Goal: Task Accomplishment & Management: Manage account settings

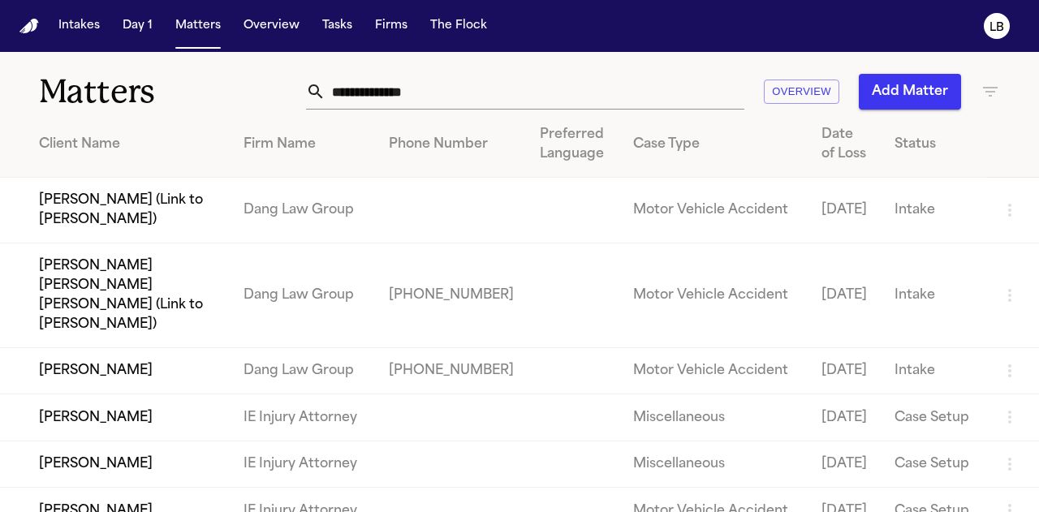
click at [439, 87] on input "text" at bounding box center [535, 92] width 419 height 36
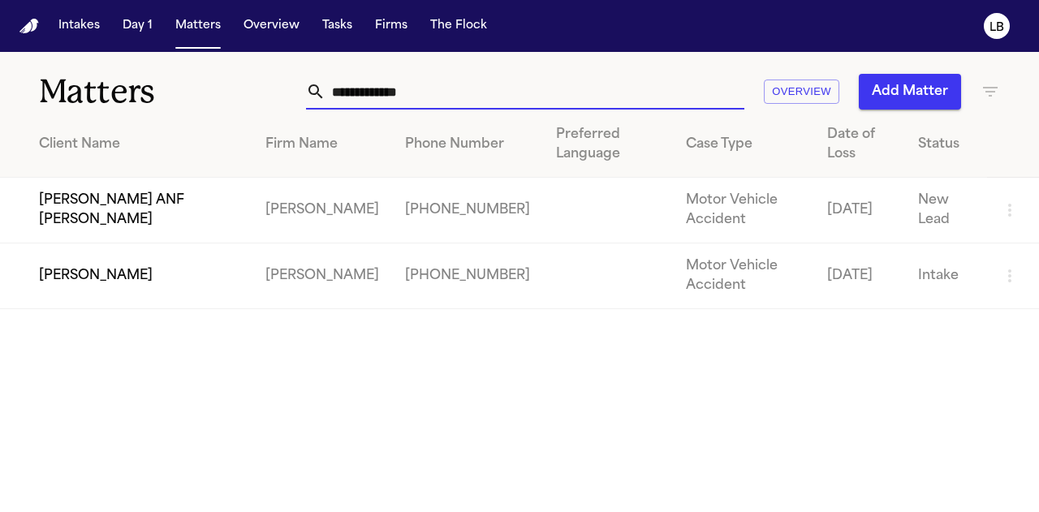
type input "**********"
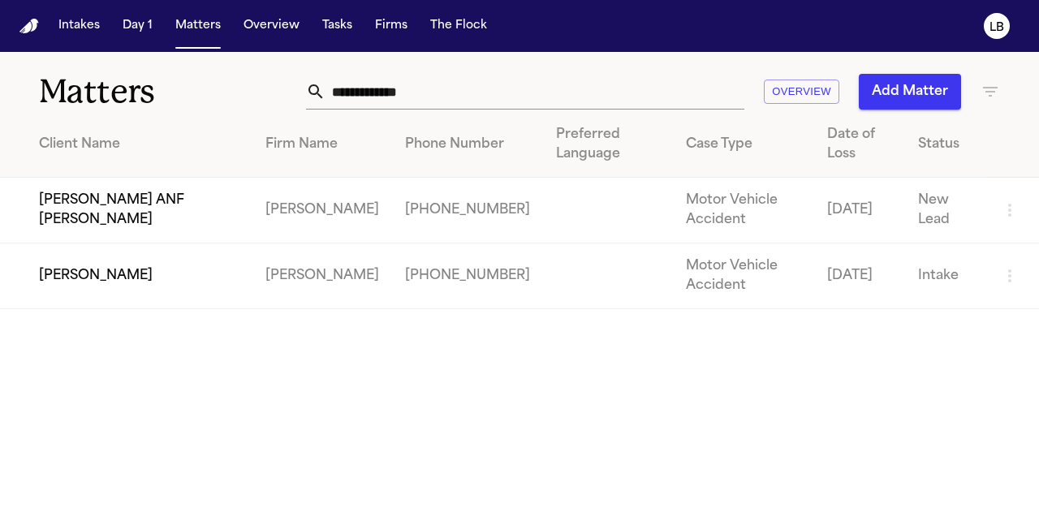
click at [240, 214] on td "Alejandra Aguero ANF Zaid Aguero" at bounding box center [126, 211] width 253 height 66
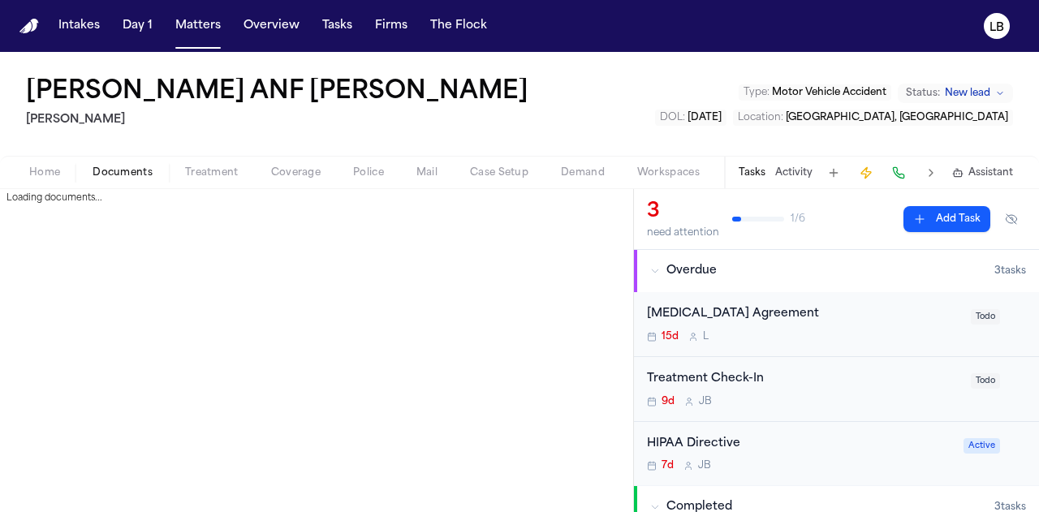
click at [113, 178] on span "Documents" at bounding box center [123, 172] width 60 height 13
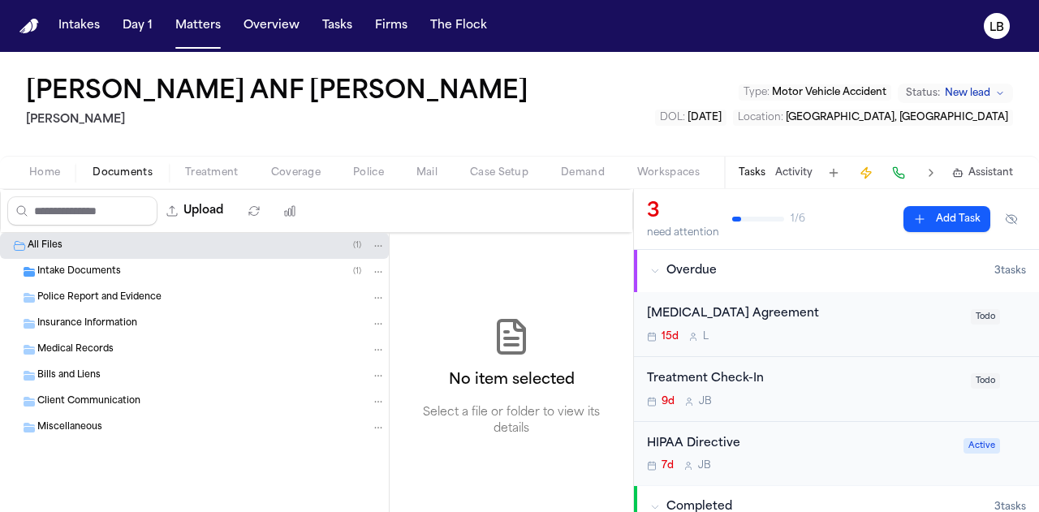
click at [182, 266] on div "Intake Documents ( 1 )" at bounding box center [211, 272] width 348 height 15
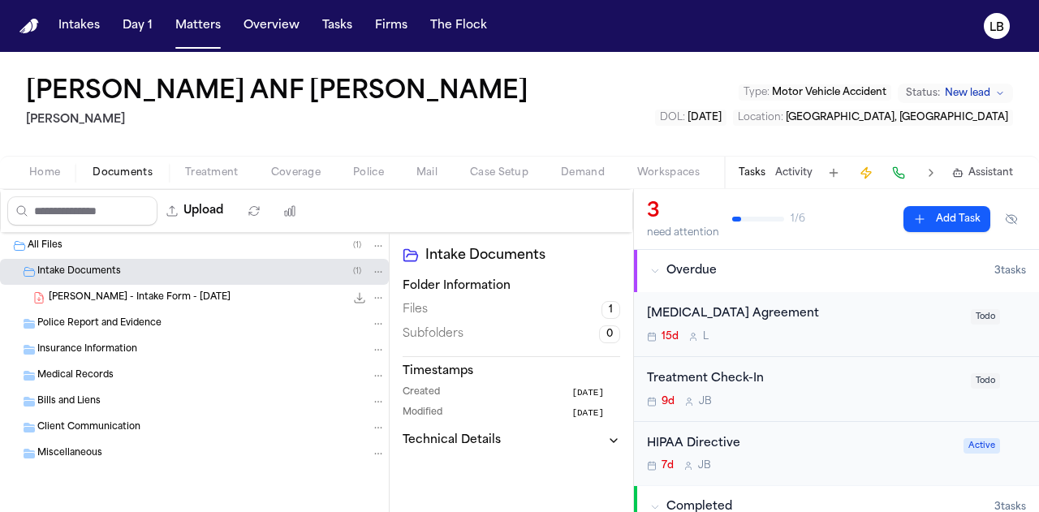
click at [181, 297] on span "A. Aguero - Intake Form - 7.22.25" at bounding box center [140, 299] width 182 height 14
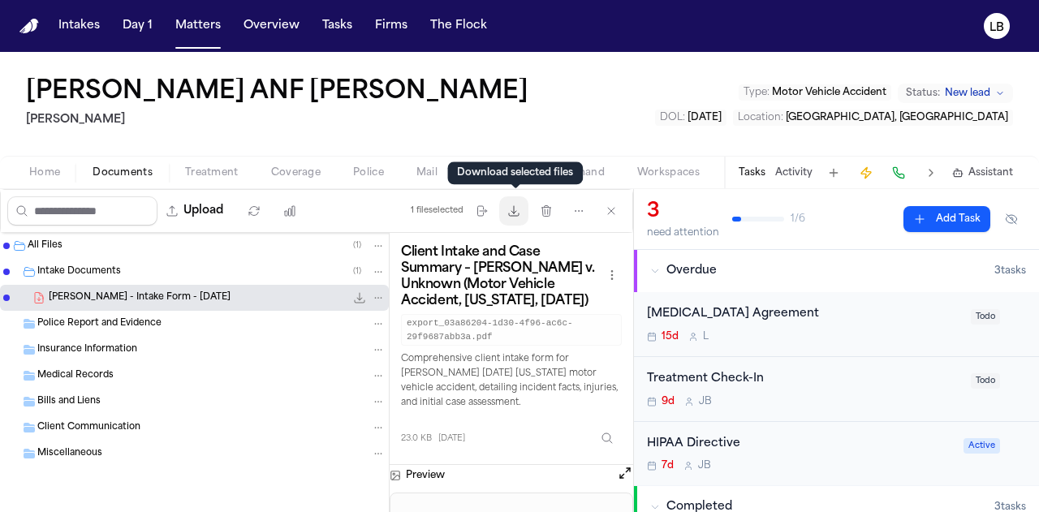
click at [515, 214] on icon "button" at bounding box center [514, 211] width 13 height 13
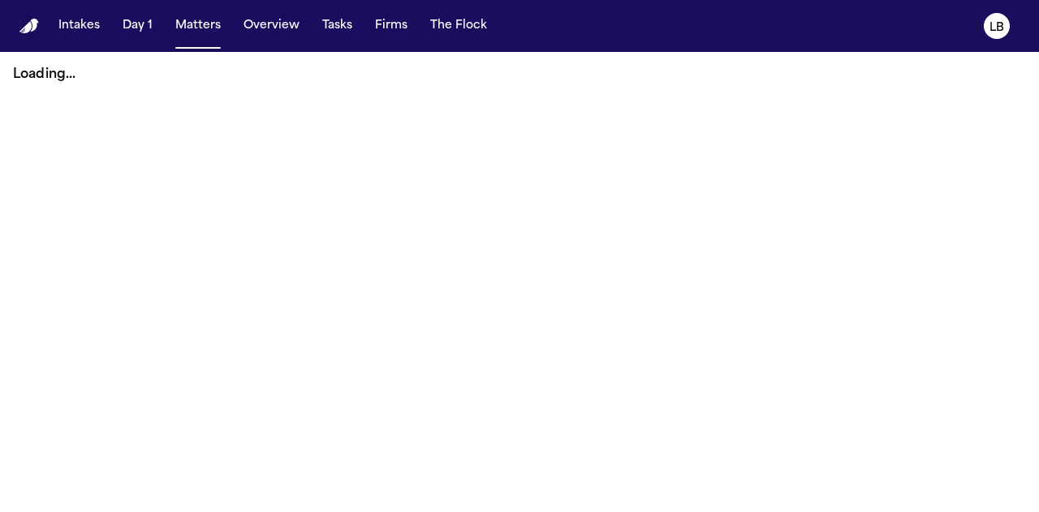
click at [346, 20] on button "Tasks" at bounding box center [337, 25] width 43 height 29
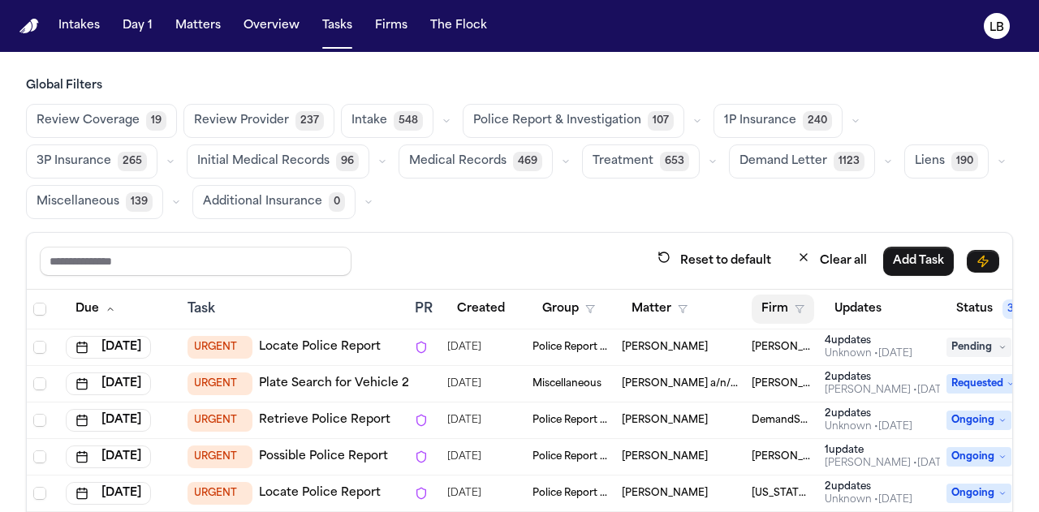
click at [796, 313] on button "Firm" at bounding box center [783, 309] width 63 height 29
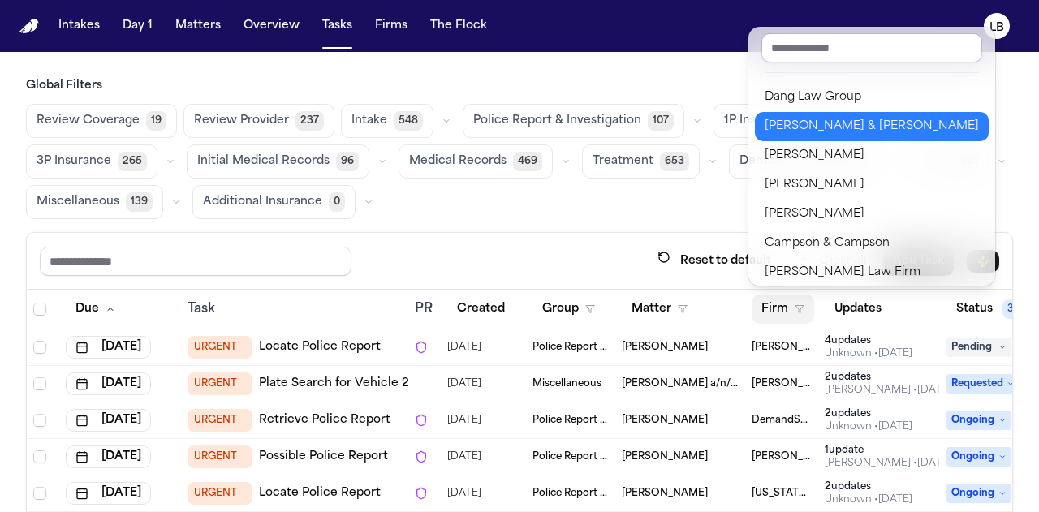
scroll to position [139, 0]
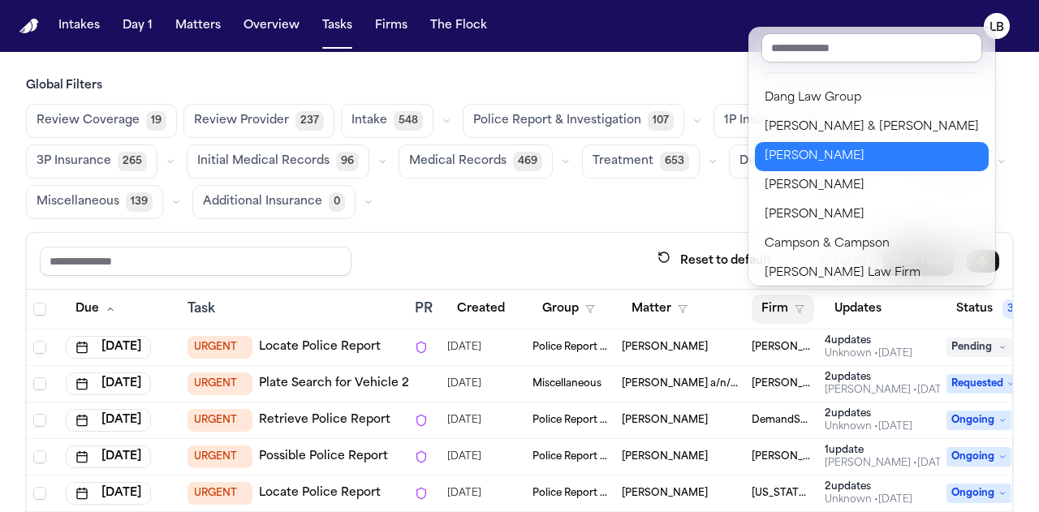
click at [804, 147] on div "[PERSON_NAME]" at bounding box center [872, 156] width 214 height 19
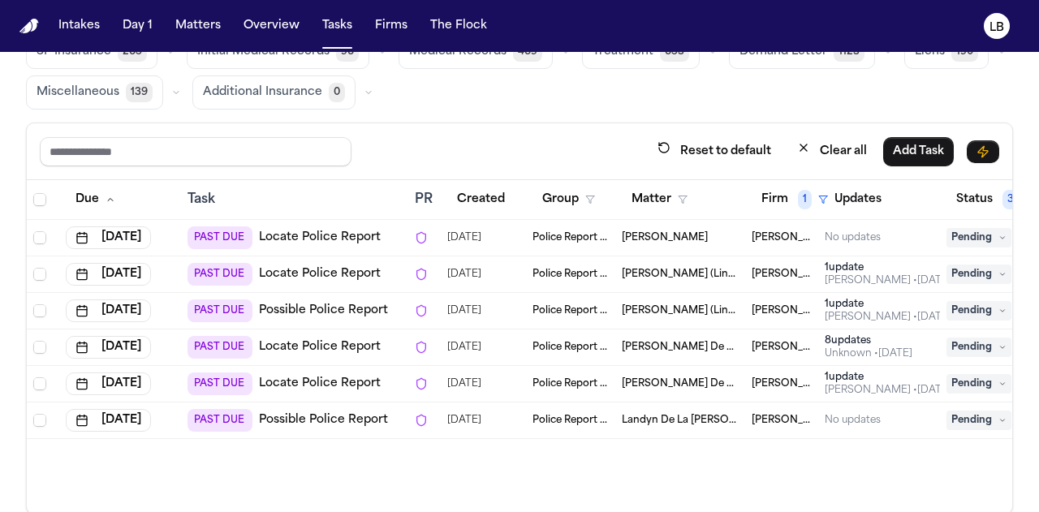
scroll to position [135, 0]
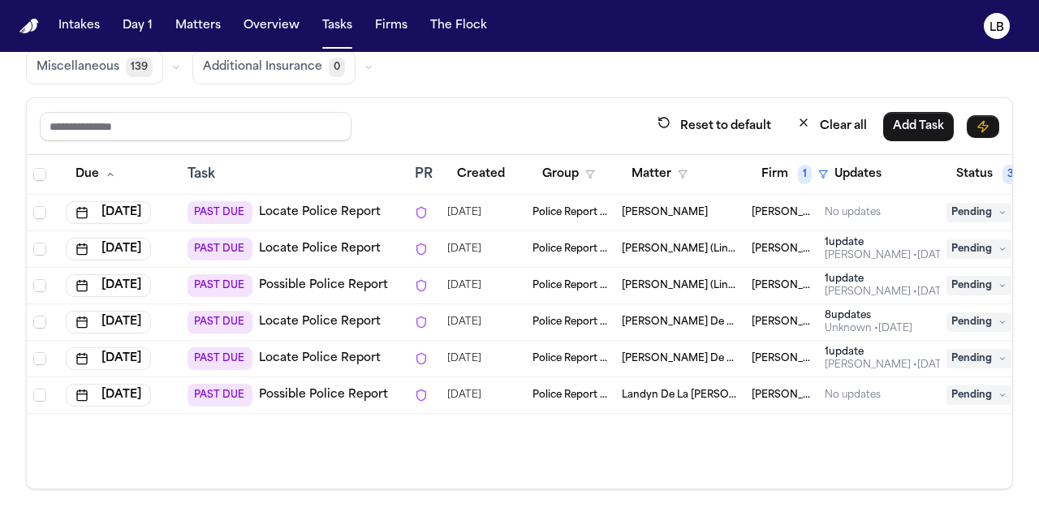
click at [0, 229] on div "Global Filters Review Coverage 19 Review Provider 237 Intake 548 Police Report …" at bounding box center [519, 216] width 1039 height 547
click at [0, 377] on div "Global Filters Review Coverage 19 Review Provider 237 Intake 548 Police Report …" at bounding box center [519, 216] width 1039 height 547
click at [0, 295] on div "Global Filters Review Coverage 19 Review Provider 237 Intake 548 Police Report …" at bounding box center [519, 216] width 1039 height 547
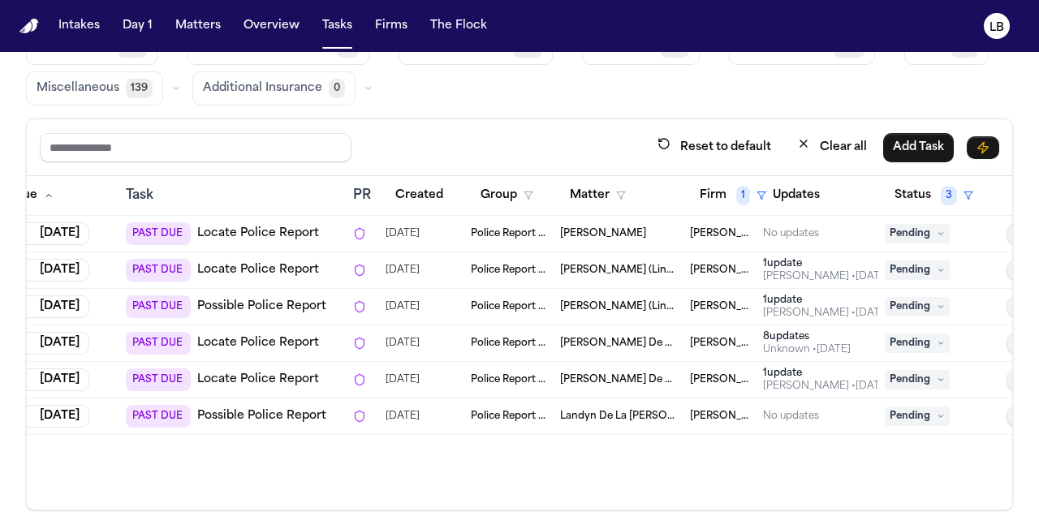
scroll to position [0, 63]
click at [632, 227] on div "[PERSON_NAME]" at bounding box center [618, 233] width 117 height 13
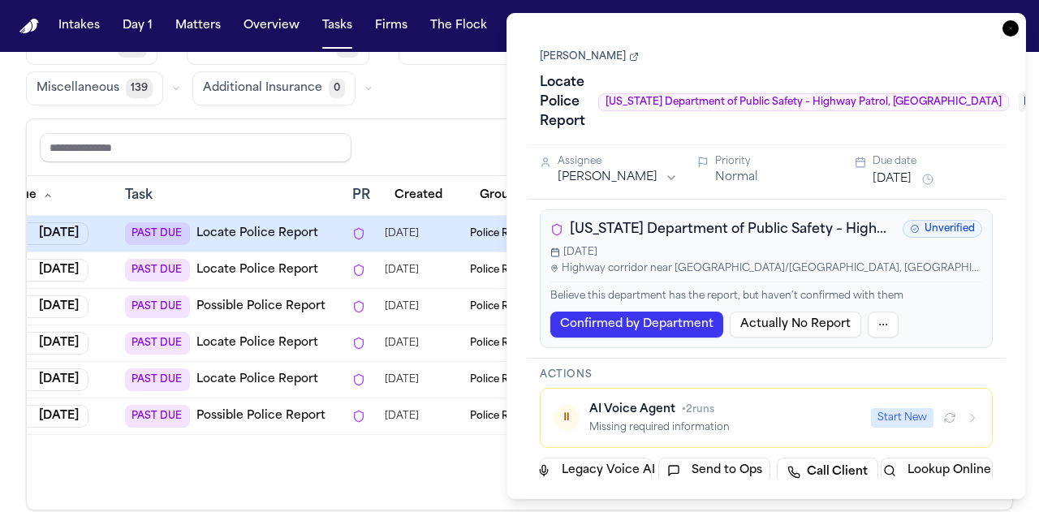
click at [597, 53] on link "[PERSON_NAME]" at bounding box center [589, 56] width 99 height 13
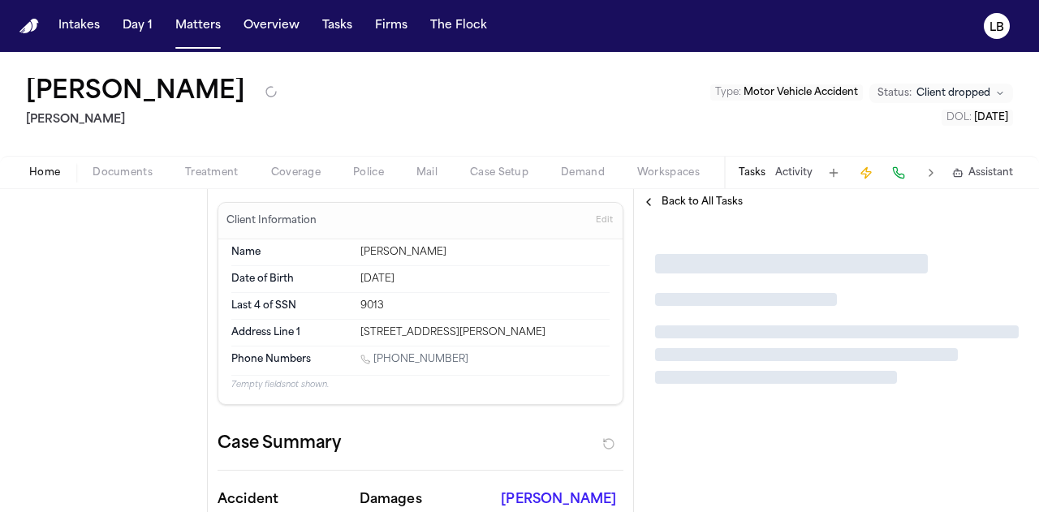
type textarea "*"
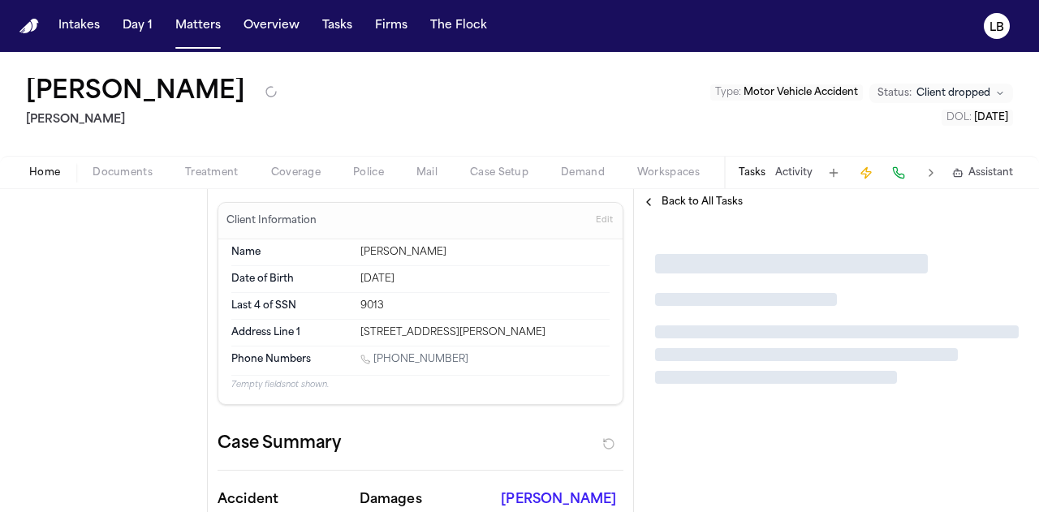
type textarea "*"
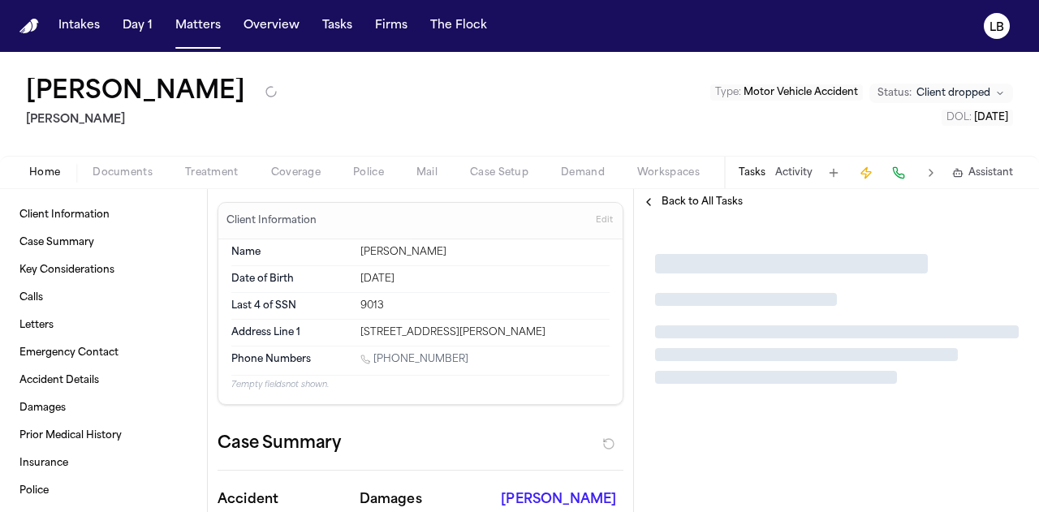
type textarea "*"
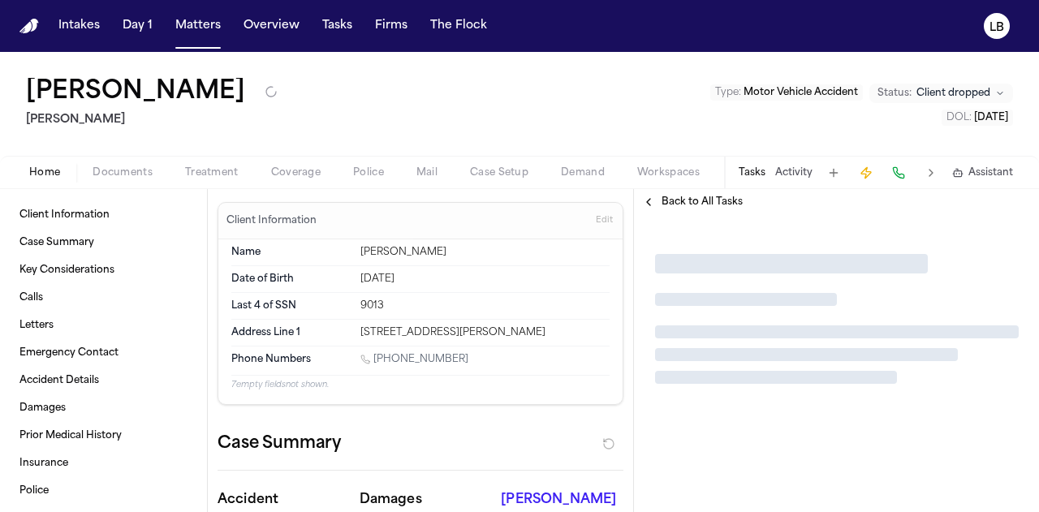
type textarea "*"
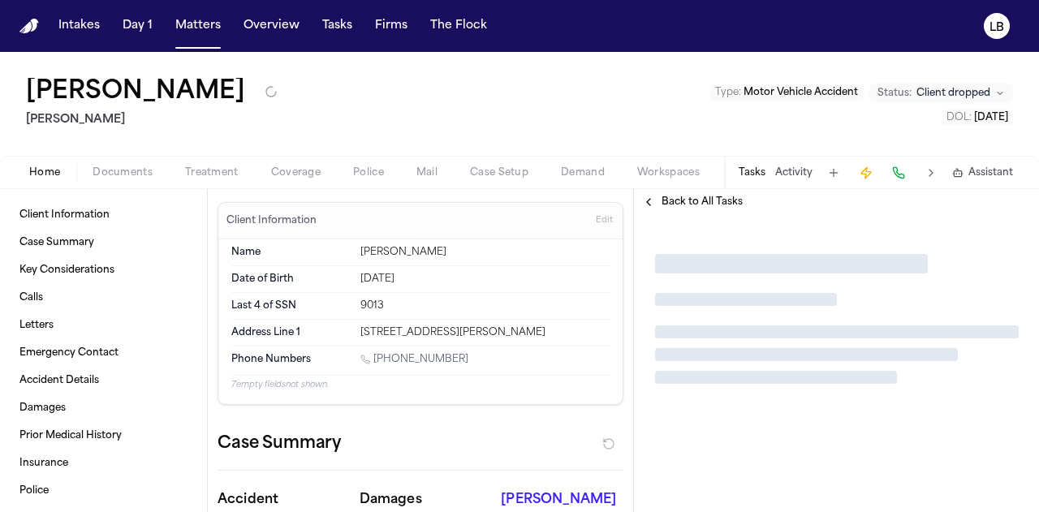
type textarea "*"
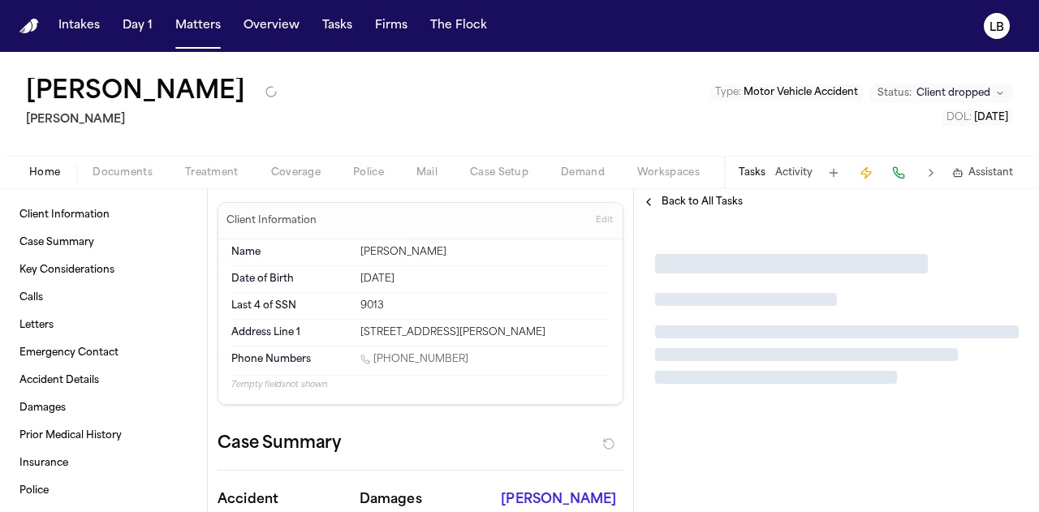
type textarea "*"
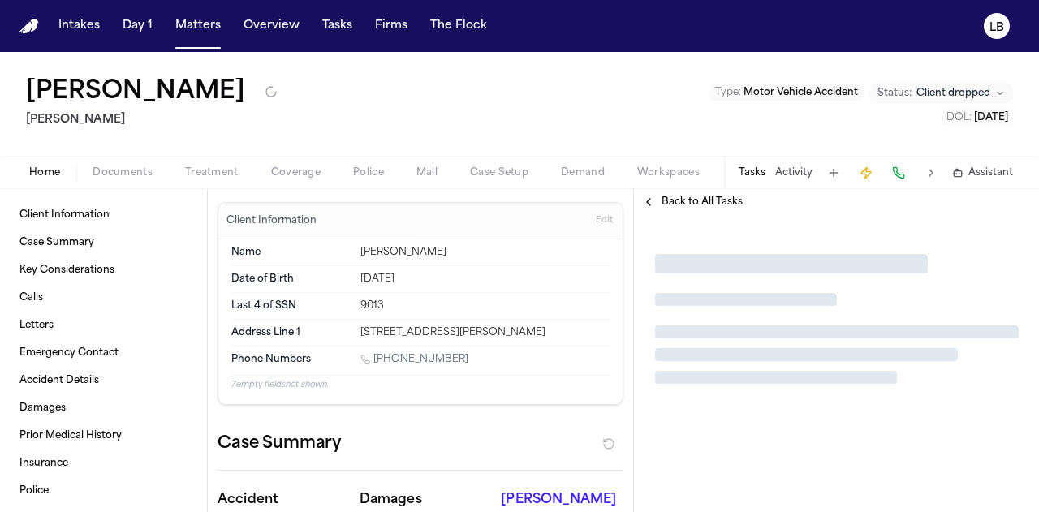
type textarea "*"
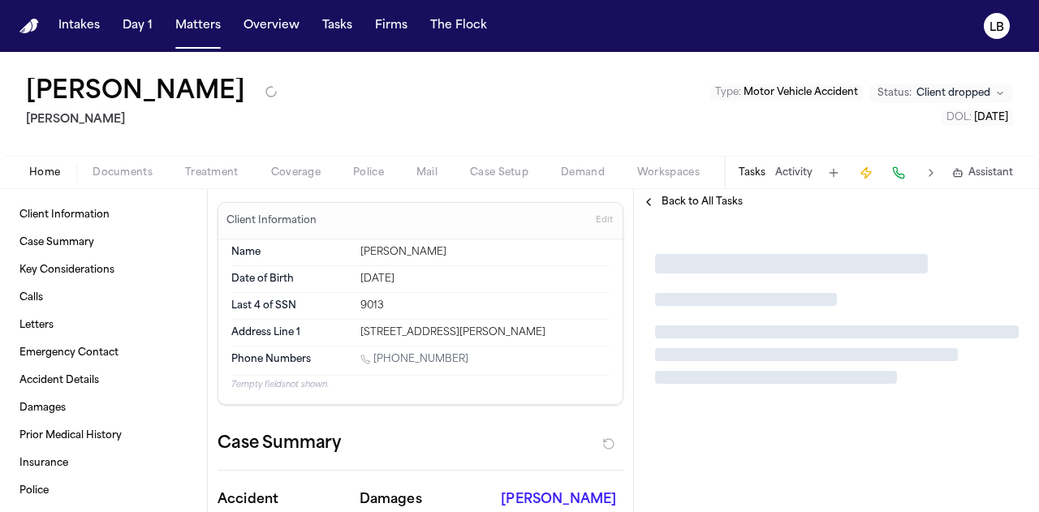
type textarea "*"
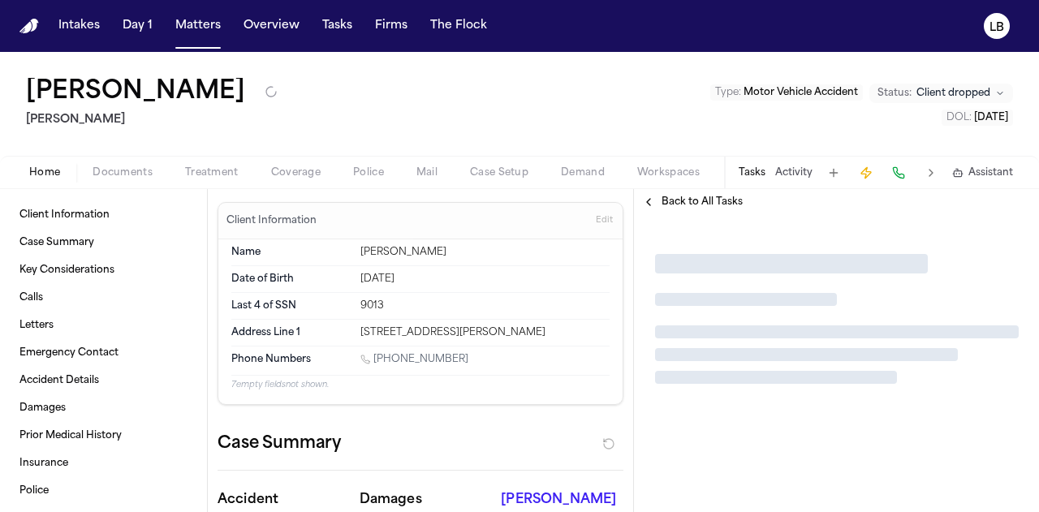
type textarea "*"
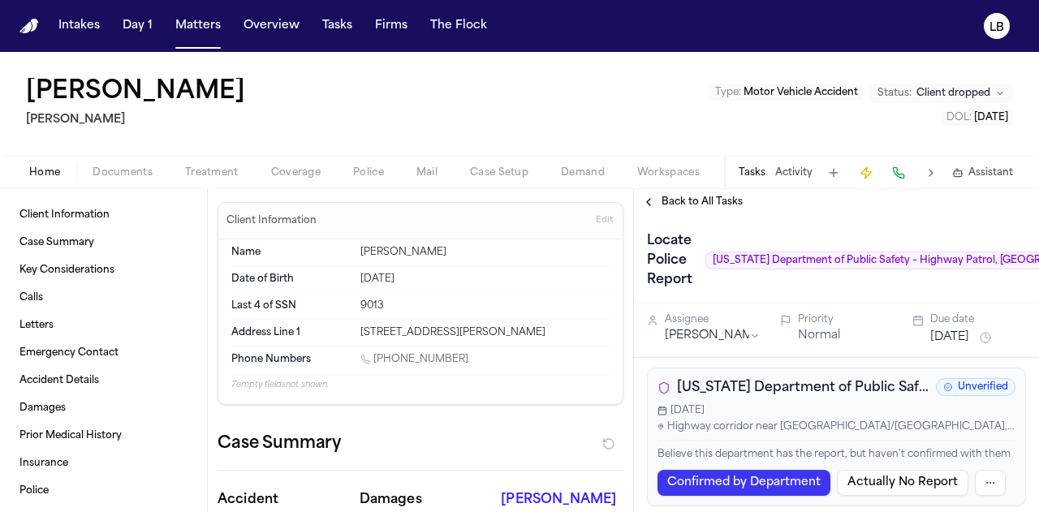
type textarea "*"
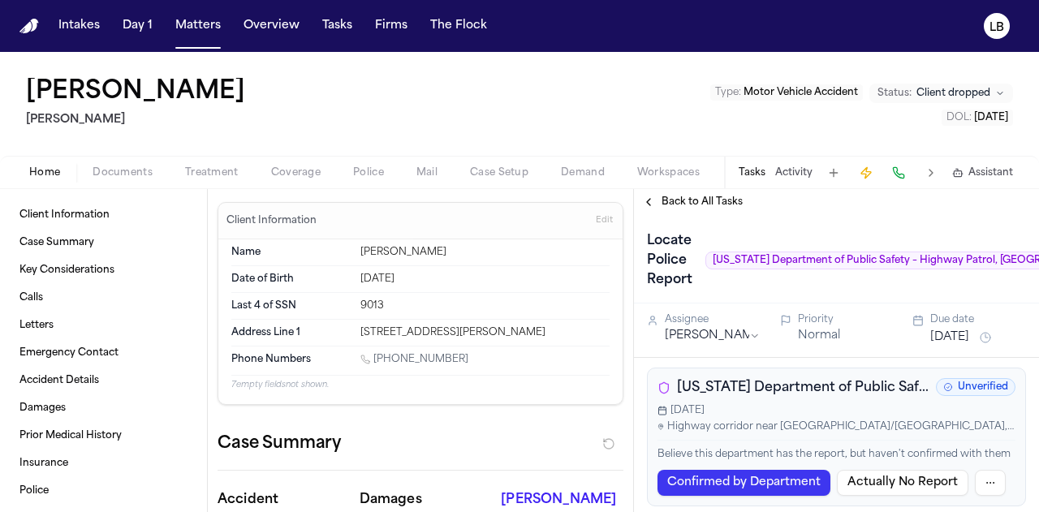
type textarea "*"
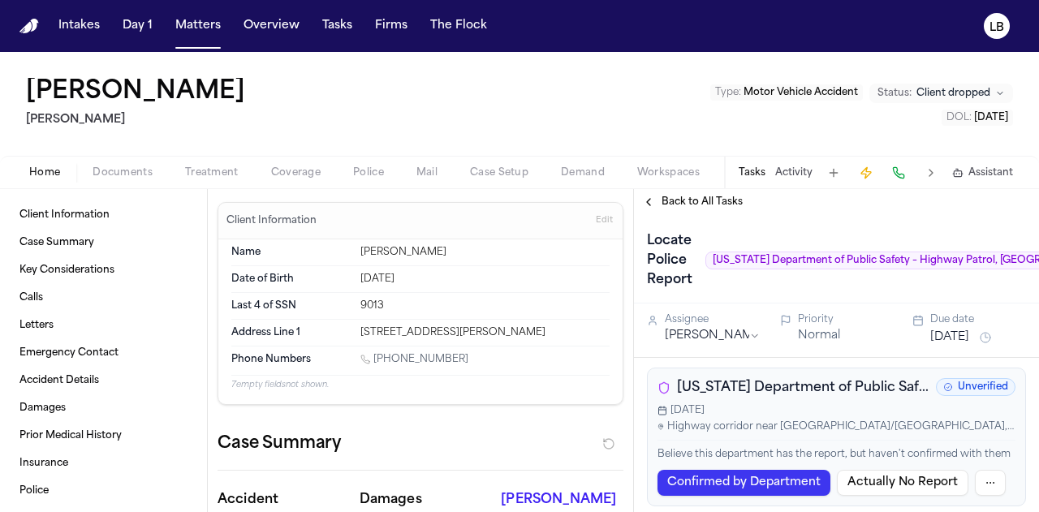
type textarea "*"
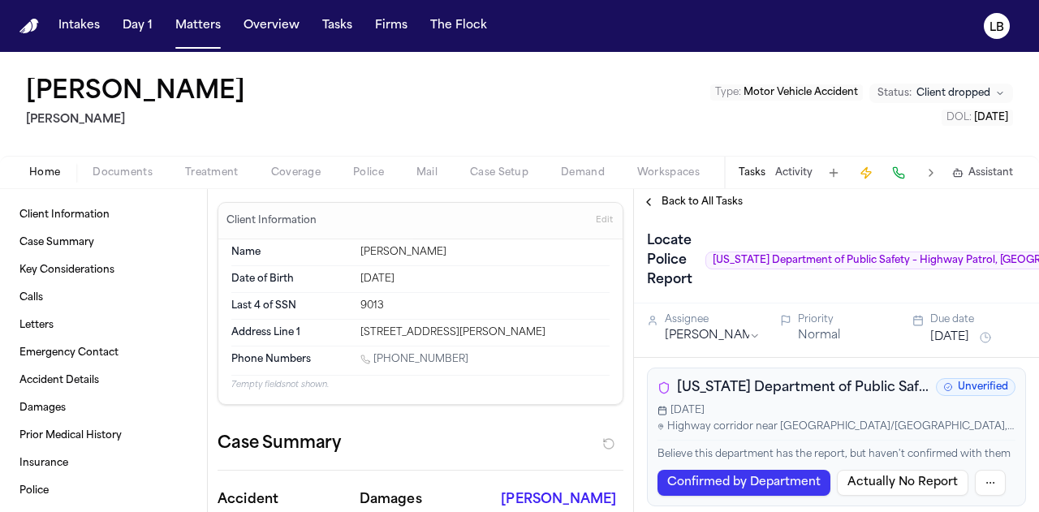
type textarea "*"
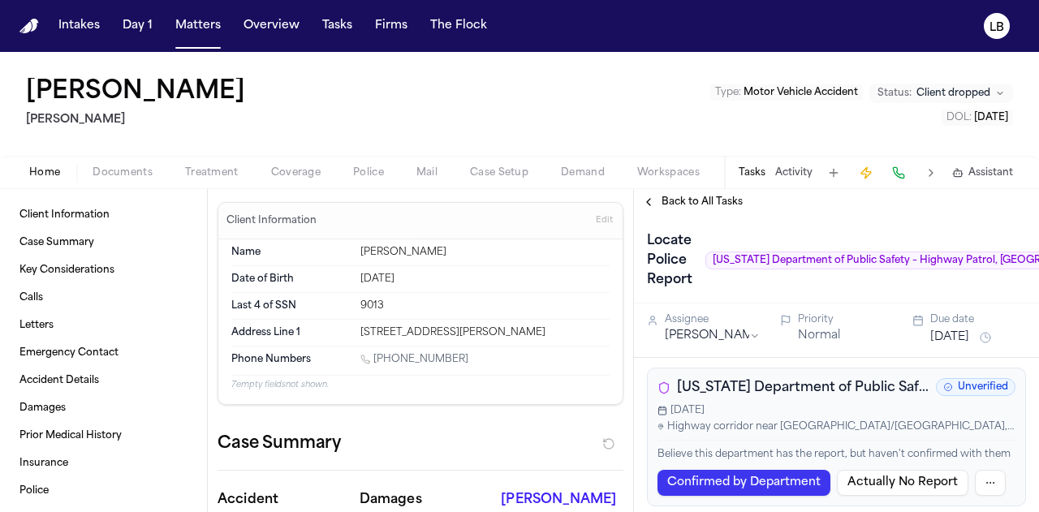
type textarea "*"
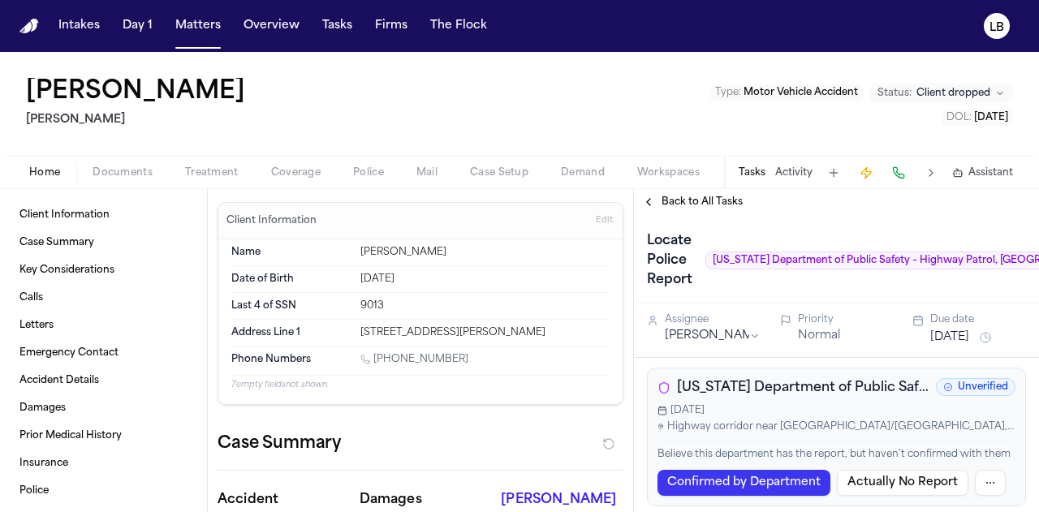
type textarea "*"
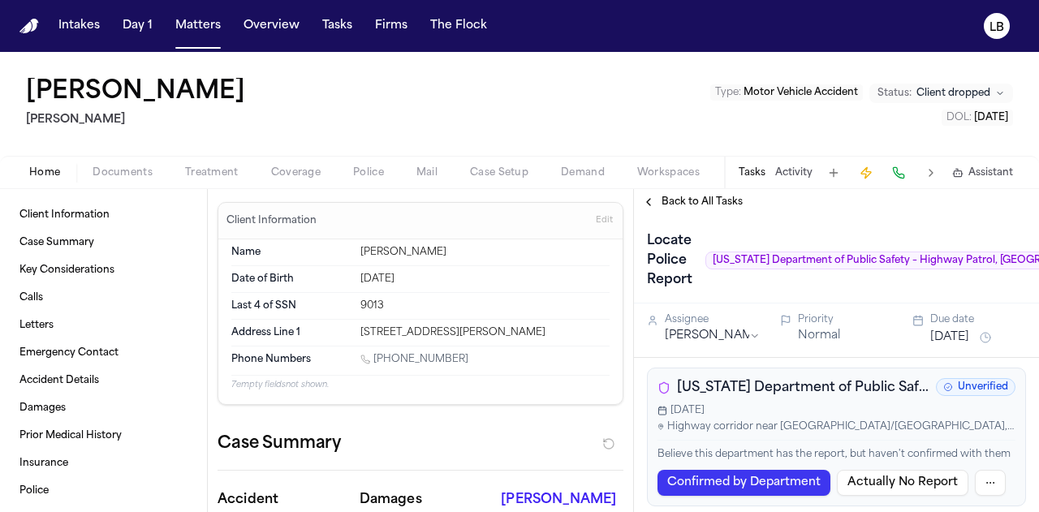
type textarea "*"
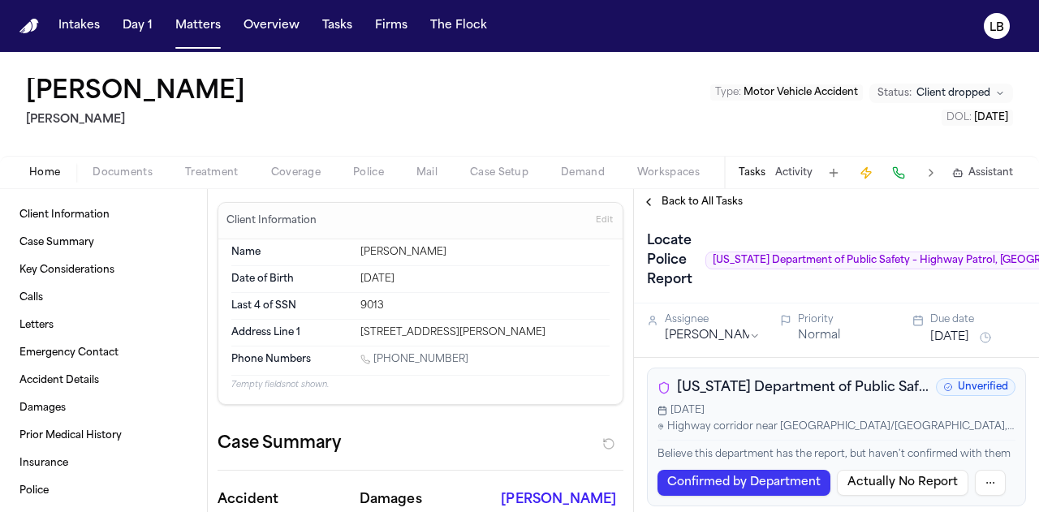
type textarea "*"
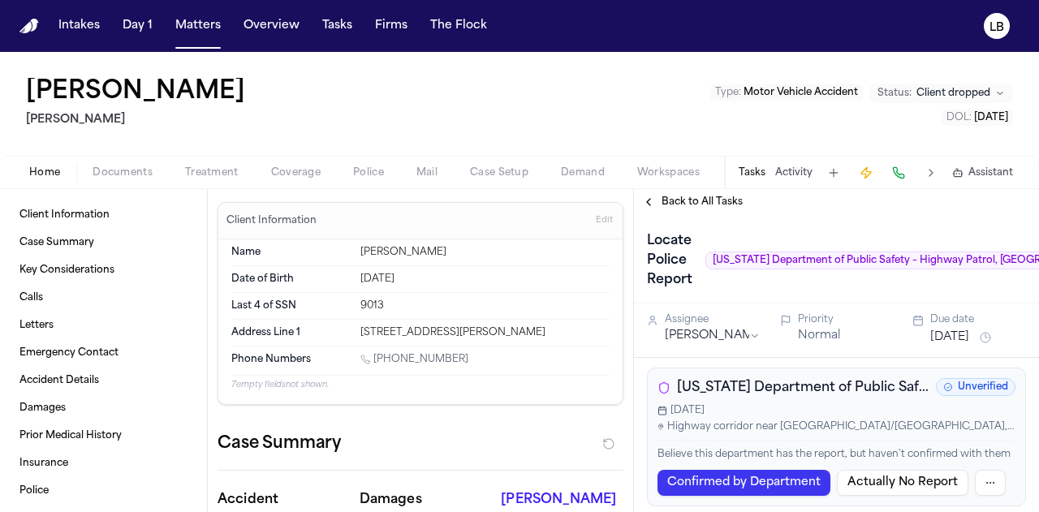
type textarea "*"
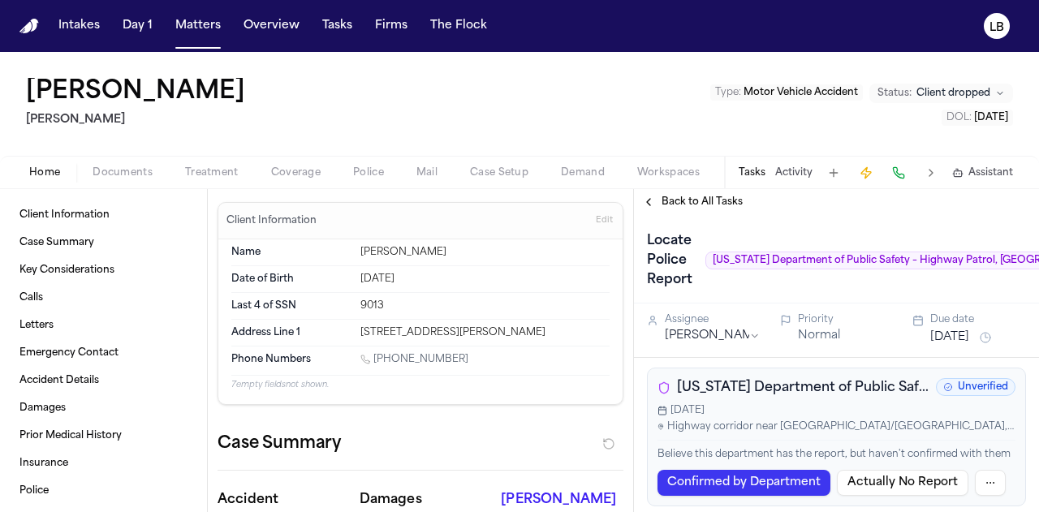
type textarea "*"
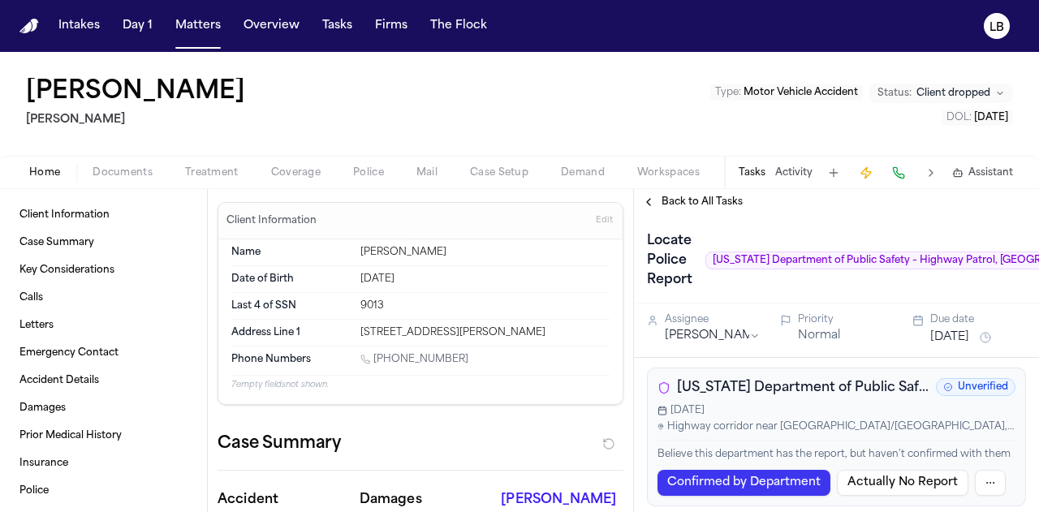
type textarea "*"
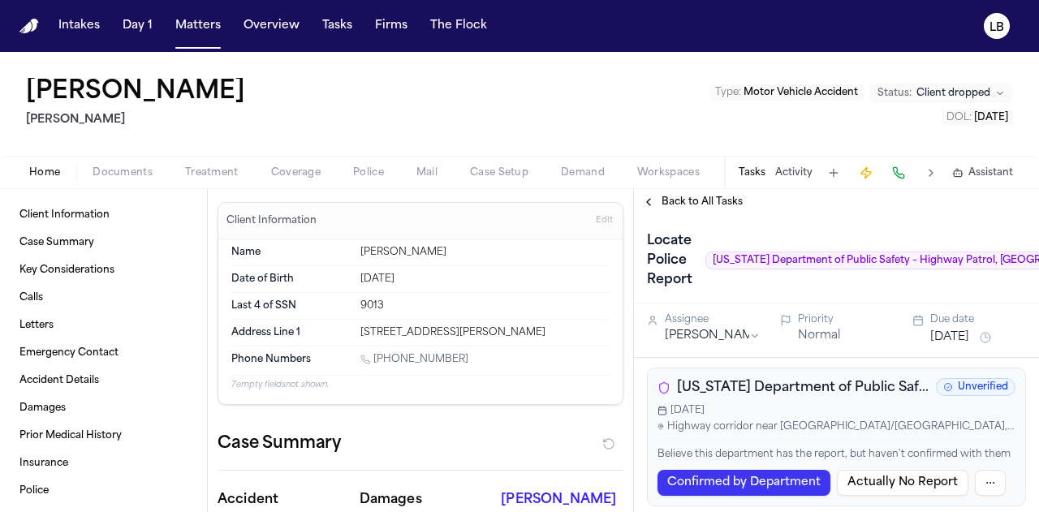
type textarea "*"
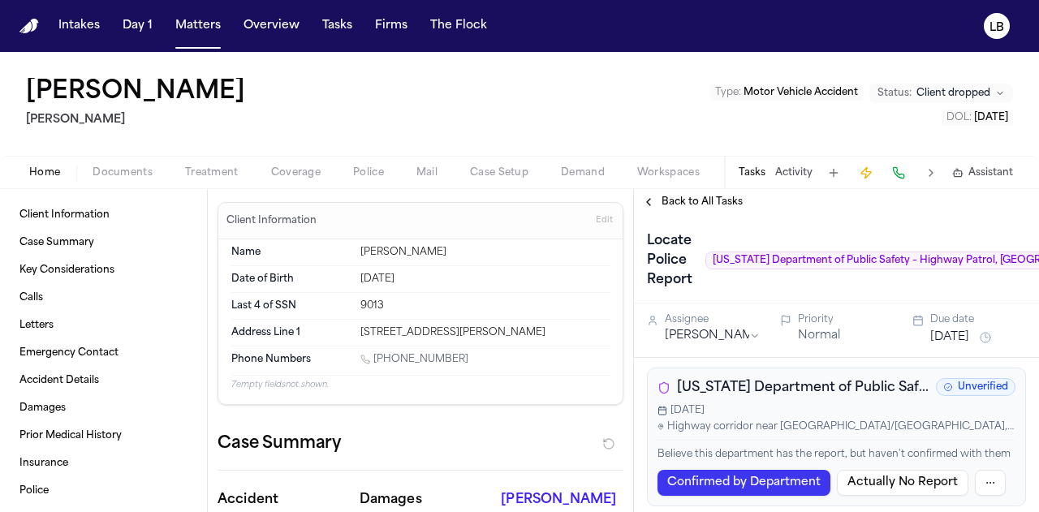
type textarea "*"
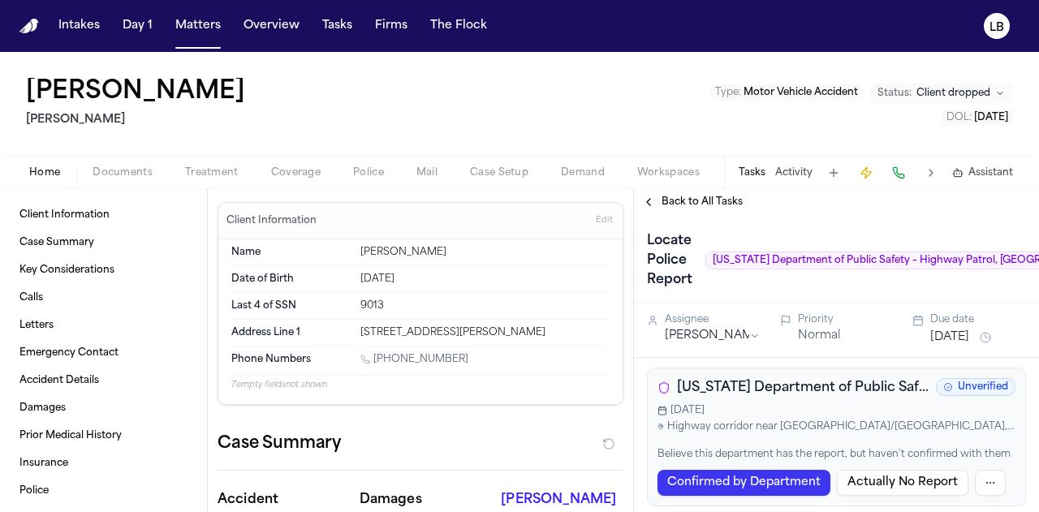
type textarea "*"
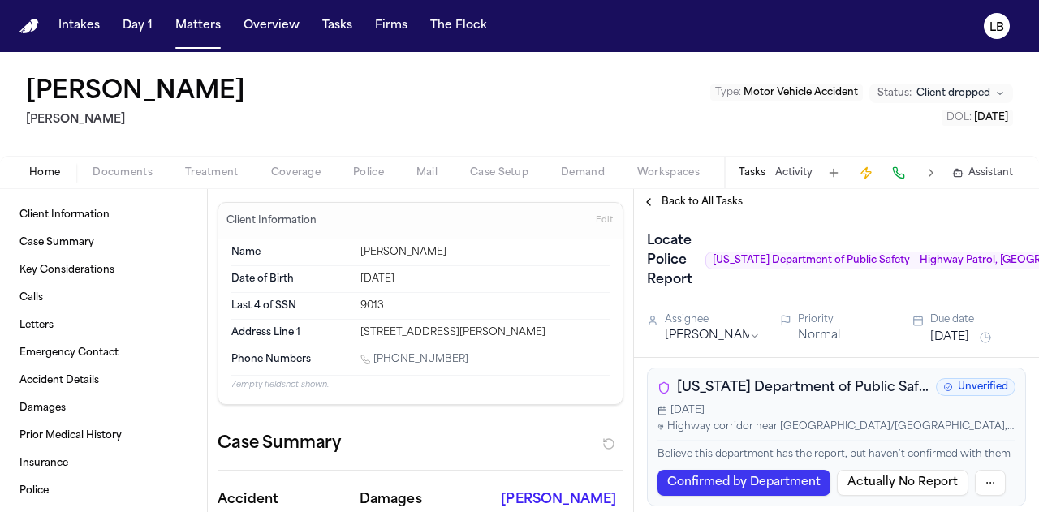
type textarea "*"
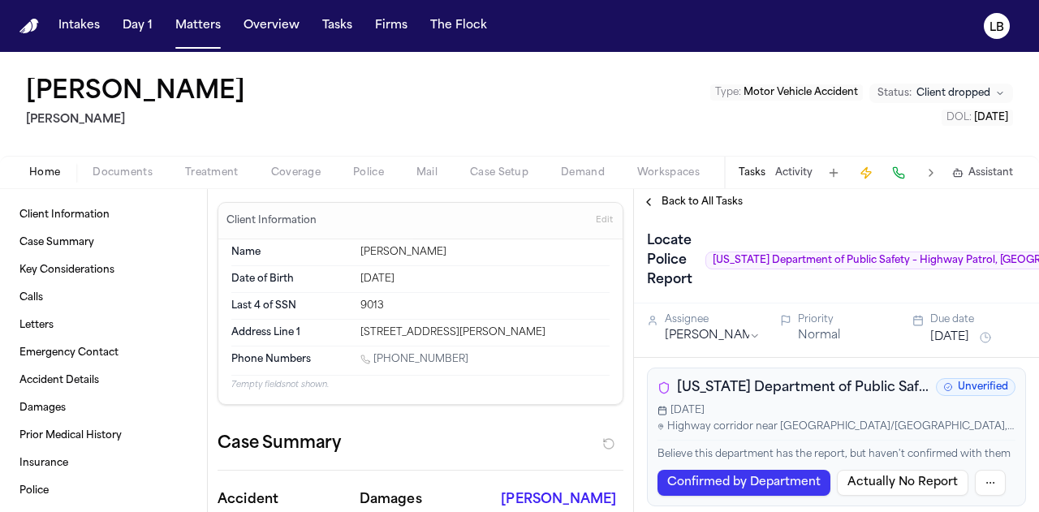
type textarea "*"
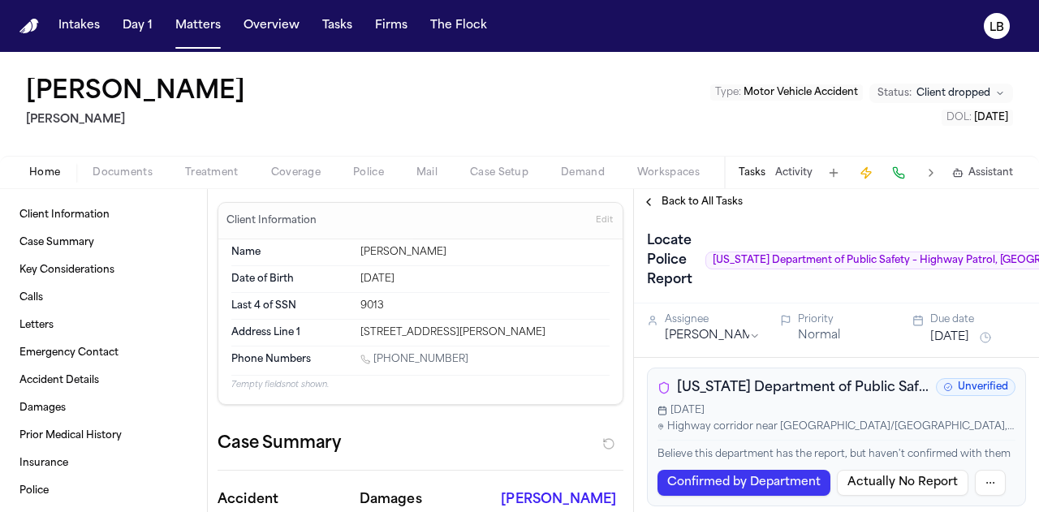
type textarea "*"
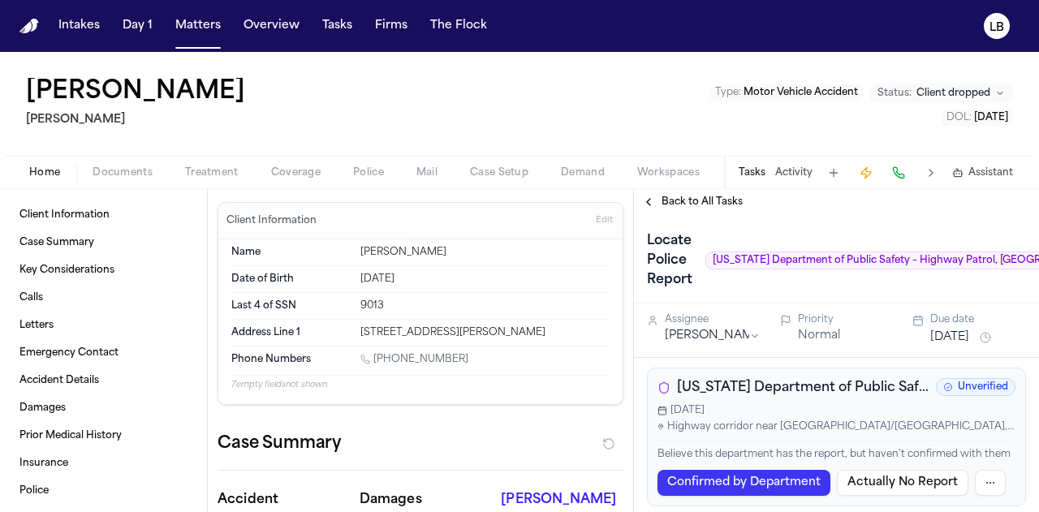
type textarea "*"
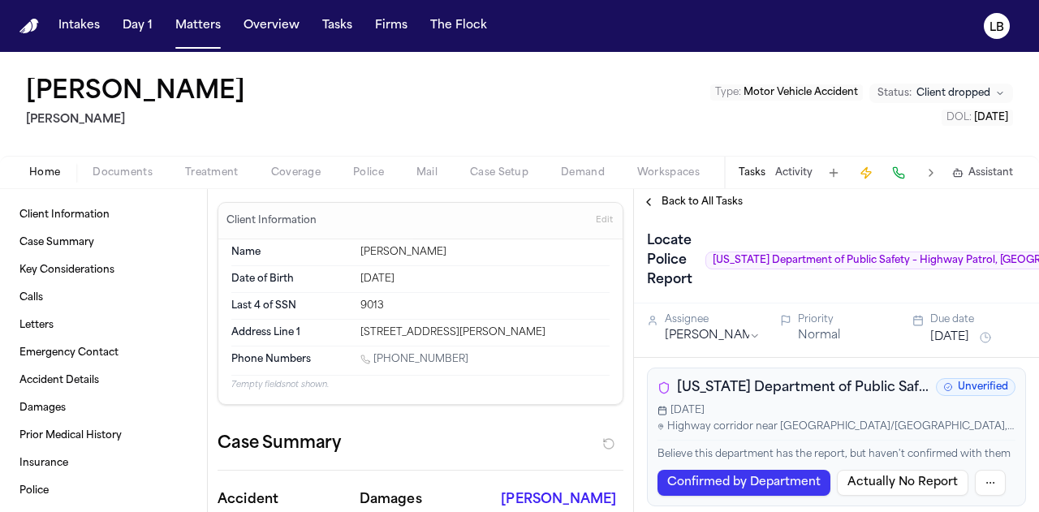
type textarea "*"
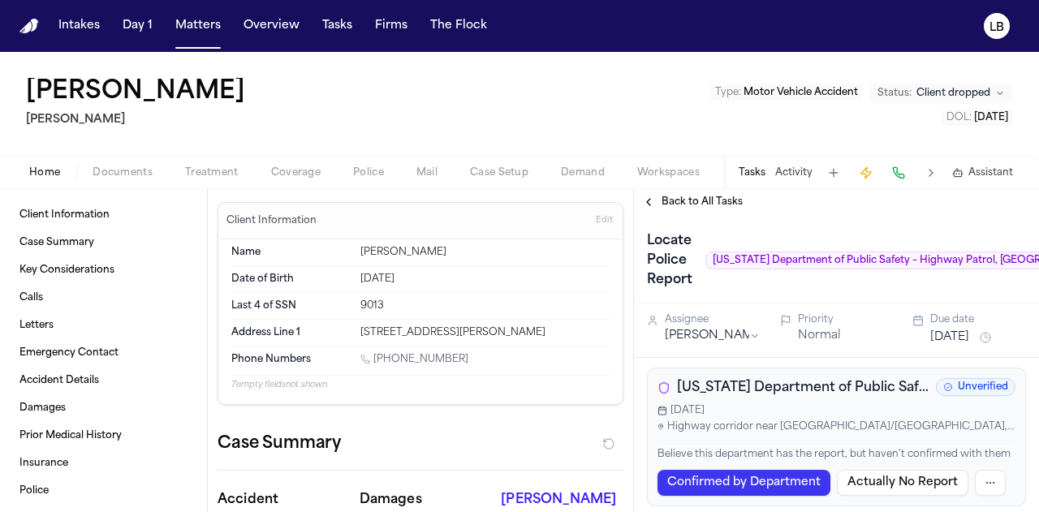
type textarea "*"
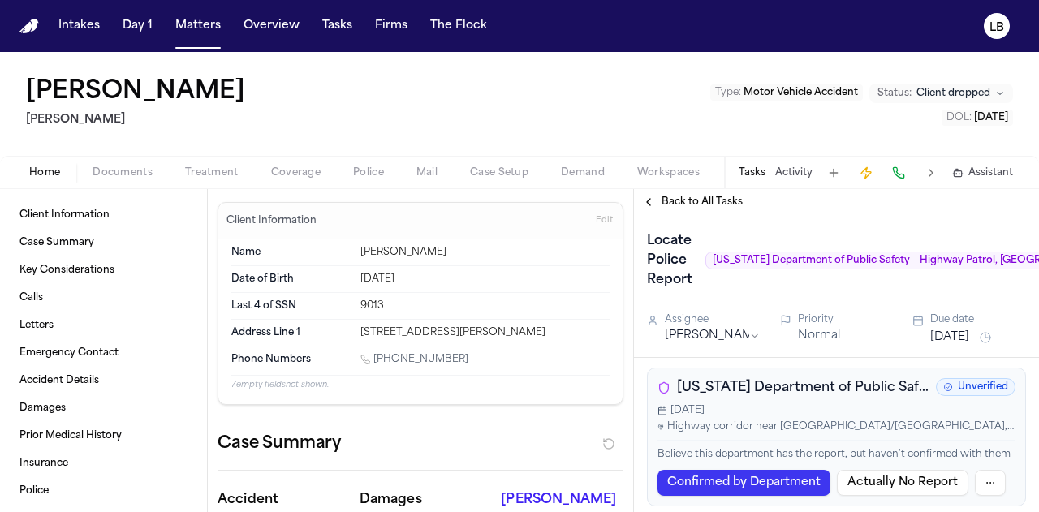
type textarea "*"
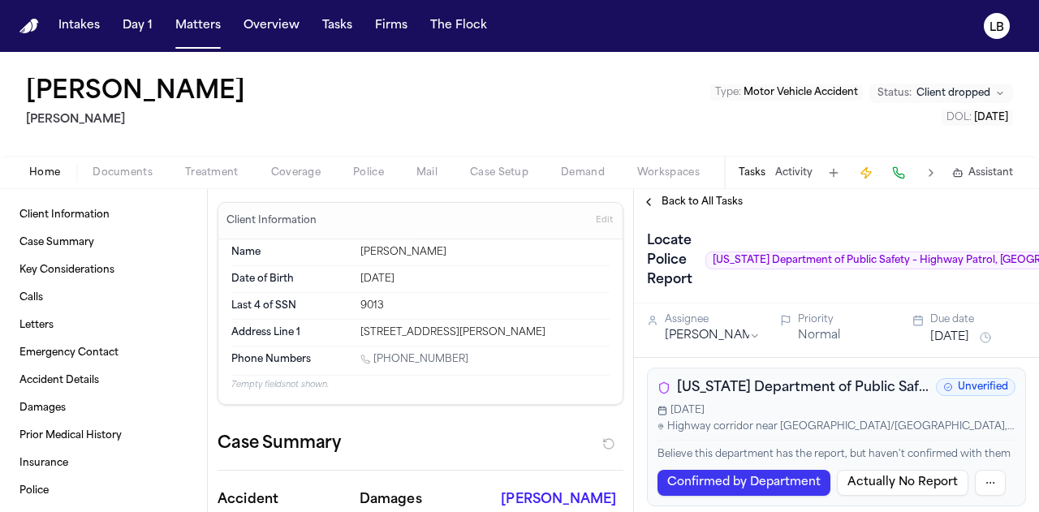
type textarea "*"
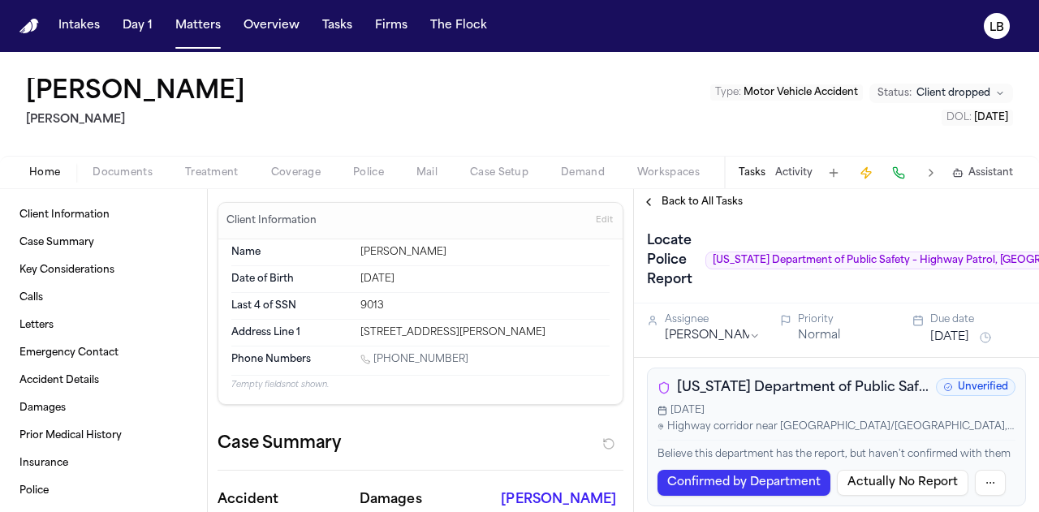
type textarea "*"
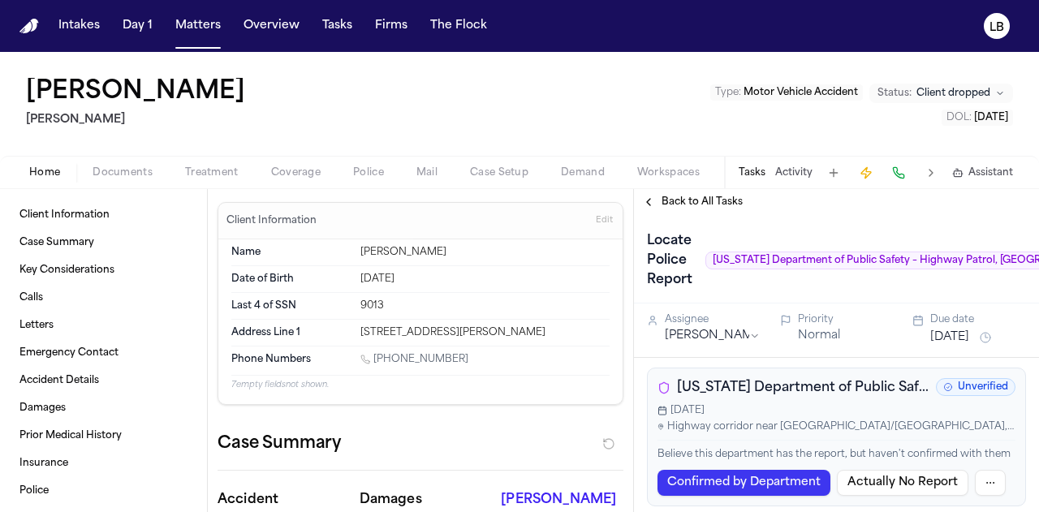
type textarea "*"
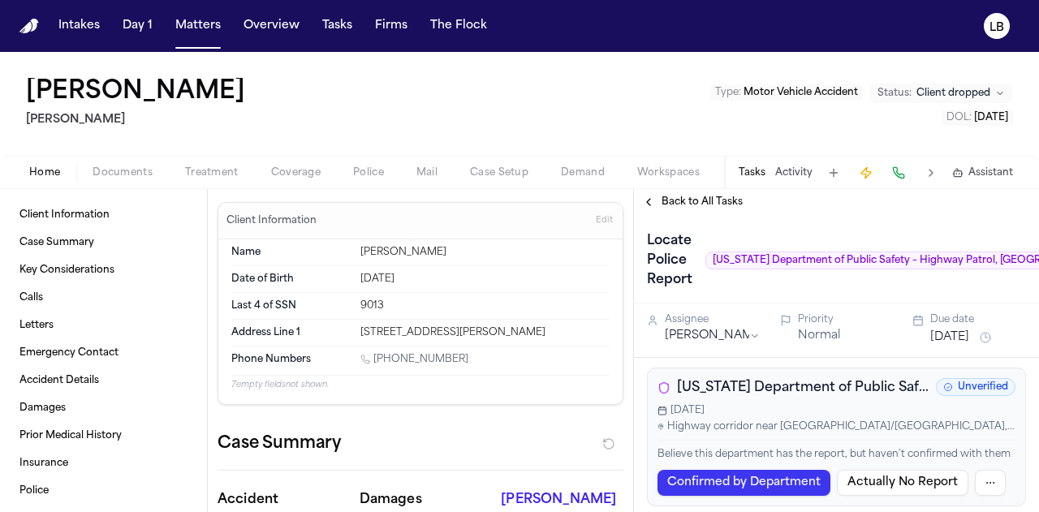
type textarea "*"
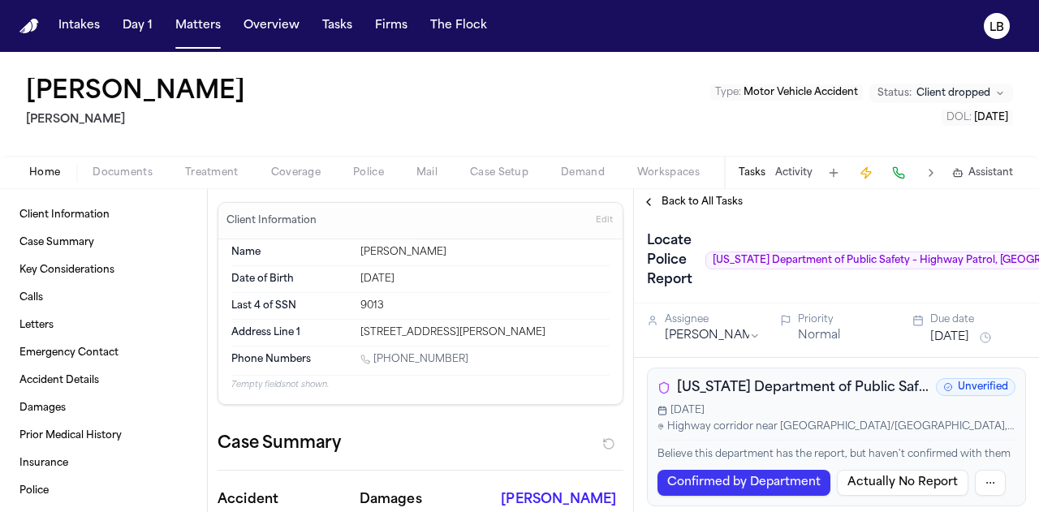
type textarea "*"
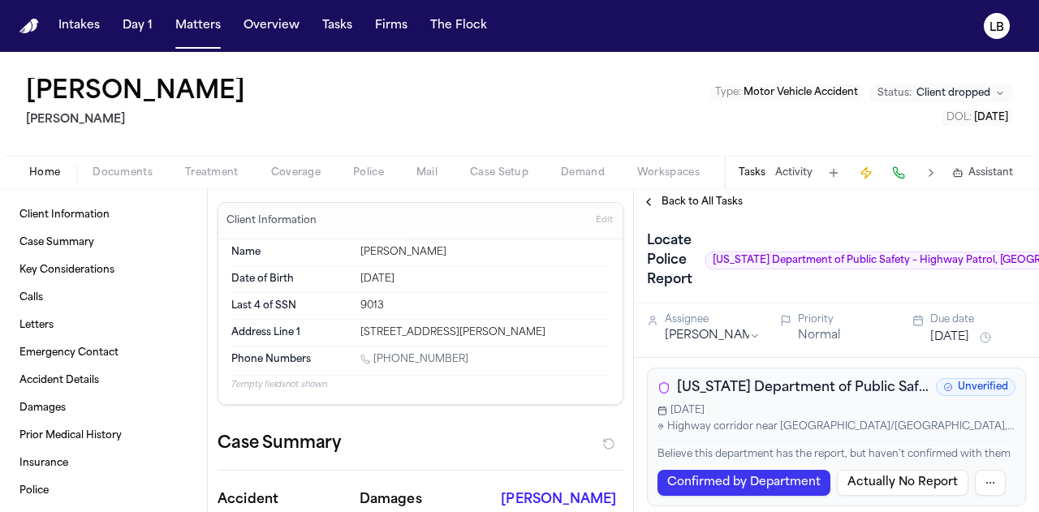
type textarea "*"
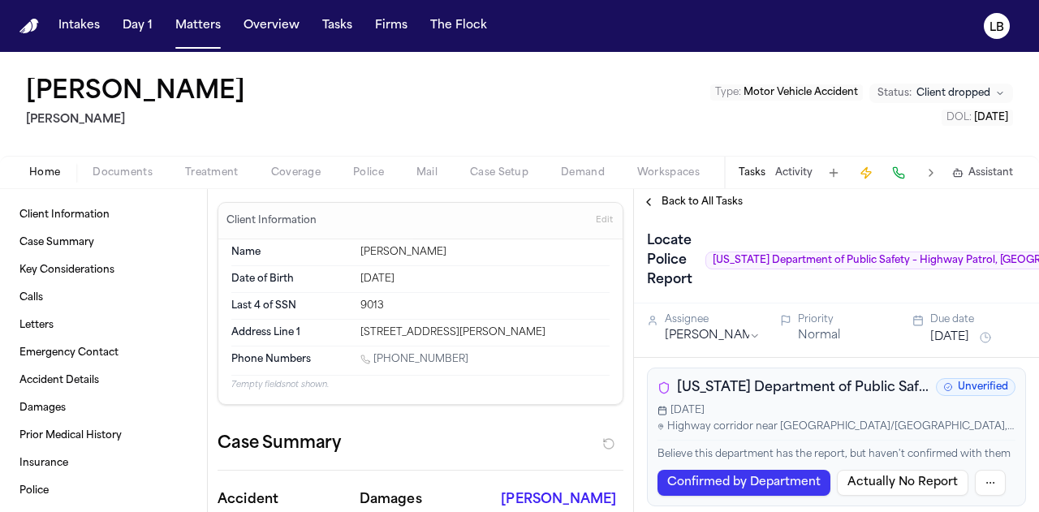
type textarea "*"
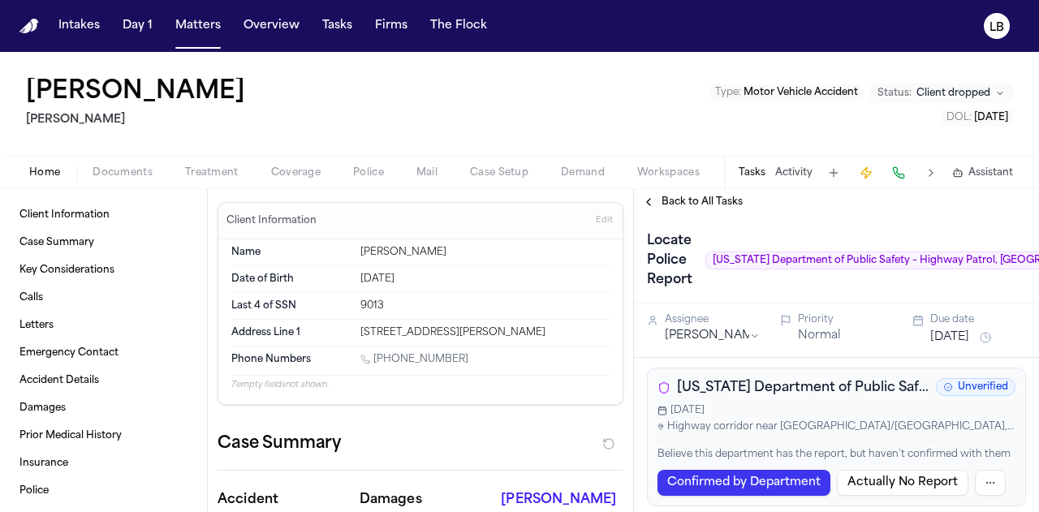
type textarea "*"
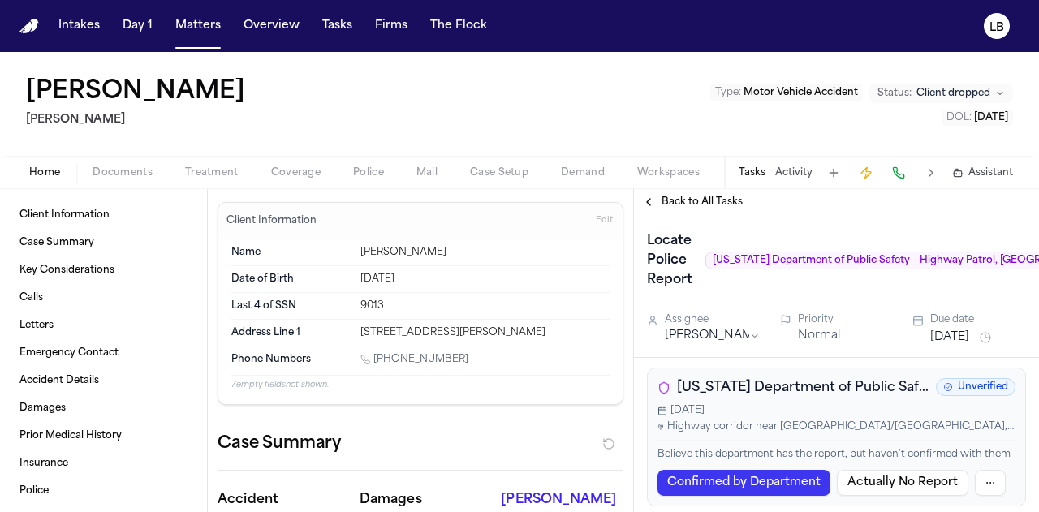
type textarea "*"
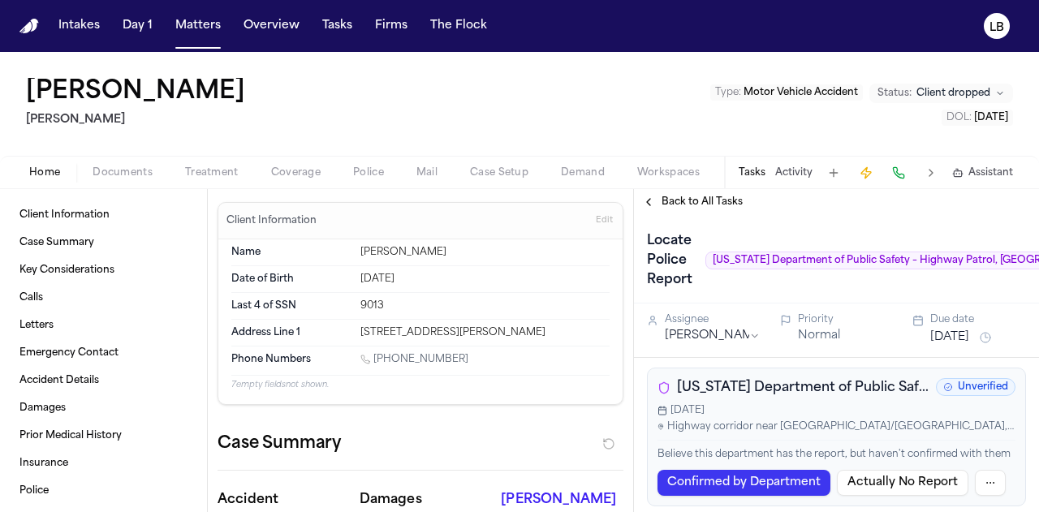
type textarea "*"
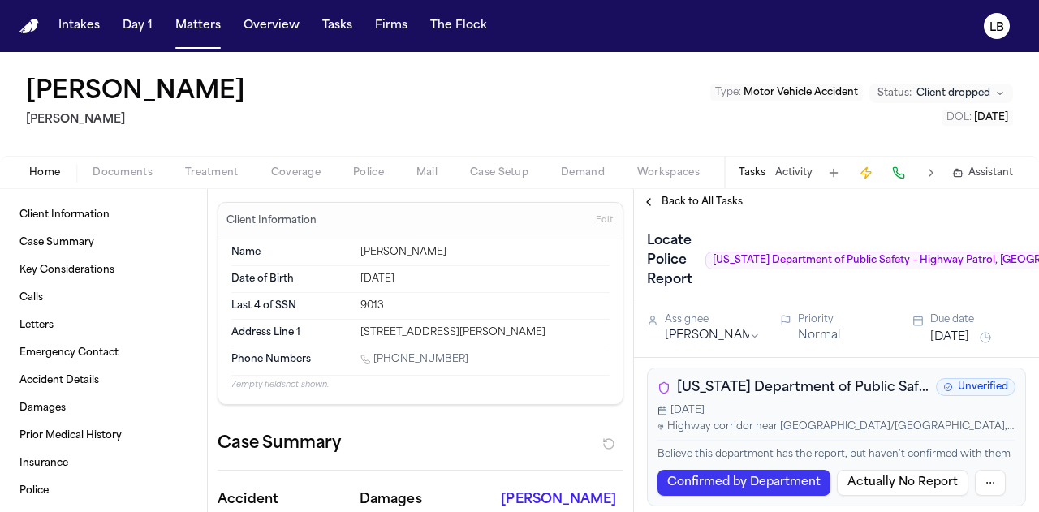
type textarea "*"
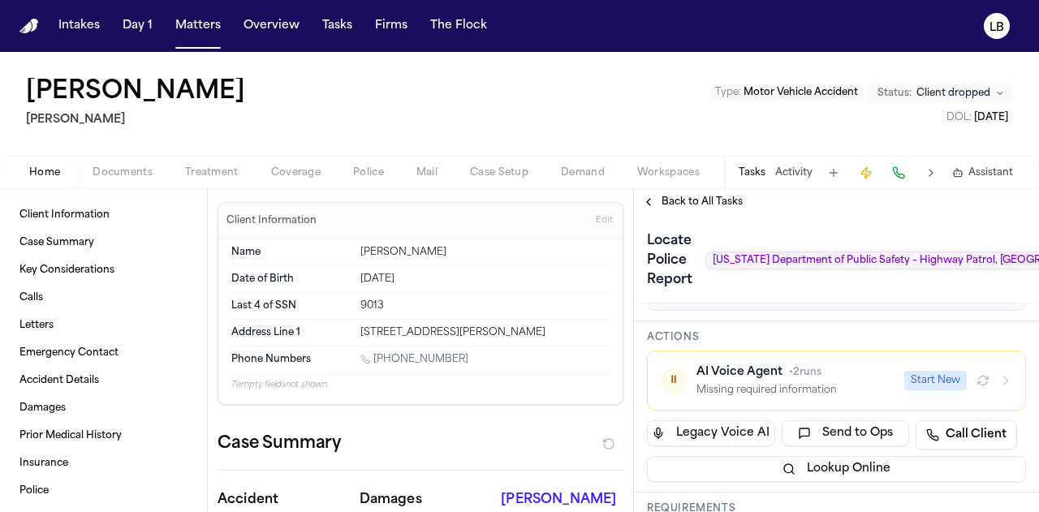
scroll to position [197, 0]
click at [136, 174] on span "Documents" at bounding box center [123, 172] width 60 height 13
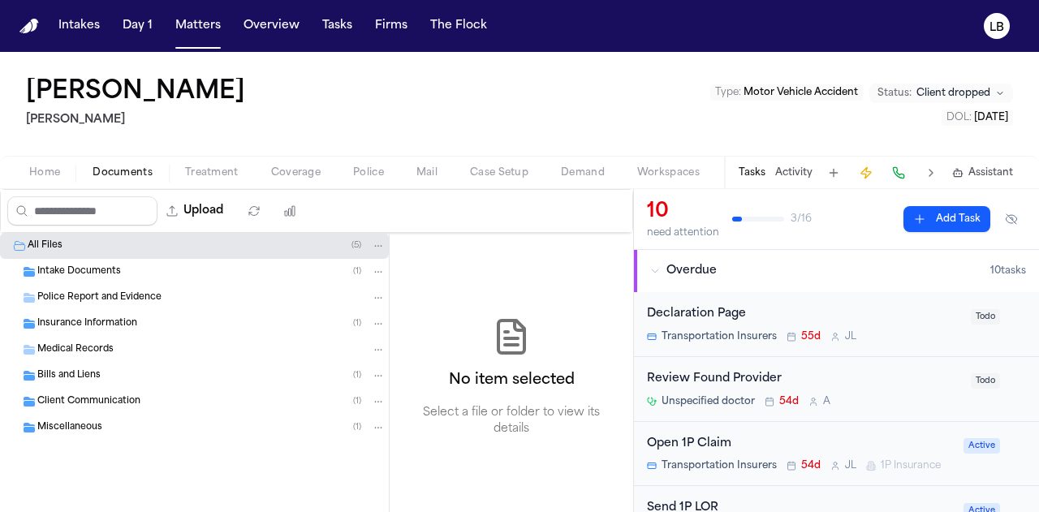
click at [101, 269] on span "Intake Documents" at bounding box center [79, 273] width 84 height 14
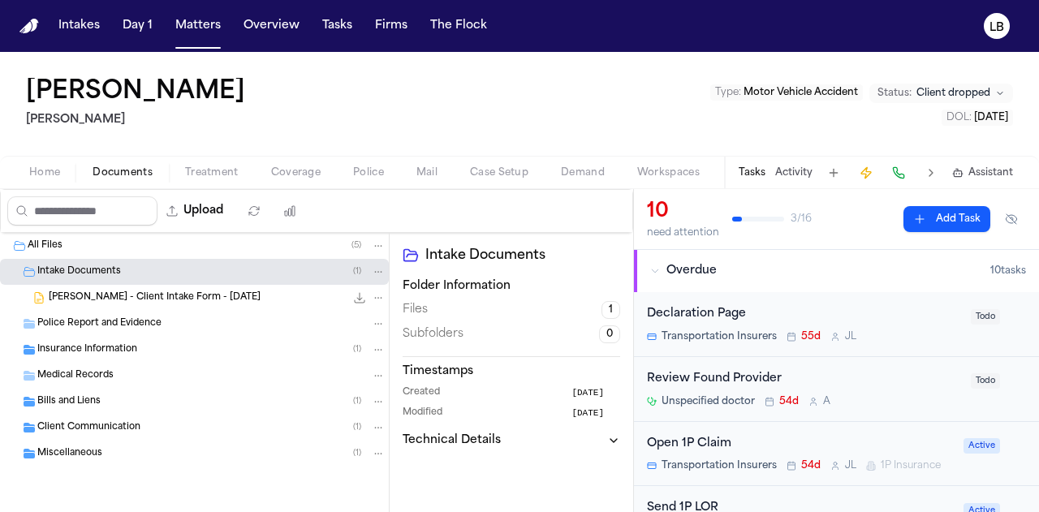
click at [128, 296] on span "T. Samuel - Client Intake Form - 6.19.25" at bounding box center [155, 299] width 212 height 14
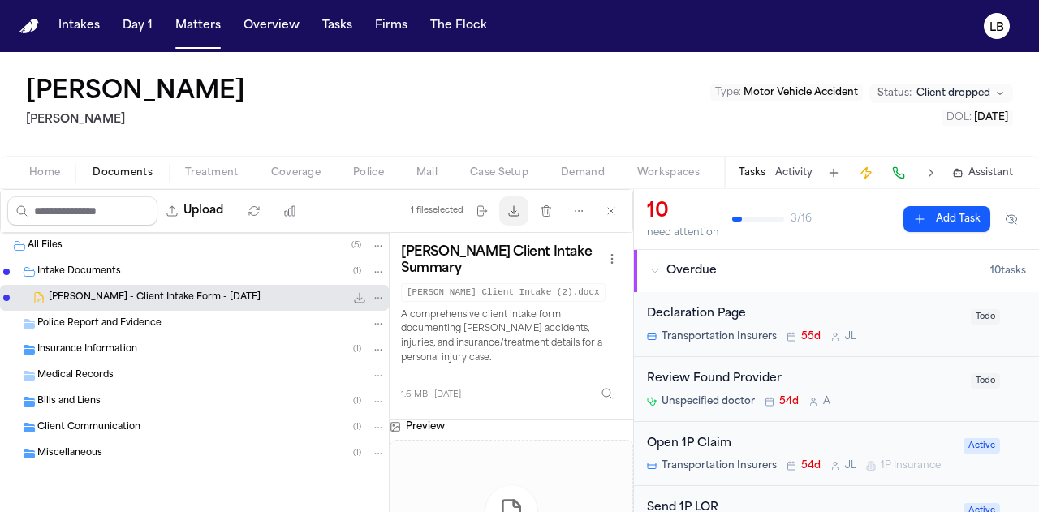
click at [508, 223] on button "Download files" at bounding box center [513, 211] width 29 height 29
click at [0, 131] on div "Tamer Samuel Hecht Type : Motor Vehicle Accident Status: Client dropped DOL : 2…" at bounding box center [519, 104] width 1039 height 104
click at [346, 24] on button "Tasks" at bounding box center [337, 25] width 43 height 29
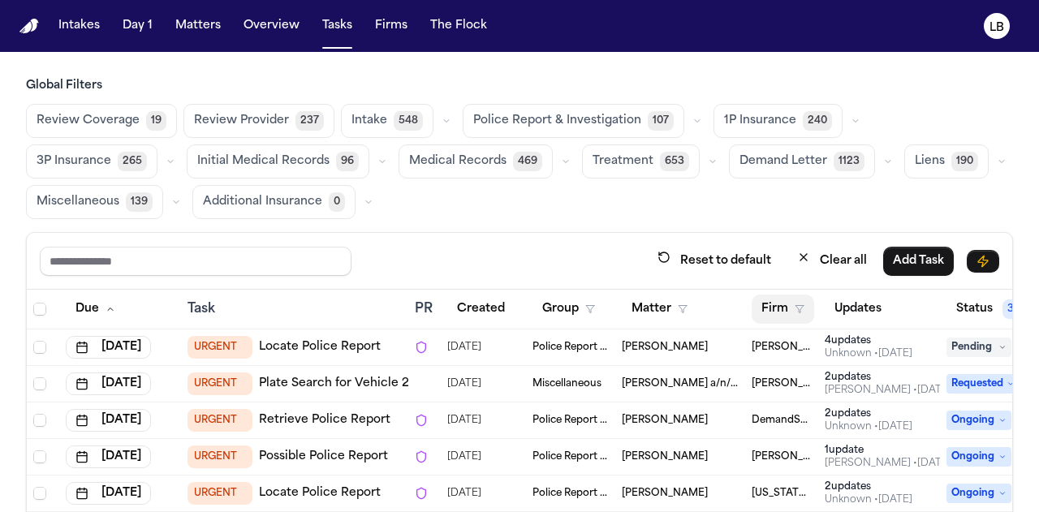
click at [787, 296] on button "Firm" at bounding box center [783, 309] width 63 height 29
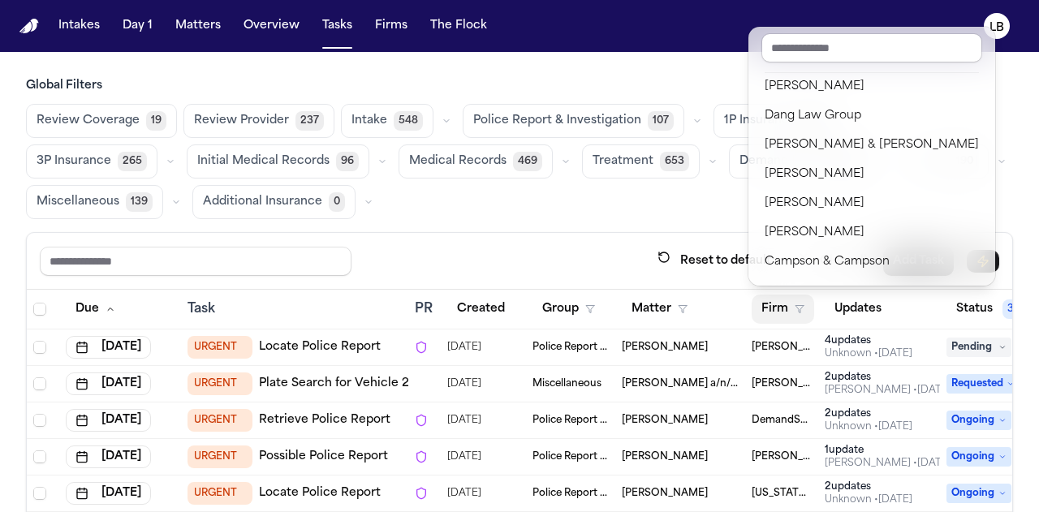
scroll to position [117, 0]
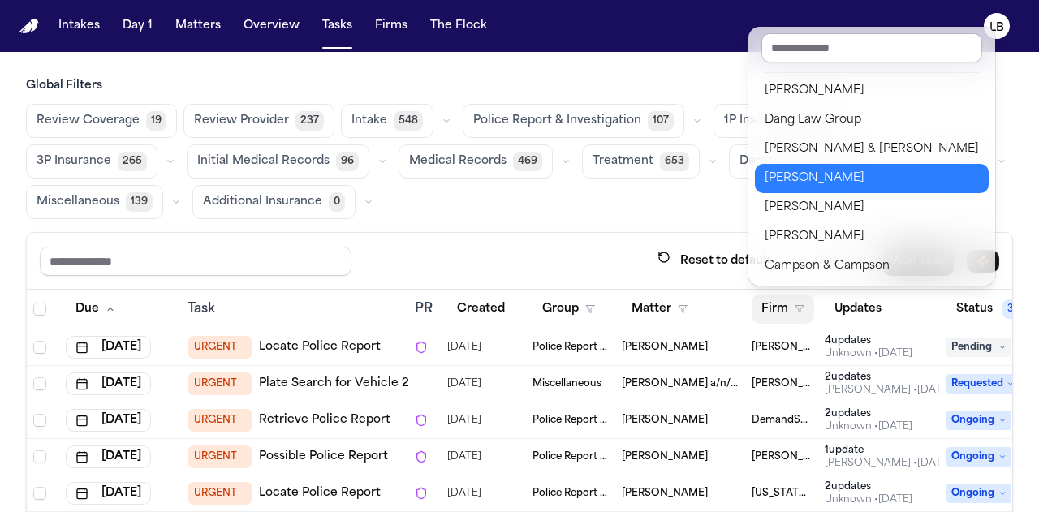
click at [803, 185] on div "Hecht" at bounding box center [872, 178] width 214 height 19
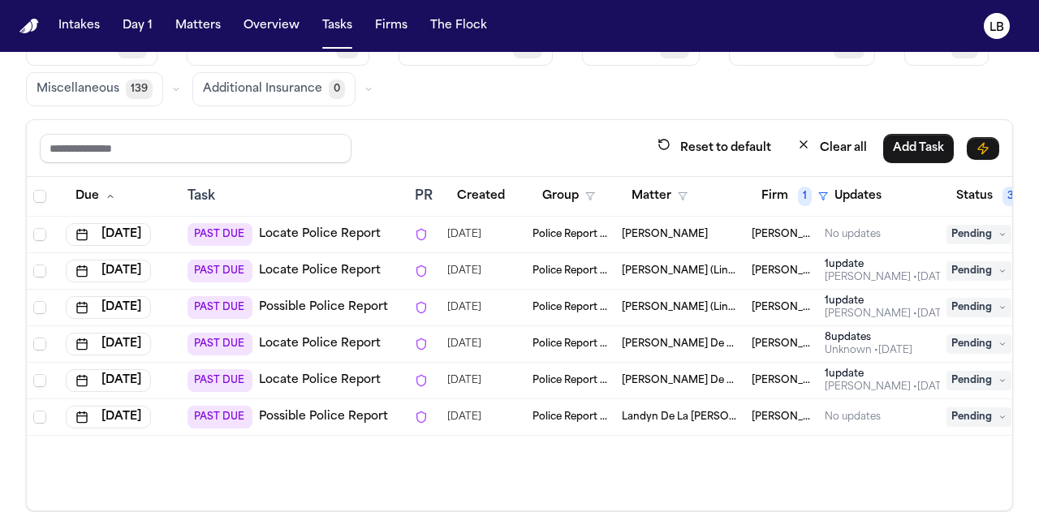
scroll to position [135, 0]
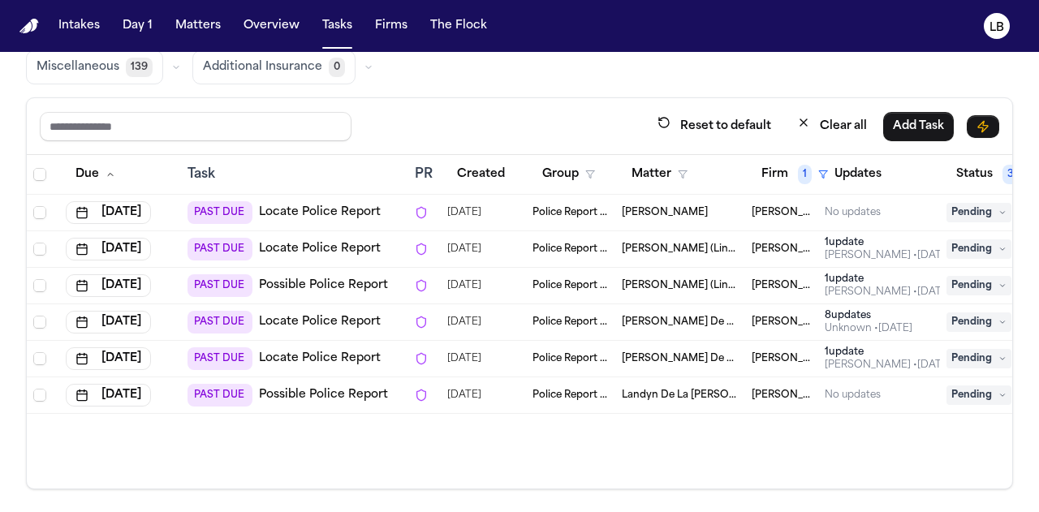
click at [710, 316] on div "Tara De La Cruz" at bounding box center [680, 322] width 117 height 13
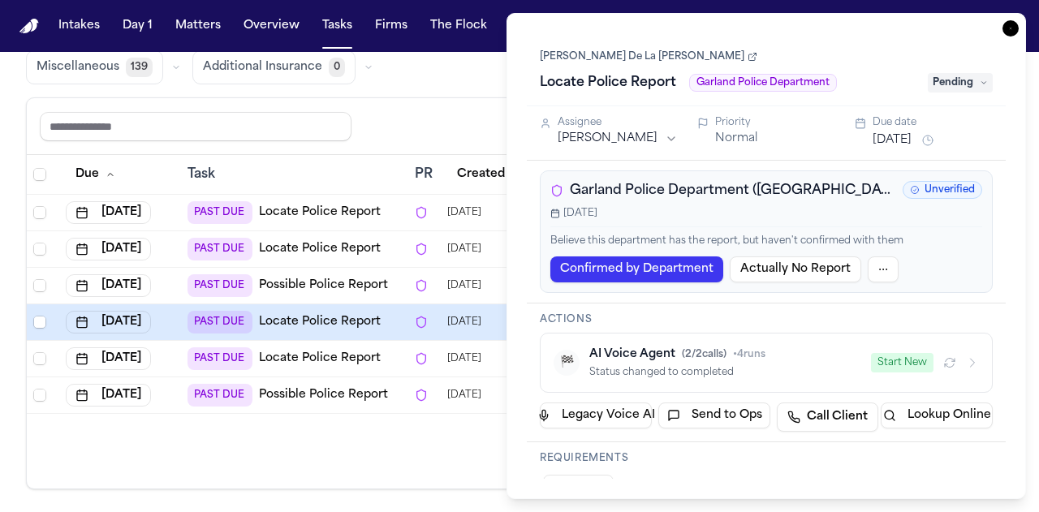
click at [595, 53] on link "Tara De La Cruz" at bounding box center [649, 56] width 218 height 13
click at [1018, 25] on icon "button" at bounding box center [1011, 28] width 16 height 16
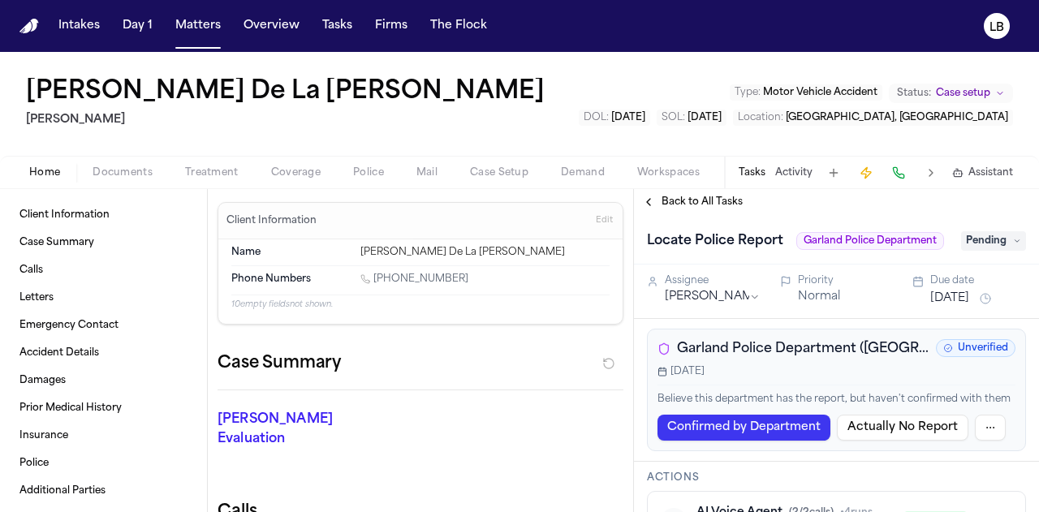
click at [3, 140] on div "[PERSON_NAME] De La [PERSON_NAME] Type : Motor Vehicle Accident Status: Case se…" at bounding box center [519, 104] width 1039 height 104
click at [110, 173] on span "Documents" at bounding box center [123, 172] width 60 height 13
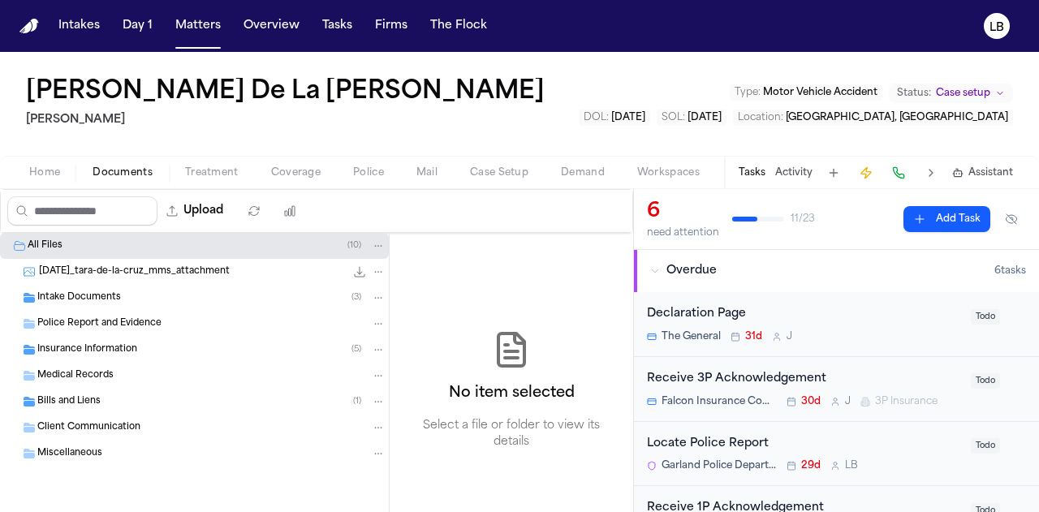
click at [103, 292] on span "Intake Documents" at bounding box center [79, 299] width 84 height 14
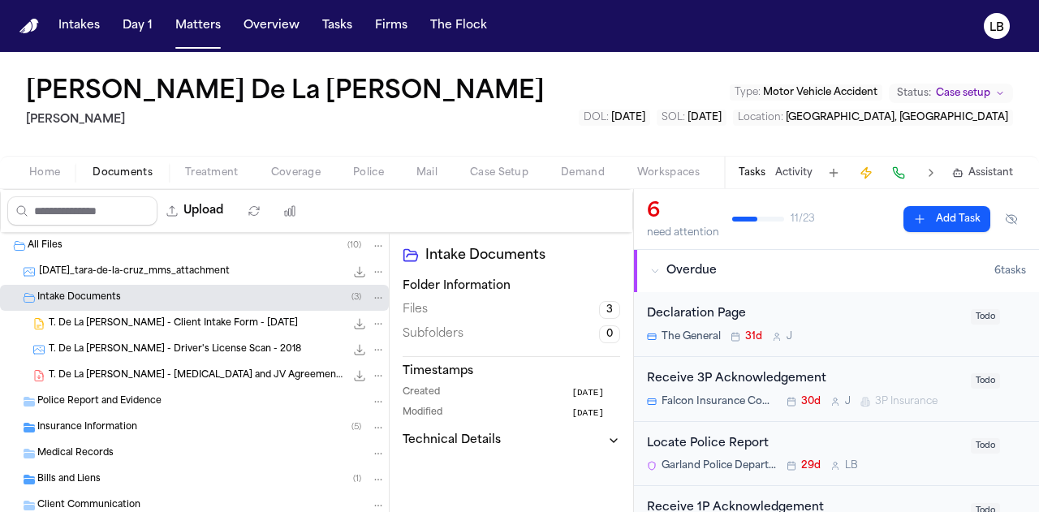
click at [134, 345] on span "T. De La Cruz - Driver's License Scan - 2018" at bounding box center [175, 351] width 253 height 14
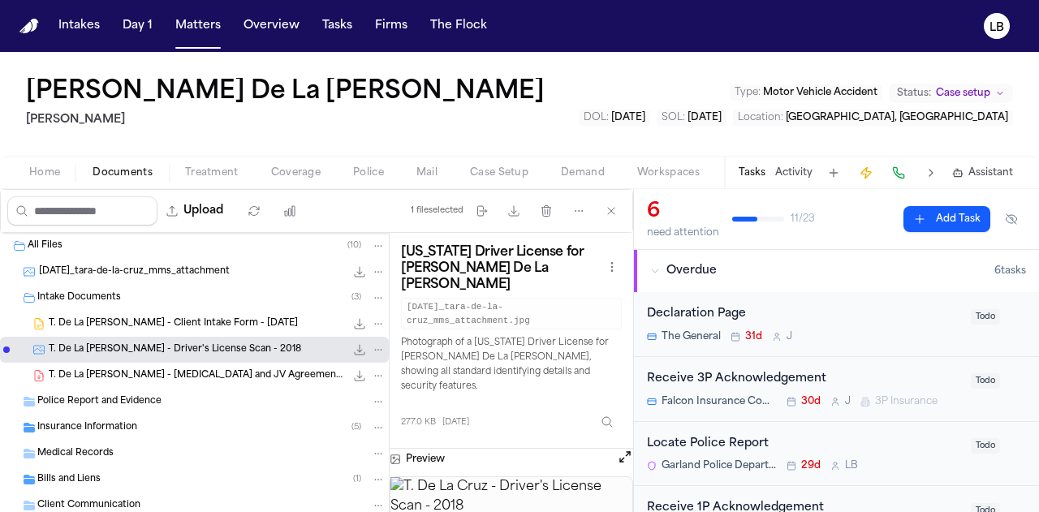
click at [190, 322] on span "T. De La Cruz - Client Intake Form - 7.10.25" at bounding box center [173, 325] width 249 height 14
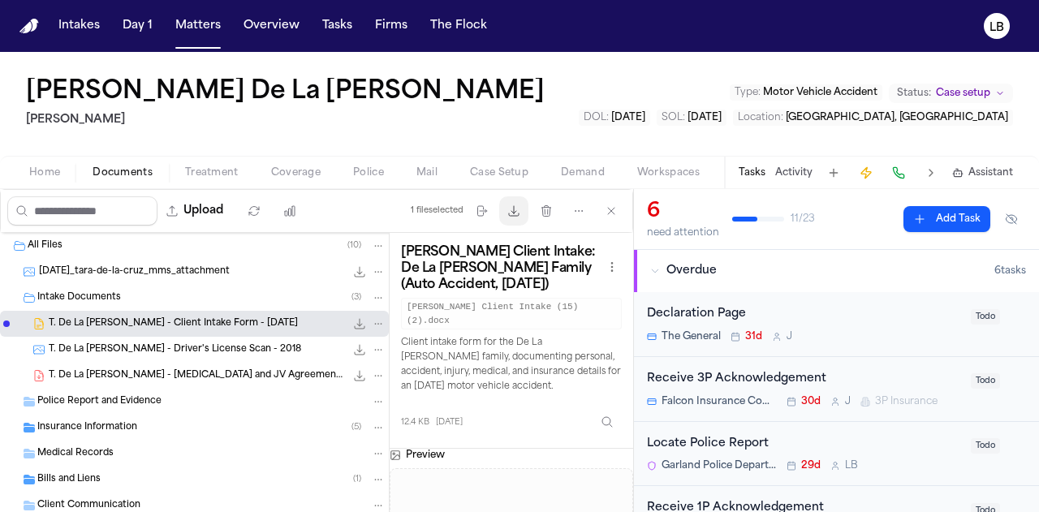
click at [516, 214] on icon "button" at bounding box center [514, 211] width 13 height 13
drag, startPoint x: 734, startPoint y: 117, endPoint x: 789, endPoint y: 124, distance: 55.7
click at [650, 124] on button "DOL : 2025-04-18" at bounding box center [614, 118] width 71 height 16
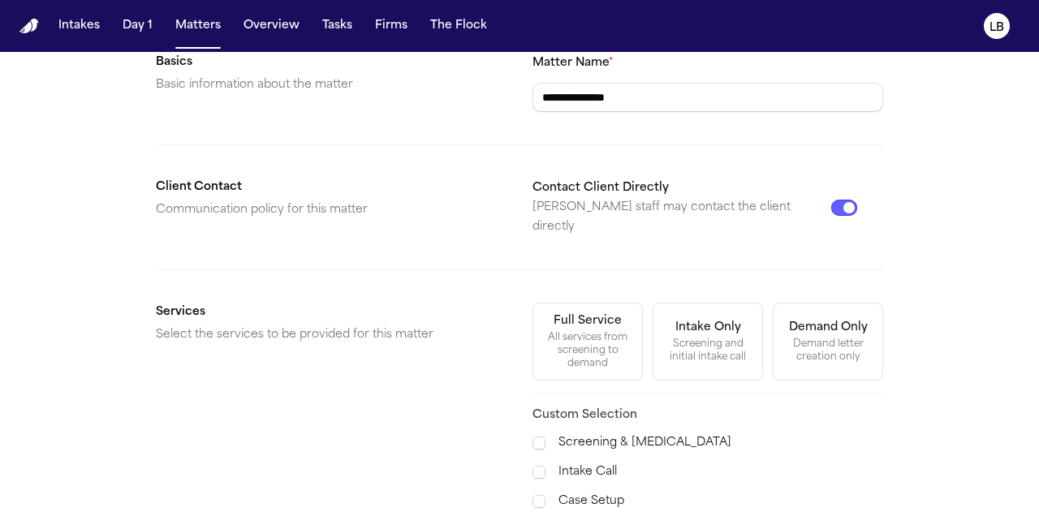
scroll to position [474, 0]
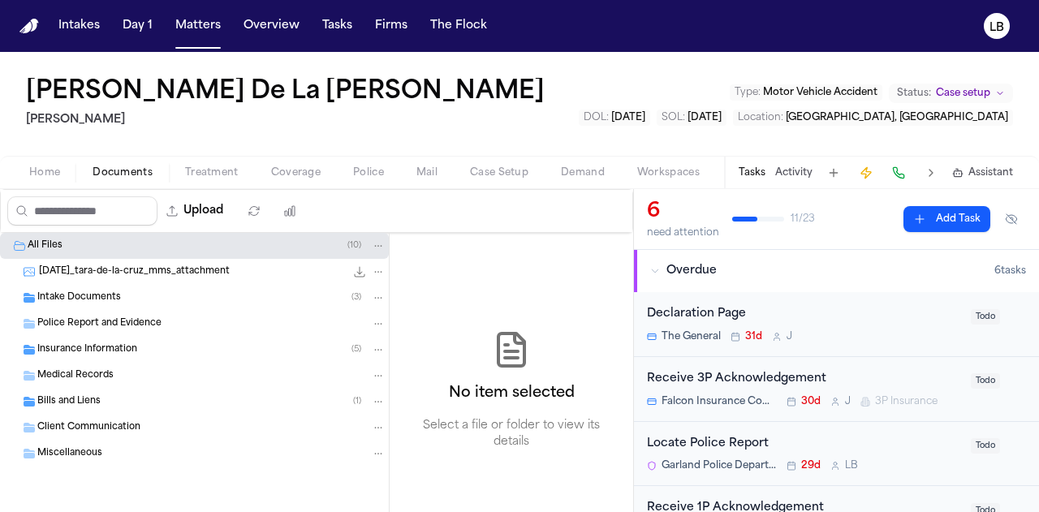
click at [362, 269] on icon "File: 2025-08-05_tara-de-la-cruz_mms_attachment" at bounding box center [359, 272] width 13 height 13
click at [791, 171] on button "Activity" at bounding box center [794, 172] width 37 height 13
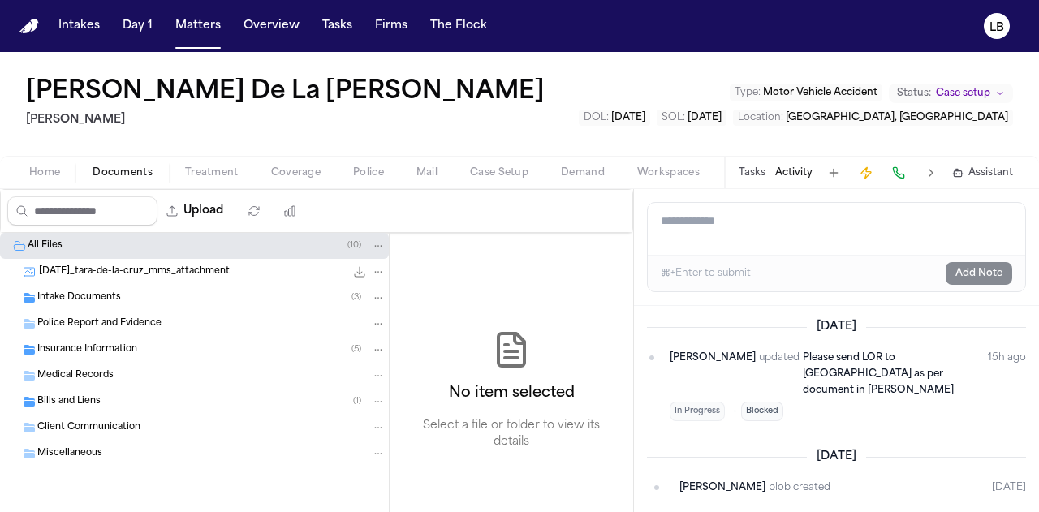
click at [794, 239] on textarea "Add a note to this matter" at bounding box center [837, 229] width 378 height 52
type textarea "****"
click at [794, 239] on textarea "****" at bounding box center [837, 229] width 378 height 52
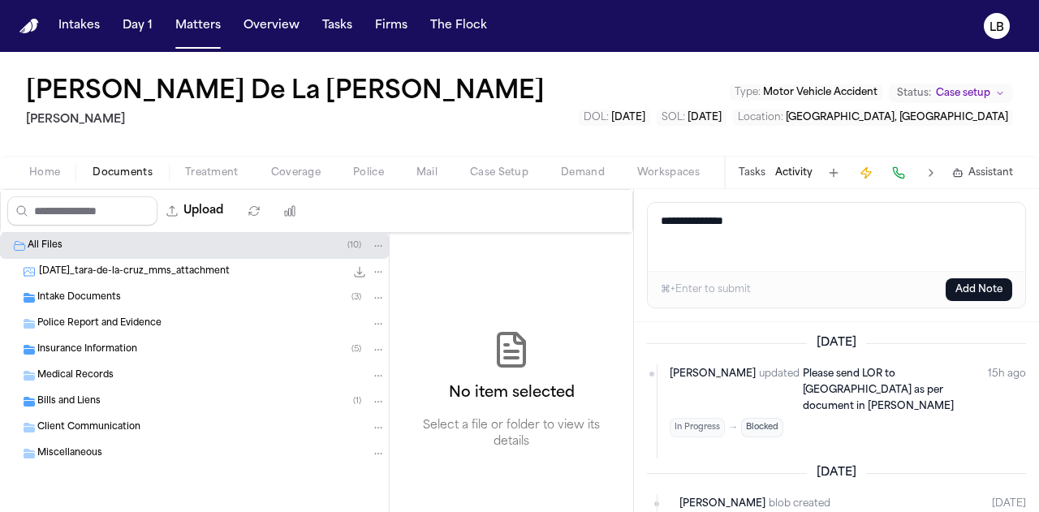
paste textarea "**********"
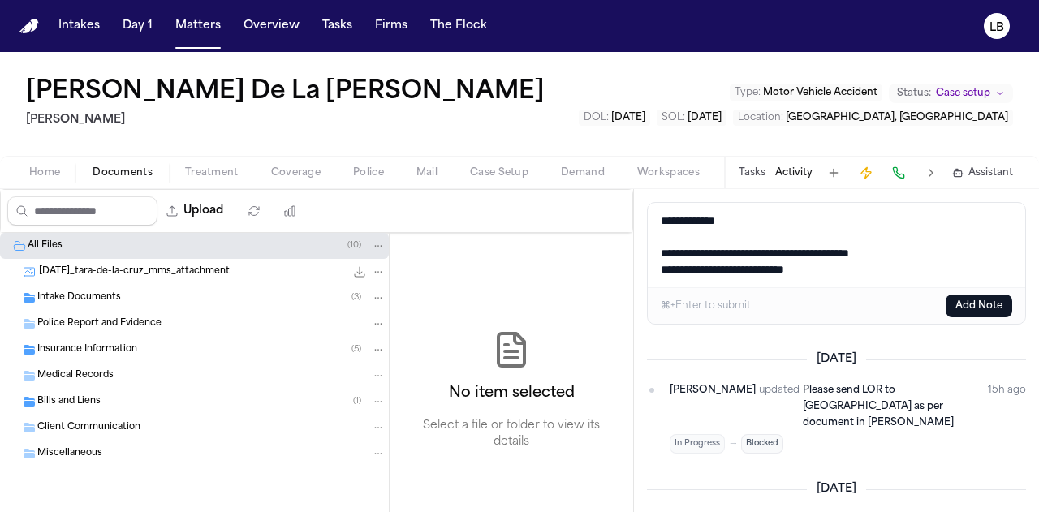
drag, startPoint x: 845, startPoint y: 267, endPoint x: 659, endPoint y: 223, distance: 191.3
click at [659, 223] on textarea "**********" at bounding box center [837, 245] width 378 height 84
type textarea "**********"
click at [962, 307] on button "Add Note" at bounding box center [979, 306] width 67 height 23
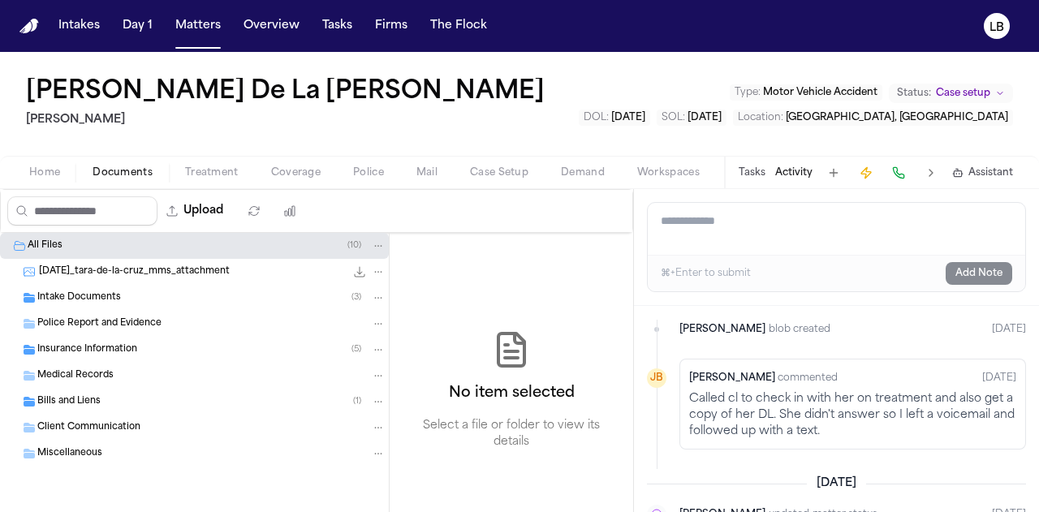
scroll to position [288, 0]
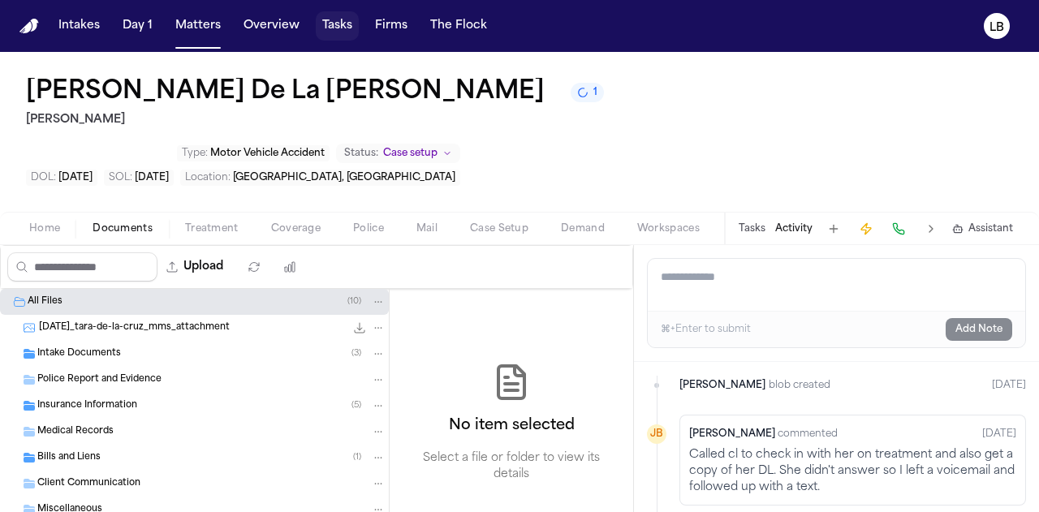
click at [339, 28] on button "Tasks" at bounding box center [337, 25] width 43 height 29
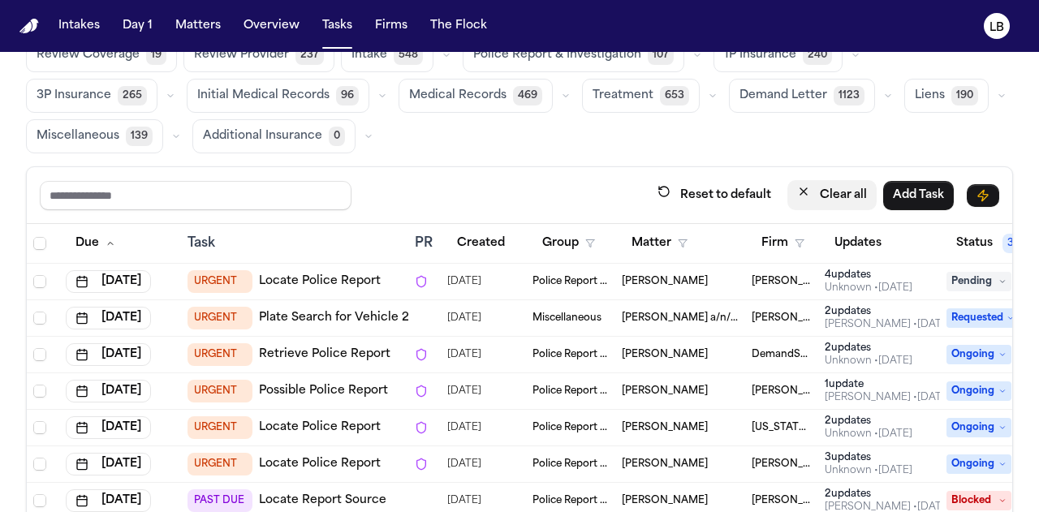
scroll to position [65, 0]
click at [807, 249] on button "Firm" at bounding box center [783, 244] width 63 height 29
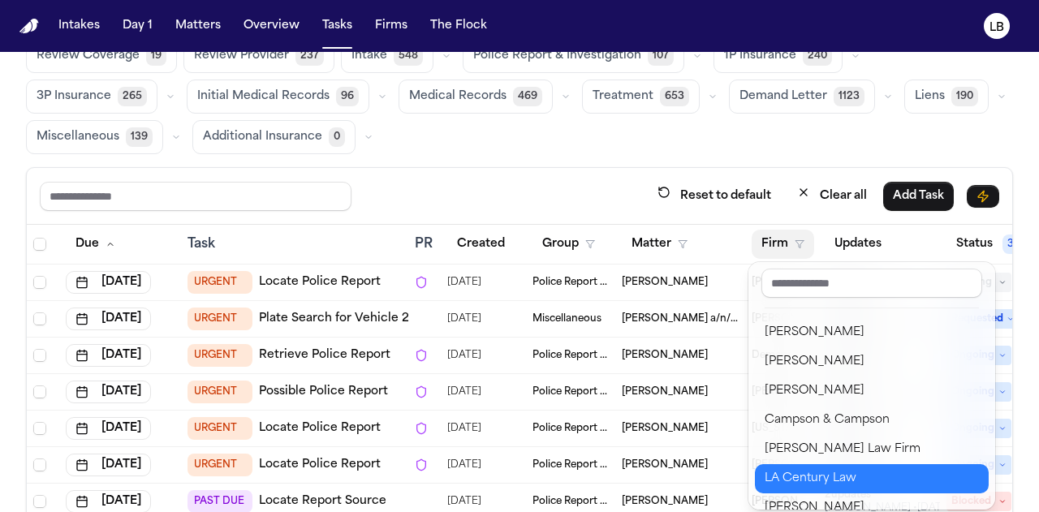
scroll to position [127, 0]
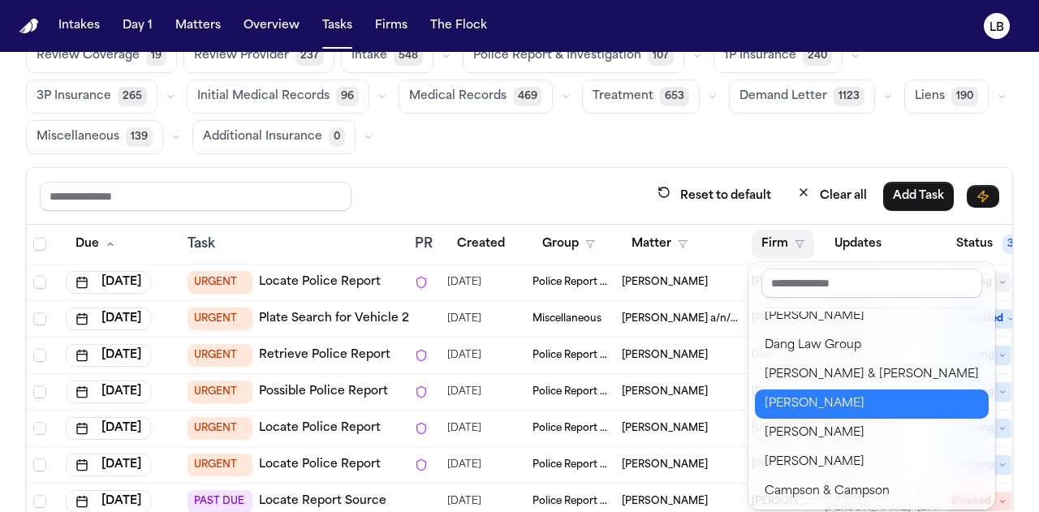
click at [801, 404] on div "Hecht" at bounding box center [872, 404] width 214 height 19
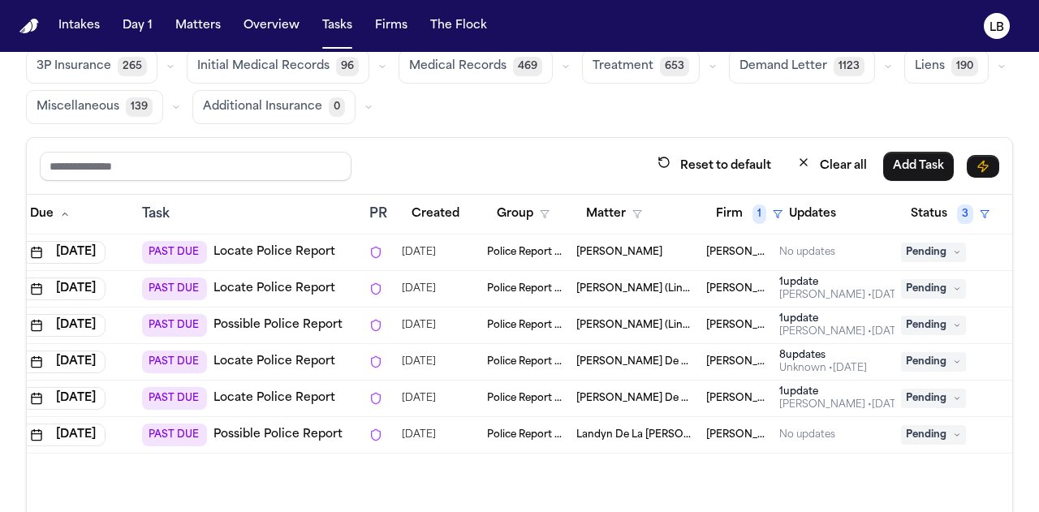
scroll to position [0, 46]
click at [729, 218] on button "Firm 1" at bounding box center [749, 214] width 86 height 29
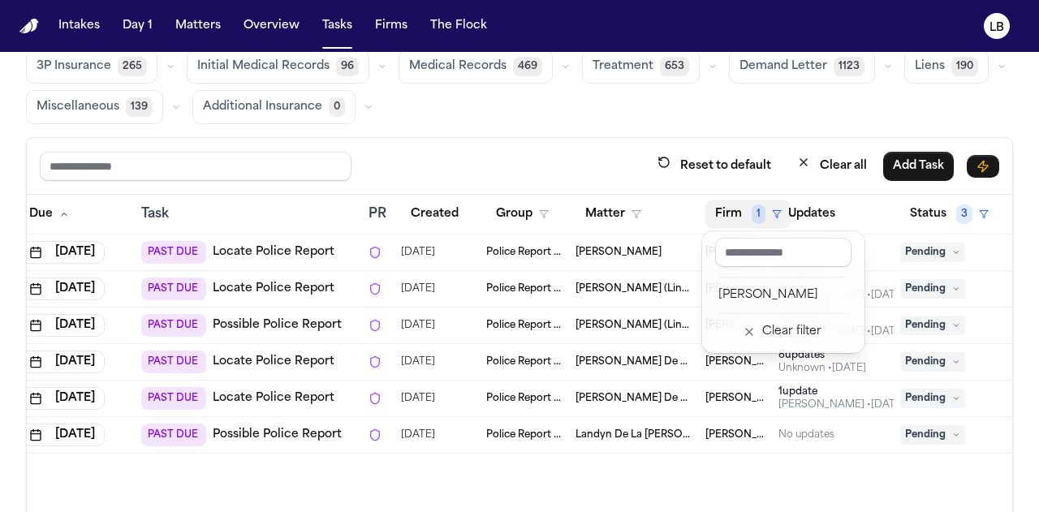
click at [777, 330] on div "Clear filter" at bounding box center [792, 331] width 59 height 19
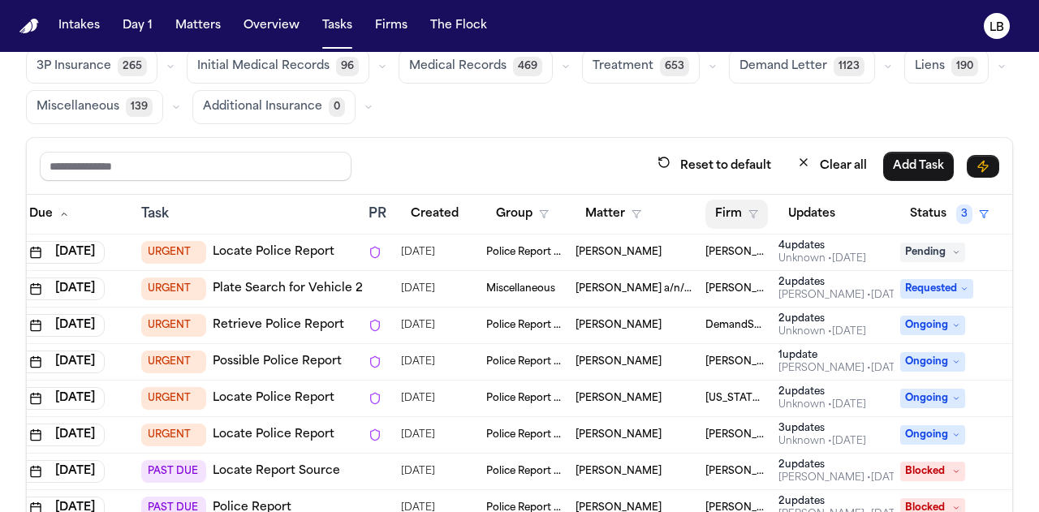
click at [737, 209] on button "Firm" at bounding box center [737, 214] width 63 height 29
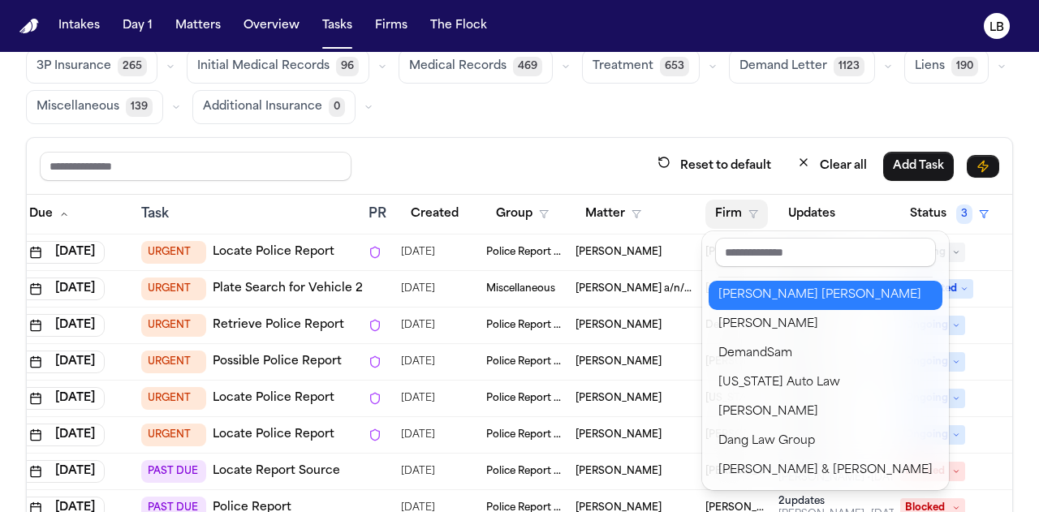
click at [770, 301] on div "[PERSON_NAME] [PERSON_NAME]" at bounding box center [826, 295] width 214 height 19
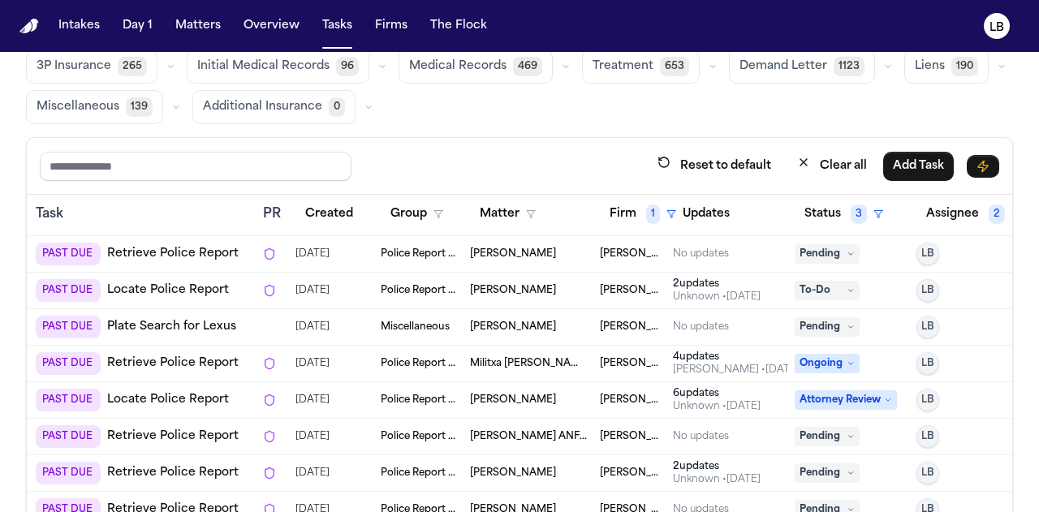
scroll to position [134, 0]
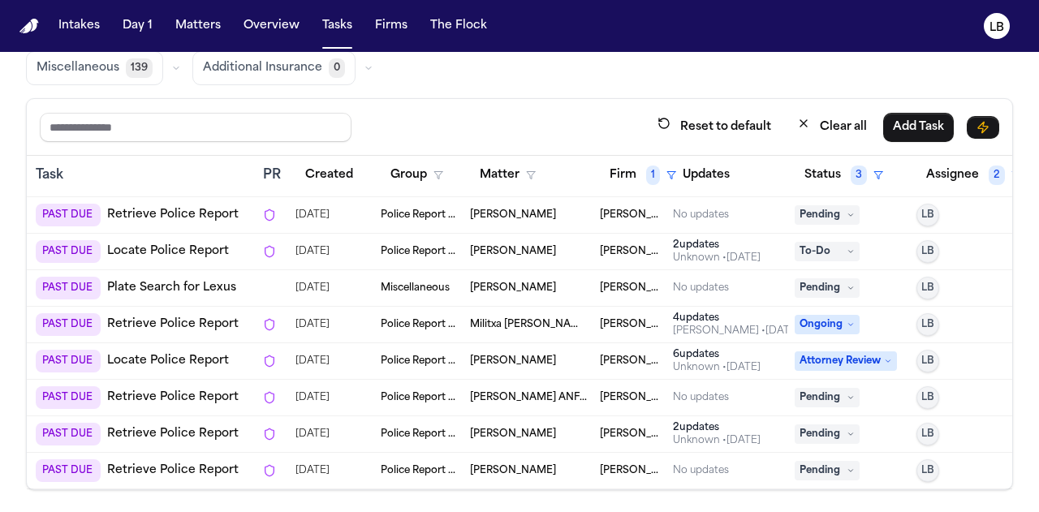
click at [512, 465] on span "Mary Jaimes" at bounding box center [513, 471] width 86 height 13
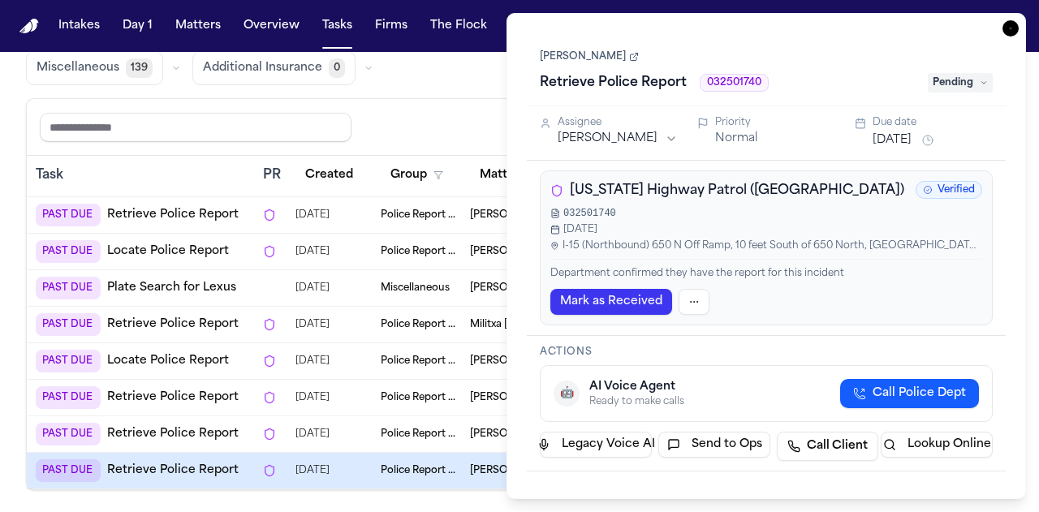
click at [590, 49] on div "Mary Jaimes Retrieve Police Report 032501740 Pending" at bounding box center [766, 71] width 453 height 50
click at [593, 53] on link "Mary Jaimes" at bounding box center [589, 56] width 99 height 13
click at [960, 77] on span "Pending" at bounding box center [960, 82] width 65 height 19
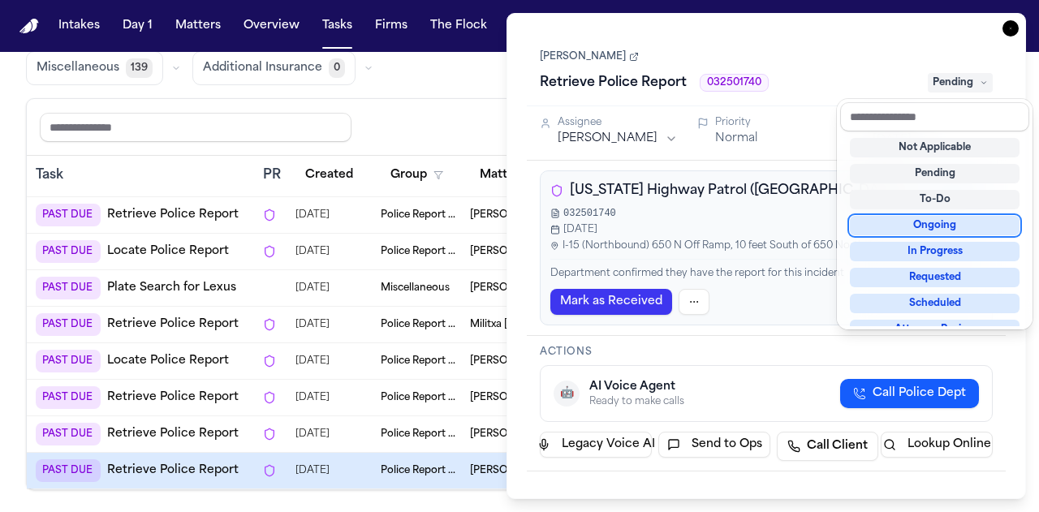
click at [956, 221] on div "Ongoing" at bounding box center [935, 225] width 170 height 19
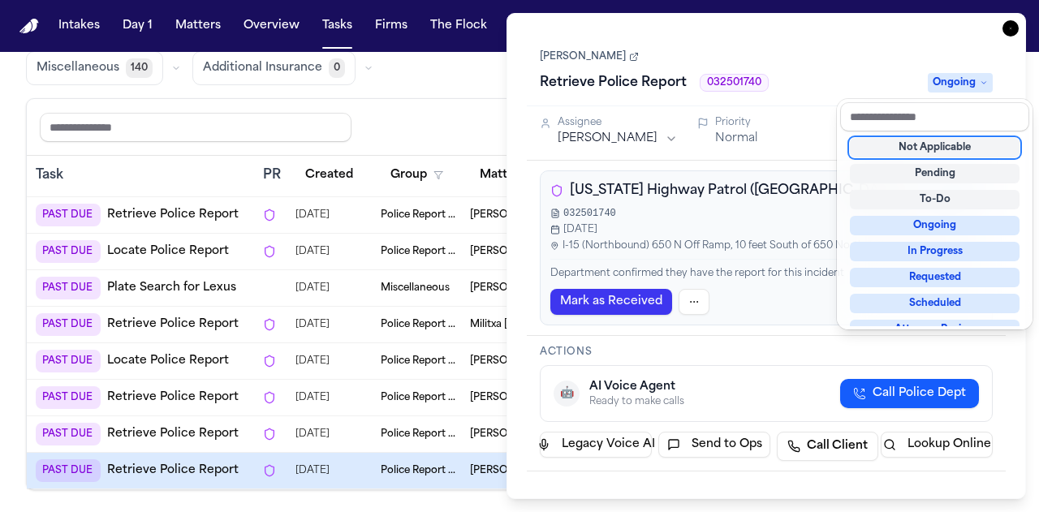
click at [897, 1] on nav "Intakes Day 1 Matters Overview Tasks Firms The Flock LB" at bounding box center [519, 26] width 1039 height 52
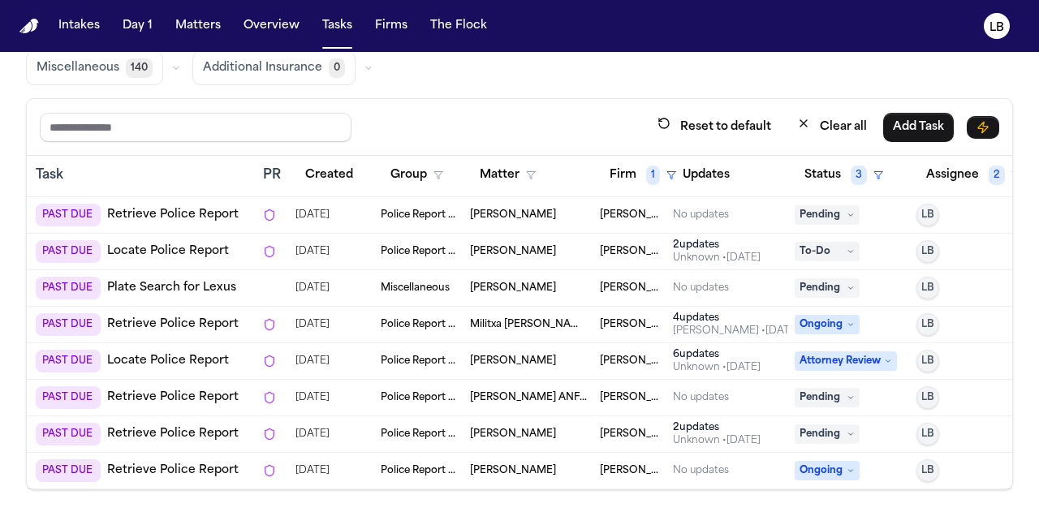
scroll to position [135, 0]
click at [494, 427] on span "Malissa Latu" at bounding box center [513, 433] width 86 height 13
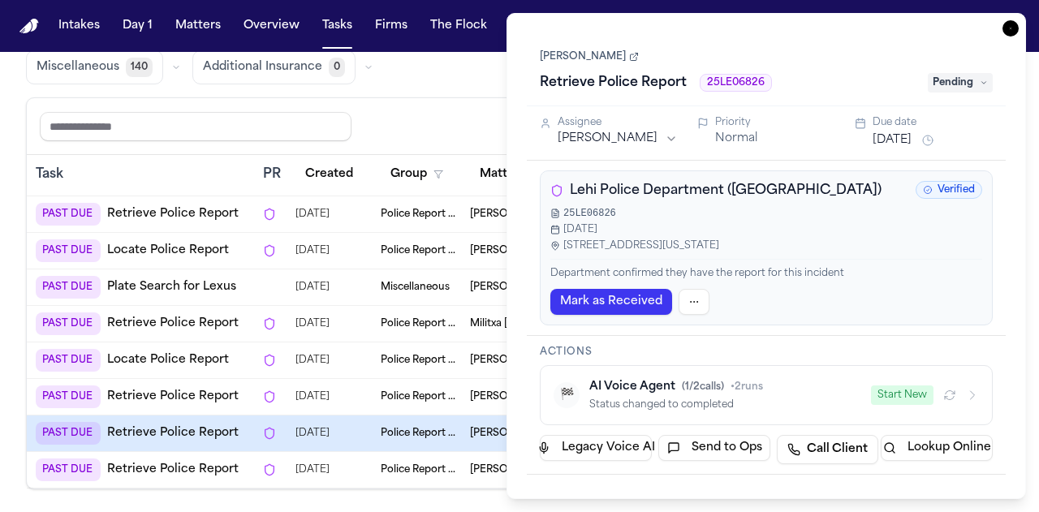
click at [599, 53] on link "Malissa Latu" at bounding box center [589, 56] width 99 height 13
click at [1013, 28] on icon "button" at bounding box center [1011, 28] width 16 height 16
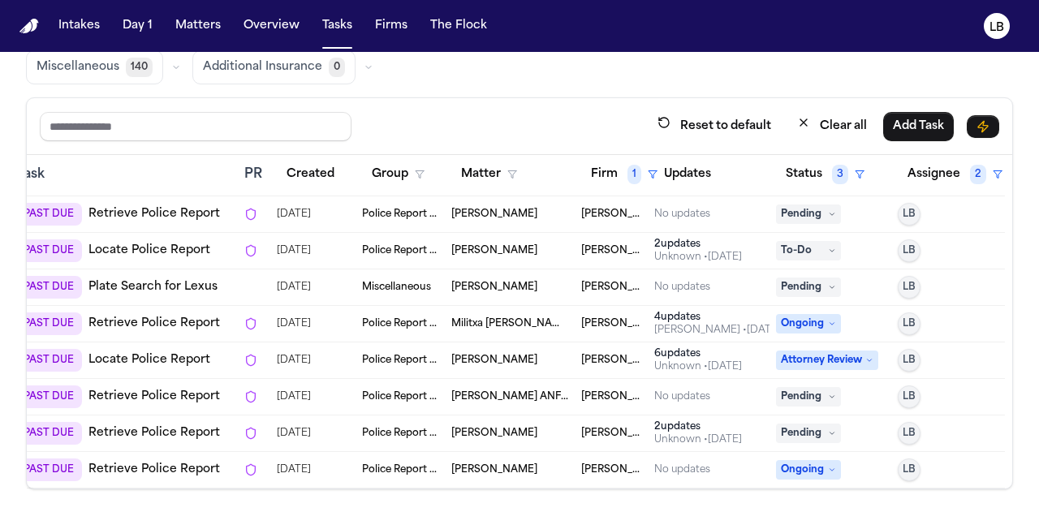
scroll to position [387, 193]
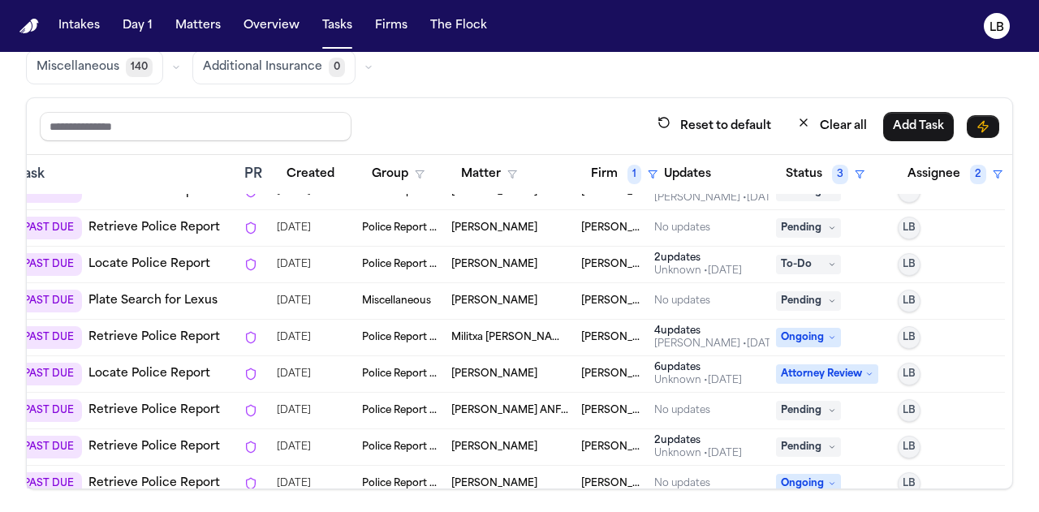
click at [802, 401] on span "Pending" at bounding box center [808, 410] width 65 height 19
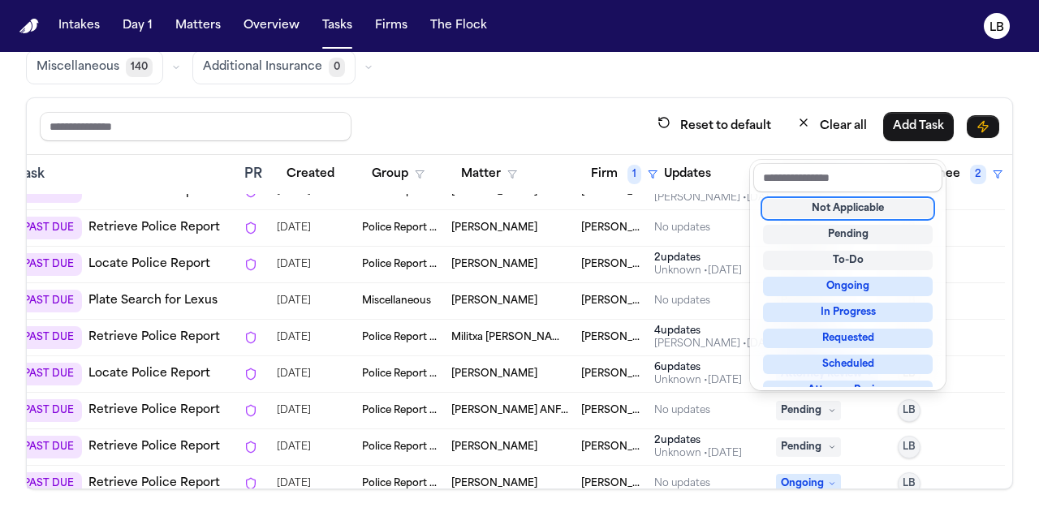
click at [128, 408] on table "Due Task PR Created Group Matter Firm 1 Updates Status 3 Assignee 2 Jul 28, 202…" at bounding box center [430, 136] width 1149 height 734
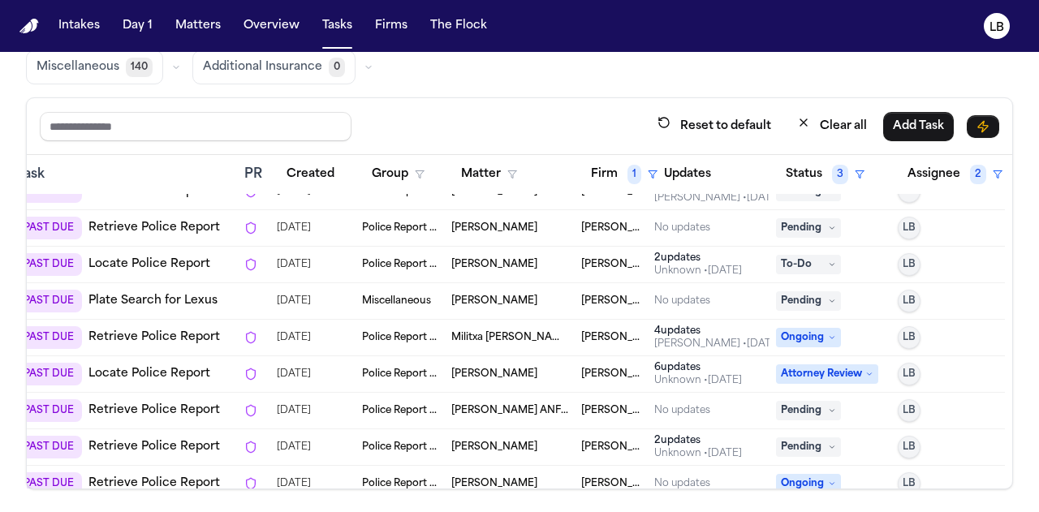
click at [128, 408] on link "Retrieve Police Report" at bounding box center [155, 411] width 132 height 16
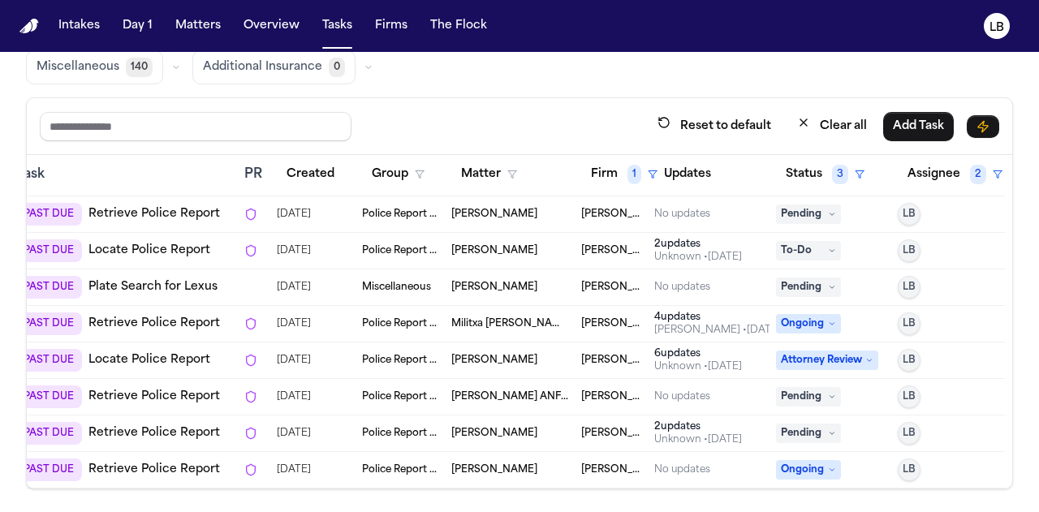
click at [469, 416] on td "Malissa Latu" at bounding box center [510, 434] width 130 height 37
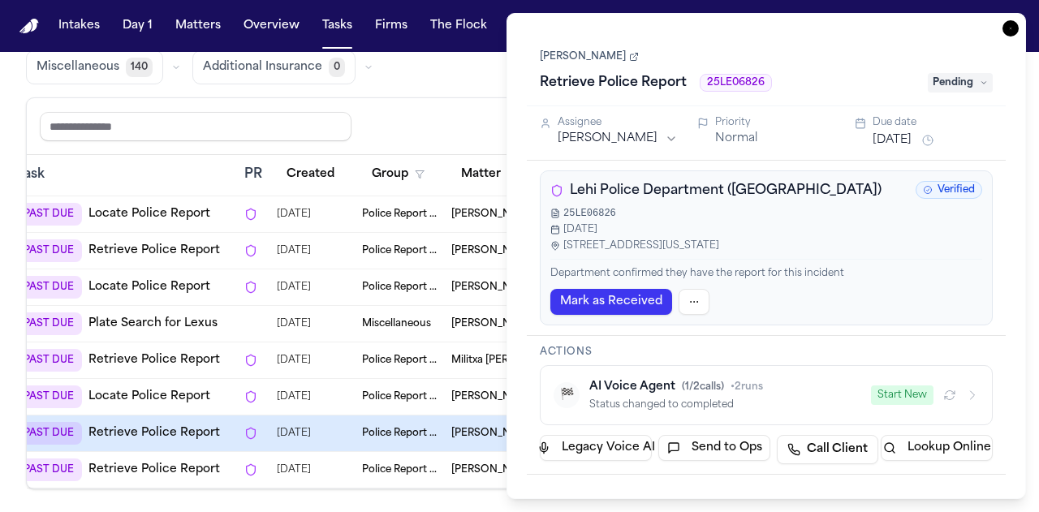
scroll to position [375, 193]
click at [708, 194] on span "Lehi Police Department (UT)" at bounding box center [726, 190] width 312 height 19
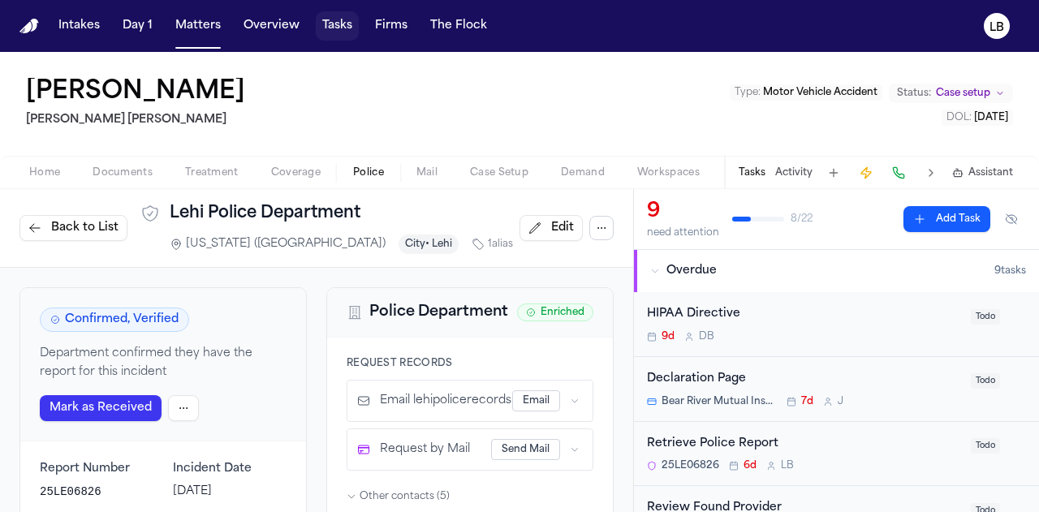
click at [339, 20] on button "Tasks" at bounding box center [337, 25] width 43 height 29
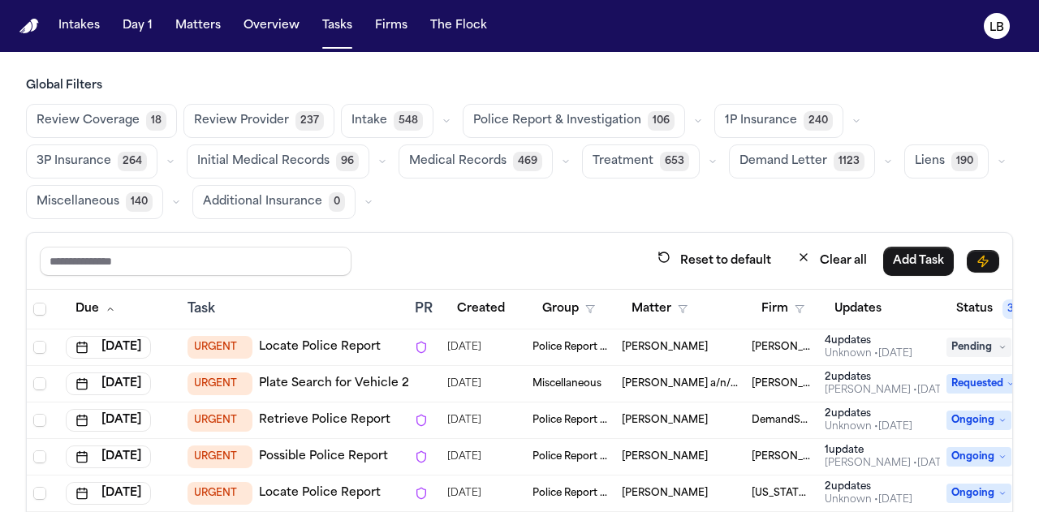
click at [783, 321] on th "Firm" at bounding box center [782, 310] width 73 height 40
click at [778, 306] on button "Firm" at bounding box center [783, 309] width 63 height 29
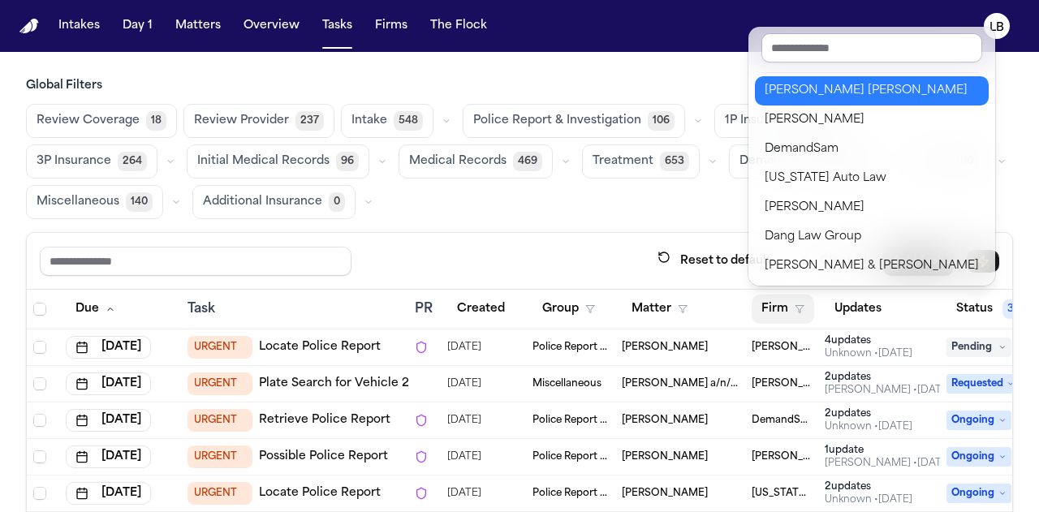
click at [826, 90] on div "Steele Adams Hosman" at bounding box center [872, 90] width 214 height 19
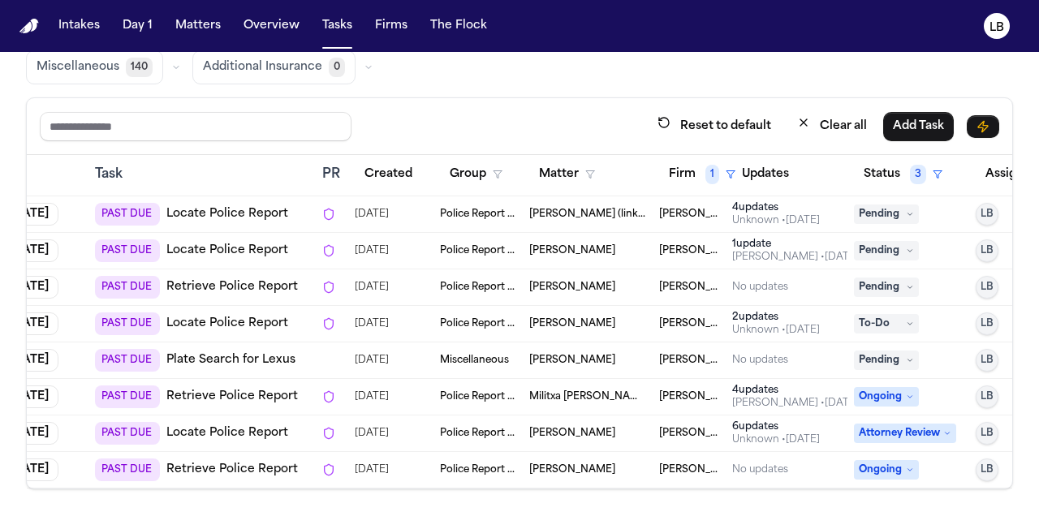
scroll to position [339, 110]
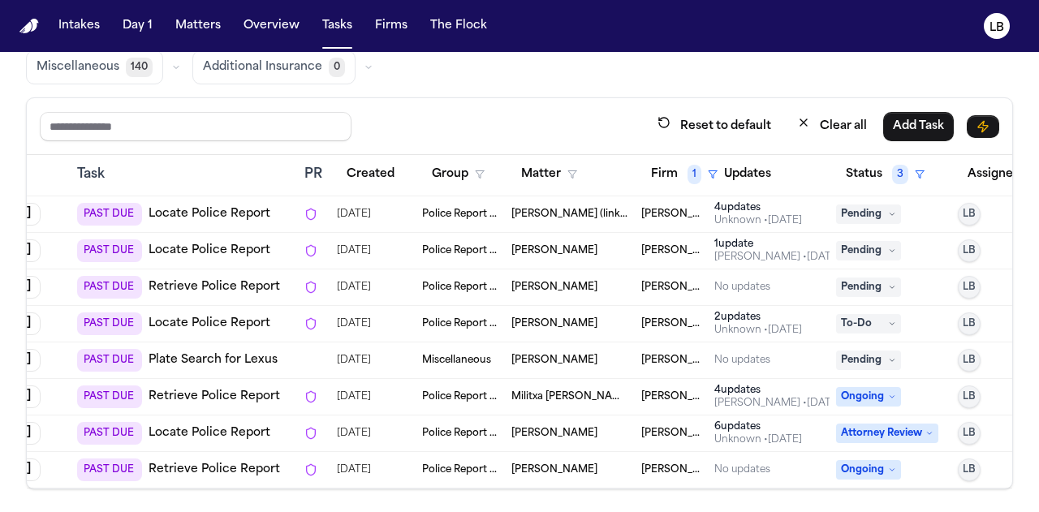
click at [574, 391] on span "Militxa Nahara Acosta" at bounding box center [570, 397] width 117 height 13
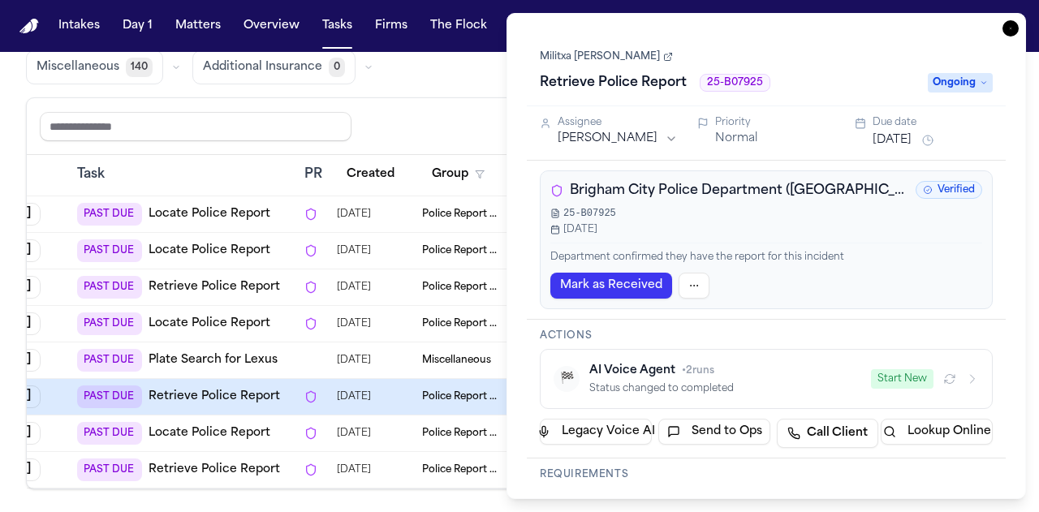
click at [635, 51] on link "Militxa Nahara Acosta" at bounding box center [606, 56] width 133 height 13
click at [1007, 31] on icon "button" at bounding box center [1011, 28] width 16 height 16
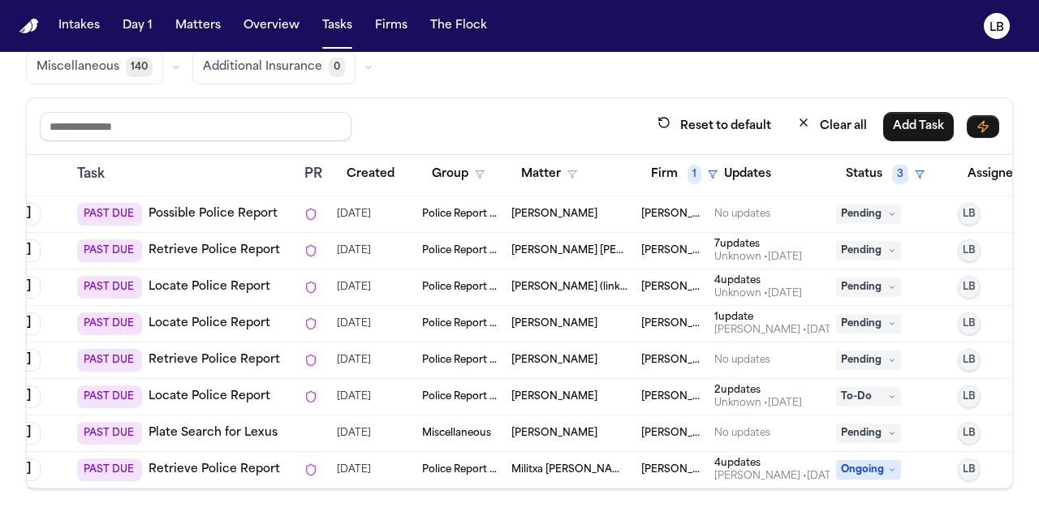
scroll to position [250, 110]
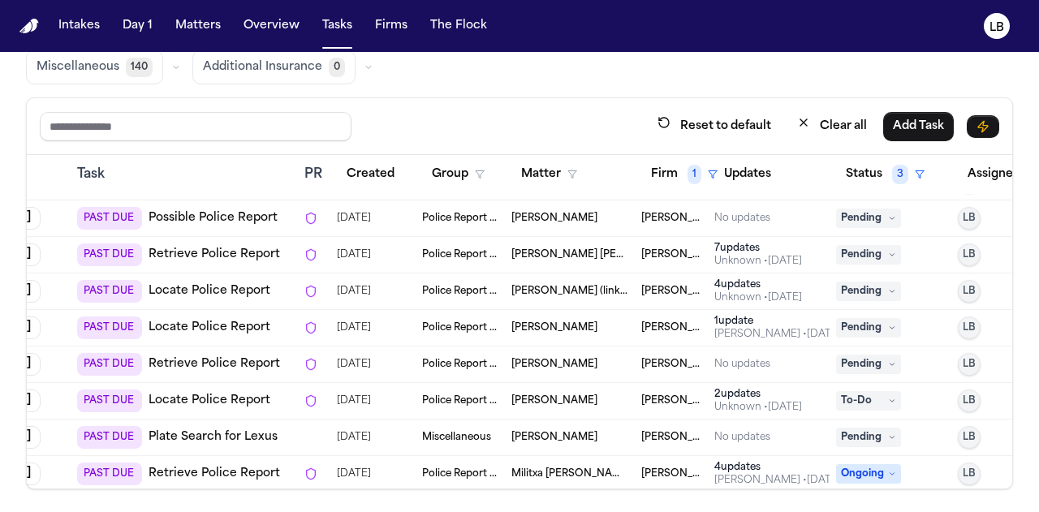
click at [246, 394] on link "Locate Police Report" at bounding box center [210, 401] width 122 height 16
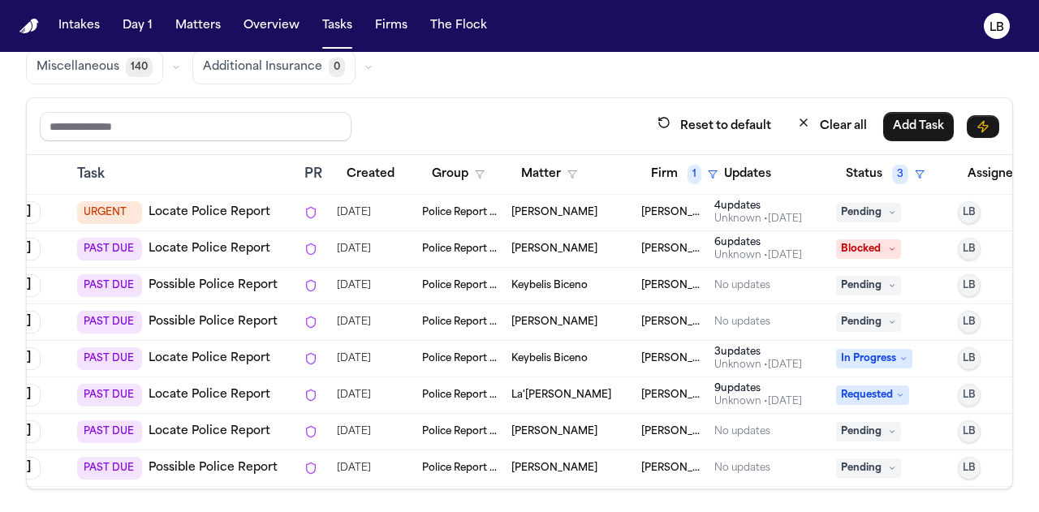
scroll to position [1, 110]
click at [1023, 126] on div "Global Filters Review Coverage 18 Review Provider 237 Intake 548 Police Report …" at bounding box center [519, 216] width 1039 height 547
click at [1019, 243] on div "Global Filters Review Coverage 18 Review Provider 237 Intake 548 Police Report …" at bounding box center [519, 216] width 1039 height 547
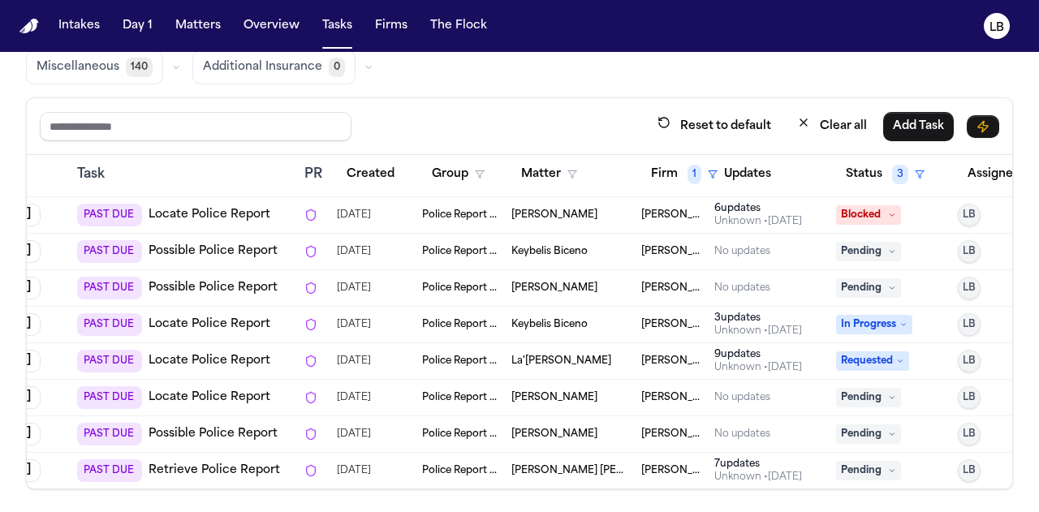
click at [528, 249] on span "Keybelis Biceno" at bounding box center [550, 251] width 76 height 13
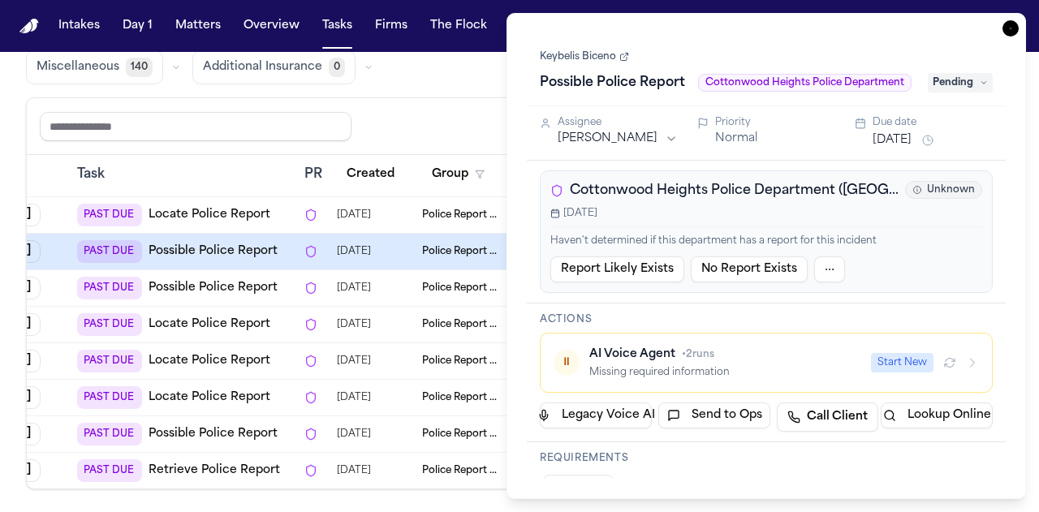
click at [612, 56] on link "Keybelis Biceno" at bounding box center [584, 56] width 89 height 13
click at [1007, 25] on icon "button" at bounding box center [1011, 28] width 16 height 16
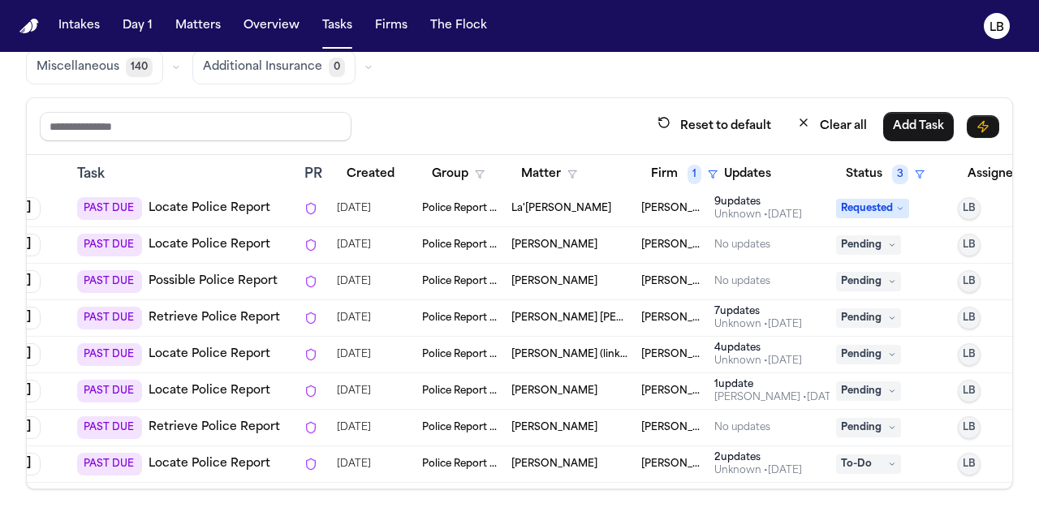
scroll to position [186, 110]
click at [193, 459] on link "Locate Police Report" at bounding box center [210, 465] width 122 height 16
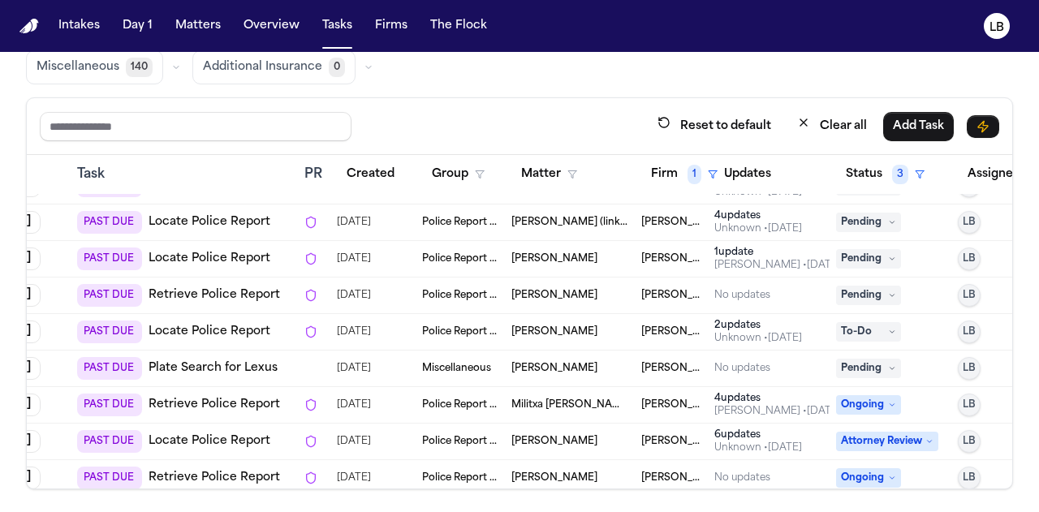
scroll to position [315, 110]
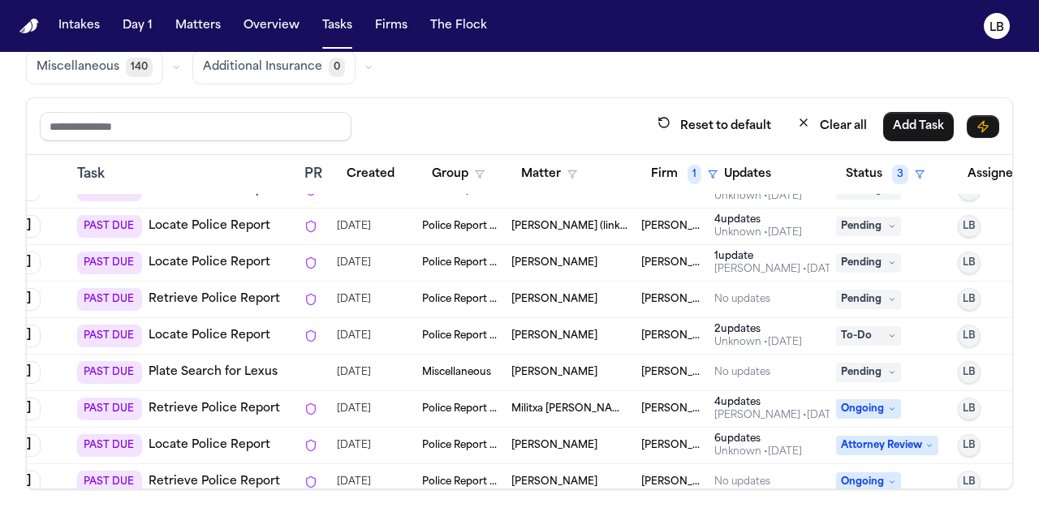
click at [883, 326] on span "To-Do" at bounding box center [868, 335] width 65 height 19
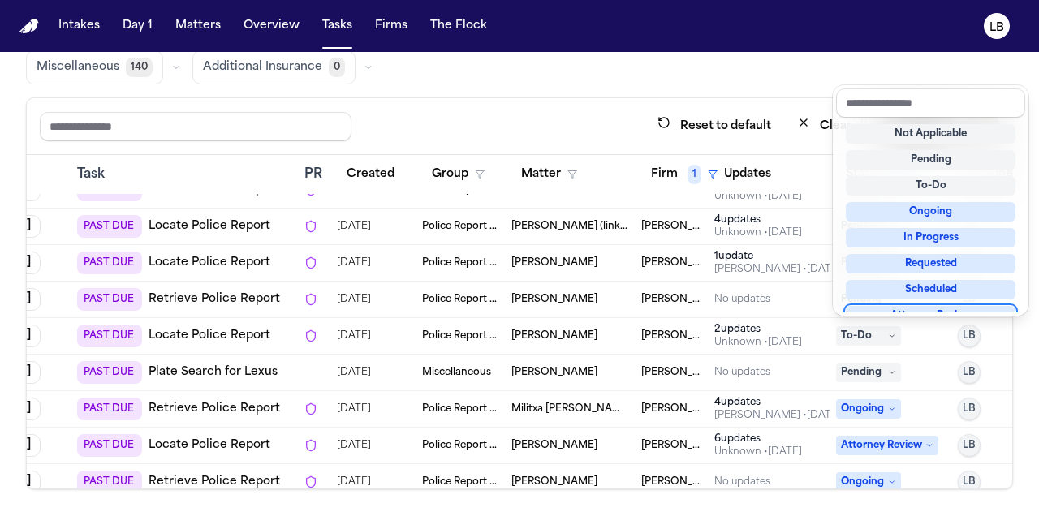
scroll to position [11, 0]
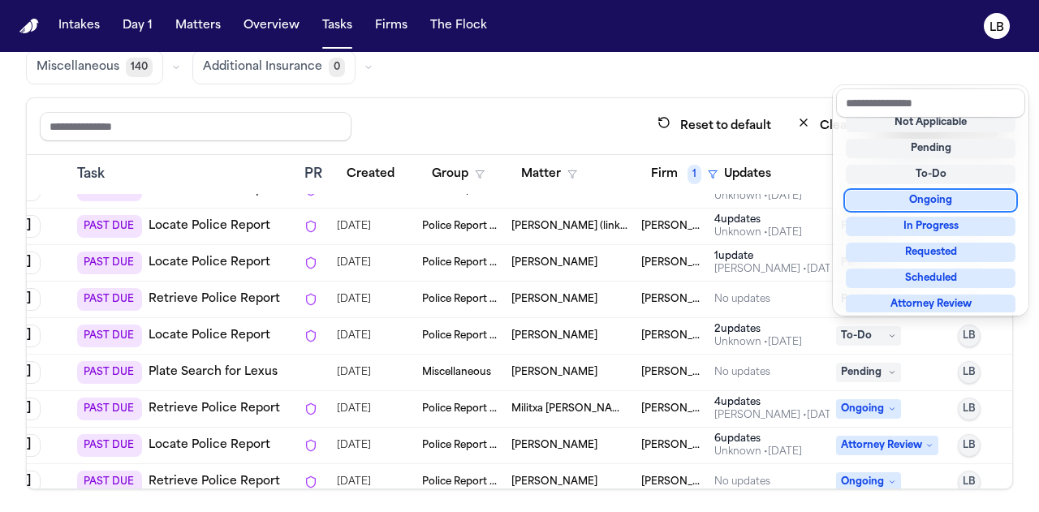
click at [961, 201] on div "Ongoing" at bounding box center [931, 200] width 170 height 19
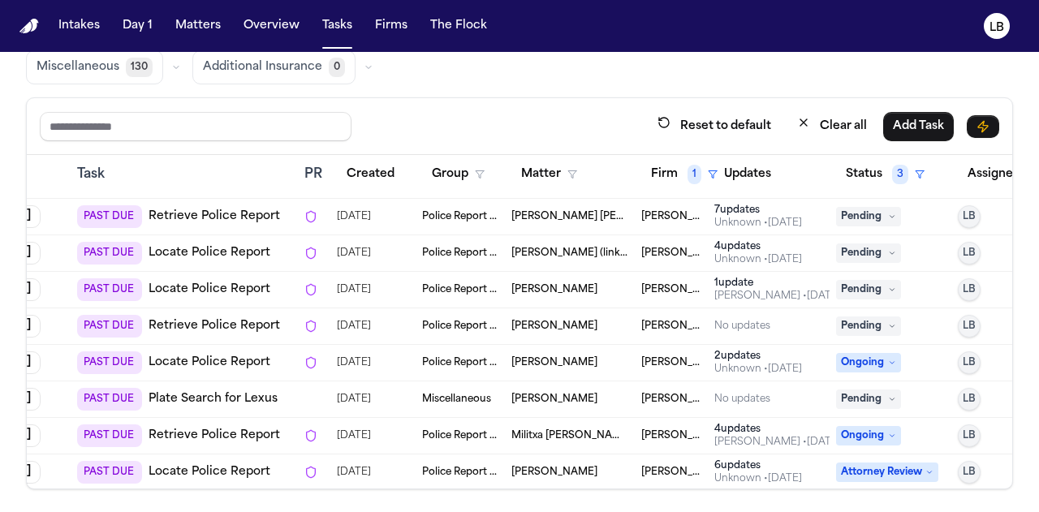
scroll to position [287, 110]
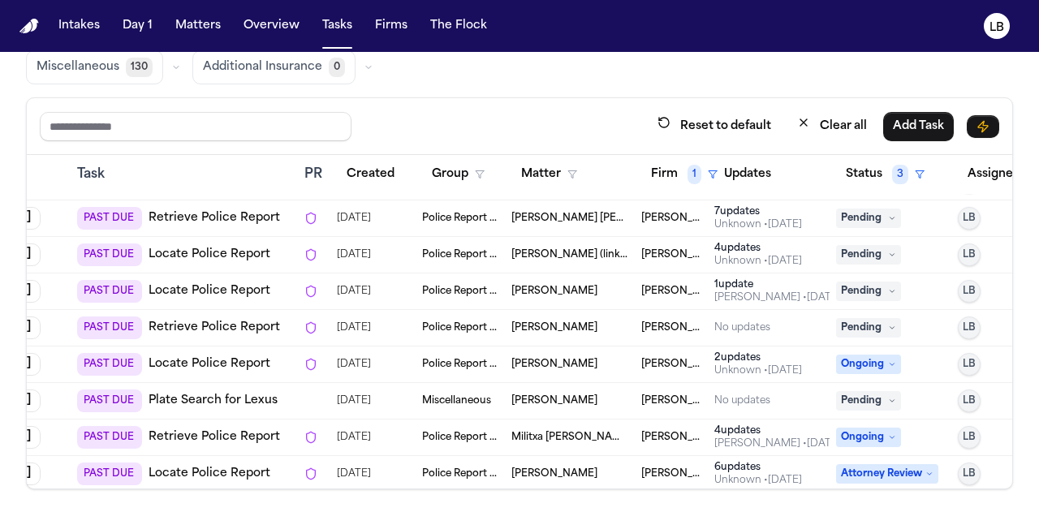
click at [560, 326] on span "Julio Hernando" at bounding box center [555, 328] width 86 height 13
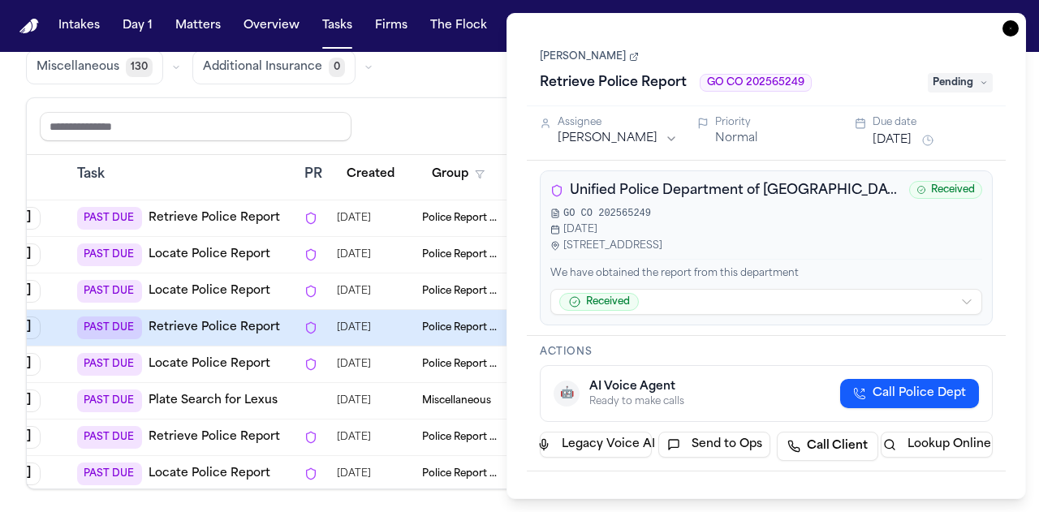
click at [577, 56] on link "Julio Hernando" at bounding box center [589, 56] width 99 height 13
click at [1005, 24] on icon "button" at bounding box center [1011, 28] width 16 height 16
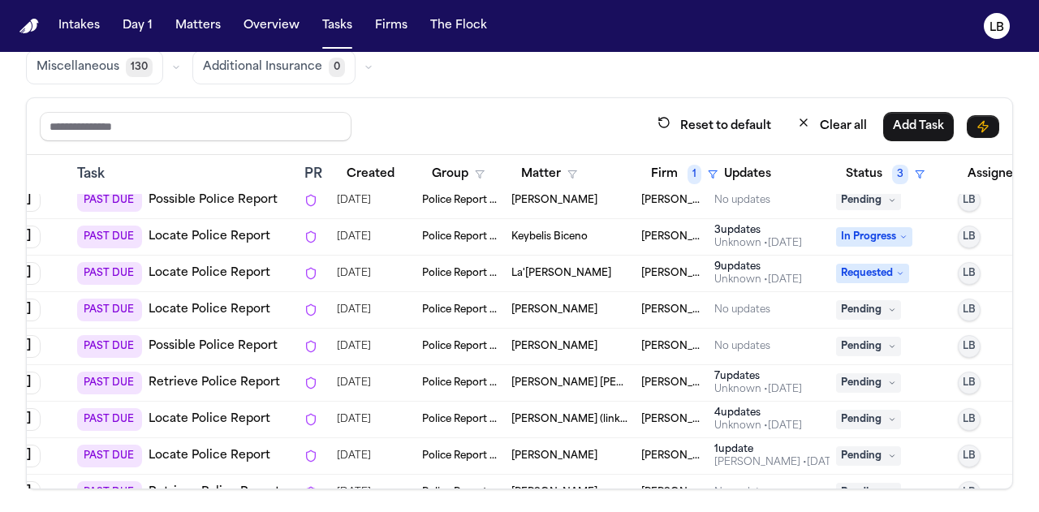
scroll to position [119, 110]
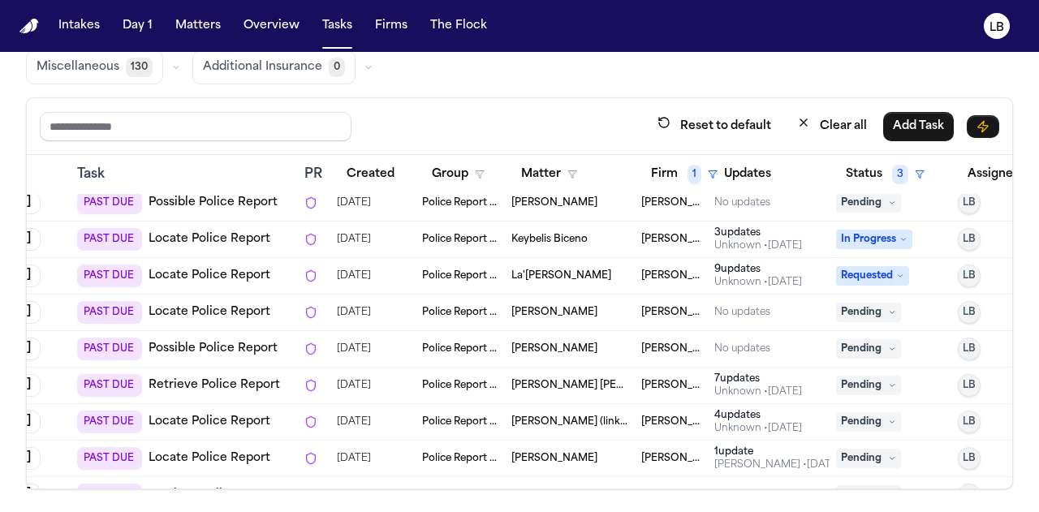
click at [568, 456] on span "Adrian Materal" at bounding box center [555, 458] width 86 height 13
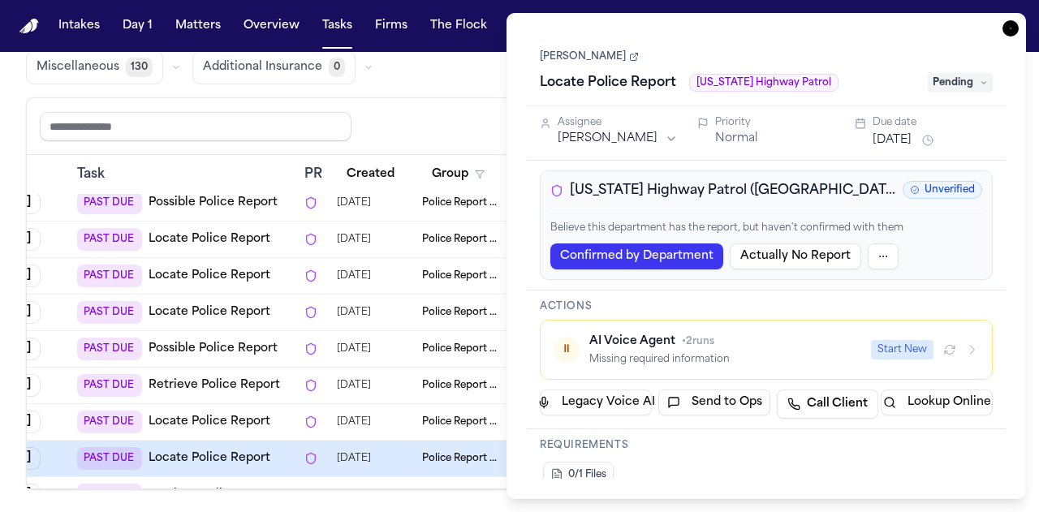
click at [610, 50] on div "Adrian Materal Locate Police Report Utah Highway Patrol Pending" at bounding box center [766, 71] width 453 height 50
click at [603, 54] on link "Adrian Materal" at bounding box center [589, 56] width 99 height 13
click at [1006, 28] on icon "button" at bounding box center [1011, 28] width 16 height 16
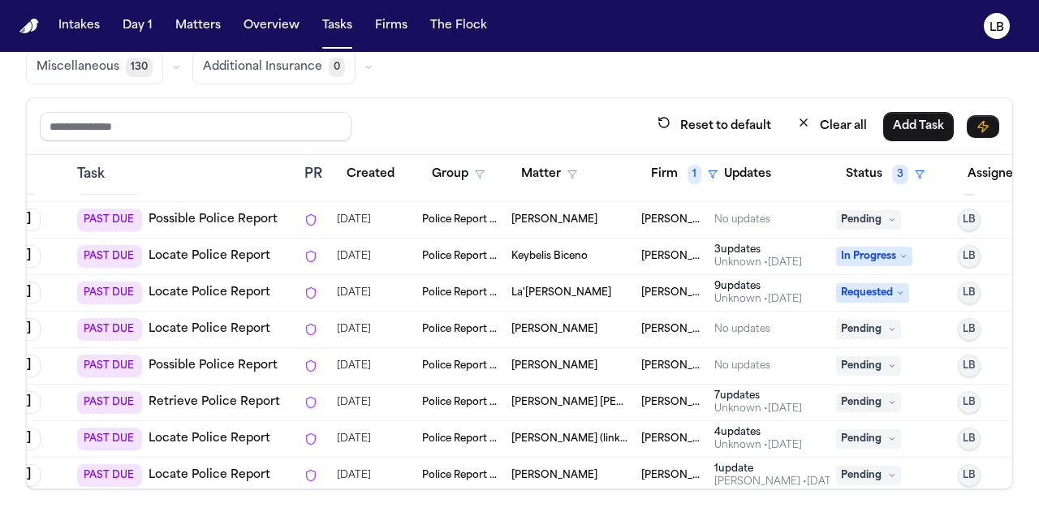
scroll to position [0, 110]
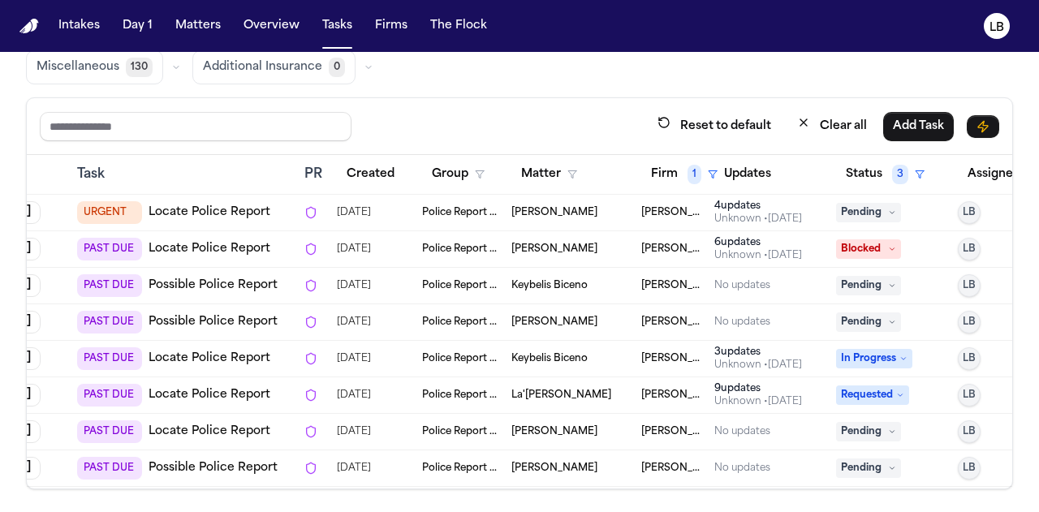
click at [603, 212] on div "Janetsy Amaya" at bounding box center [570, 212] width 117 height 13
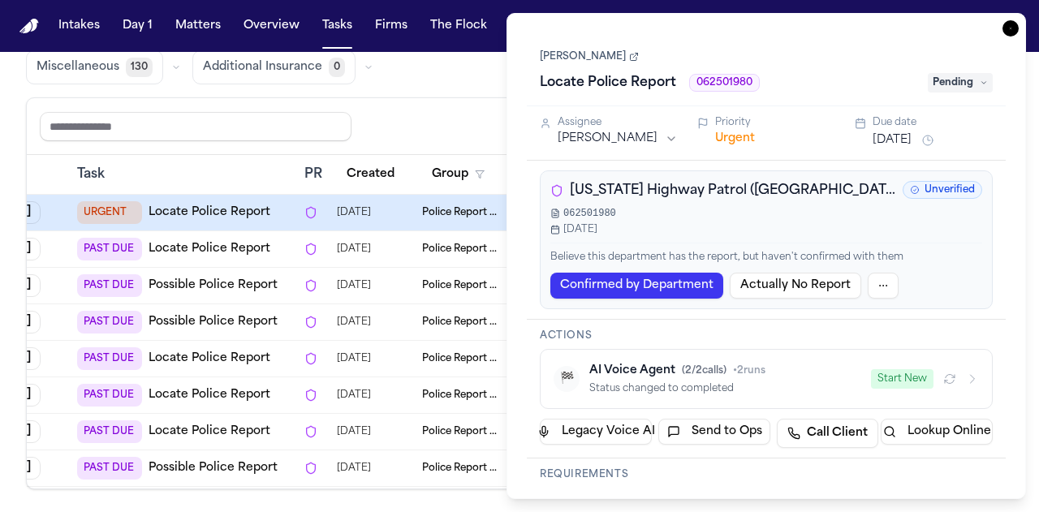
click at [616, 53] on link "Janetsy Amaya" at bounding box center [589, 56] width 99 height 13
click at [1013, 32] on icon "button" at bounding box center [1011, 28] width 16 height 16
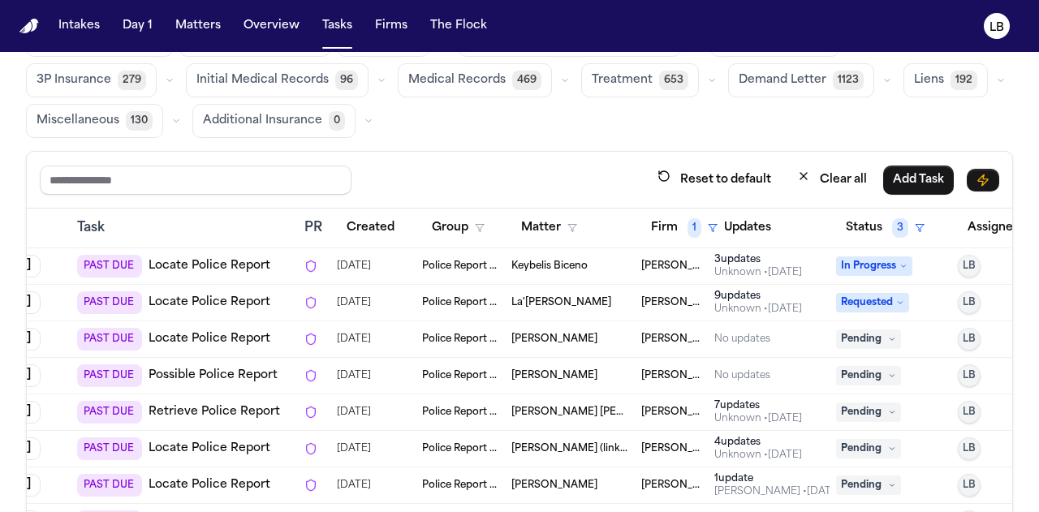
scroll to position [136, 110]
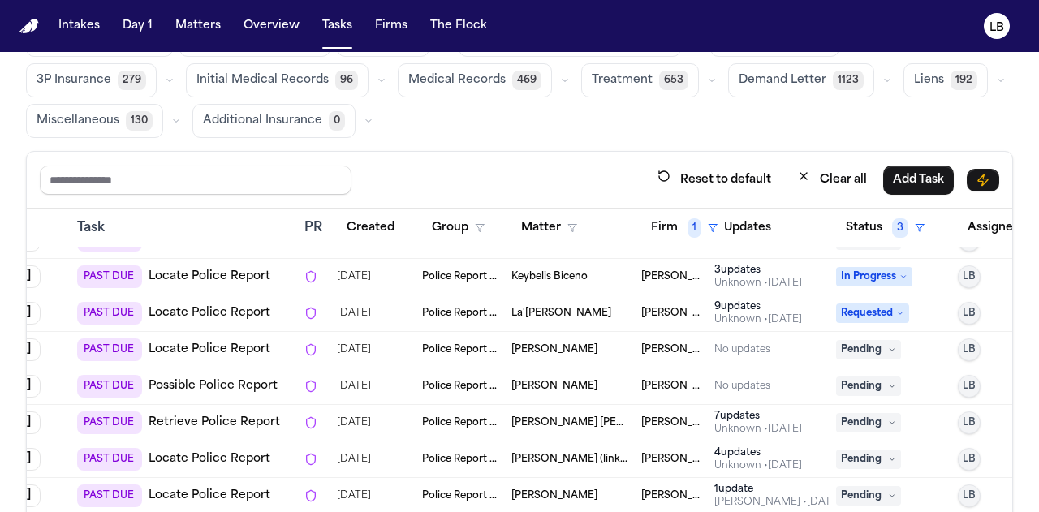
click at [568, 493] on span "Adrian Materal" at bounding box center [555, 496] width 86 height 13
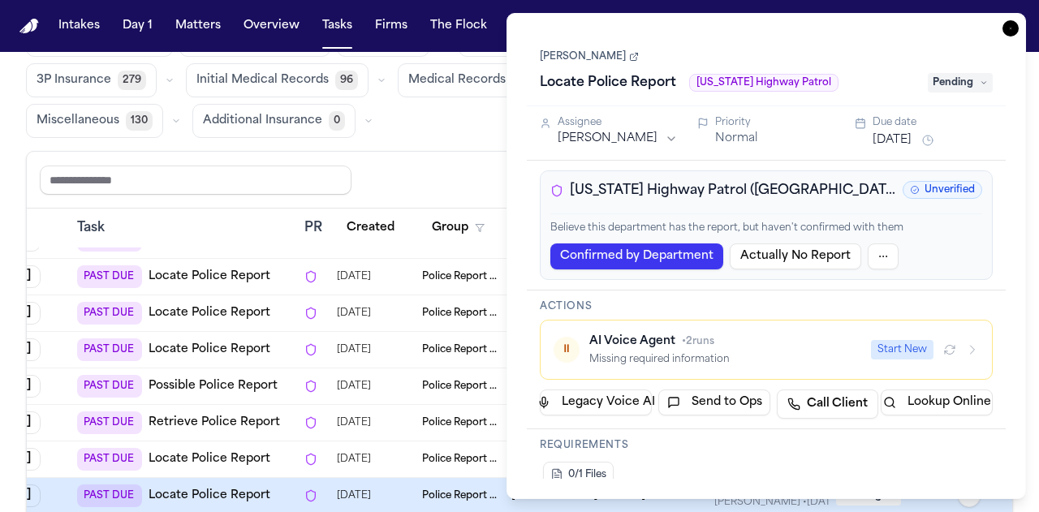
click at [967, 90] on span "Pending" at bounding box center [960, 82] width 65 height 19
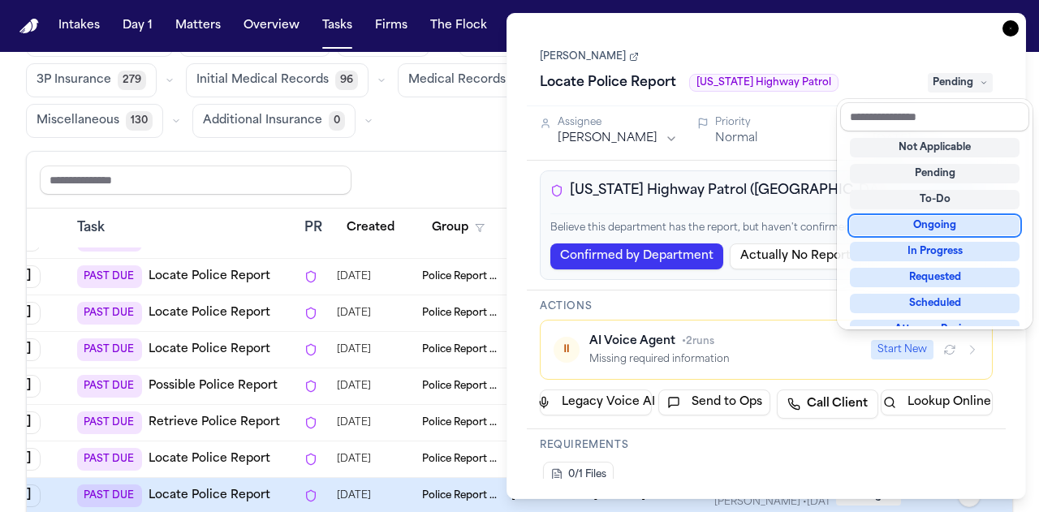
click at [980, 218] on div "Ongoing" at bounding box center [935, 225] width 170 height 19
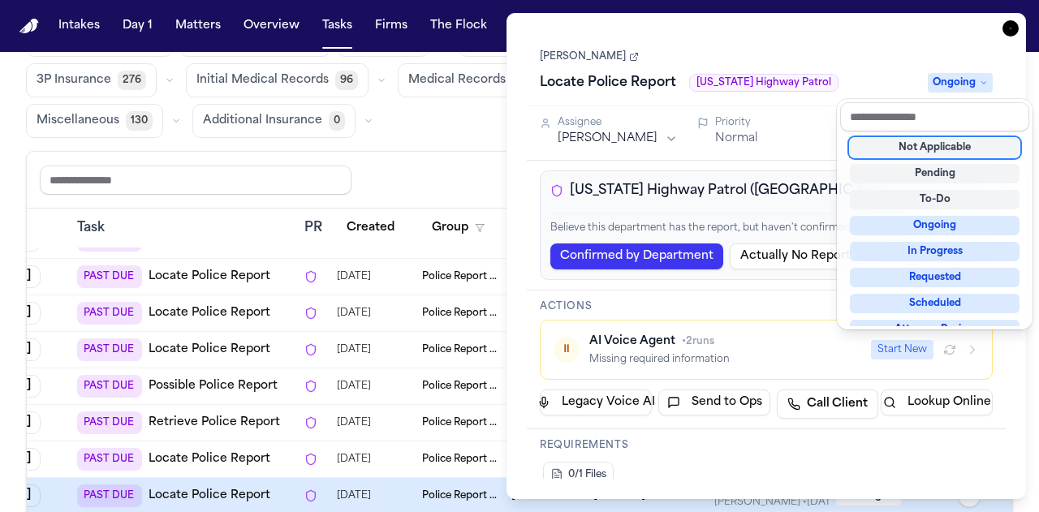
click at [1015, 30] on div "Task Details Adrian Materal Locate Police Report Utah Highway Patrol Ongoing As…" at bounding box center [767, 256] width 520 height 486
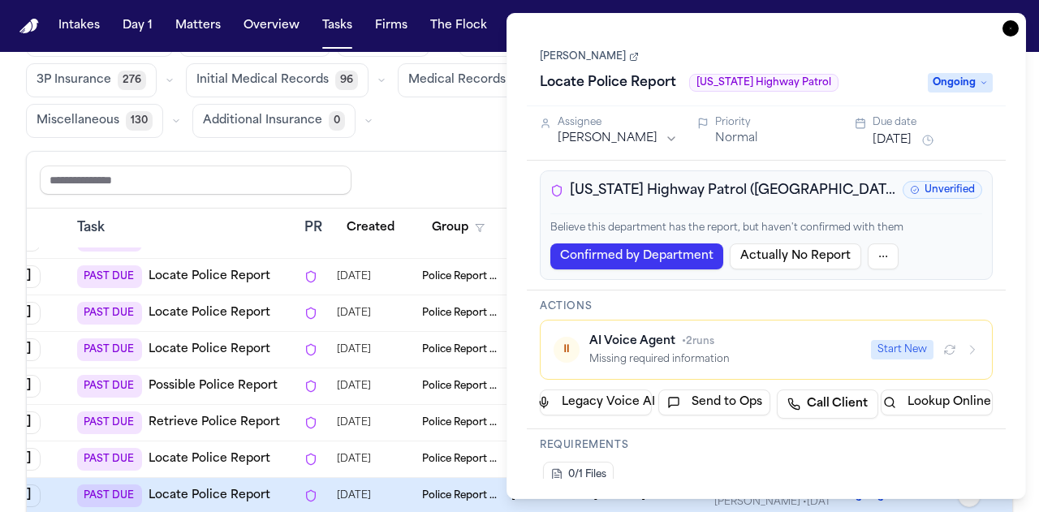
click at [1015, 30] on icon "button" at bounding box center [1011, 28] width 16 height 16
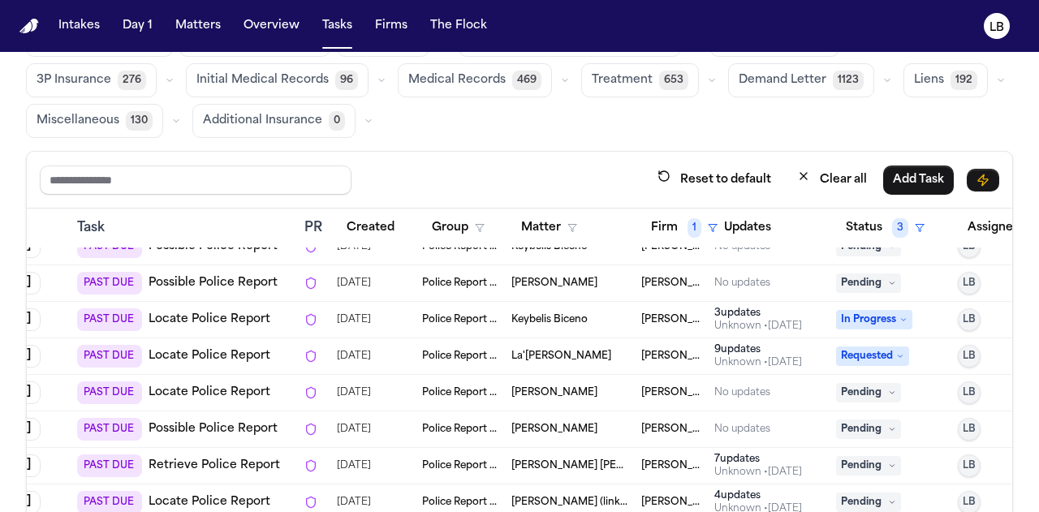
scroll to position [93, 110]
click at [891, 390] on icon at bounding box center [892, 392] width 8 height 8
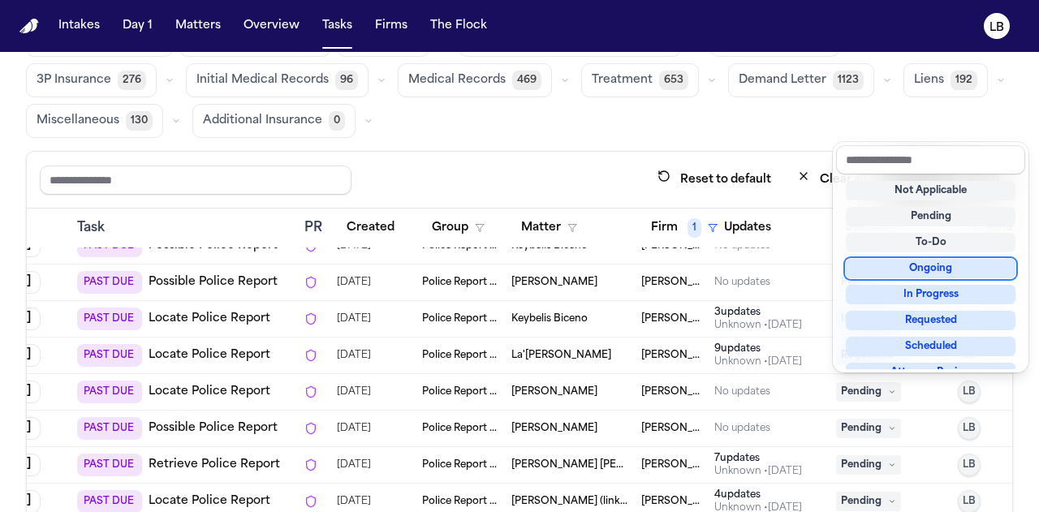
click at [936, 270] on div "Ongoing" at bounding box center [931, 268] width 170 height 19
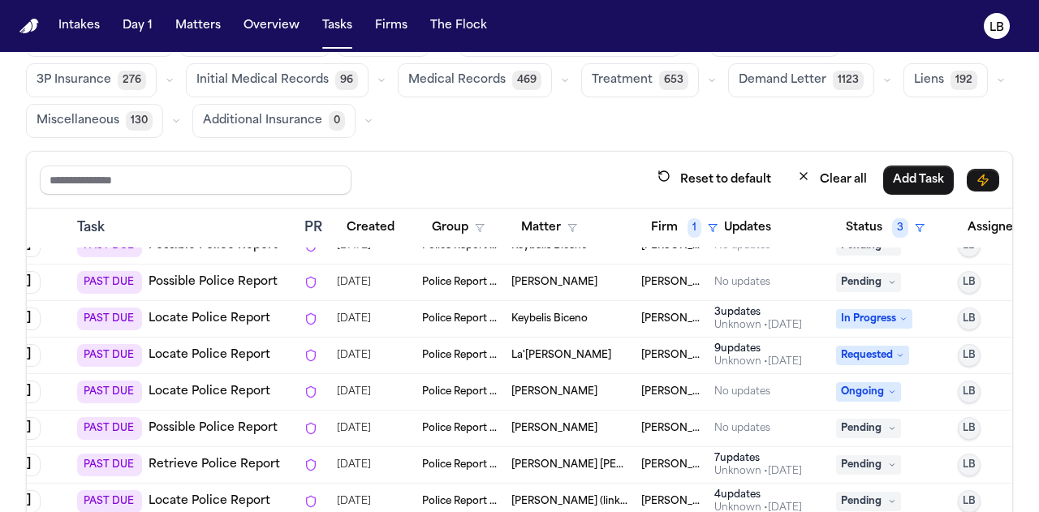
click at [884, 411] on td "Pending" at bounding box center [891, 429] width 122 height 37
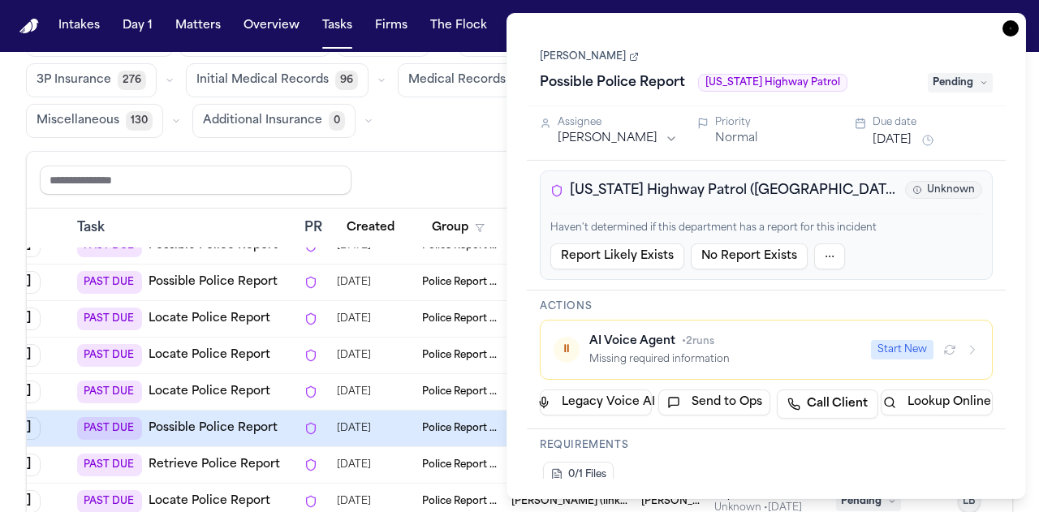
click at [918, 82] on div "Possible Police Report Utah Highway Patrol Pending" at bounding box center [766, 83] width 453 height 26
click at [960, 82] on span "Pending" at bounding box center [960, 82] width 65 height 19
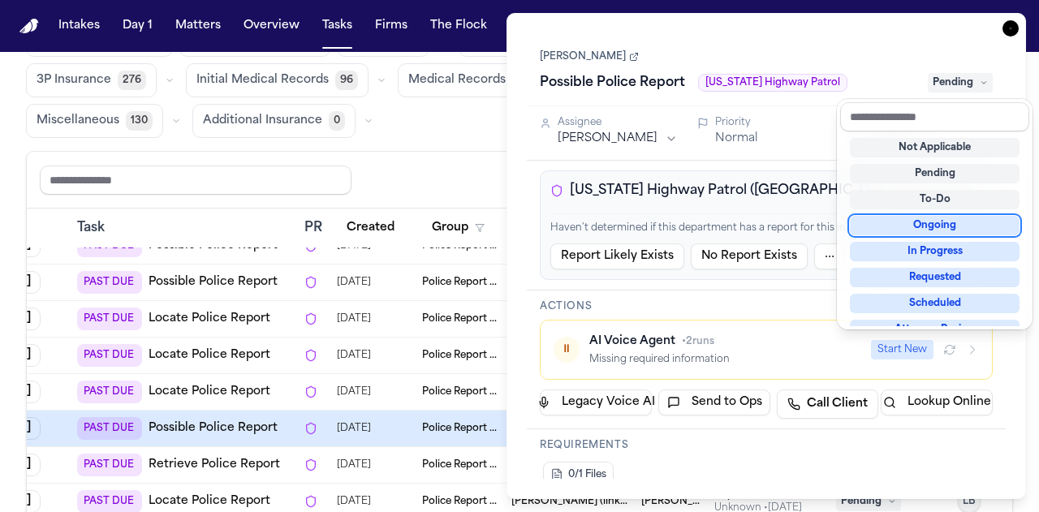
click at [967, 225] on div "Ongoing" at bounding box center [935, 225] width 170 height 19
click at [967, 220] on div "Ongoing" at bounding box center [935, 225] width 170 height 19
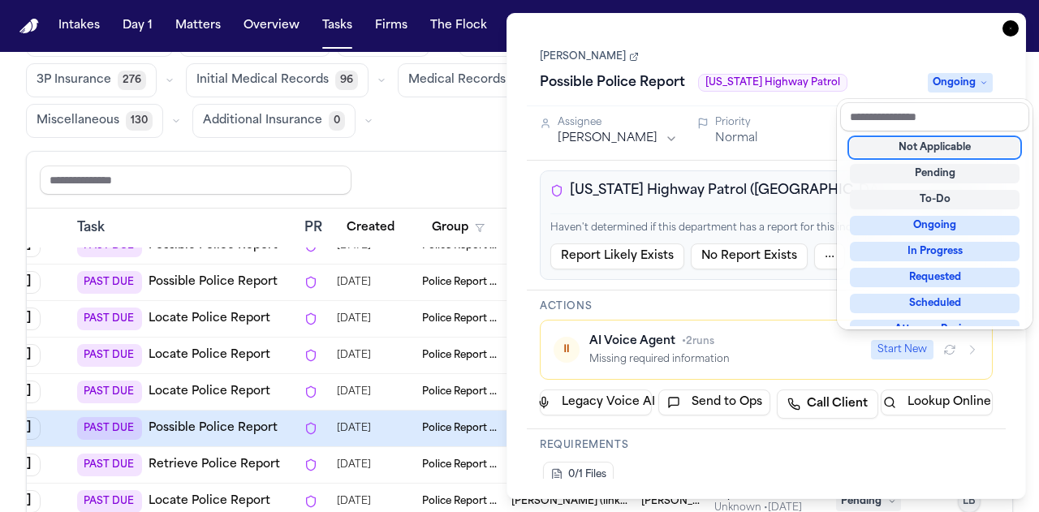
click at [603, 44] on div "Maikel E Castellano Possible Police Report Utah Highway Patrol Ongoing" at bounding box center [766, 69] width 479 height 73
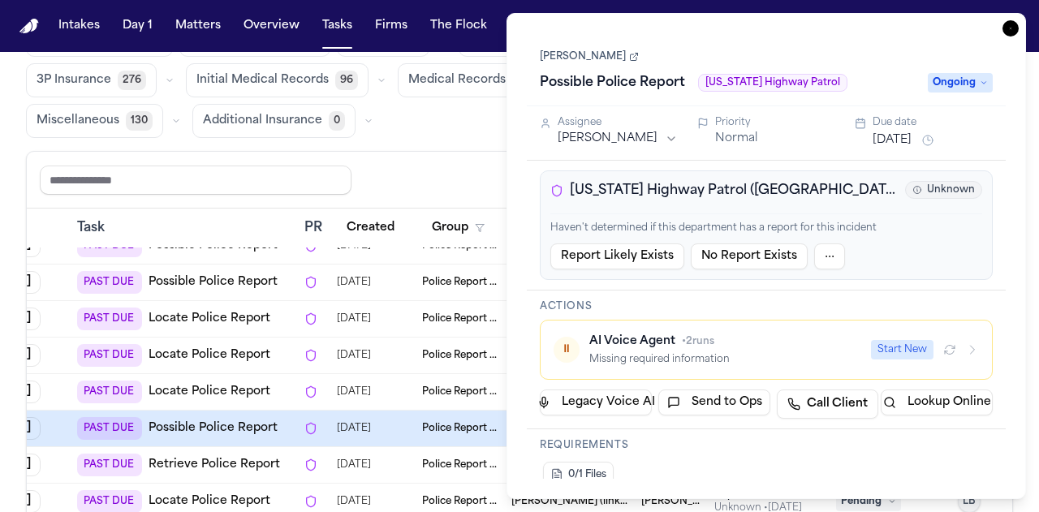
click at [608, 54] on link "Maikel E Castellano" at bounding box center [589, 56] width 99 height 13
click at [1015, 24] on icon "button" at bounding box center [1011, 28] width 16 height 16
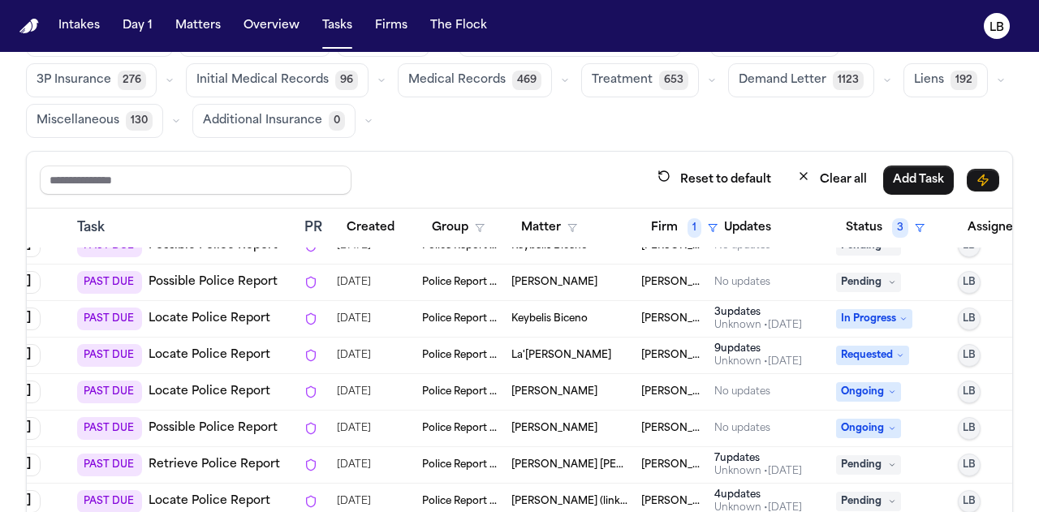
click at [581, 393] on span "Arianna Briceno" at bounding box center [555, 392] width 86 height 13
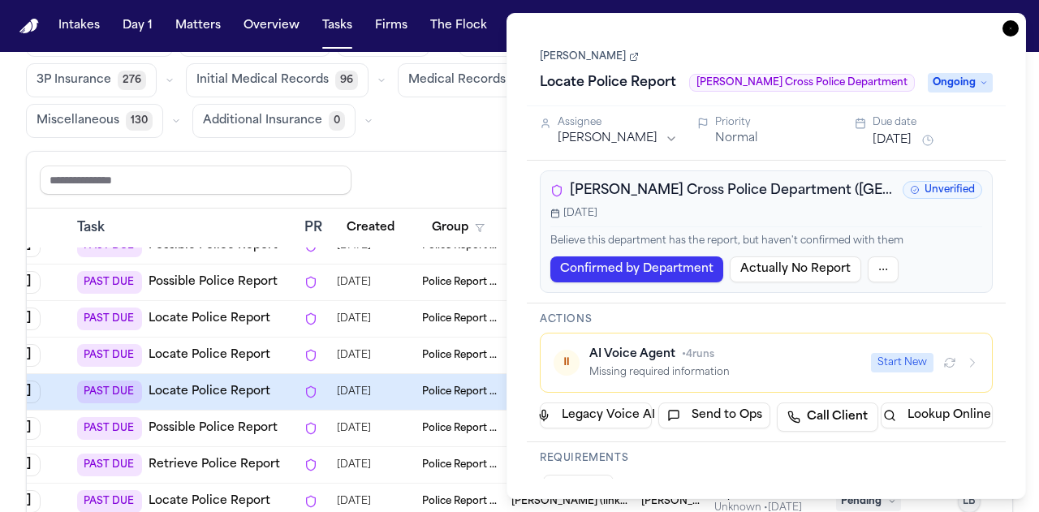
click at [619, 61] on link "Arianna Briceno" at bounding box center [589, 56] width 99 height 13
click at [1010, 35] on icon "button" at bounding box center [1011, 28] width 16 height 16
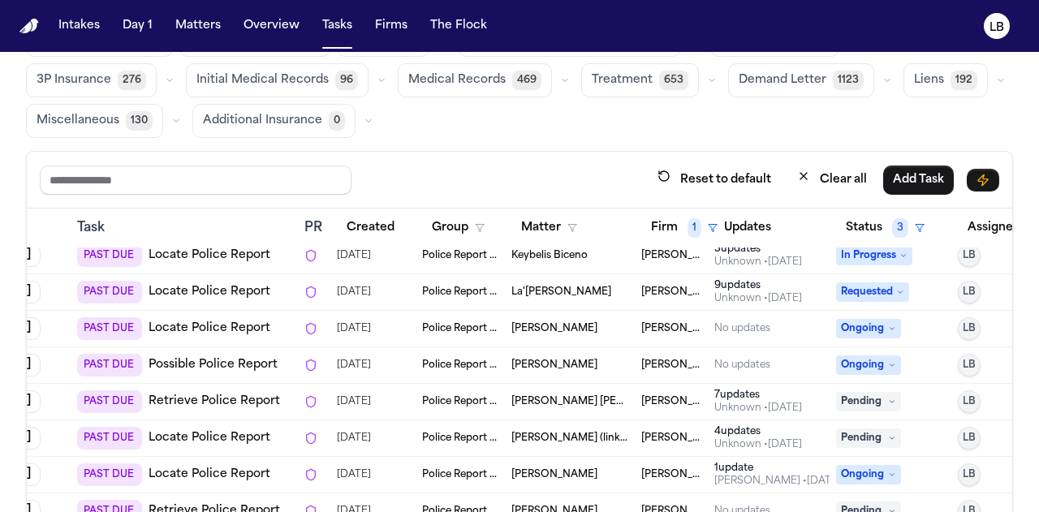
scroll to position [115, 110]
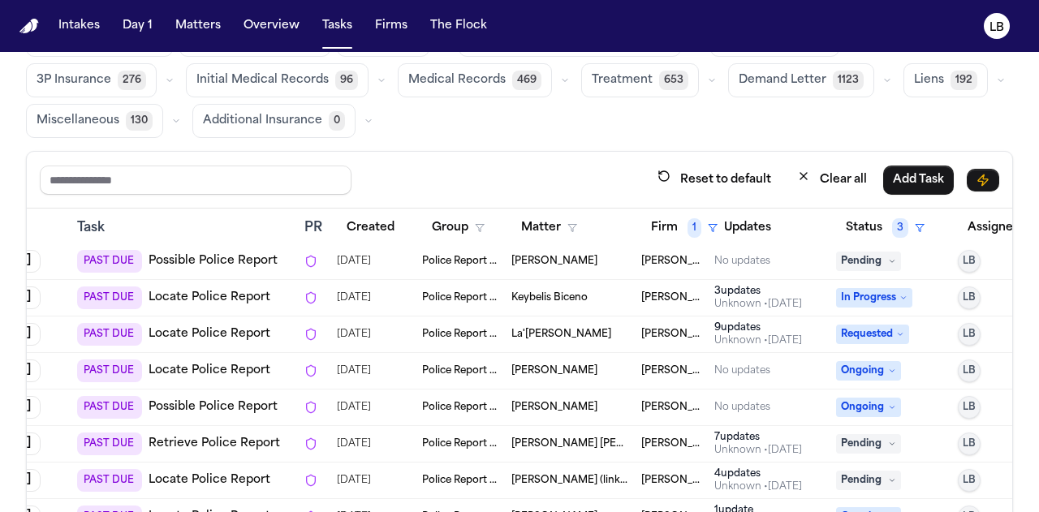
click at [547, 484] on td "Pedro Ovando Salazar (link with Derick Ronaldo Galeano)" at bounding box center [570, 481] width 130 height 37
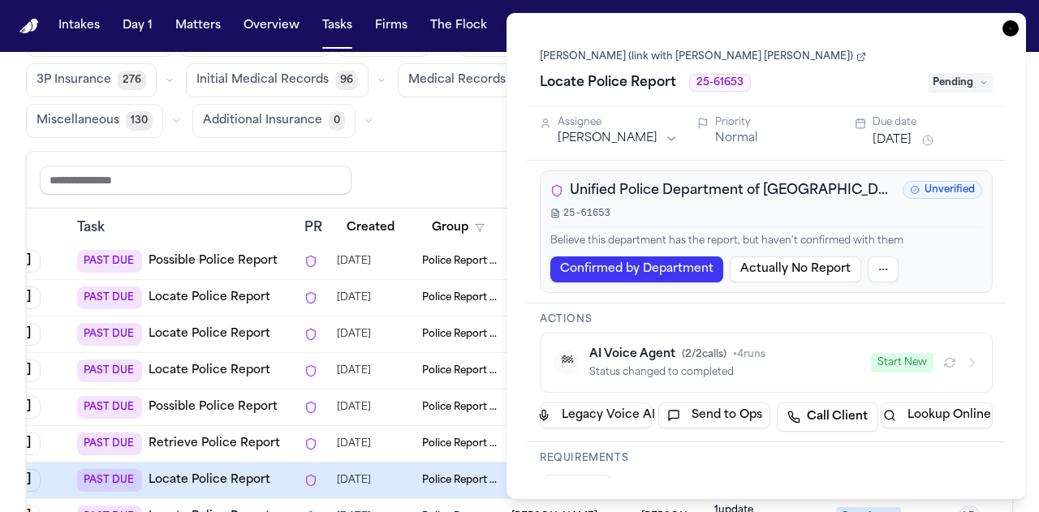
click at [622, 53] on link "Pedro Ovando Salazar (link with Derick Ronaldo Galeano)" at bounding box center [703, 56] width 326 height 13
click at [1021, 28] on div "Task Details Pedro Ovando Salazar (link with Derick Ronaldo Galeano) Locate Pol…" at bounding box center [767, 256] width 520 height 486
click at [1013, 25] on icon "button" at bounding box center [1011, 28] width 16 height 16
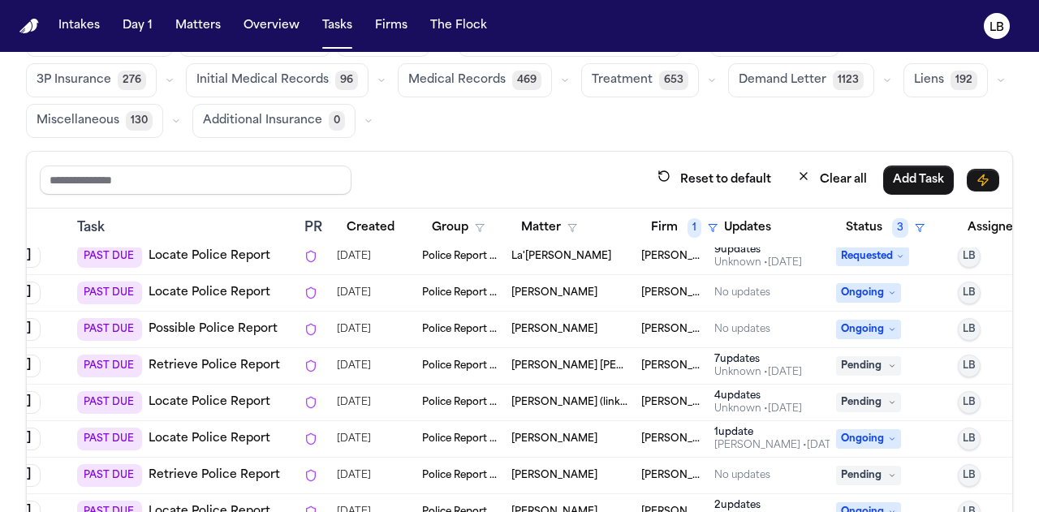
scroll to position [192, 110]
click at [581, 361] on span "Derick Ronaldo Galeano (link with Pedro Ovando Salazar)" at bounding box center [570, 367] width 117 height 13
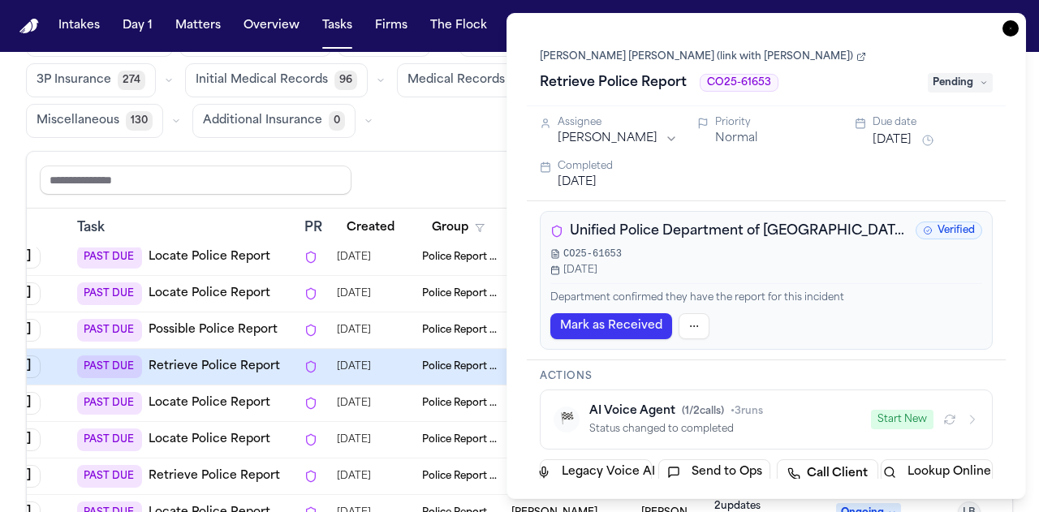
click at [632, 58] on link "Derick Ronaldo Galeano (link with Pedro Ovando Salazar)" at bounding box center [703, 56] width 326 height 13
click at [1009, 28] on icon "button" at bounding box center [1011, 28] width 16 height 16
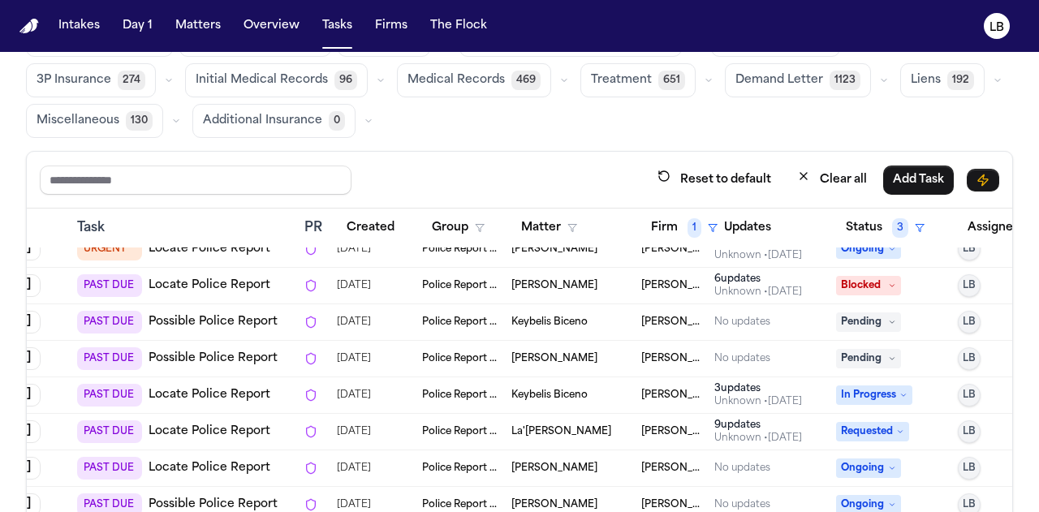
scroll to position [18, 110]
click at [884, 355] on span "Pending" at bounding box center [868, 357] width 65 height 19
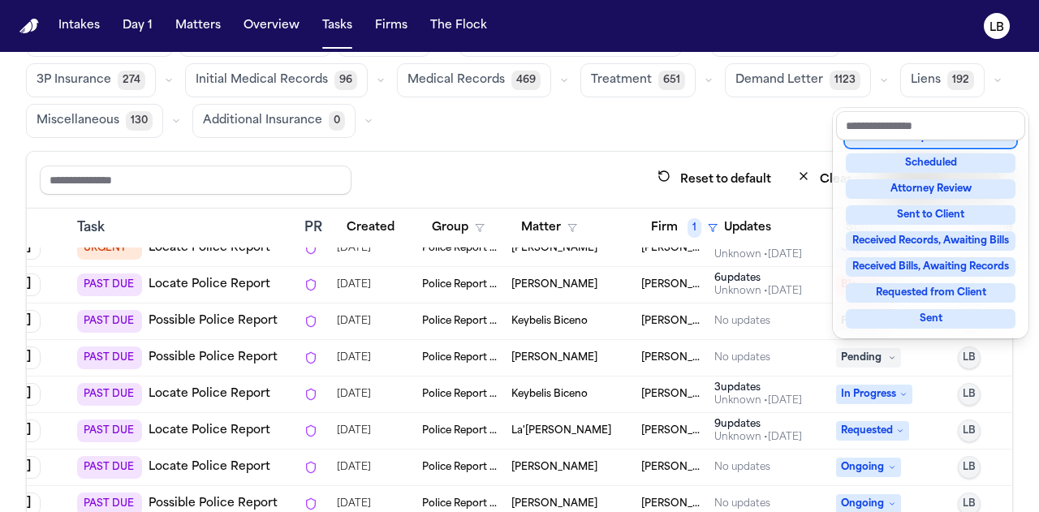
scroll to position [0, 0]
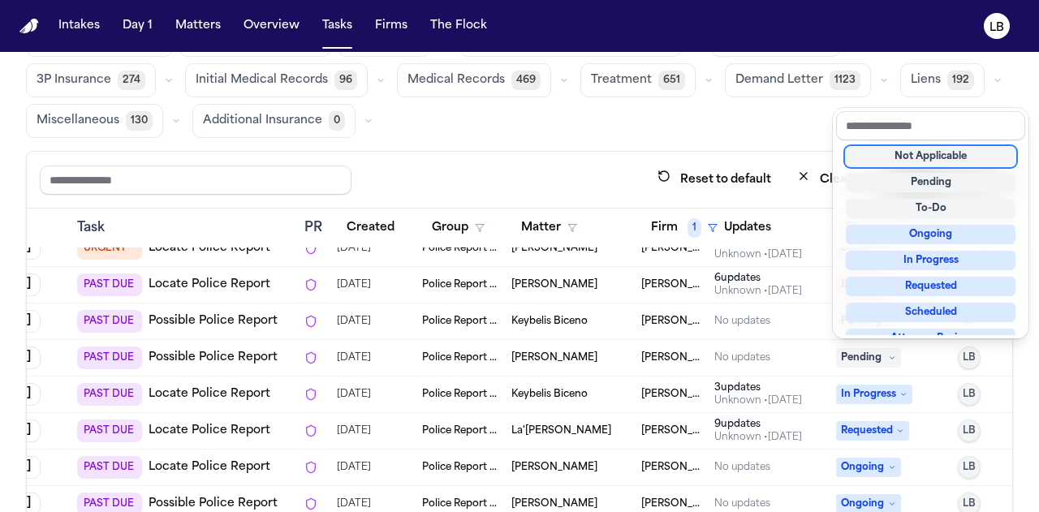
click at [927, 162] on div "Not Applicable" at bounding box center [931, 156] width 170 height 19
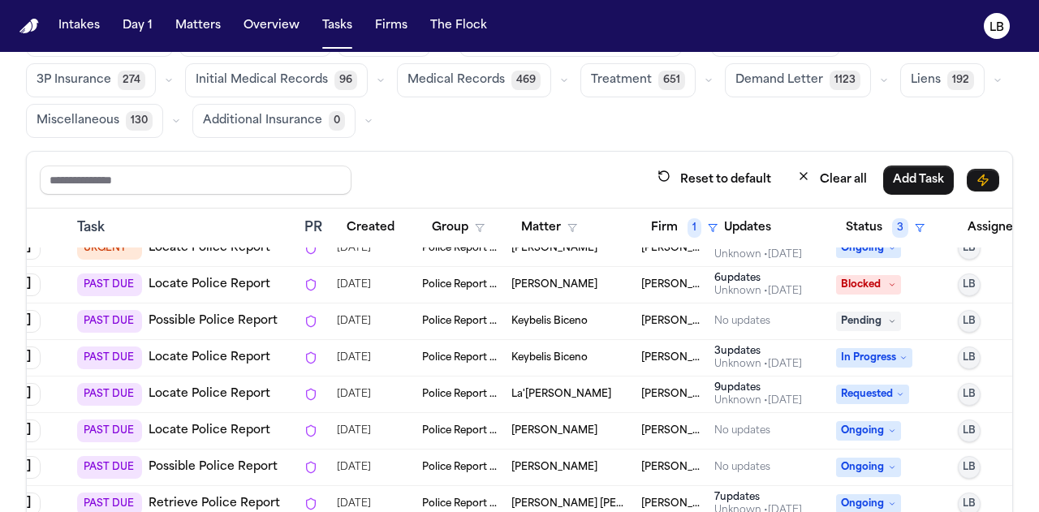
click at [565, 388] on span "La'Tia Newbins" at bounding box center [562, 394] width 100 height 13
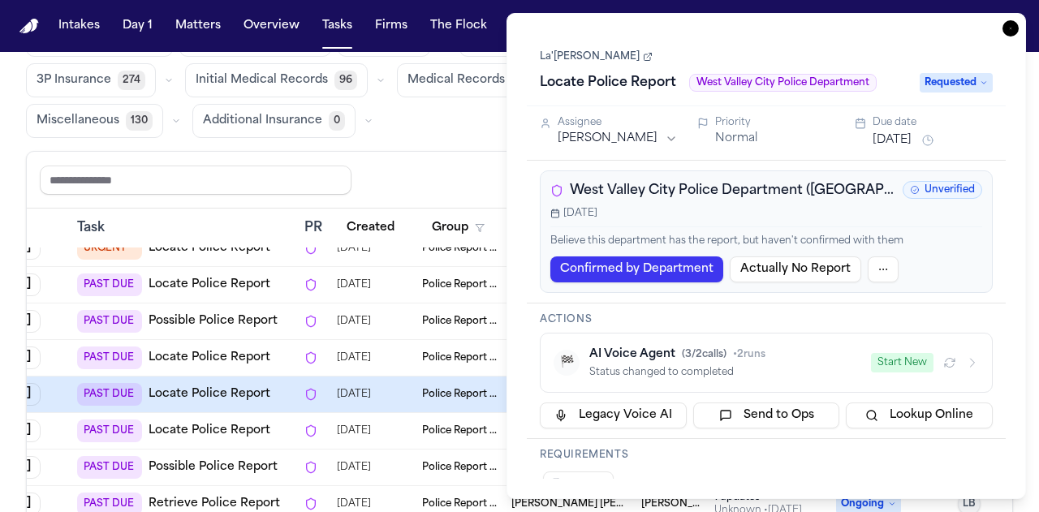
click at [591, 54] on link "La'Tia Newbins" at bounding box center [596, 56] width 113 height 13
click at [1010, 28] on icon "button" at bounding box center [1011, 28] width 16 height 16
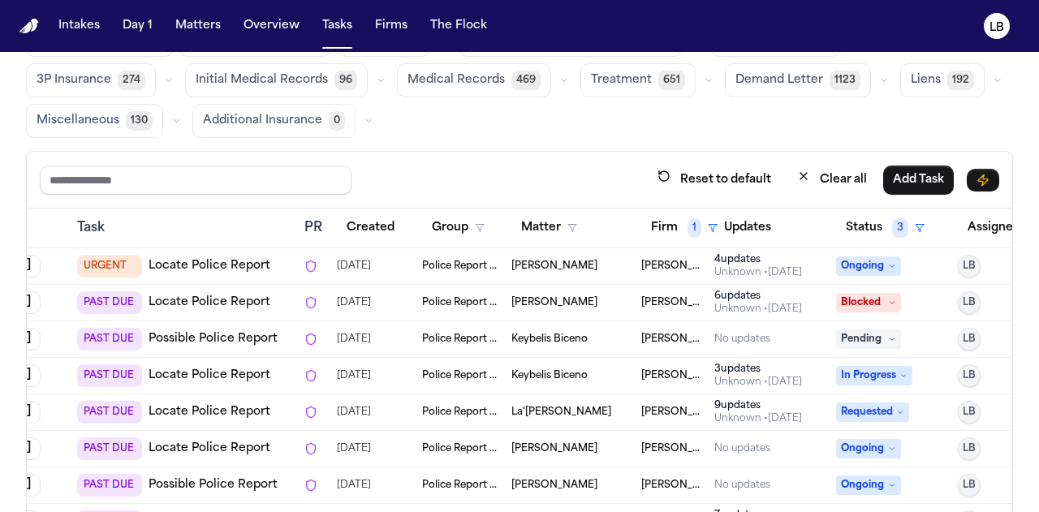
scroll to position [302, 110]
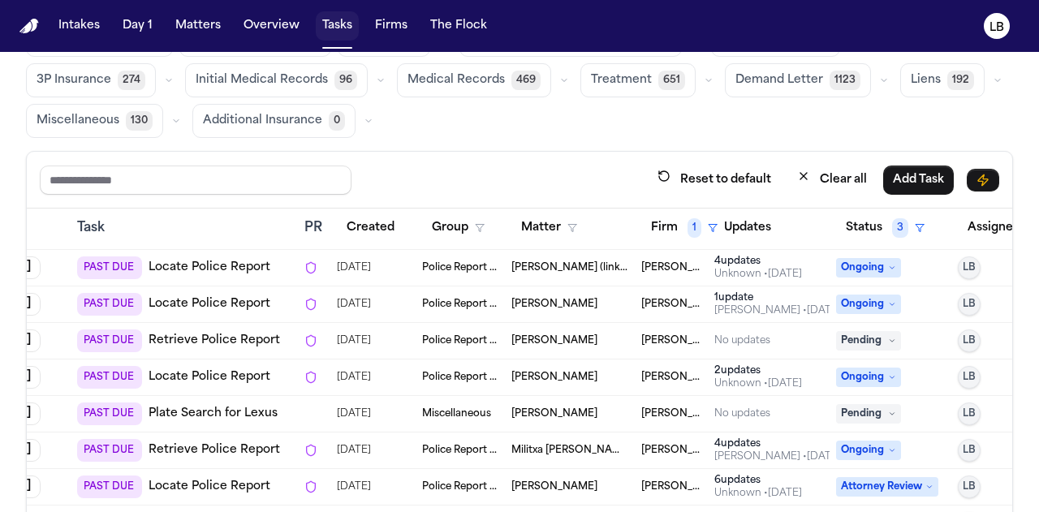
click at [341, 19] on button "Tasks" at bounding box center [337, 25] width 43 height 29
click at [675, 227] on button "Firm 1" at bounding box center [685, 228] width 86 height 29
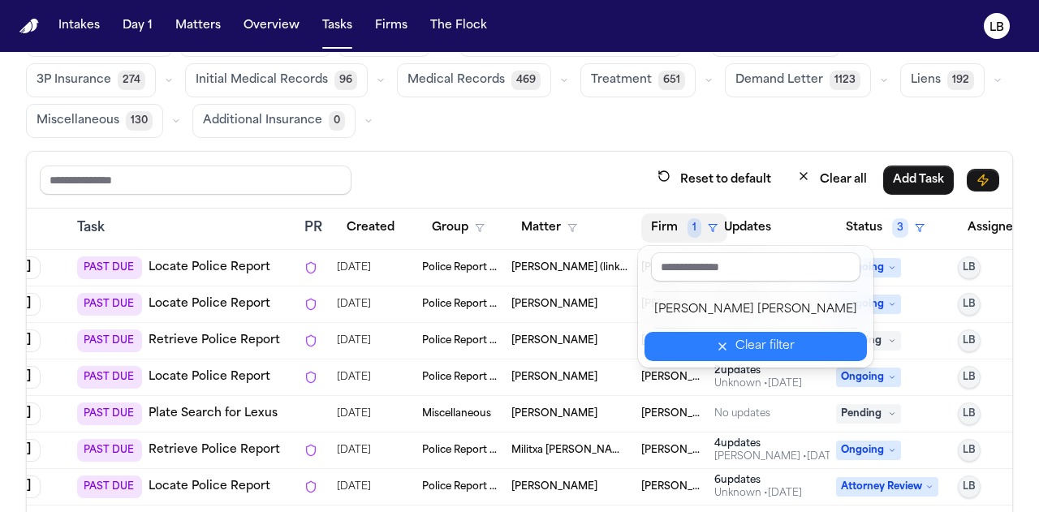
click at [750, 340] on div "Clear filter" at bounding box center [765, 346] width 59 height 19
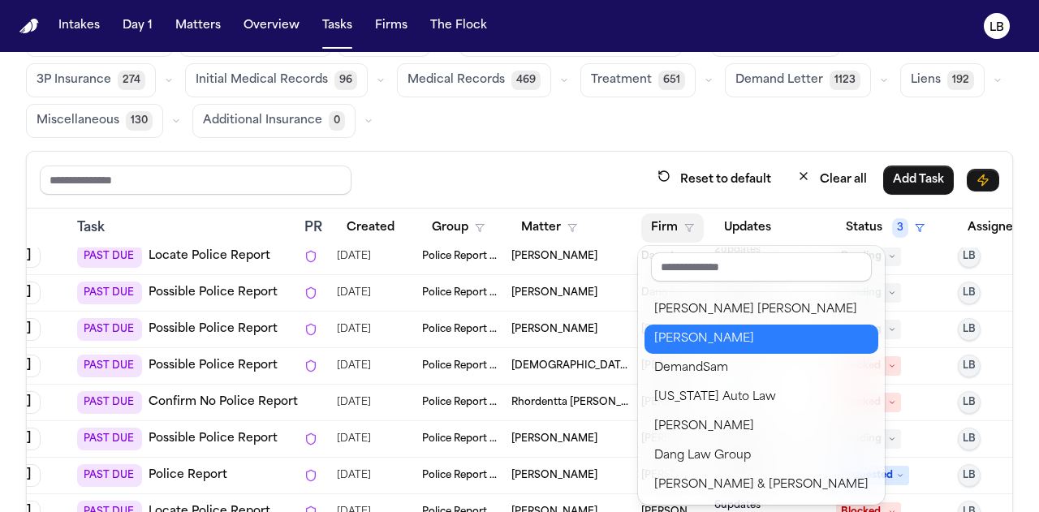
click at [717, 344] on div "[PERSON_NAME]" at bounding box center [762, 339] width 214 height 19
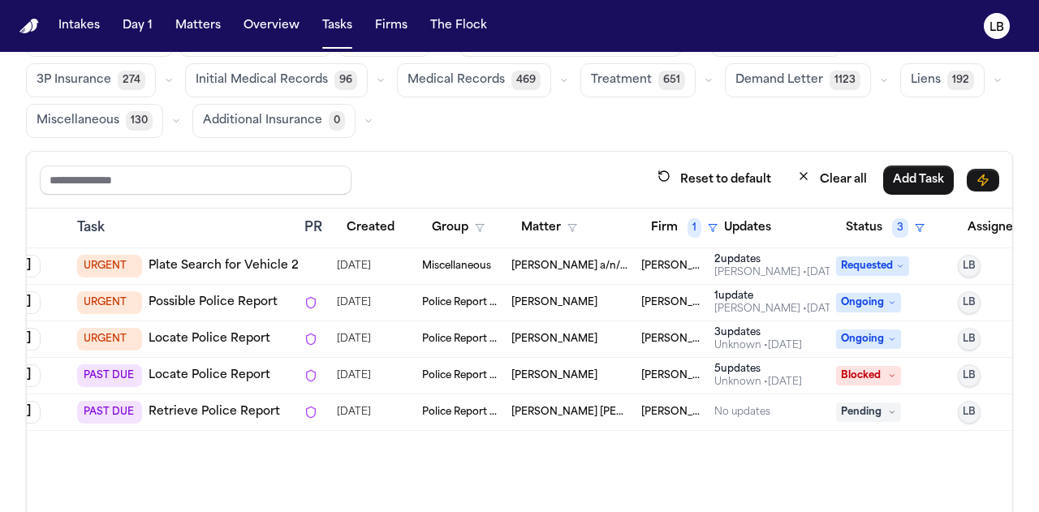
scroll to position [0, 110]
click at [0, 90] on div "Global Filters Review Coverage 8 Review Provider 236 Intake 549 Police Report &…" at bounding box center [519, 270] width 1039 height 547
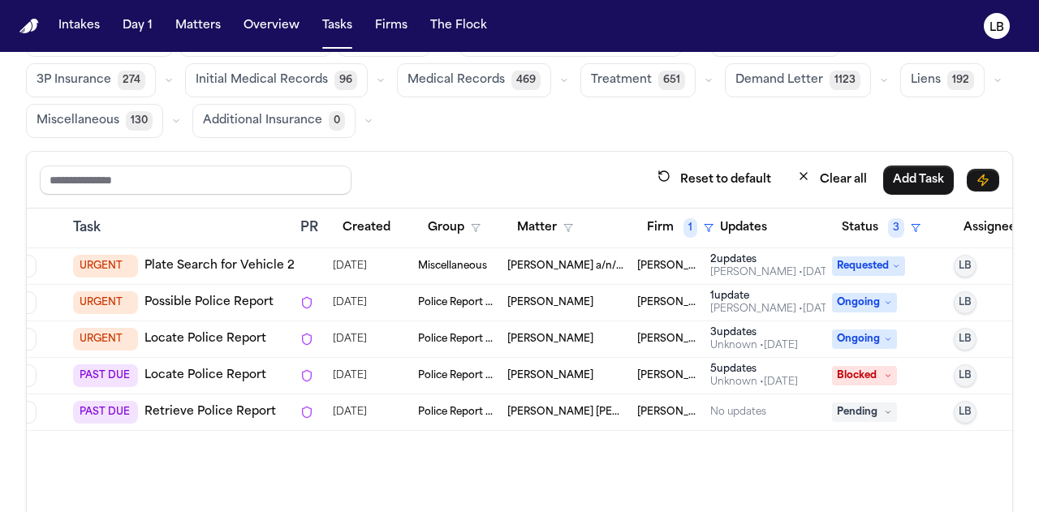
click at [563, 414] on span "Bernadette Daria" at bounding box center [566, 412] width 117 height 13
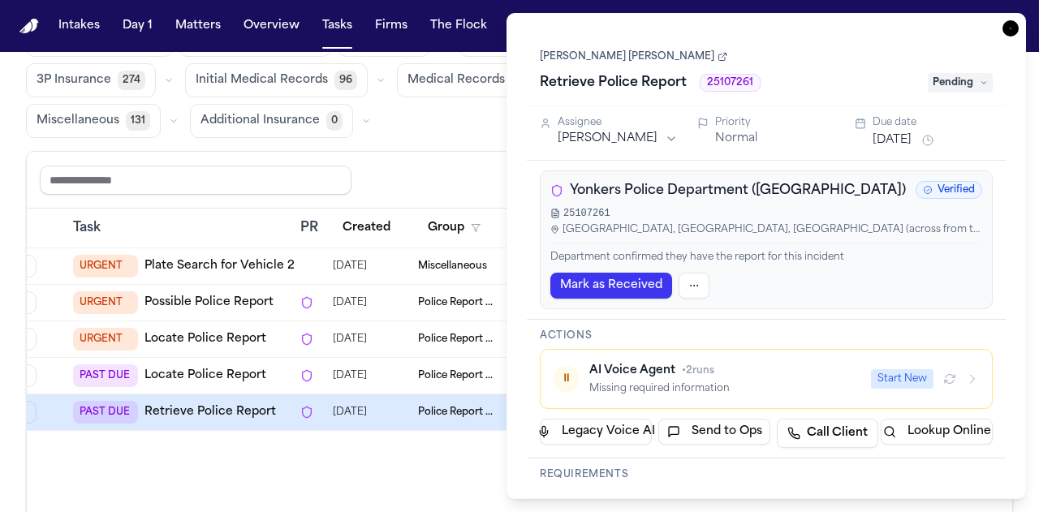
click at [586, 55] on link "Bernadette Daria" at bounding box center [634, 56] width 188 height 13
click at [1013, 32] on icon "button" at bounding box center [1011, 28] width 16 height 16
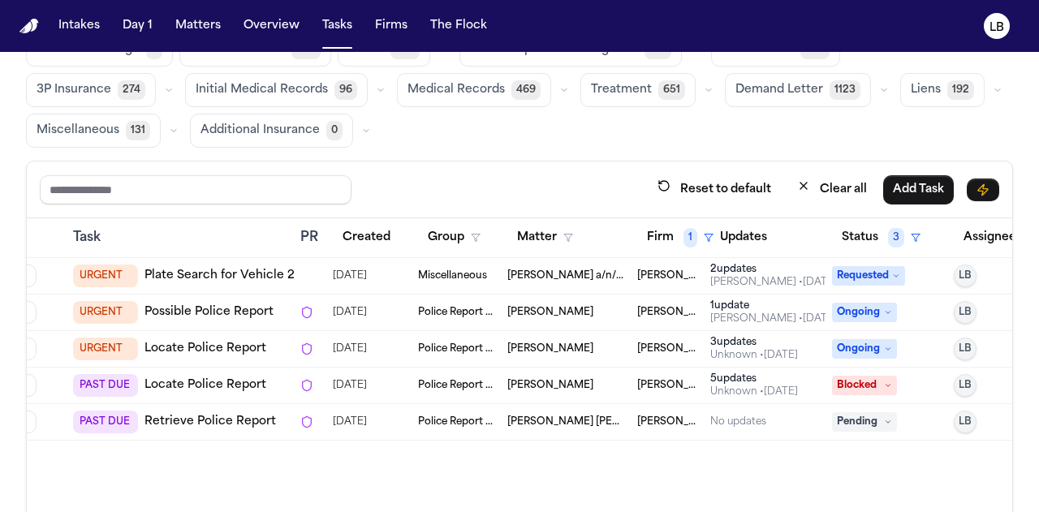
scroll to position [0, 105]
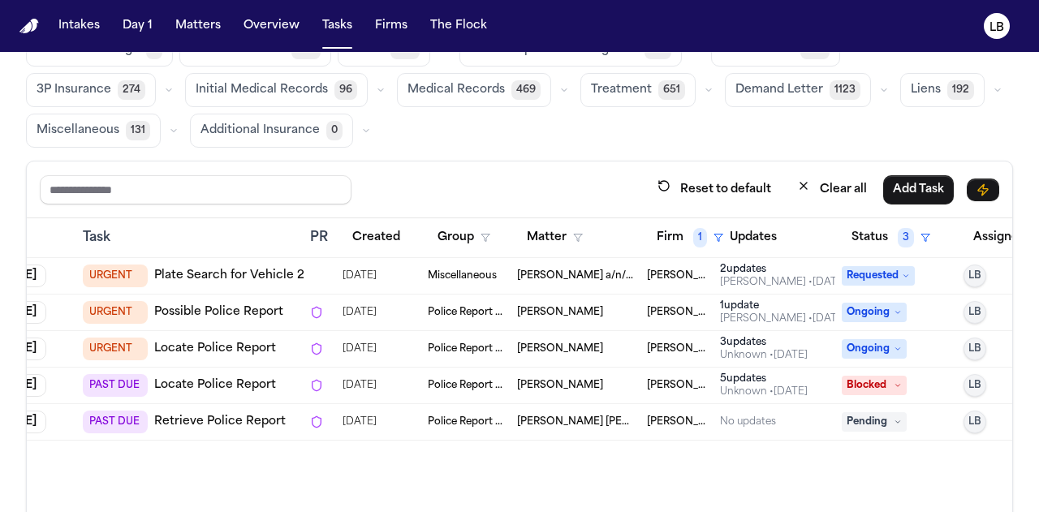
click at [542, 337] on td "[PERSON_NAME]" at bounding box center [576, 349] width 130 height 37
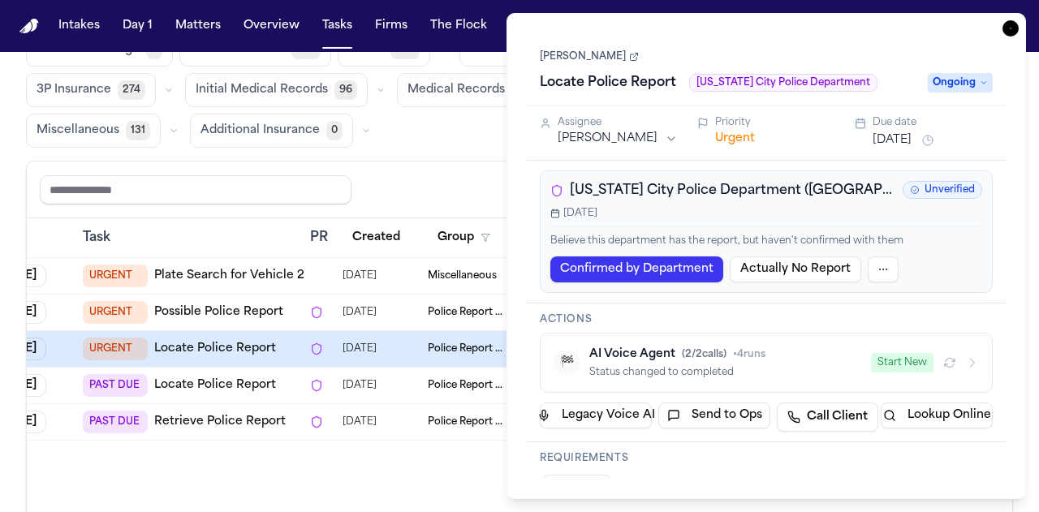
click at [599, 59] on link "[PERSON_NAME]" at bounding box center [589, 56] width 99 height 13
click at [81, 21] on button "Intakes" at bounding box center [79, 25] width 54 height 29
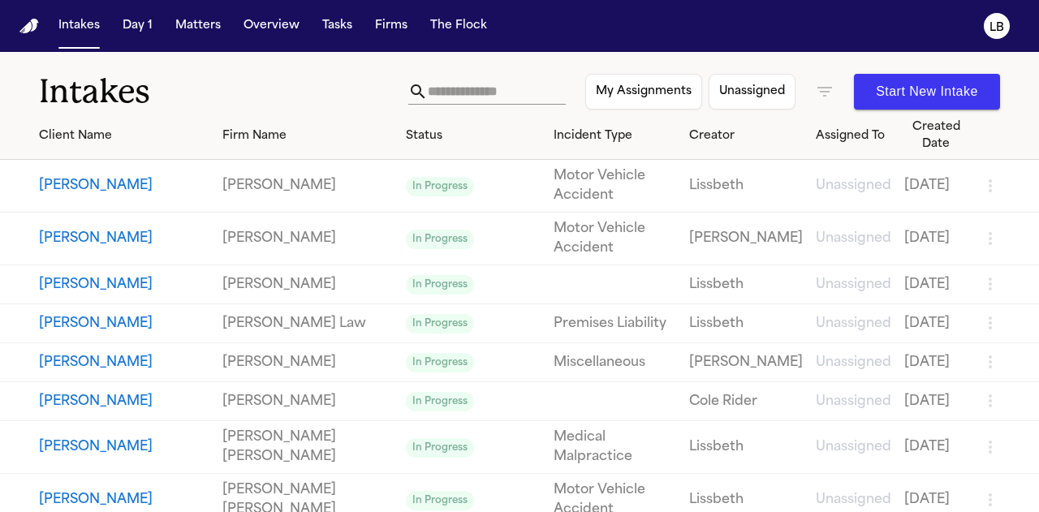
click at [0, 160] on td "Armando Castillo" at bounding box center [108, 186] width 216 height 53
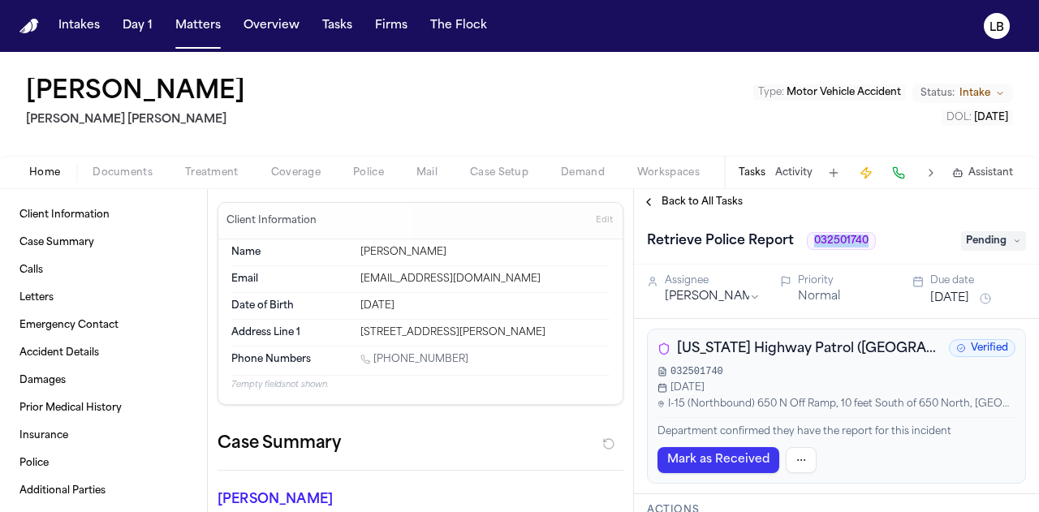
drag, startPoint x: 864, startPoint y: 238, endPoint x: 794, endPoint y: 240, distance: 69.9
click at [794, 240] on div "Retrieve Police Report 032501740" at bounding box center [799, 241] width 305 height 26
copy div "032501740"
drag, startPoint x: 1021, startPoint y: 116, endPoint x: 950, endPoint y: 118, distance: 70.7
click at [950, 118] on div "[PERSON_NAME] [PERSON_NAME] Type : Motor Vehicle Accident Status: Intake DOL : …" at bounding box center [519, 104] width 1039 height 104
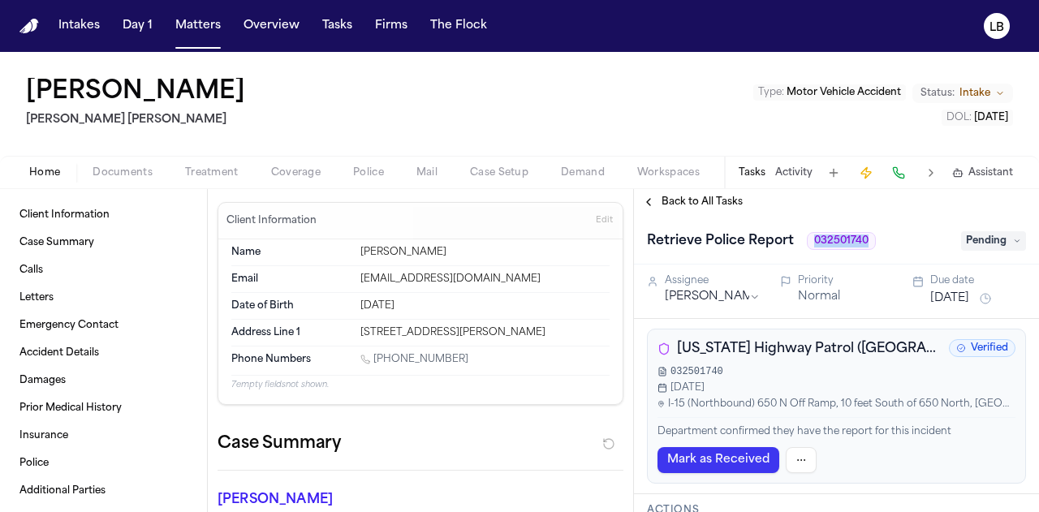
copy span "[DATE]"
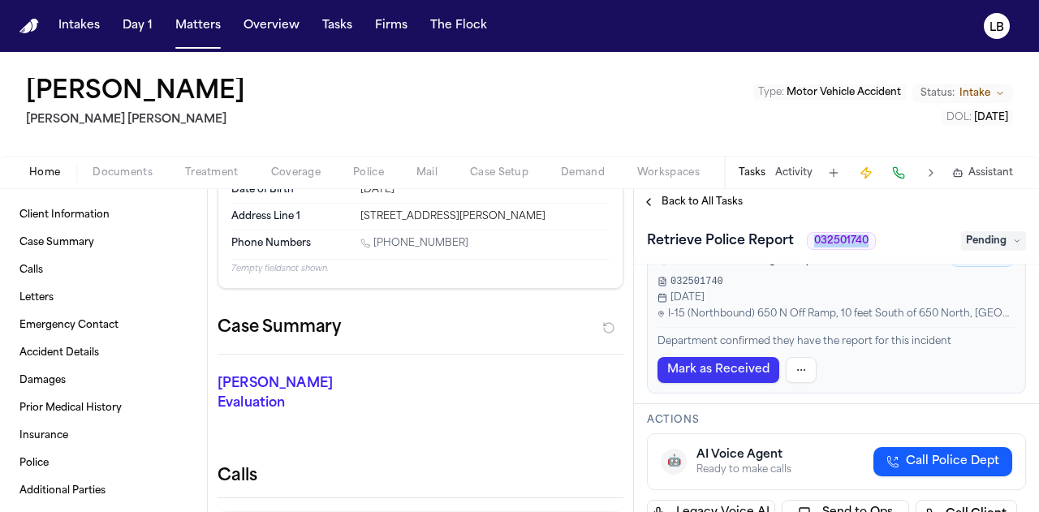
scroll to position [89, 0]
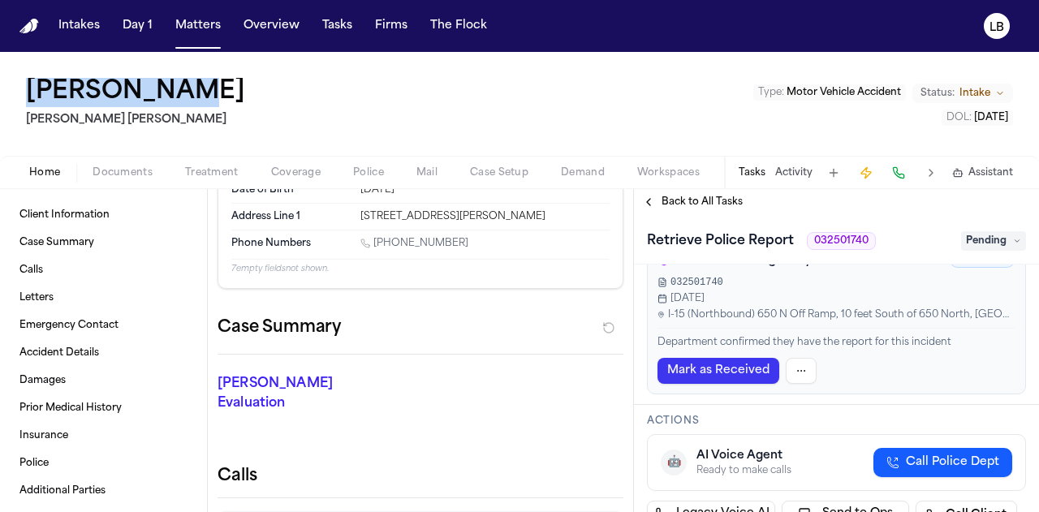
drag, startPoint x: 214, startPoint y: 82, endPoint x: 2, endPoint y: 52, distance: 214.9
click at [2, 52] on div "[PERSON_NAME] [PERSON_NAME] Type : Motor Vehicle Accident Status: Intake DOL : …" at bounding box center [519, 104] width 1039 height 104
copy h1 "[PERSON_NAME]"
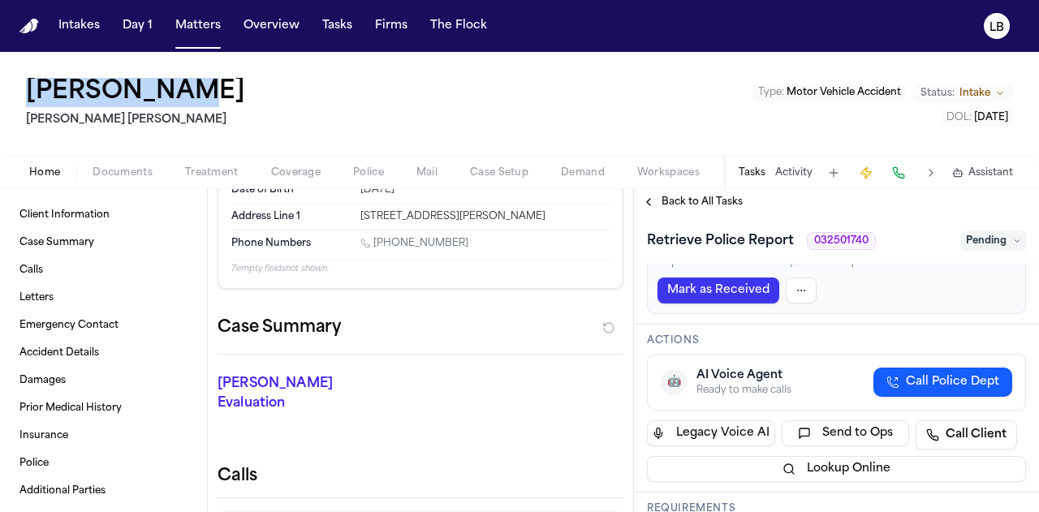
click at [123, 178] on span "Documents" at bounding box center [123, 172] width 60 height 13
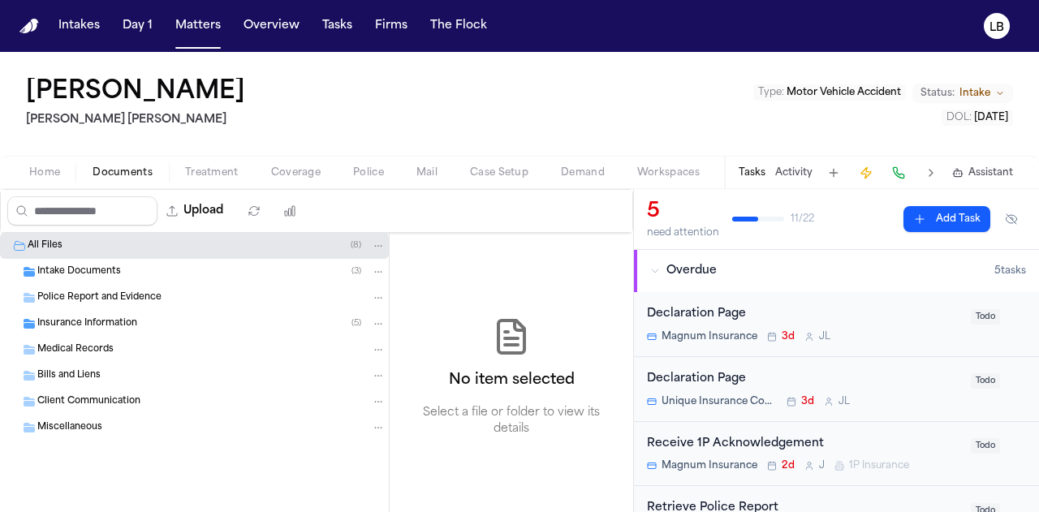
click at [120, 272] on div "Intake Documents ( 3 )" at bounding box center [211, 272] width 348 height 15
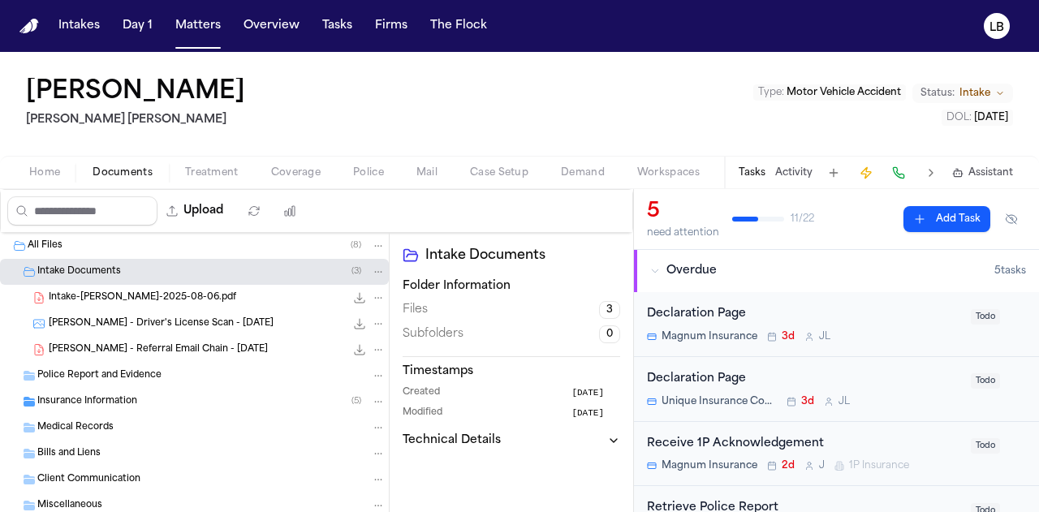
click at [154, 323] on span "[PERSON_NAME] - Driver's License Scan - [DATE]" at bounding box center [161, 325] width 225 height 14
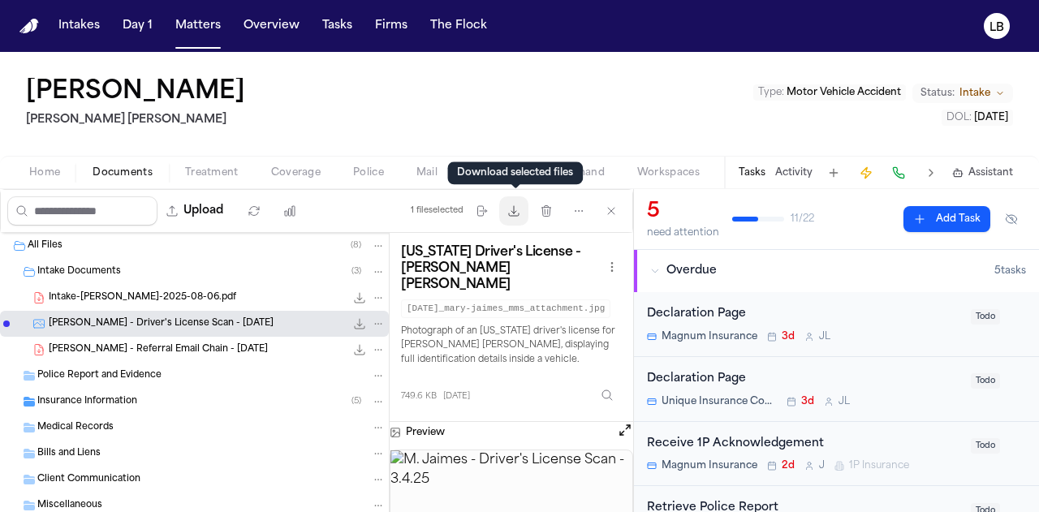
click at [512, 214] on icon "button" at bounding box center [514, 211] width 13 height 13
click at [796, 163] on div "Tasks Activity Assistant" at bounding box center [875, 173] width 302 height 32
click at [797, 171] on button "Activity" at bounding box center [794, 172] width 37 height 13
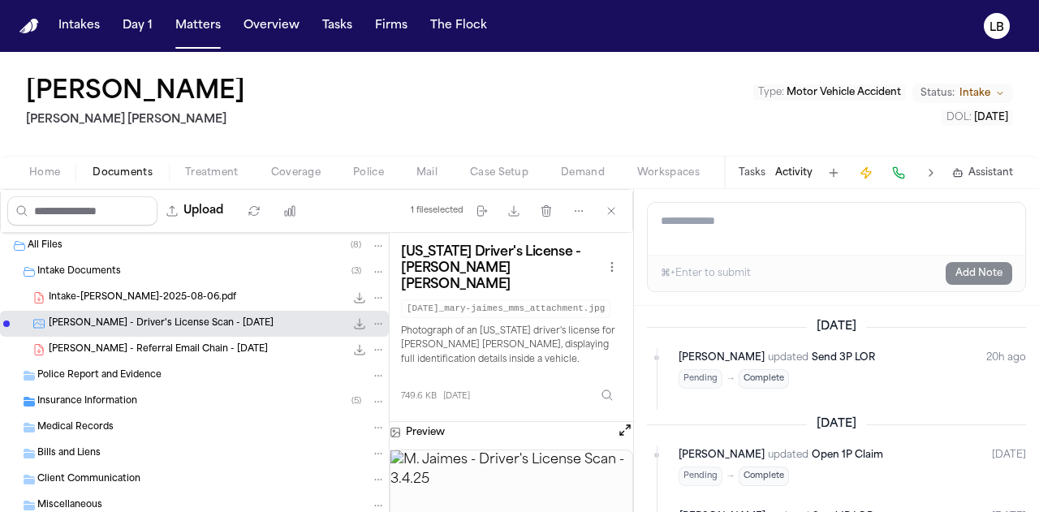
click at [756, 224] on textarea "Add a note to this matter" at bounding box center [837, 229] width 378 height 52
paste textarea "**********"
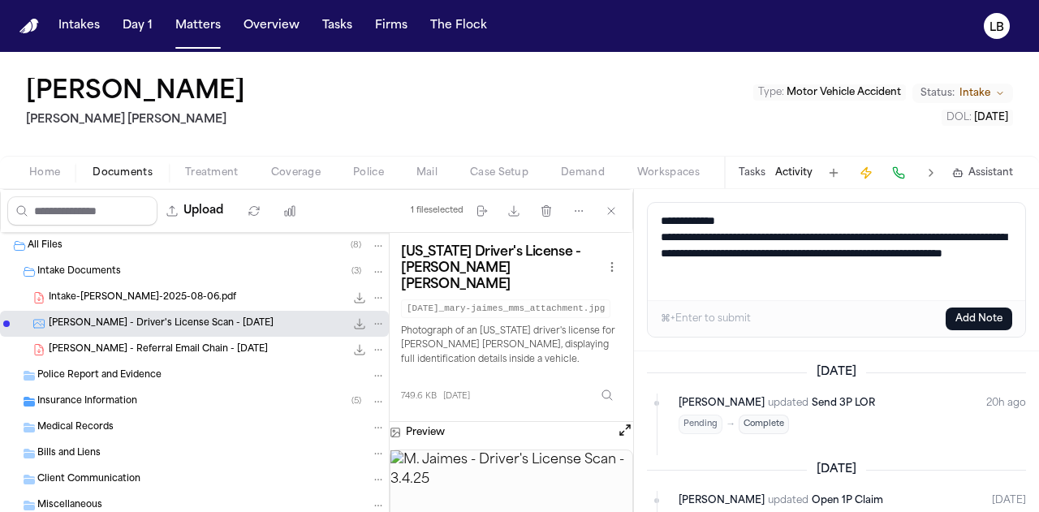
click at [765, 212] on textarea "**********" at bounding box center [837, 251] width 378 height 97
click at [781, 210] on textarea "**********" at bounding box center [837, 251] width 378 height 97
paste textarea "**********"
type textarea "**********"
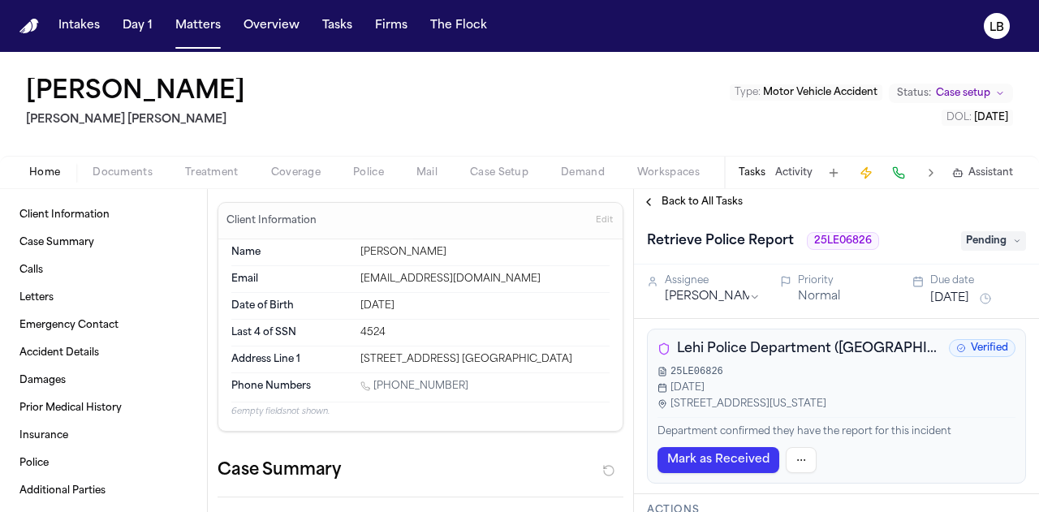
click at [125, 162] on div "Home Documents Treatment Coverage Police Mail Case Setup Demand Workspaces Arti…" at bounding box center [519, 172] width 1039 height 32
click at [127, 186] on div "Home Documents Treatment Coverage Police Mail Case Setup Demand Workspaces Arti…" at bounding box center [519, 172] width 1039 height 32
click at [112, 174] on span "Documents" at bounding box center [123, 172] width 60 height 13
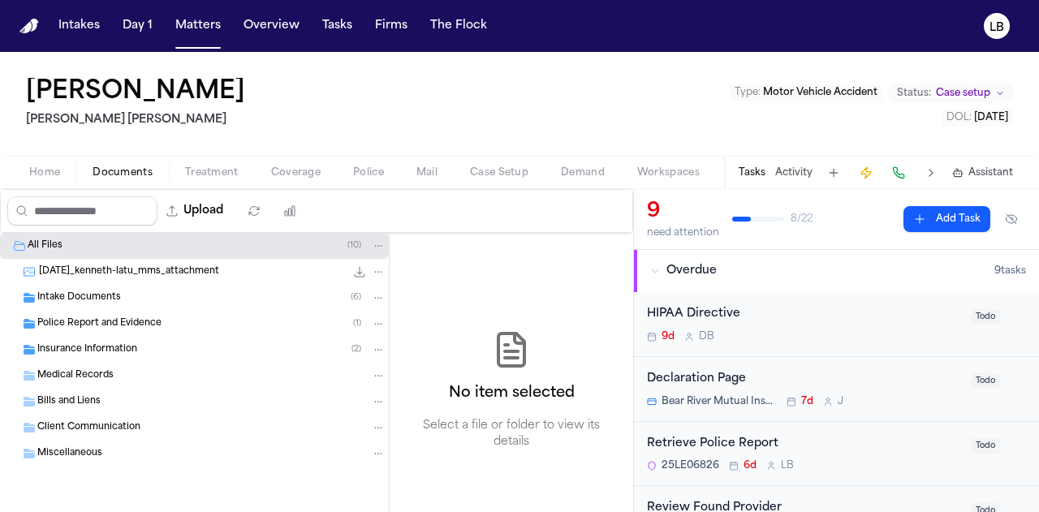
click at [107, 318] on span "Police Report and Evidence" at bounding box center [99, 325] width 124 height 14
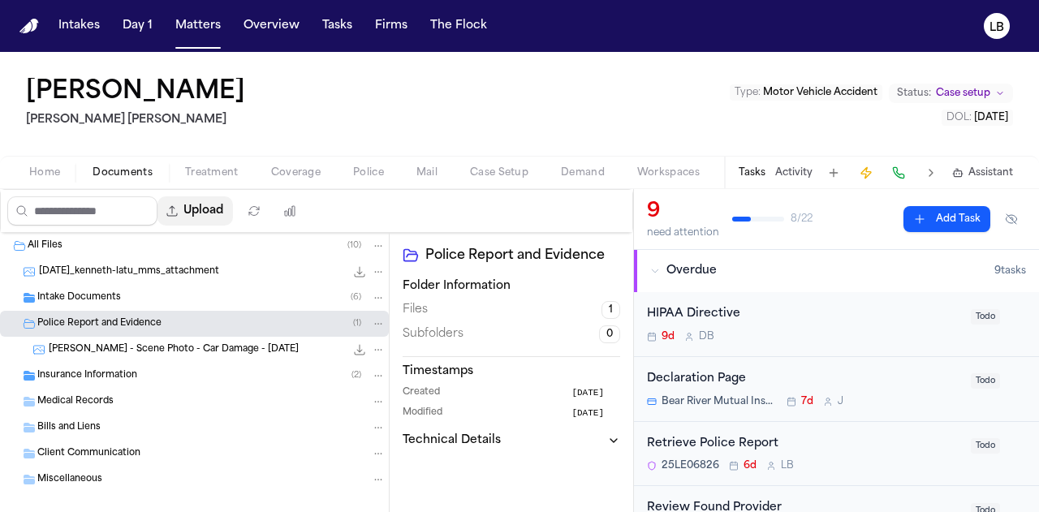
click at [215, 222] on button "Upload" at bounding box center [196, 211] width 76 height 29
select select "**********"
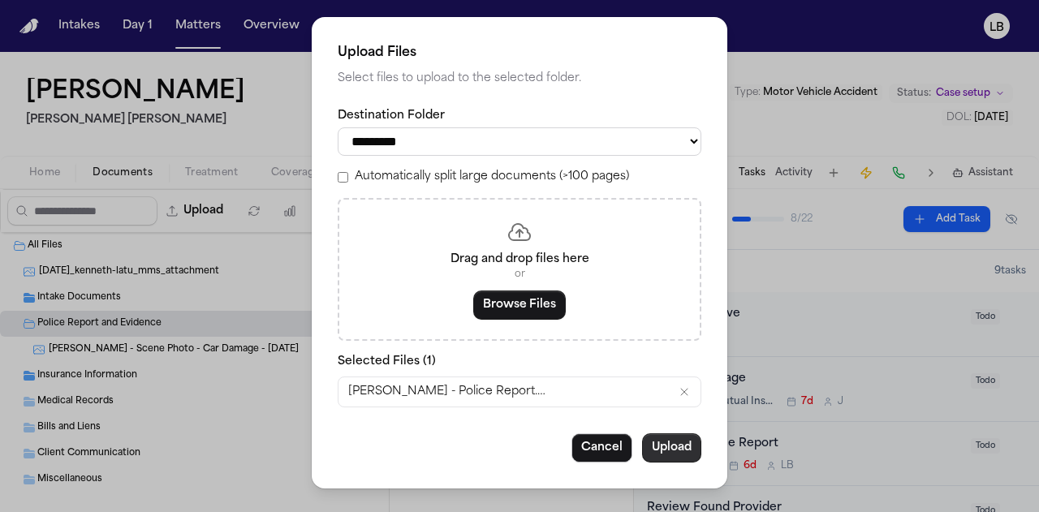
click at [667, 453] on button "Upload" at bounding box center [671, 448] width 59 height 29
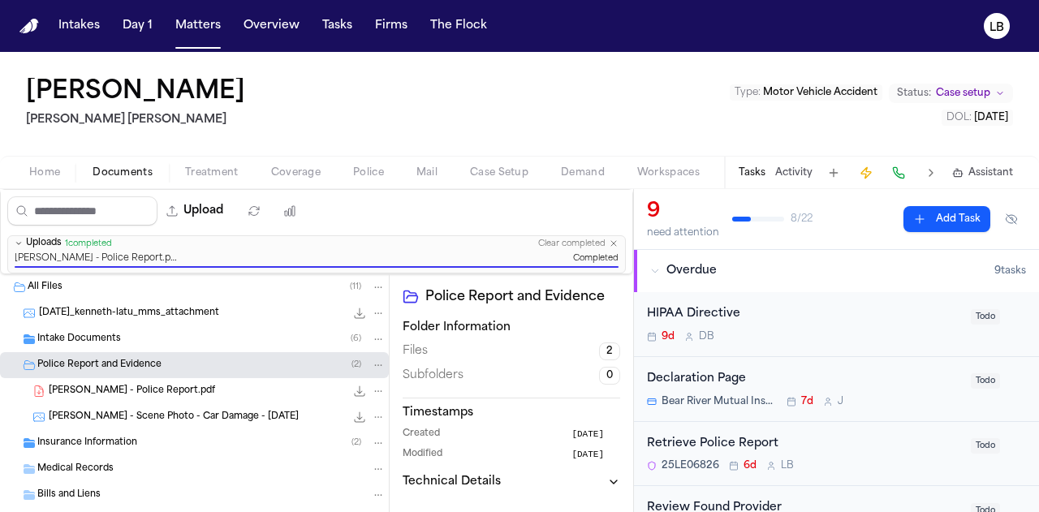
click at [793, 170] on button "Activity" at bounding box center [794, 172] width 37 height 13
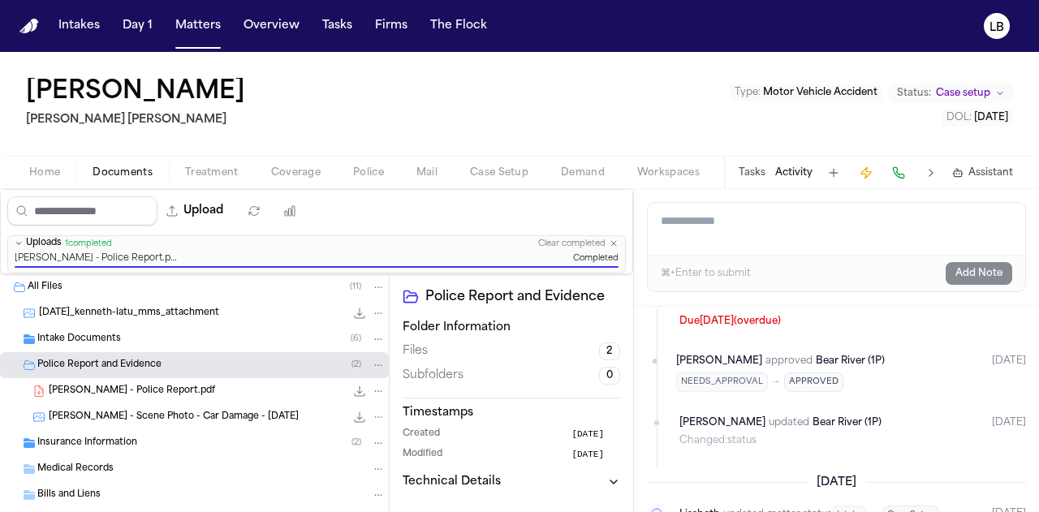
scroll to position [2094, 0]
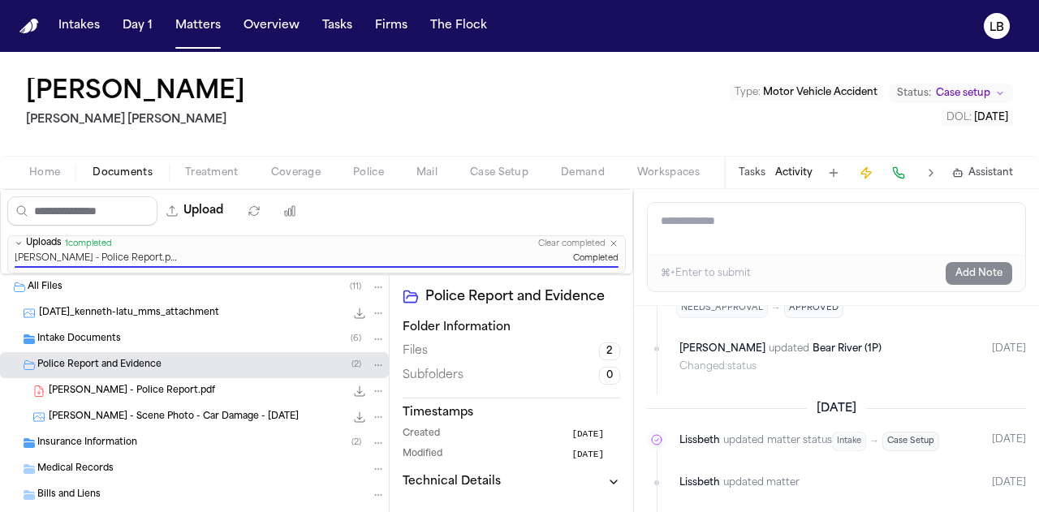
click at [750, 171] on button "Tasks" at bounding box center [752, 172] width 27 height 13
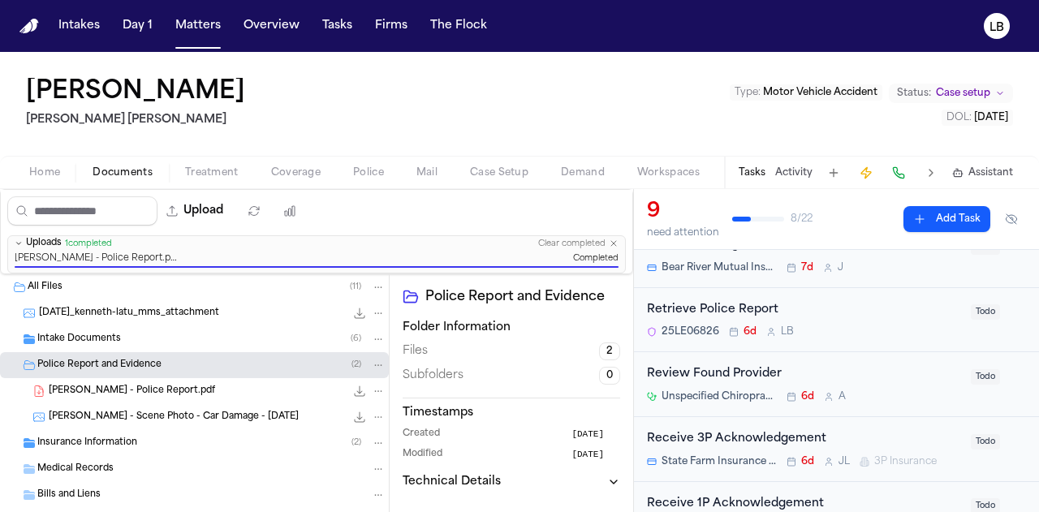
scroll to position [133, 0]
click at [927, 331] on div "25LE06826 6d L B" at bounding box center [804, 332] width 314 height 13
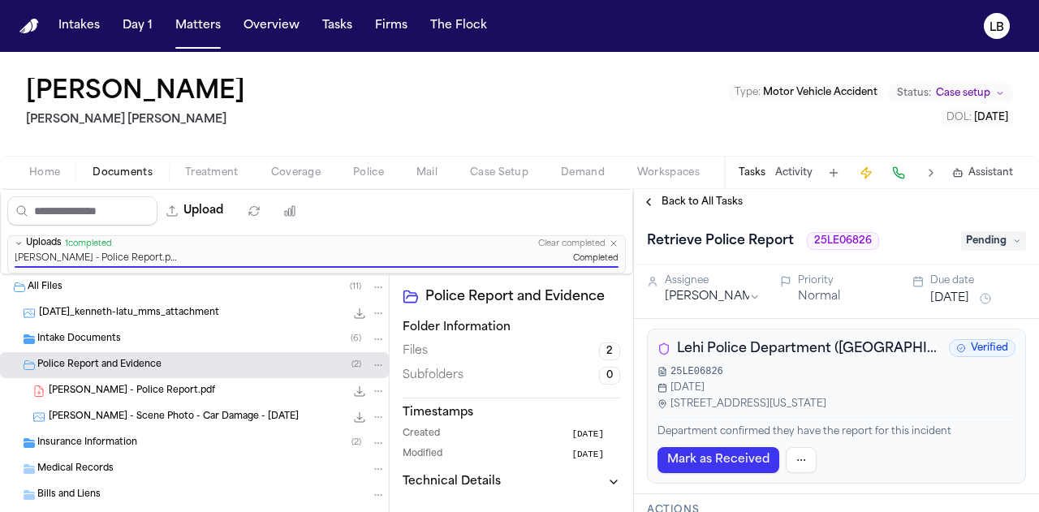
click at [990, 243] on span "Pending" at bounding box center [994, 240] width 65 height 19
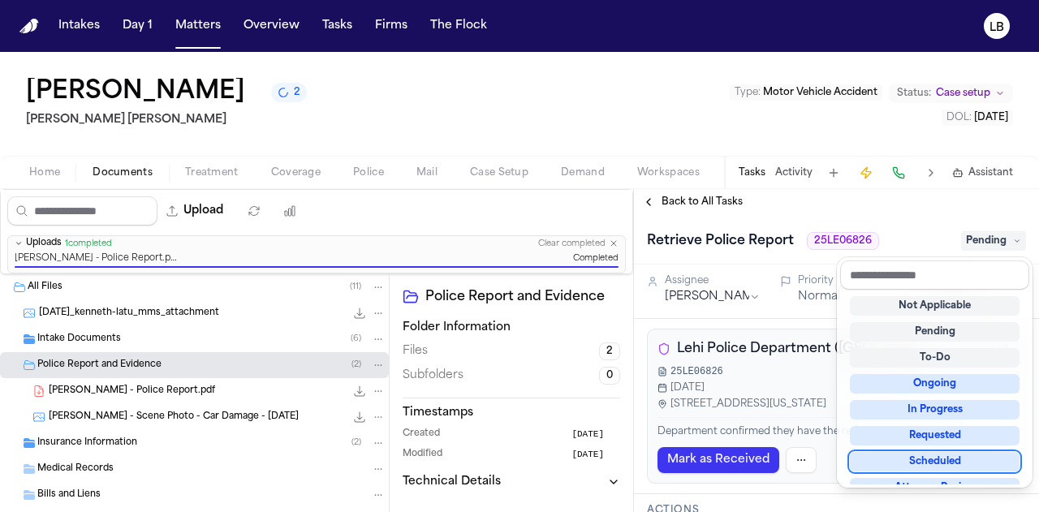
scroll to position [253, 0]
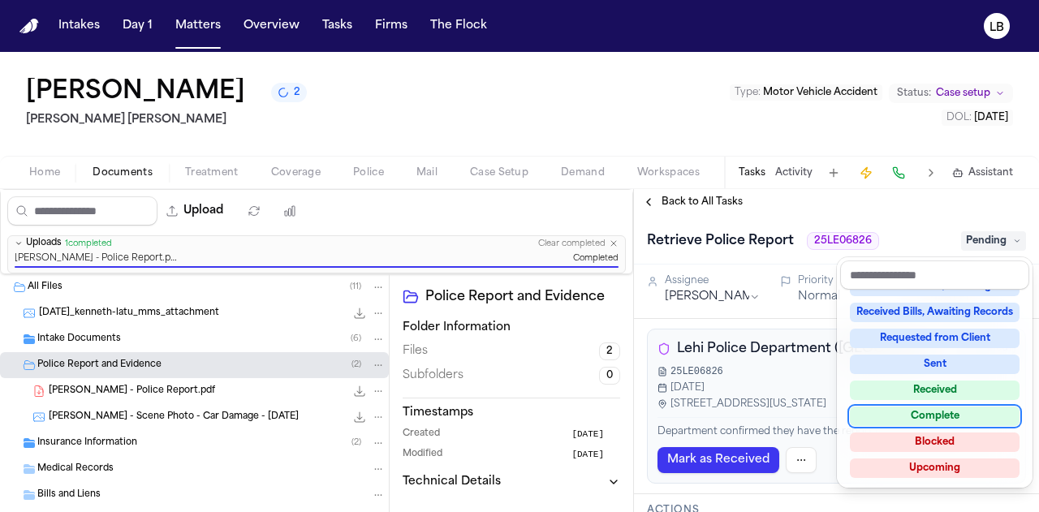
click at [945, 412] on div "Complete" at bounding box center [935, 416] width 170 height 19
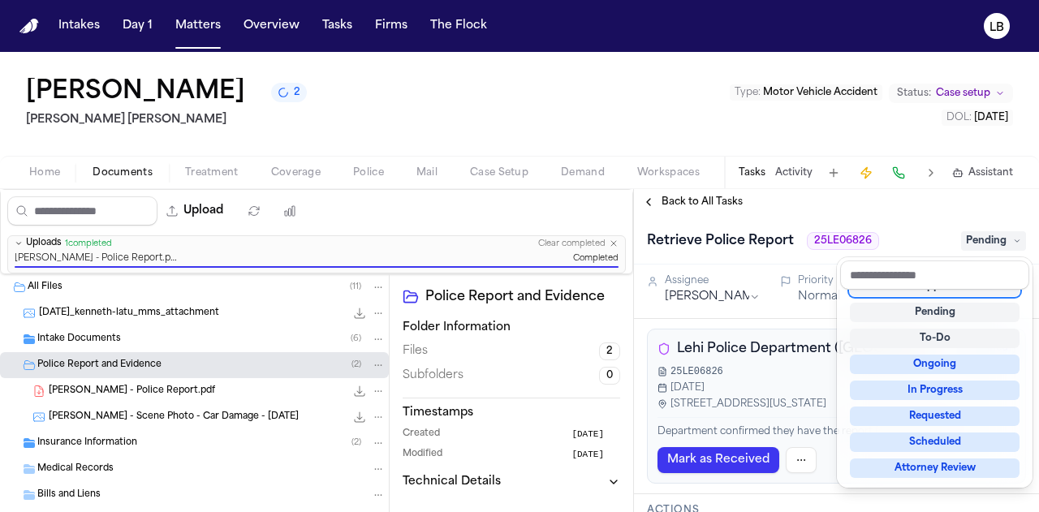
scroll to position [6, 0]
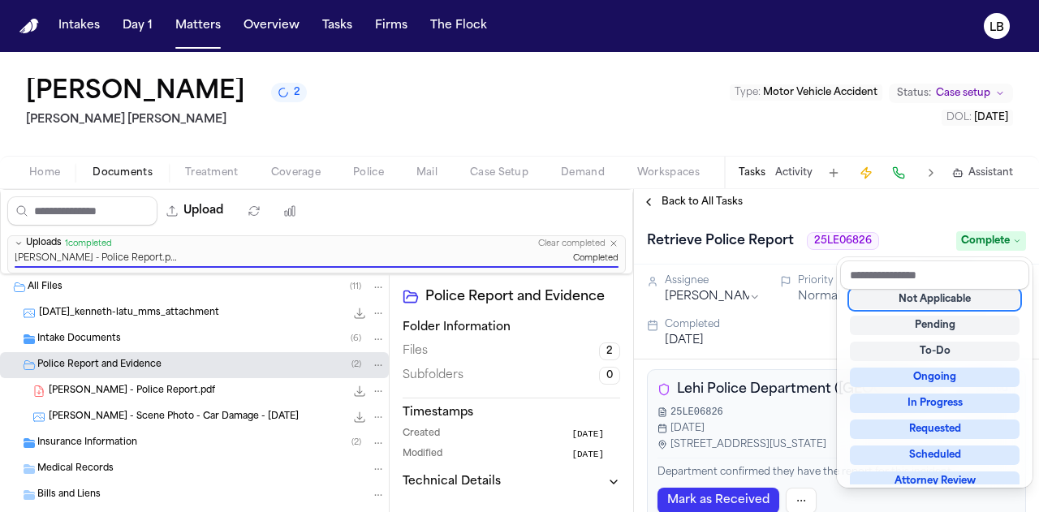
click at [875, 222] on div "Retrieve Police Report 25LE06826 Complete" at bounding box center [836, 240] width 405 height 50
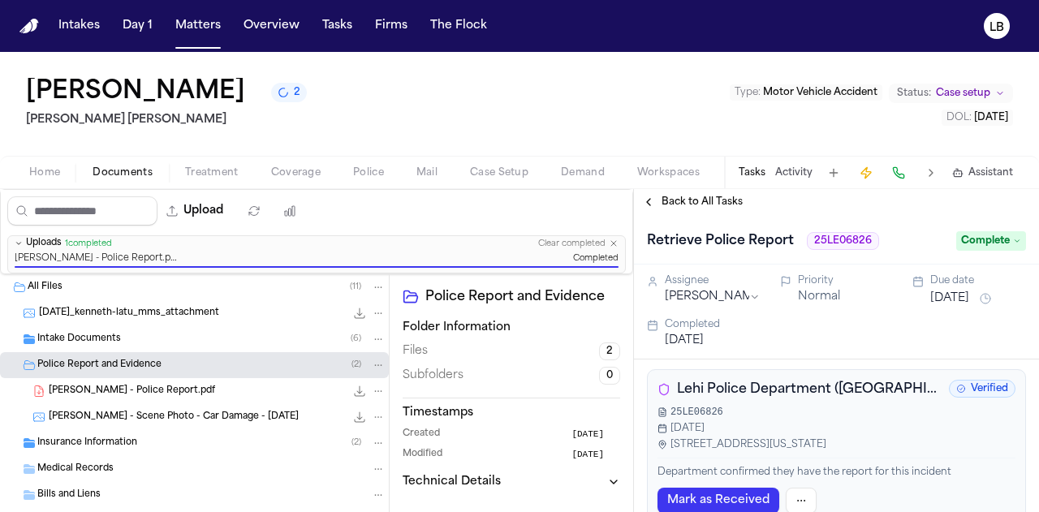
click at [784, 172] on button "Activity" at bounding box center [794, 172] width 37 height 13
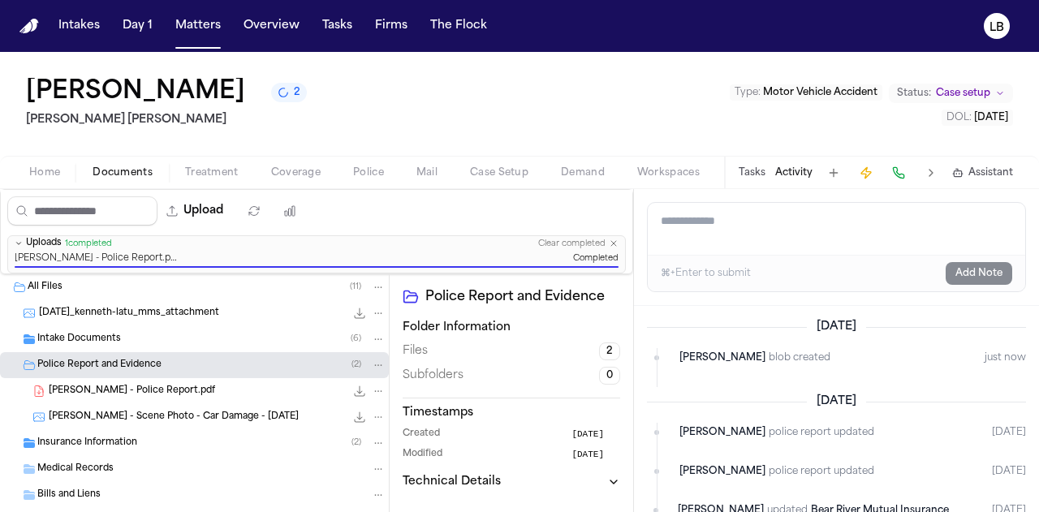
click at [768, 224] on textarea "Add a note to this matter" at bounding box center [837, 229] width 378 height 52
type textarea "**********"
click at [997, 273] on button "Add Note" at bounding box center [979, 273] width 67 height 23
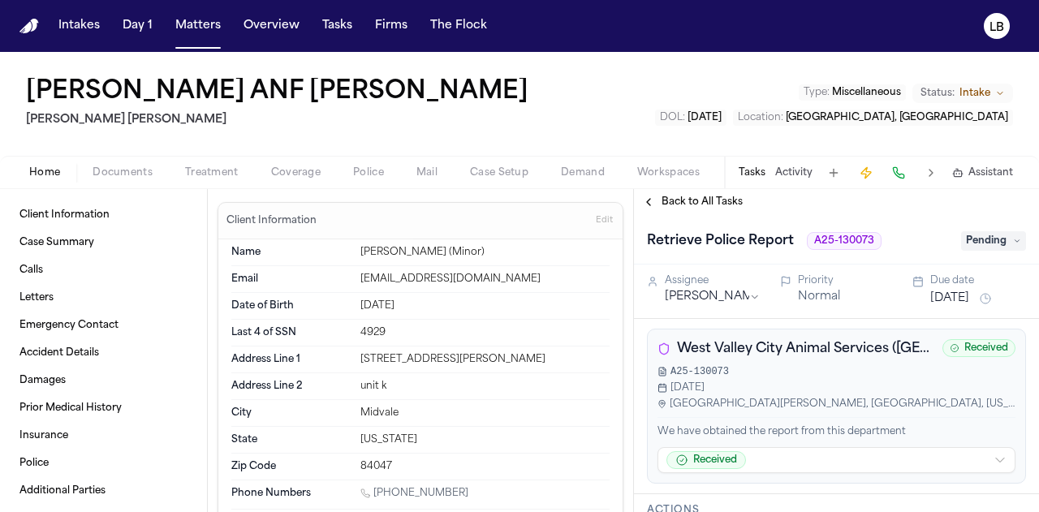
click at [110, 183] on div "Home Documents Treatment Coverage Police Mail Case Setup Demand Workspaces Arti…" at bounding box center [519, 172] width 1039 height 32
click at [110, 178] on span "Documents" at bounding box center [123, 172] width 60 height 13
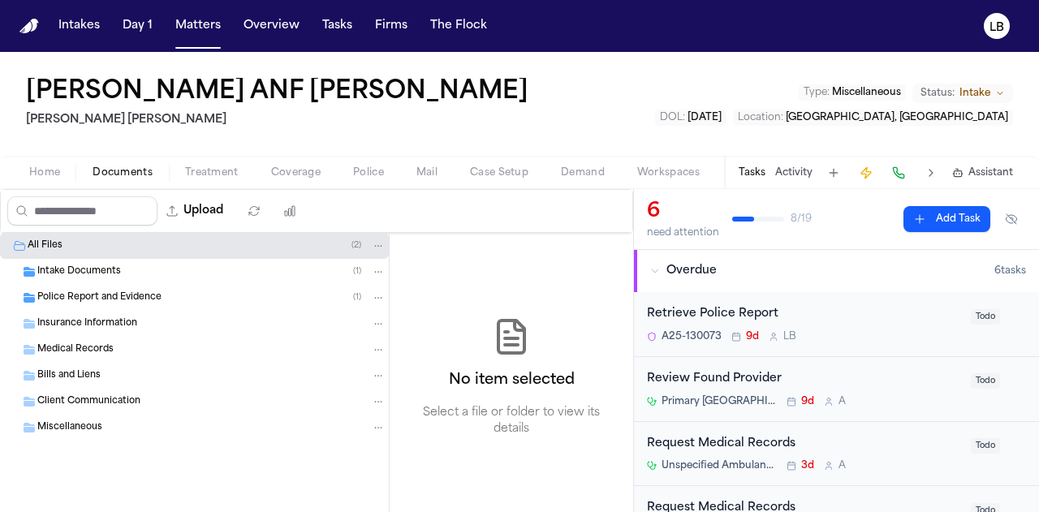
click at [137, 292] on span "Police Report and Evidence" at bounding box center [99, 299] width 124 height 14
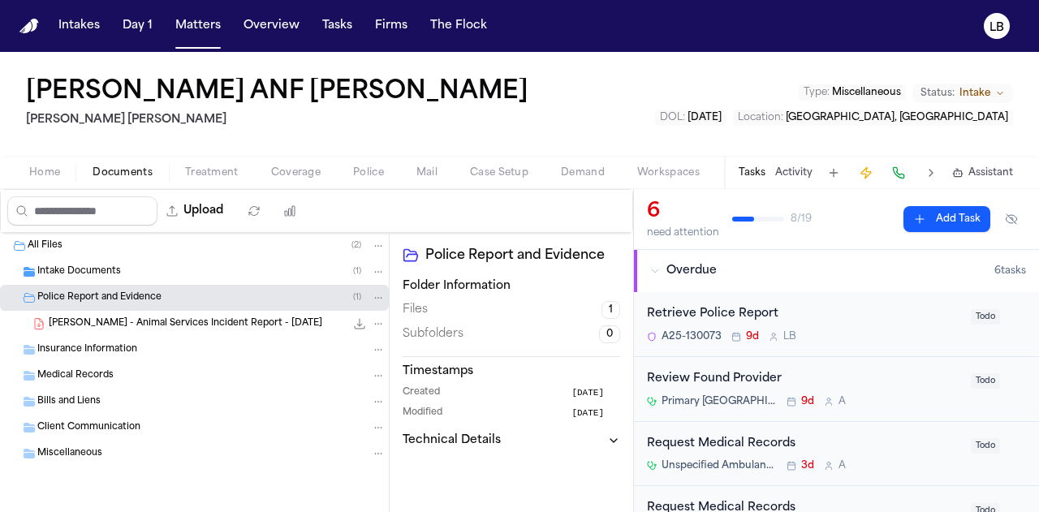
click at [767, 166] on div "Tasks Activity Assistant" at bounding box center [875, 173] width 302 height 32
click at [879, 314] on div "Retrieve Police Report" at bounding box center [804, 314] width 314 height 19
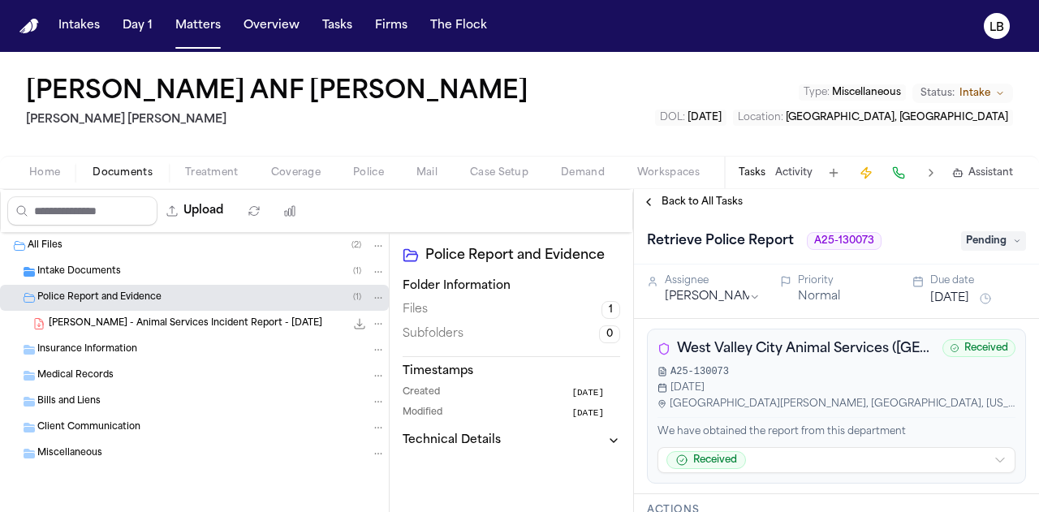
click at [968, 247] on span "Pending" at bounding box center [994, 240] width 65 height 19
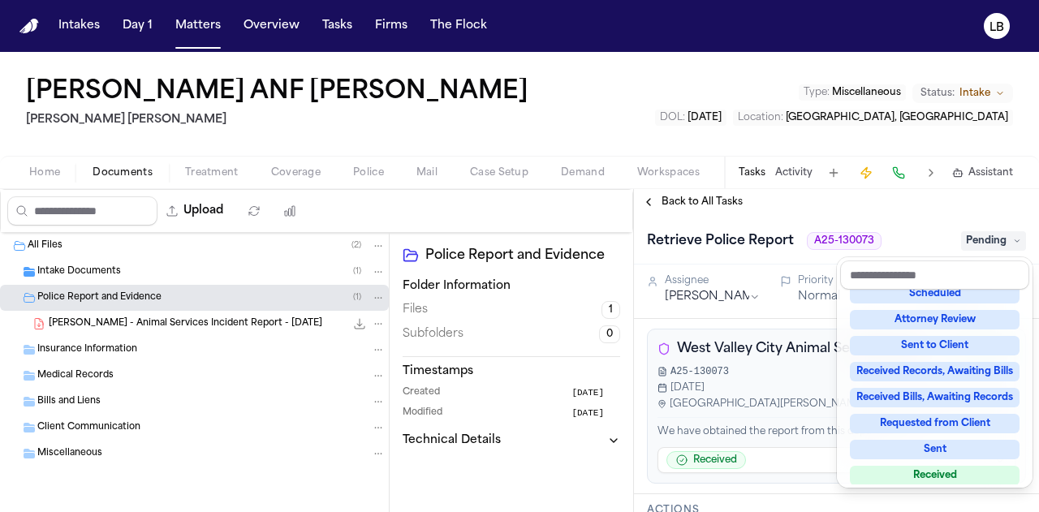
scroll to position [253, 0]
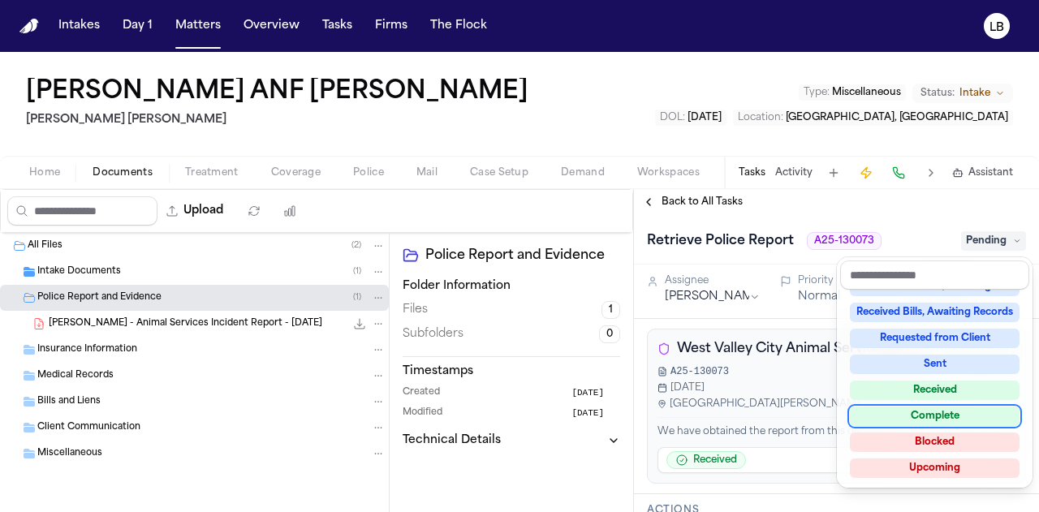
click at [970, 408] on div "Complete" at bounding box center [935, 416] width 170 height 19
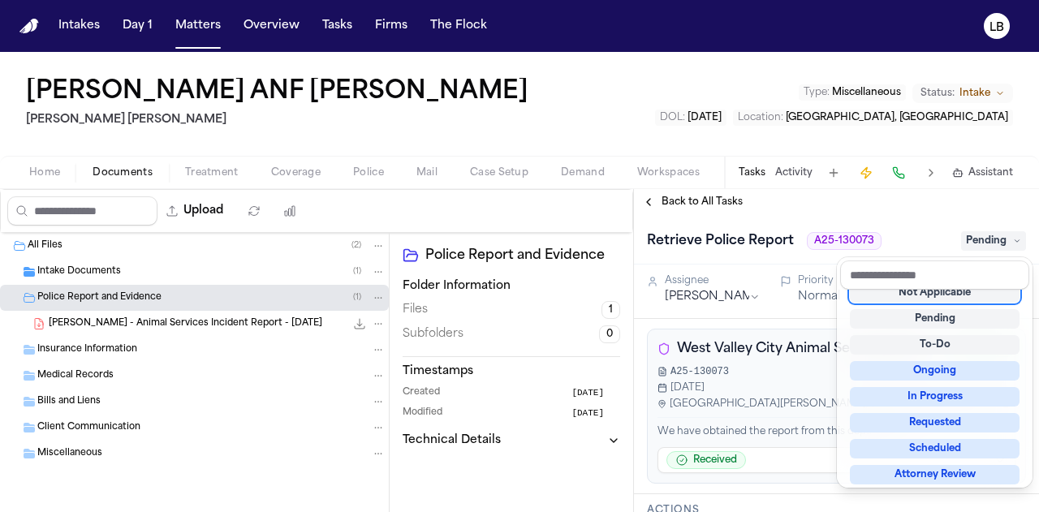
scroll to position [6, 0]
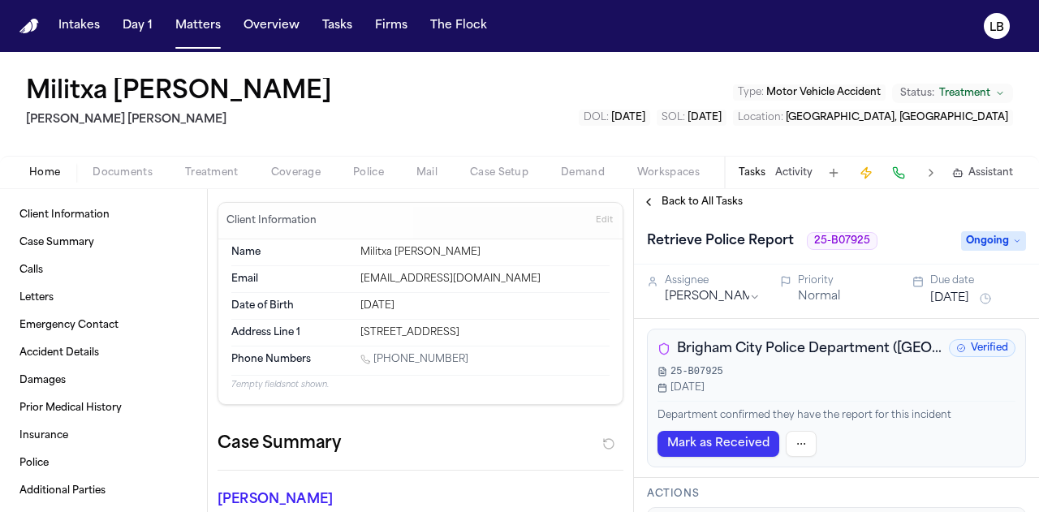
click at [105, 181] on span "button" at bounding box center [123, 182] width 80 height 2
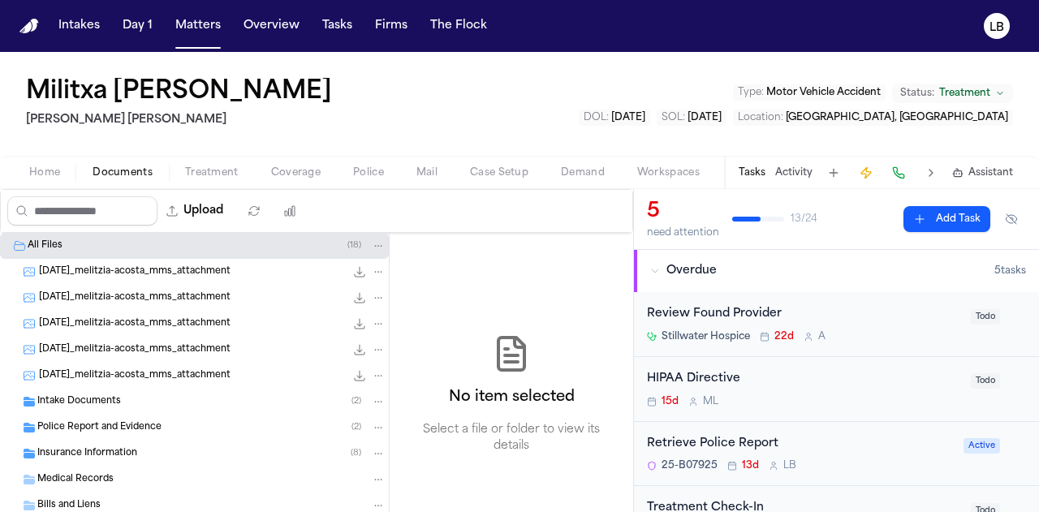
click at [128, 435] on div "Police Report and Evidence ( 2 )" at bounding box center [194, 428] width 389 height 26
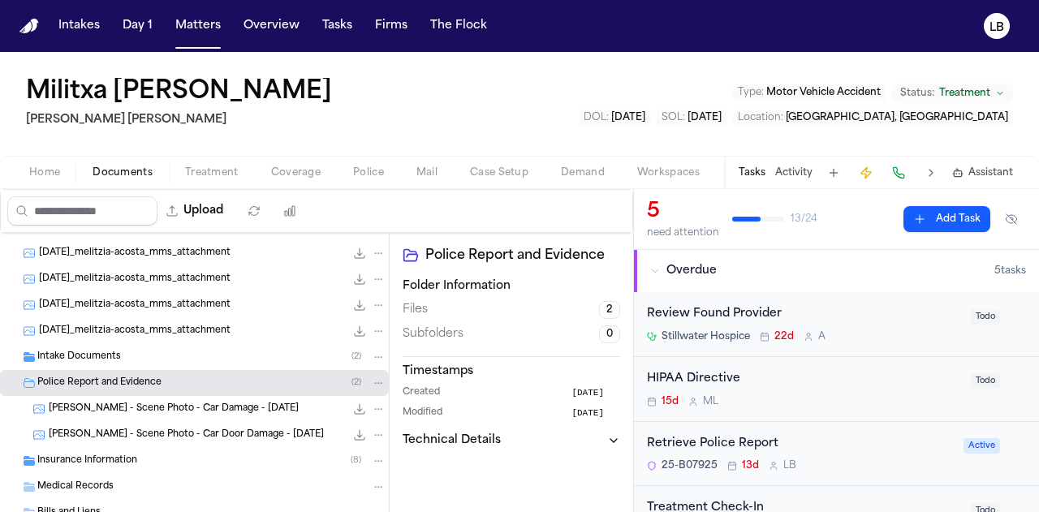
scroll to position [61, 0]
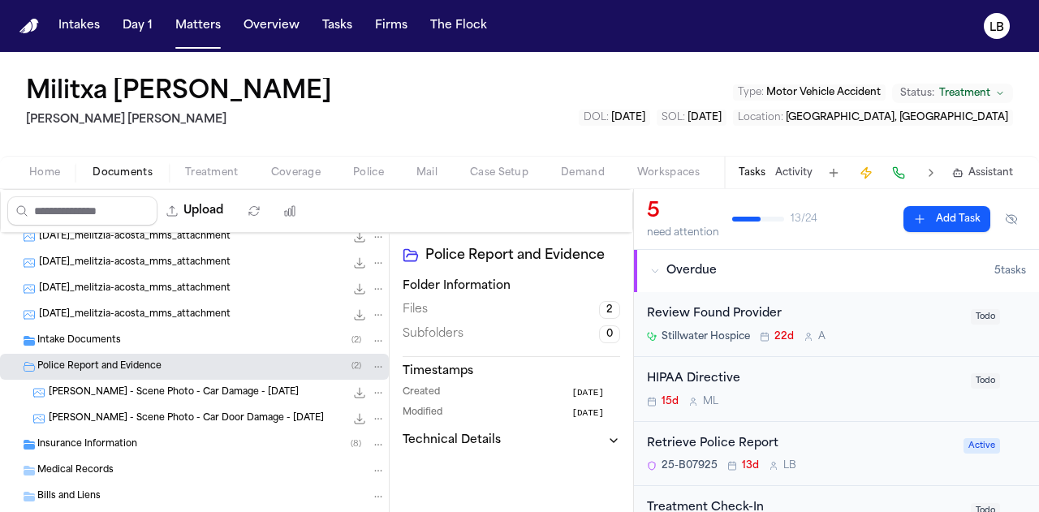
click at [786, 166] on button "Activity" at bounding box center [794, 172] width 37 height 13
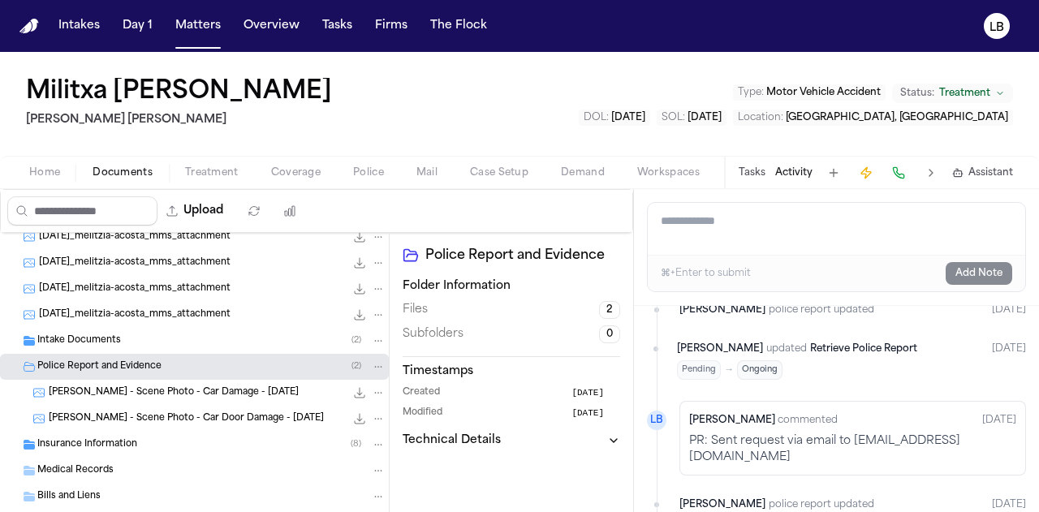
scroll to position [597, 0]
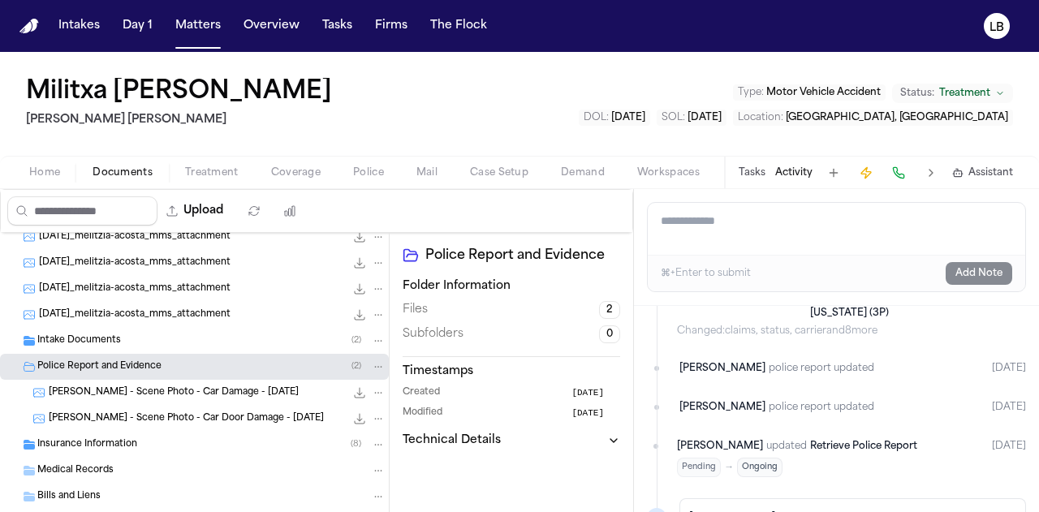
click at [688, 221] on textarea "Add a note to this matter" at bounding box center [837, 229] width 378 height 52
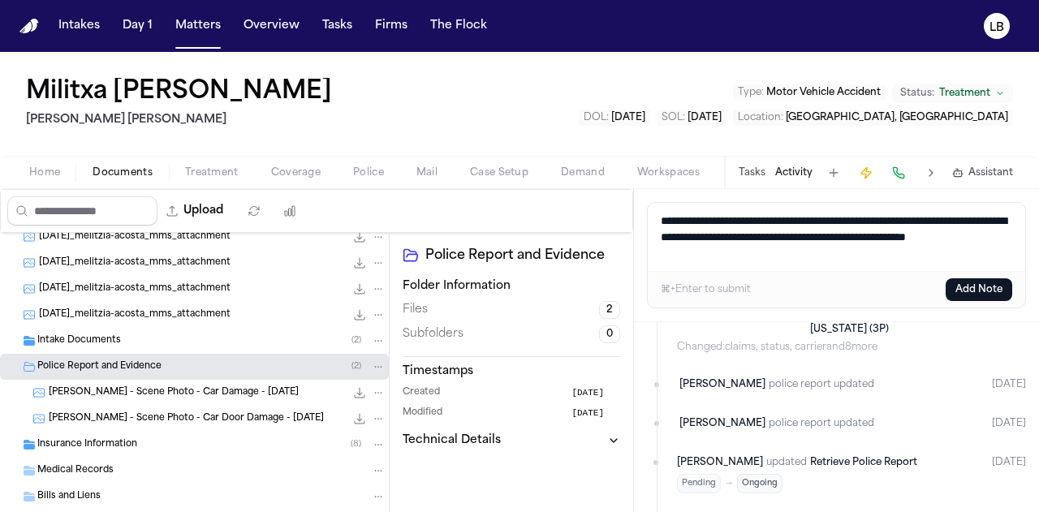
drag, startPoint x: 816, startPoint y: 248, endPoint x: 651, endPoint y: 218, distance: 167.6
click at [651, 218] on textarea "**********" at bounding box center [837, 237] width 378 height 68
type textarea "**********"
click at [1006, 238] on textarea "**********" at bounding box center [837, 237] width 378 height 68
click at [982, 287] on button "Add Note" at bounding box center [979, 290] width 67 height 23
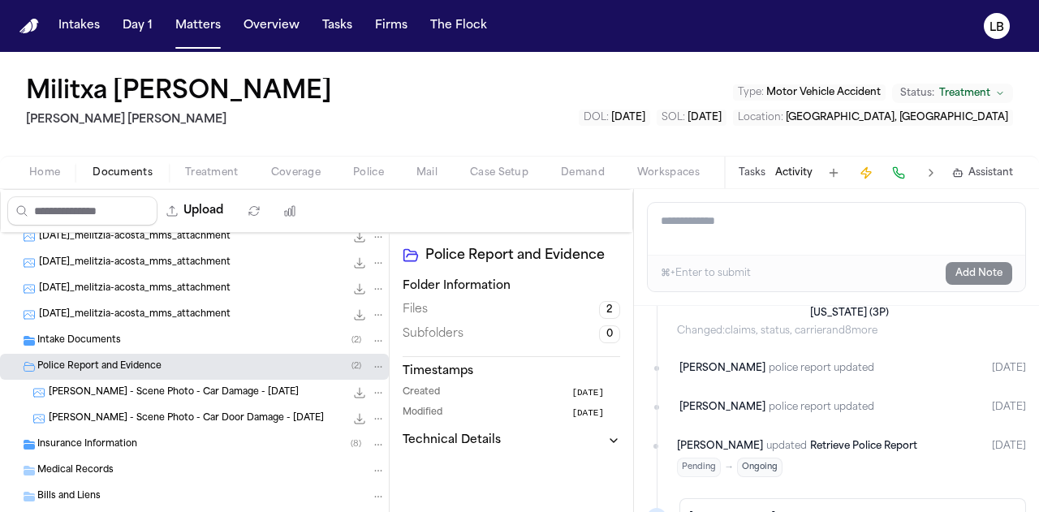
scroll to position [743, 0]
click at [1022, 243] on textarea "Add a note to this matter" at bounding box center [837, 229] width 378 height 52
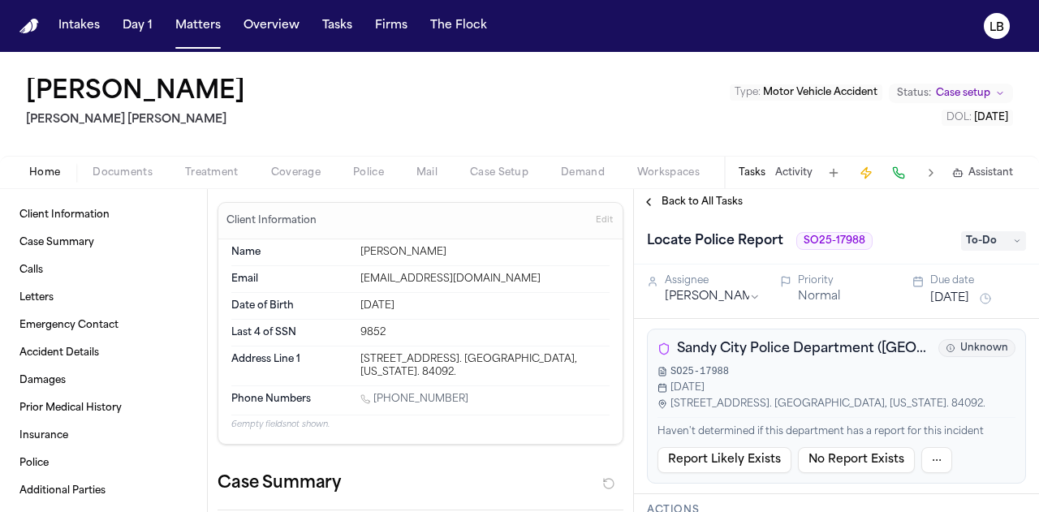
click at [788, 172] on button "Activity" at bounding box center [794, 172] width 37 height 13
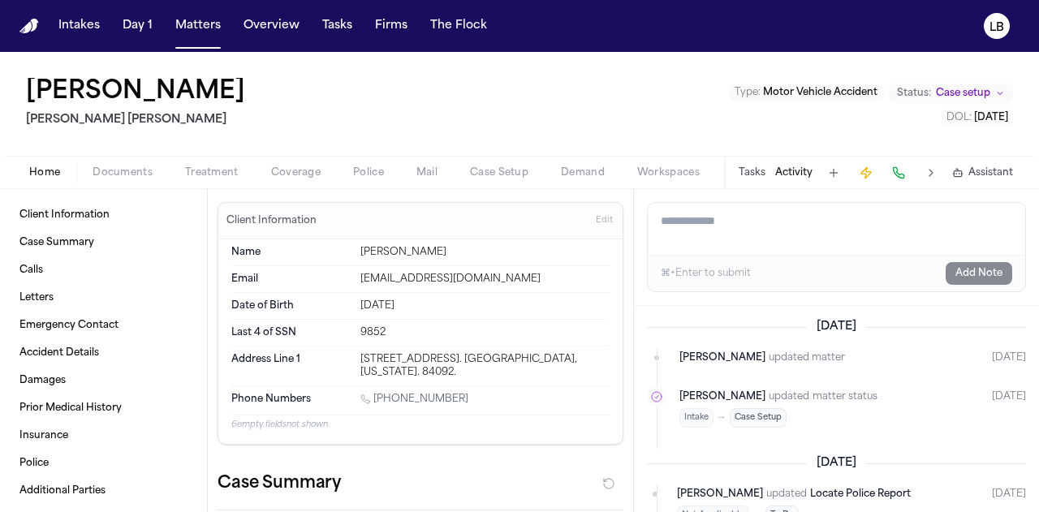
click at [784, 218] on textarea "Add a note to this matter" at bounding box center [837, 229] width 378 height 52
drag, startPoint x: 193, startPoint y: 90, endPoint x: 246, endPoint y: 114, distance: 57.8
click at [246, 114] on div "Michael Shoop Steele Adams Hosman Type : Motor Vehicle Accident Status: Case se…" at bounding box center [519, 104] width 1039 height 104
drag, startPoint x: 206, startPoint y: 84, endPoint x: 260, endPoint y: 91, distance: 54.1
click at [260, 91] on div "Michael Shoop Steele Adams Hosman Type : Motor Vehicle Accident Status: Case se…" at bounding box center [519, 104] width 1039 height 104
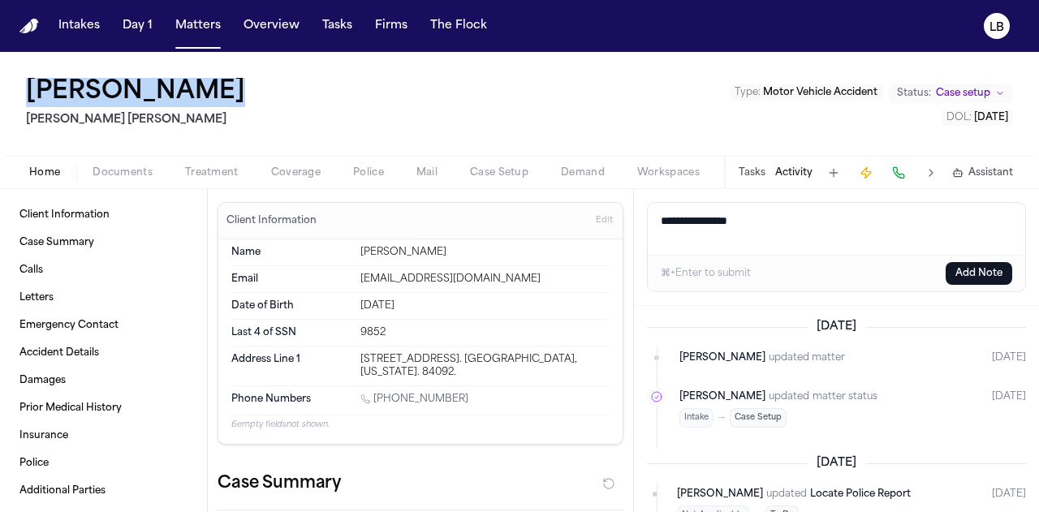
drag, startPoint x: 260, startPoint y: 91, endPoint x: 24, endPoint y: 88, distance: 236.3
click at [24, 88] on div "Michael Shoop Steele Adams Hosman Type : Motor Vehicle Accident Status: Case se…" at bounding box center [519, 104] width 1039 height 104
copy h1 "Michael Shoop"
copy span "2025-07-26"
drag, startPoint x: 1026, startPoint y: 116, endPoint x: 958, endPoint y: 236, distance: 137.8
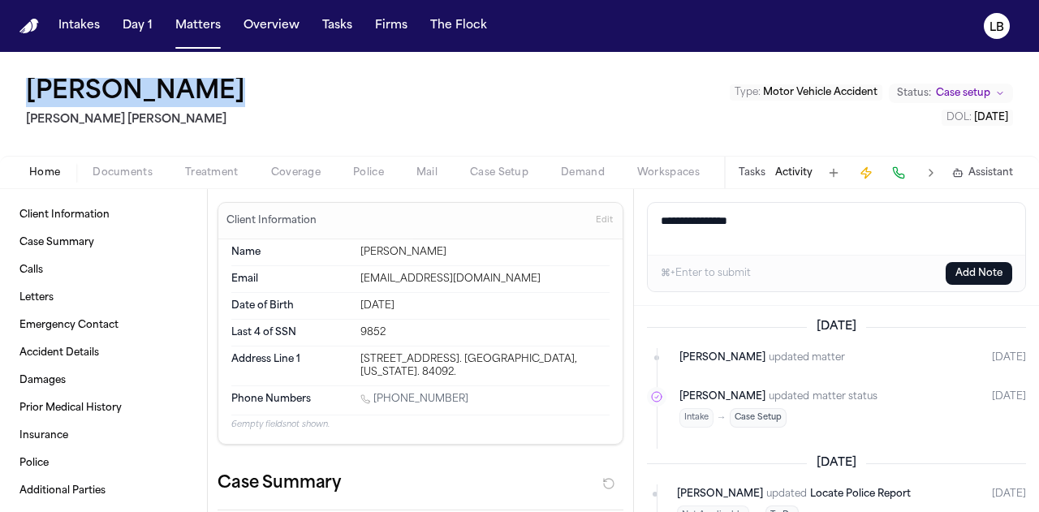
click at [958, 236] on div "Michael Shoop Steele Adams Hosman Type : Motor Vehicle Accident Status: Case se…" at bounding box center [519, 282] width 1039 height 460
click at [99, 206] on link "Client Information" at bounding box center [103, 215] width 181 height 26
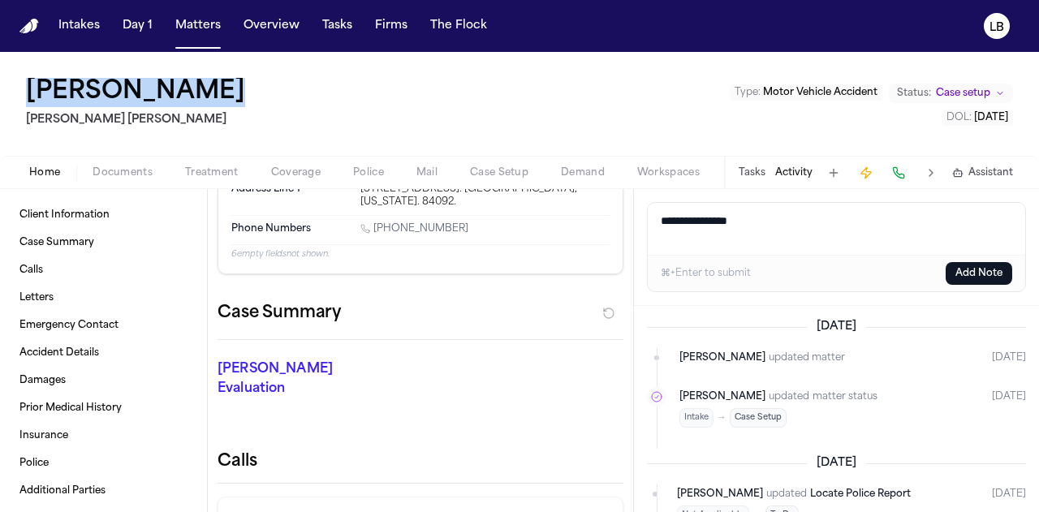
click at [478, 384] on div "Finch Evaluation * ​" at bounding box center [411, 382] width 426 height 84
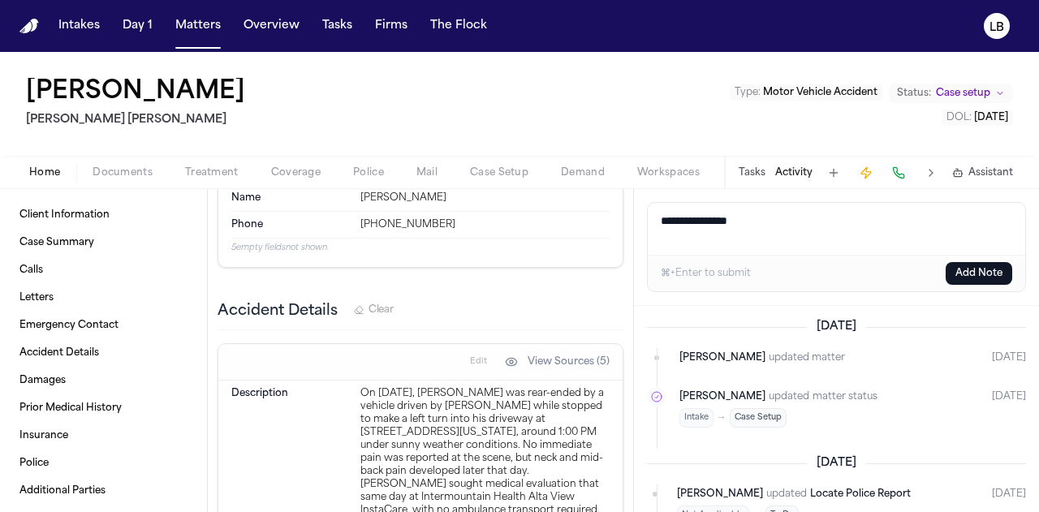
scroll to position [1953, 0]
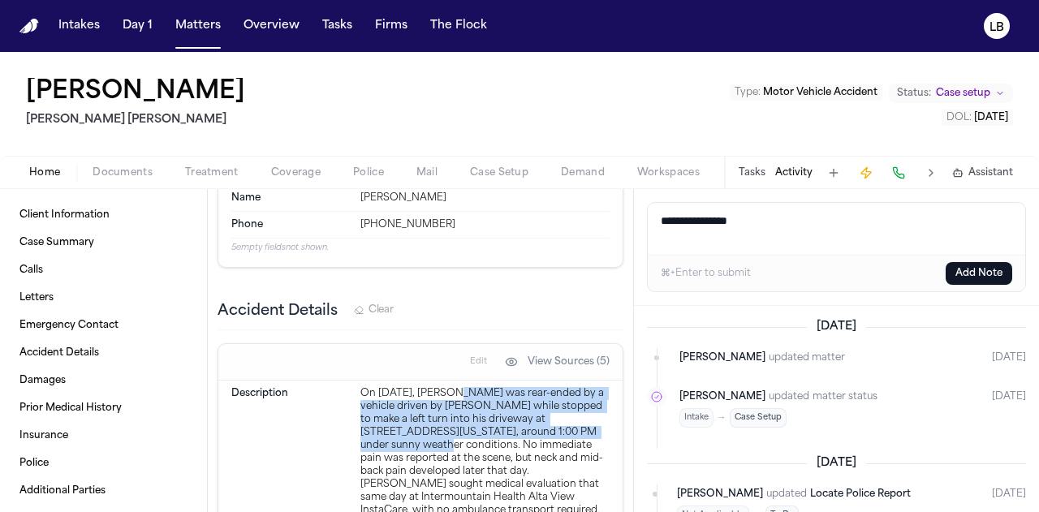
drag, startPoint x: 446, startPoint y: 329, endPoint x: 373, endPoint y: 380, distance: 89.2
click at [373, 387] on div "On July 26, 2025, Michael Shoop was rear-ended by a vehicle driven by Cadence B…" at bounding box center [485, 478] width 249 height 182
copy div "Michael Shoop was rear-ended by a vehicle driven by Cadence Bettinson while sto…"
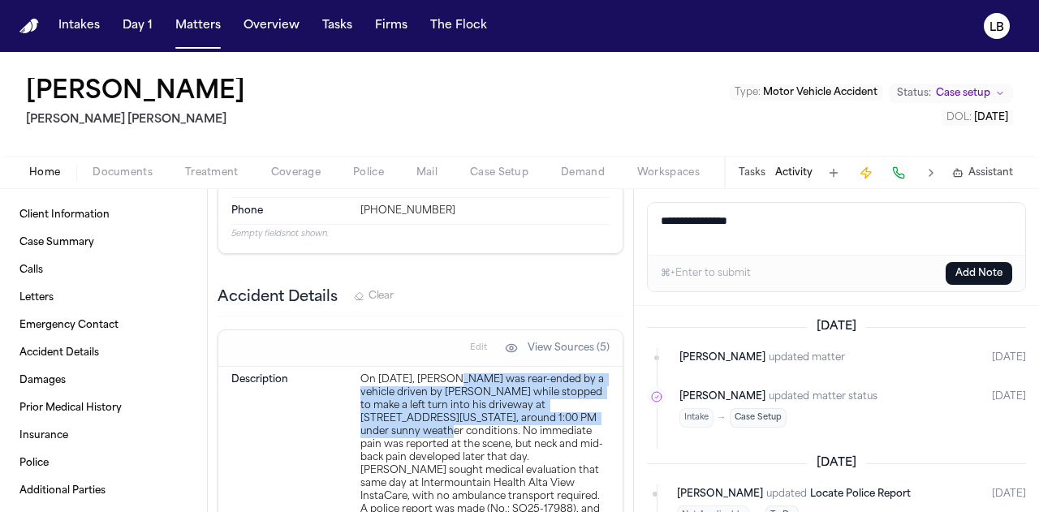
scroll to position [1980, 0]
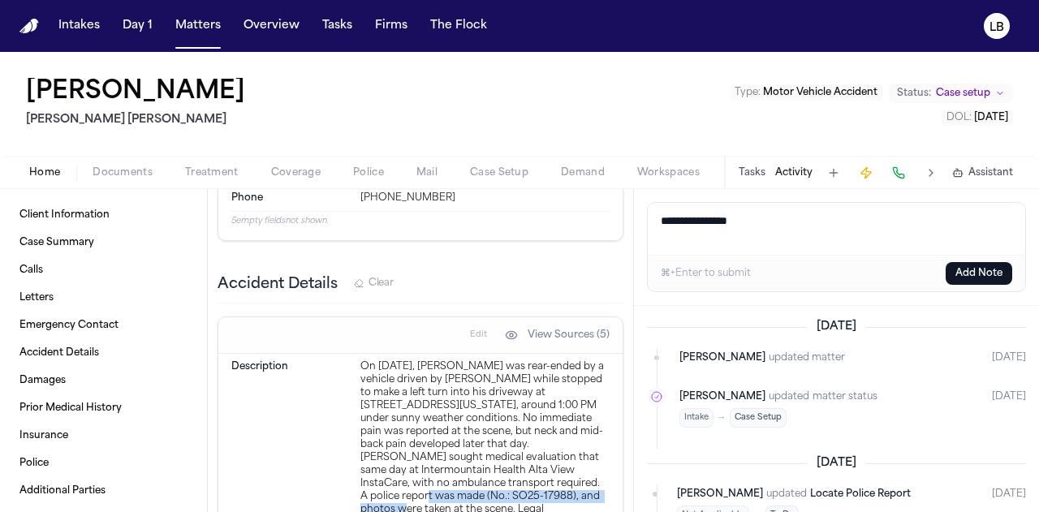
drag, startPoint x: 546, startPoint y: 418, endPoint x: 529, endPoint y: 434, distance: 23.0
click at [529, 434] on div "On July 26, 2025, Michael Shoop was rear-ended by a vehicle driven by Cadence B…" at bounding box center [485, 452] width 249 height 182
copy div "A police report was made (No.: SO25-17988),"
click at [786, 171] on button "Activity" at bounding box center [794, 172] width 37 height 13
click at [755, 240] on textarea "**********" at bounding box center [837, 229] width 378 height 52
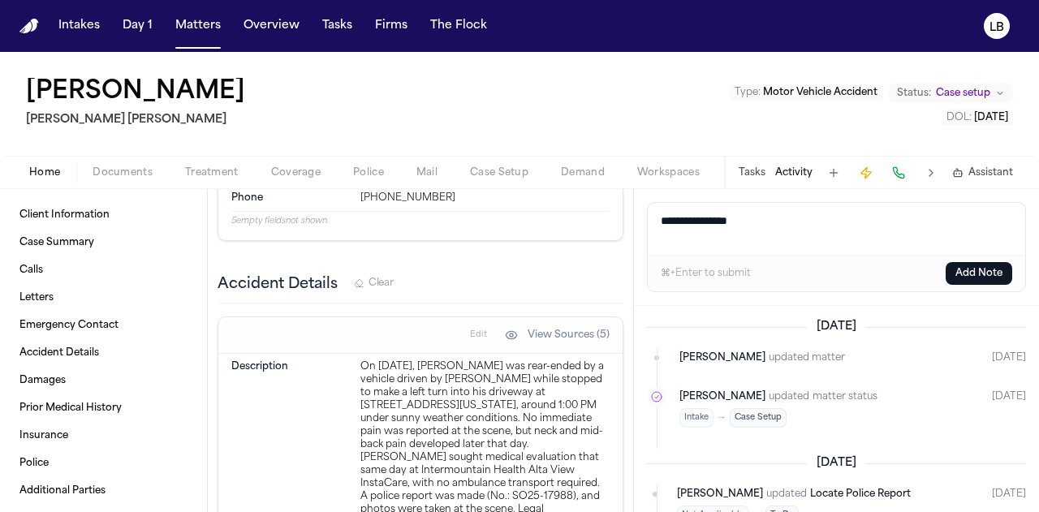
drag, startPoint x: 783, startPoint y: 227, endPoint x: 573, endPoint y: 221, distance: 209.6
click at [573, 221] on div "Client Information Case Summary Calls Letters Emergency Contact Accident Detail…" at bounding box center [519, 350] width 1039 height 323
paste textarea "**********"
drag, startPoint x: 655, startPoint y: 234, endPoint x: 848, endPoint y: 256, distance: 194.5
click at [848, 256] on div "**********" at bounding box center [836, 247] width 379 height 90
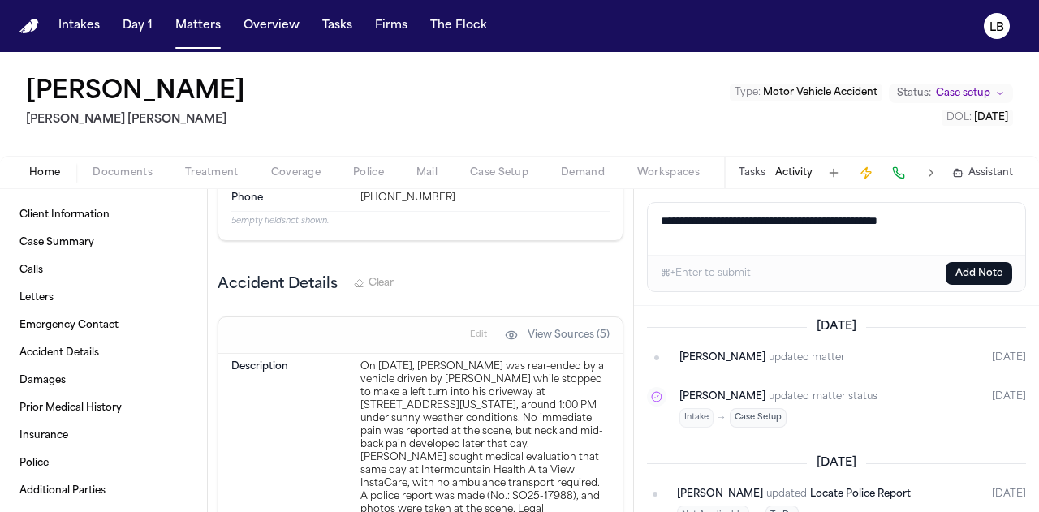
click at [811, 221] on textarea "**********" at bounding box center [837, 229] width 378 height 52
type textarea "**********"
click at [981, 272] on button "Add Note" at bounding box center [979, 273] width 67 height 23
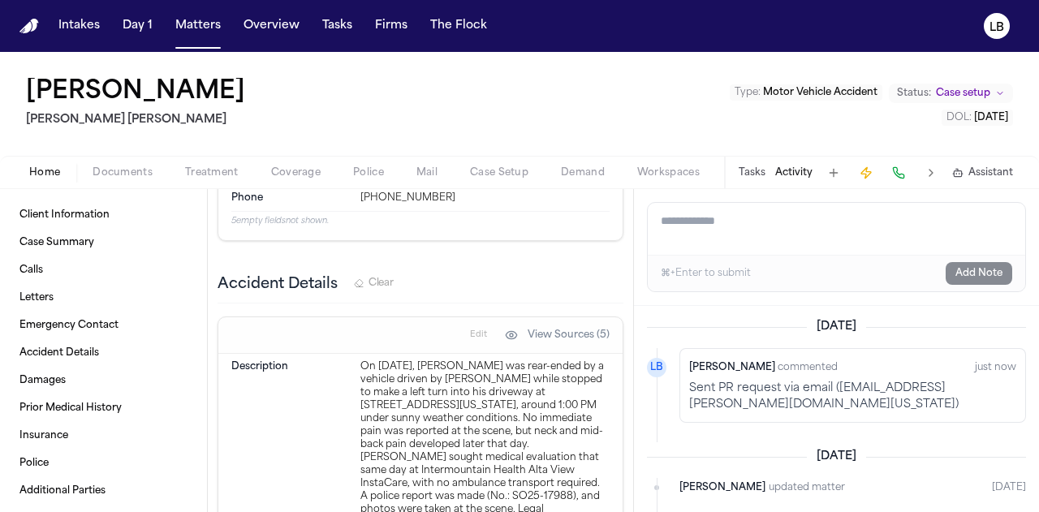
click at [761, 166] on button "Tasks" at bounding box center [752, 172] width 27 height 13
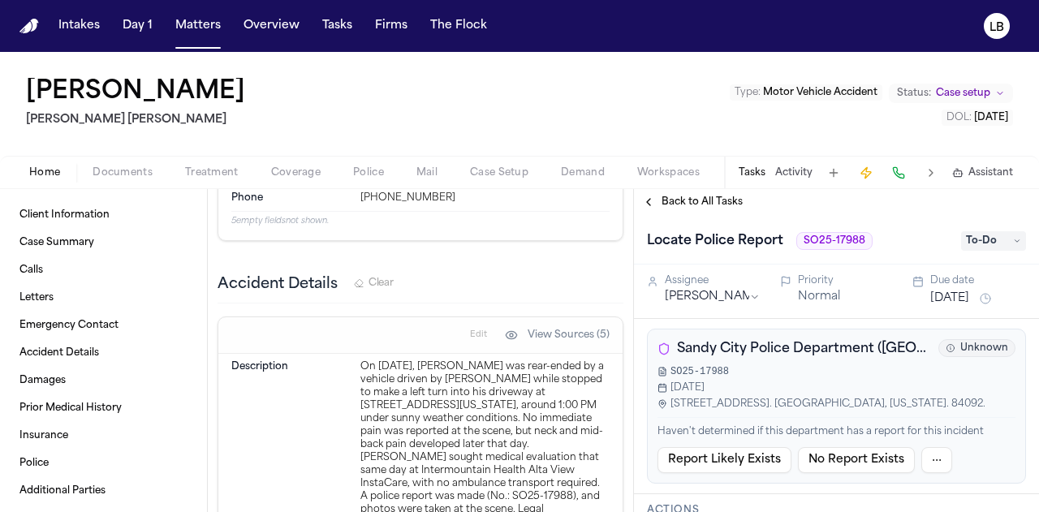
click at [938, 392] on div "SO25-17988 Jul 26, 2025 9776 south, 1700 east. Sandy, Utah. 84092." at bounding box center [837, 387] width 358 height 45
click at [1001, 243] on span "To-Do" at bounding box center [994, 240] width 65 height 19
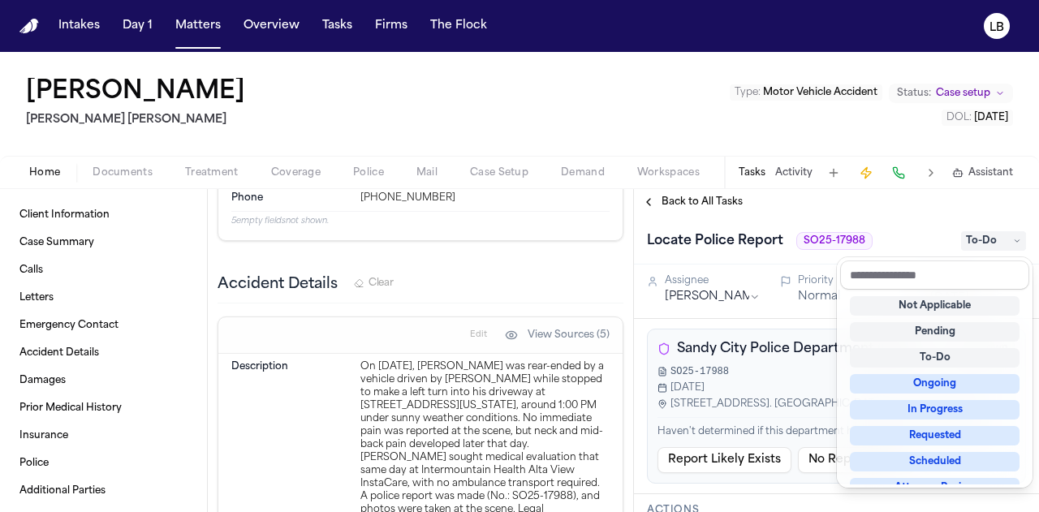
scroll to position [1, 0]
click at [947, 382] on div "Ongoing" at bounding box center [935, 383] width 170 height 19
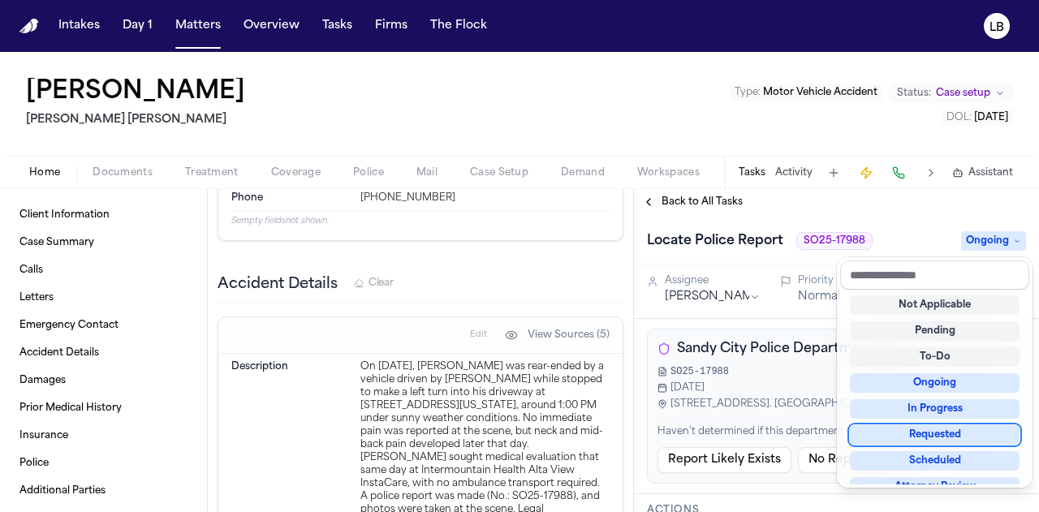
click at [0, 94] on div "Michael Shoop Steele Adams Hosman Type : Motor Vehicle Accident Status: Case se…" at bounding box center [519, 282] width 1039 height 460
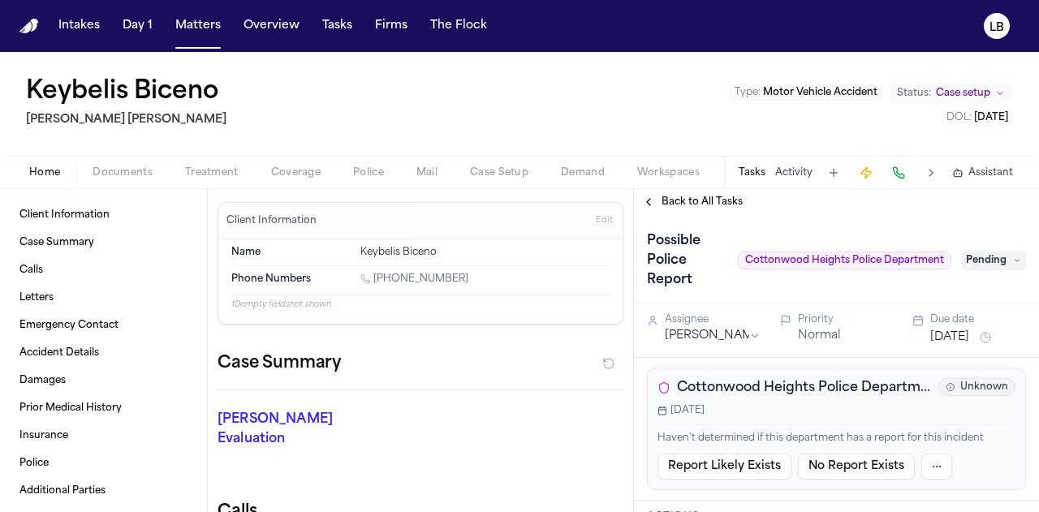
click at [789, 170] on button "Activity" at bounding box center [794, 172] width 37 height 13
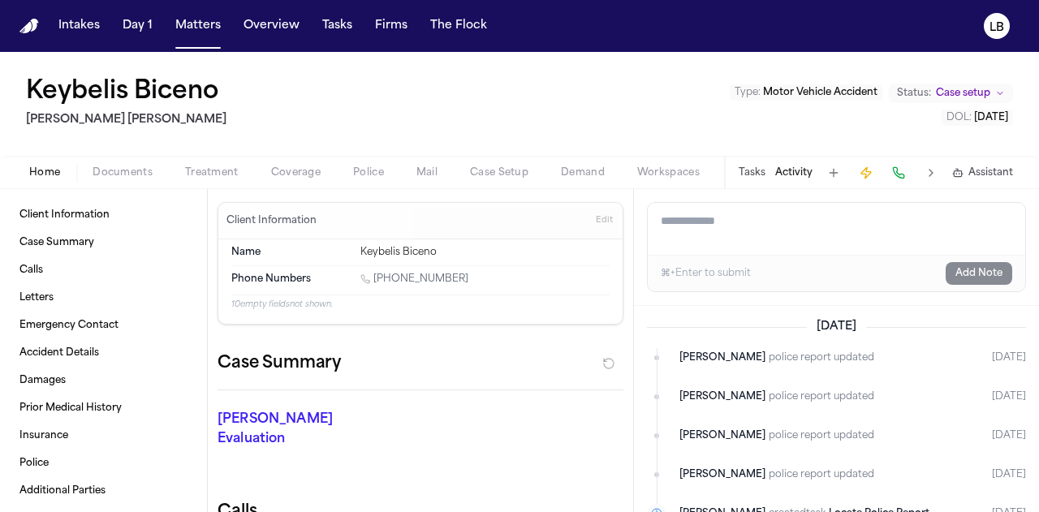
click at [737, 228] on textarea "Add a note to this matter" at bounding box center [837, 229] width 378 height 52
paste textarea "**********"
type textarea "**********"
click at [981, 285] on div "⌘+Enter to submit Add Note" at bounding box center [837, 273] width 378 height 37
click at [970, 275] on button "Add Note" at bounding box center [979, 273] width 67 height 23
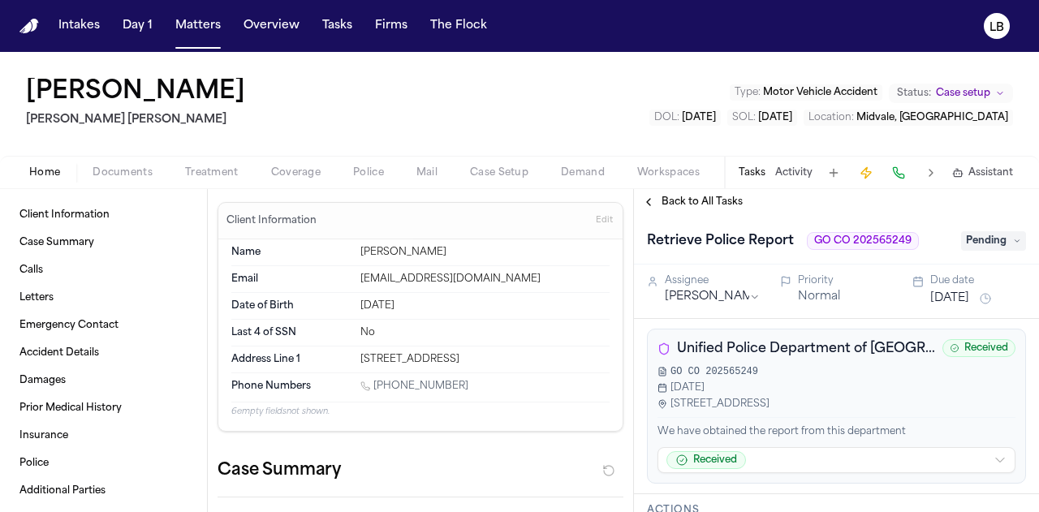
click at [792, 170] on button "Activity" at bounding box center [794, 172] width 37 height 13
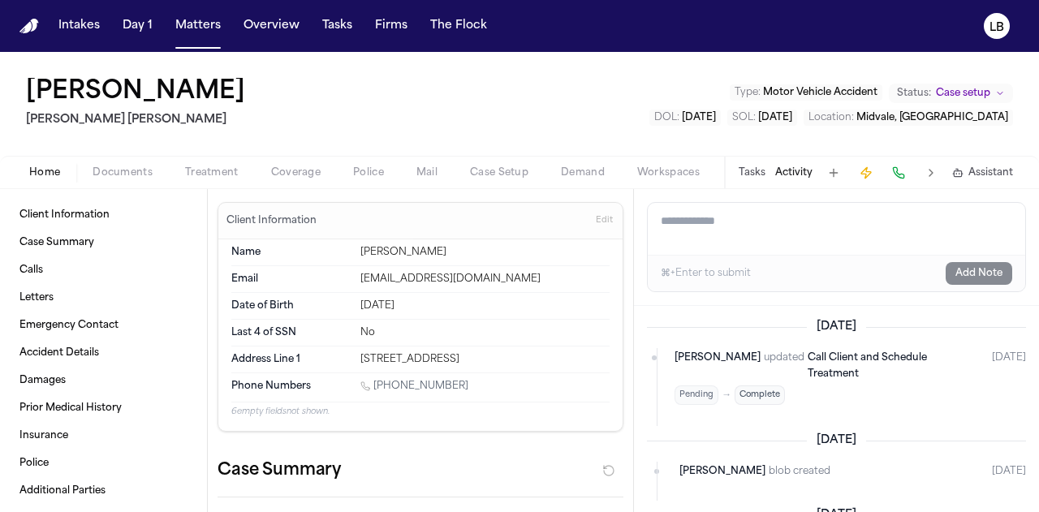
click at [117, 171] on span "Documents" at bounding box center [123, 172] width 60 height 13
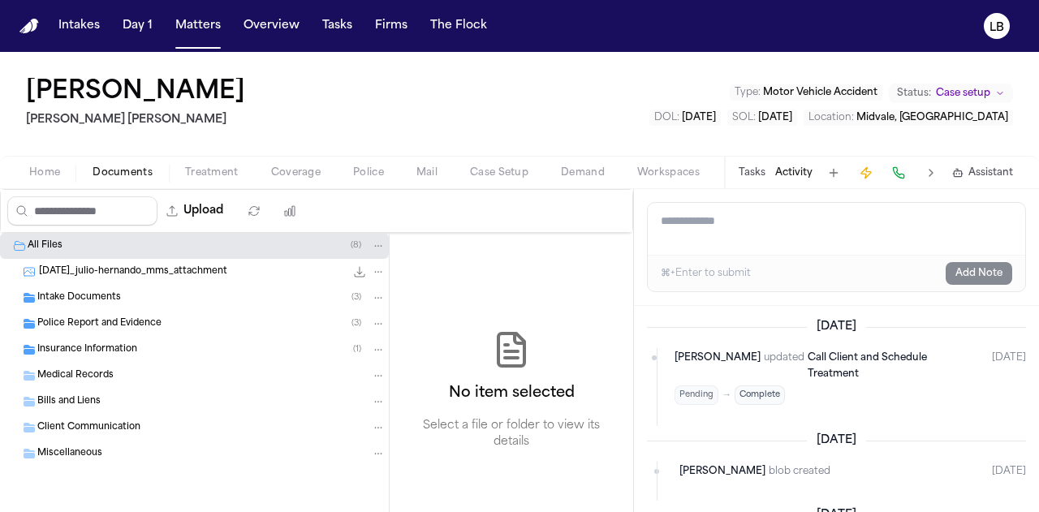
click at [119, 296] on div "Intake Documents ( 3 )" at bounding box center [211, 298] width 348 height 15
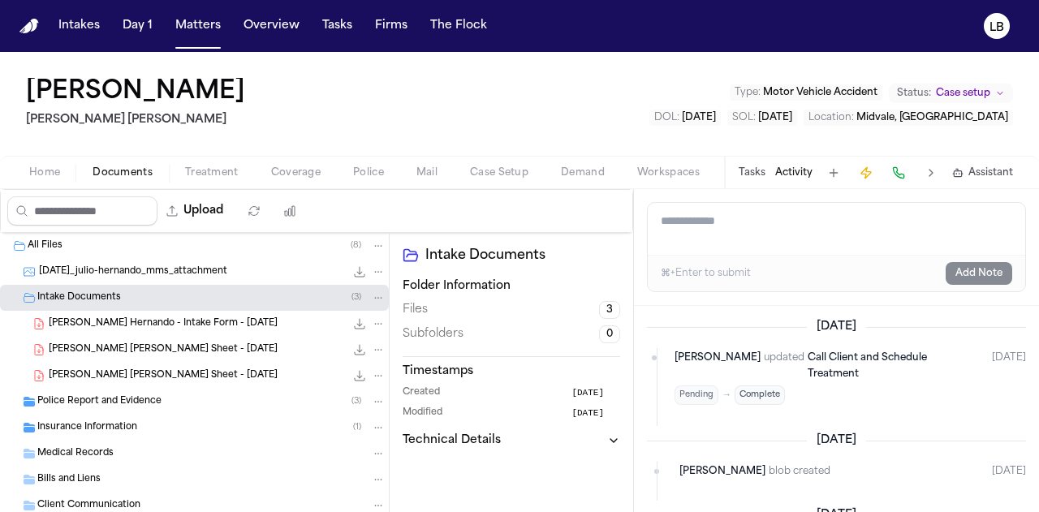
click at [134, 390] on div "Police Report and Evidence ( 3 )" at bounding box center [194, 402] width 389 height 26
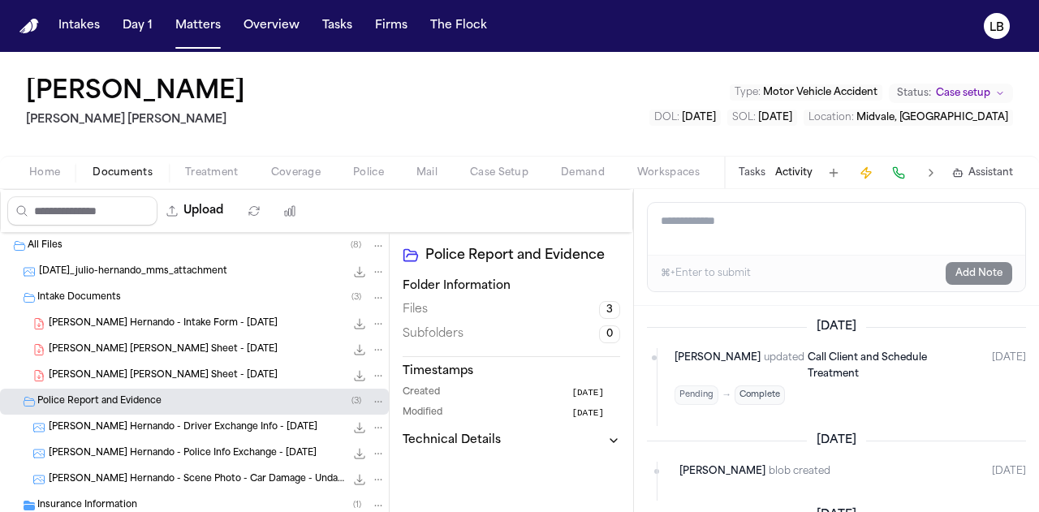
click at [151, 457] on span "[PERSON_NAME] Hernando - Police Info Exchange - [DATE]" at bounding box center [183, 454] width 268 height 14
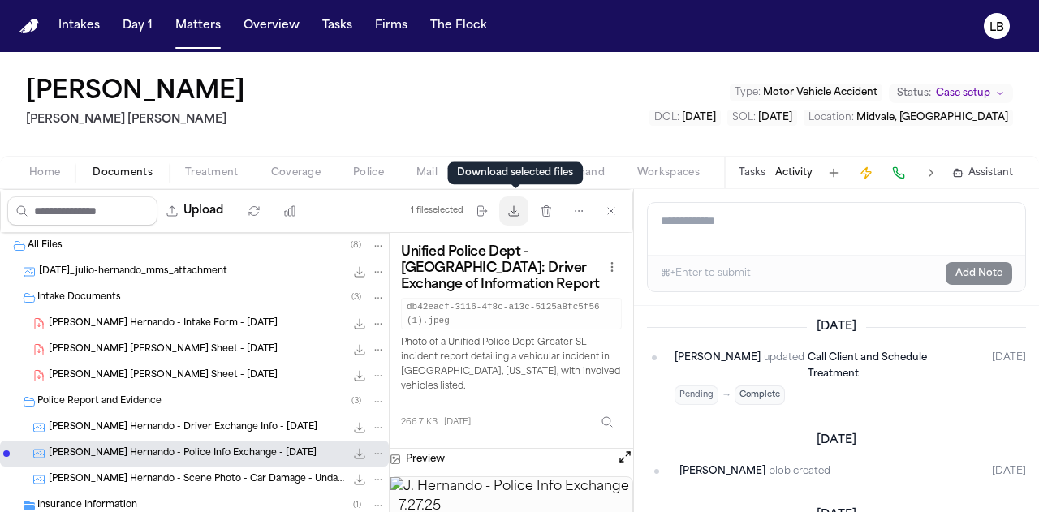
click at [517, 211] on icon "button" at bounding box center [514, 211] width 10 height 10
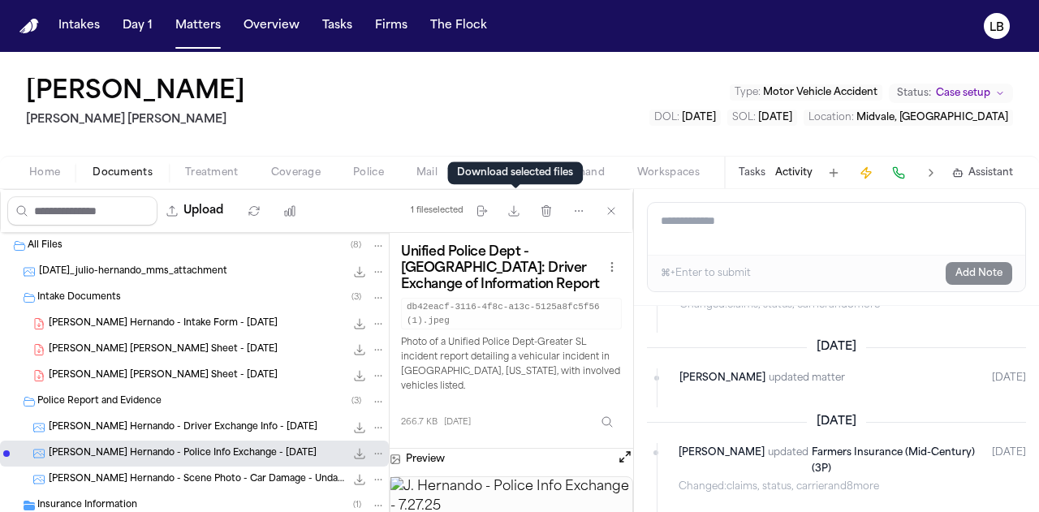
scroll to position [572, 0]
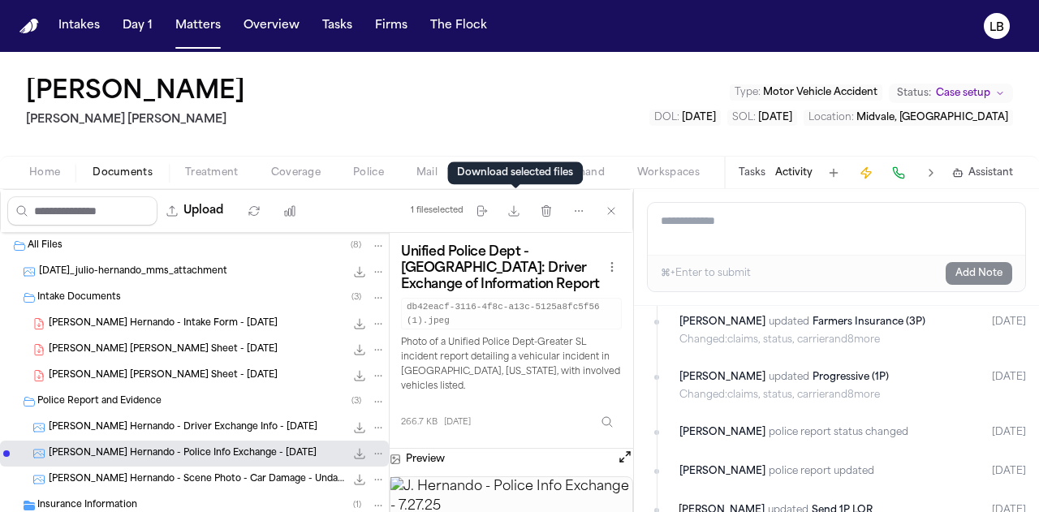
click at [754, 164] on div "Tasks Activity Assistant" at bounding box center [875, 173] width 302 height 32
click at [755, 174] on button "Tasks" at bounding box center [752, 172] width 27 height 13
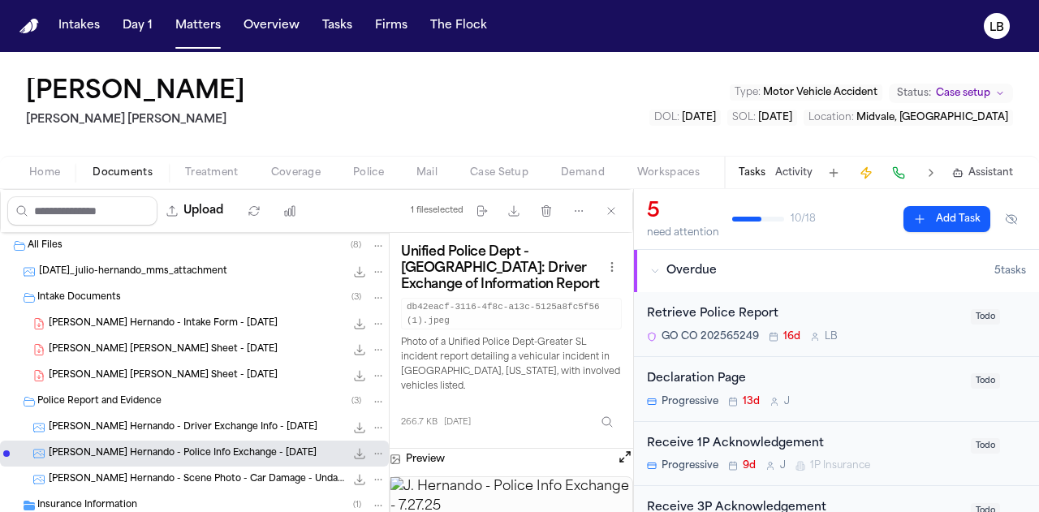
click at [830, 316] on div "Retrieve Police Report" at bounding box center [804, 314] width 314 height 19
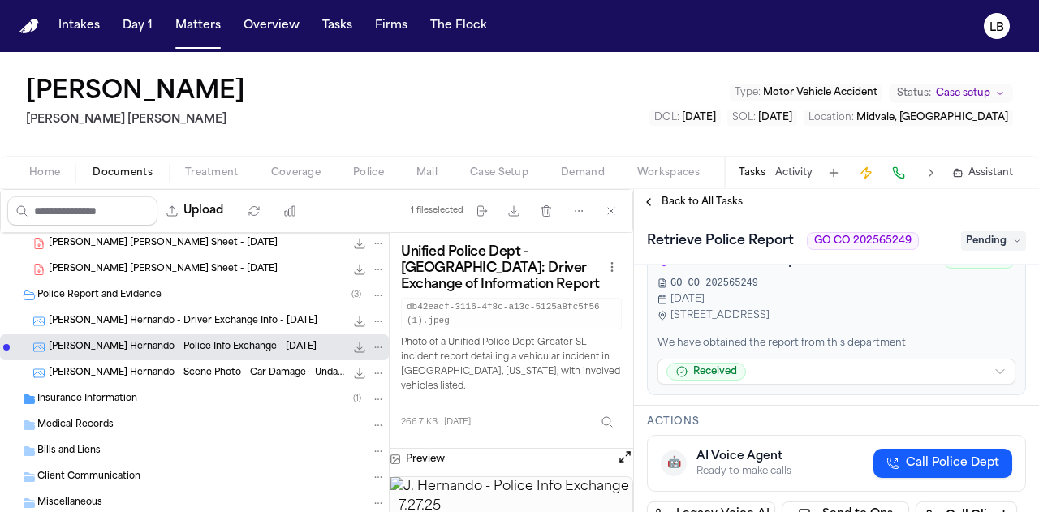
scroll to position [107, 0]
click at [135, 397] on span "Insurance Information" at bounding box center [87, 399] width 100 height 14
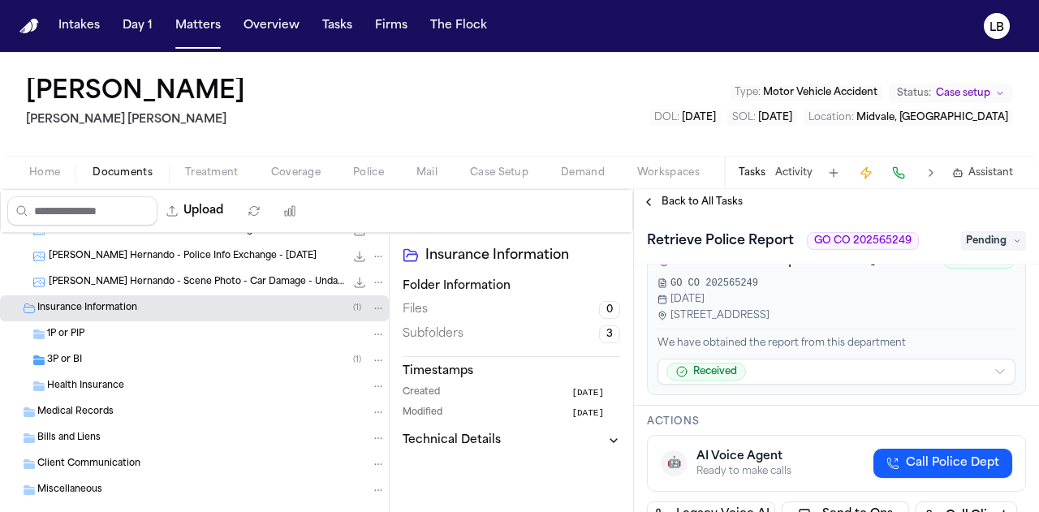
scroll to position [200, 0]
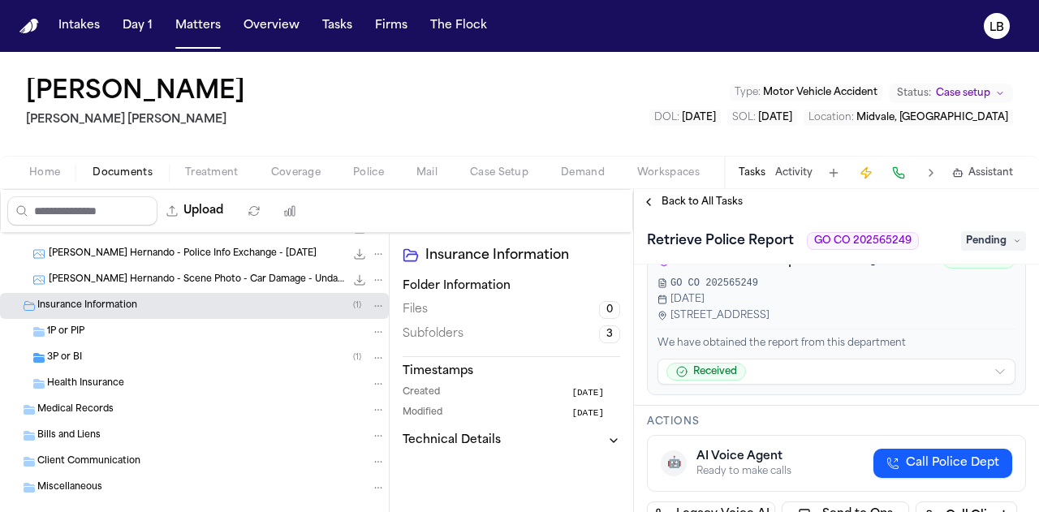
click at [110, 381] on span "Health Insurance" at bounding box center [85, 385] width 77 height 14
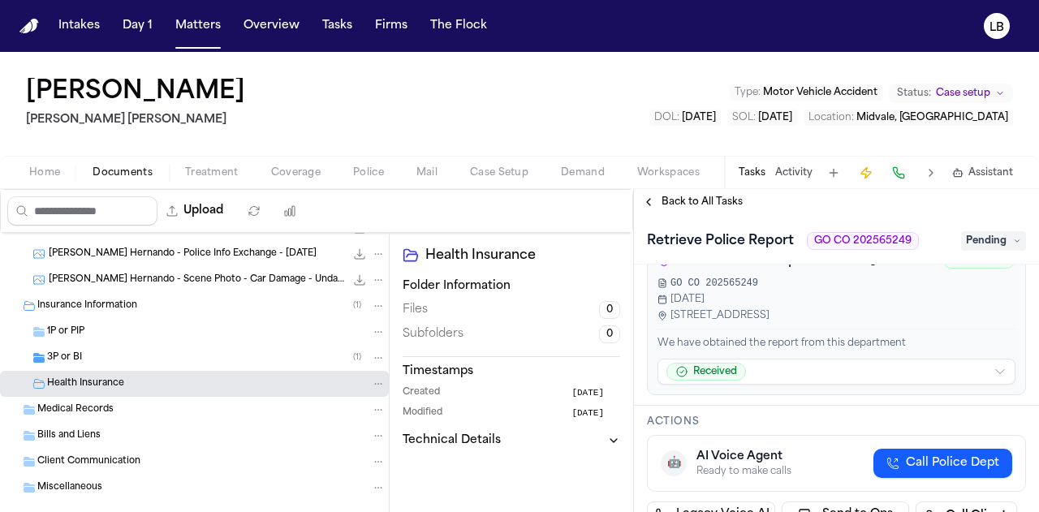
click at [111, 398] on div "Medical Records" at bounding box center [194, 410] width 389 height 26
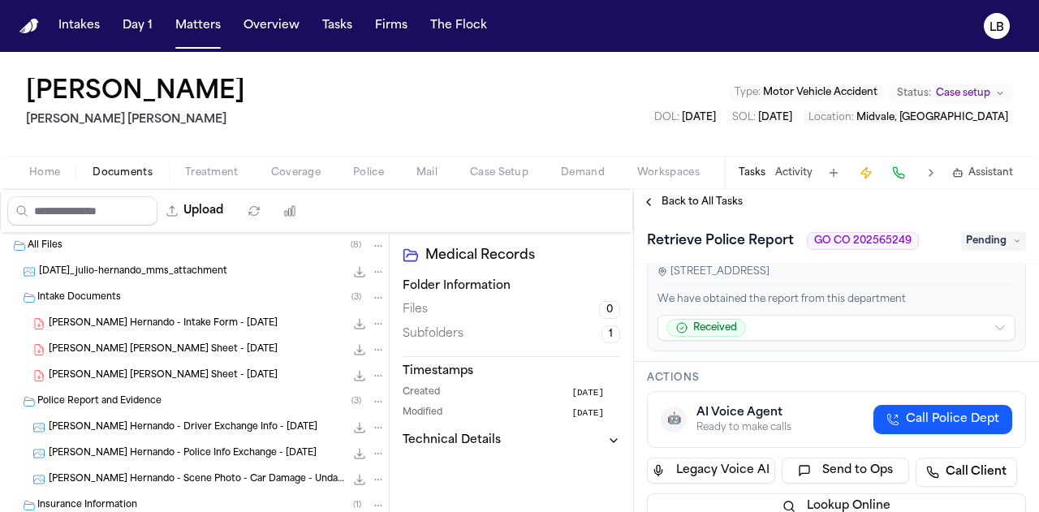
scroll to position [0, 0]
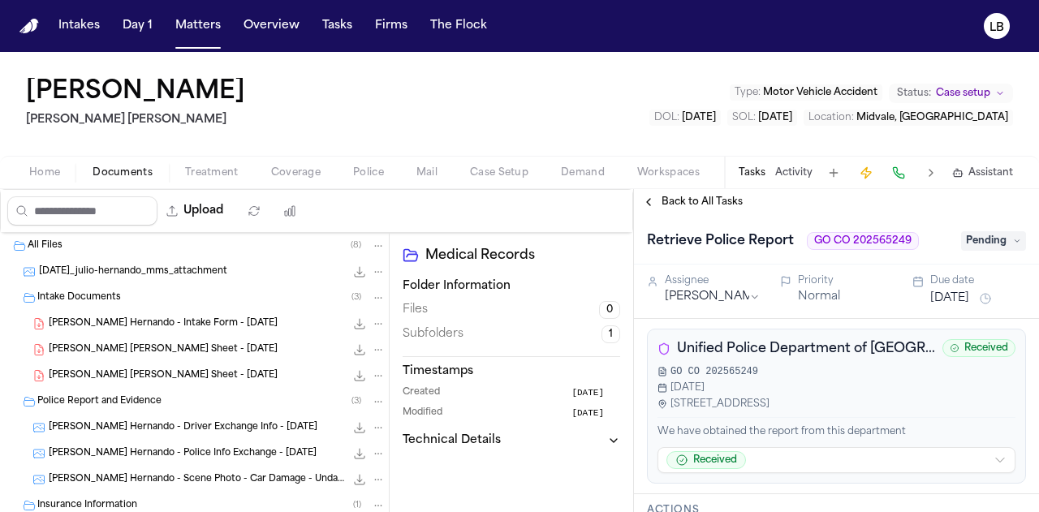
click at [786, 166] on button "Activity" at bounding box center [794, 172] width 37 height 13
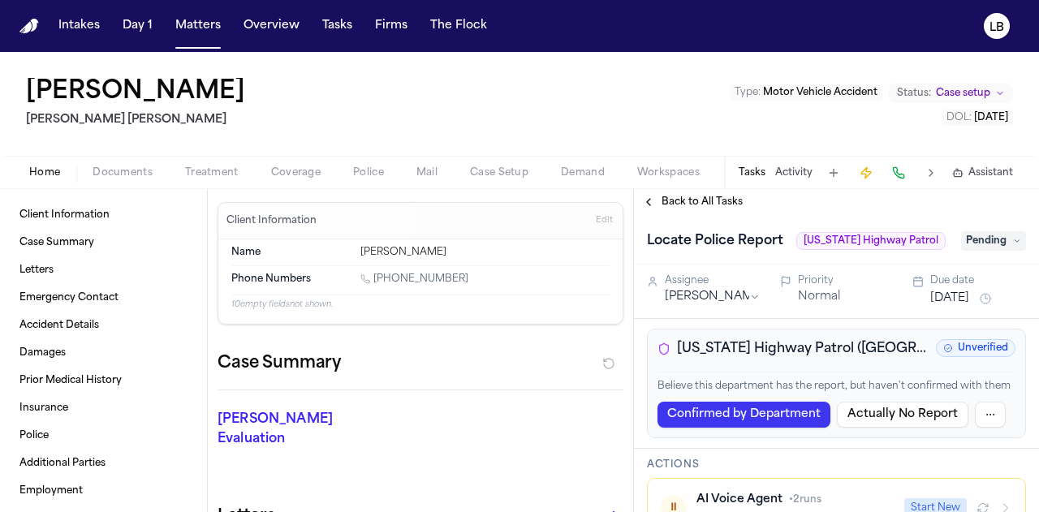
click at [127, 167] on span "Documents" at bounding box center [123, 172] width 60 height 13
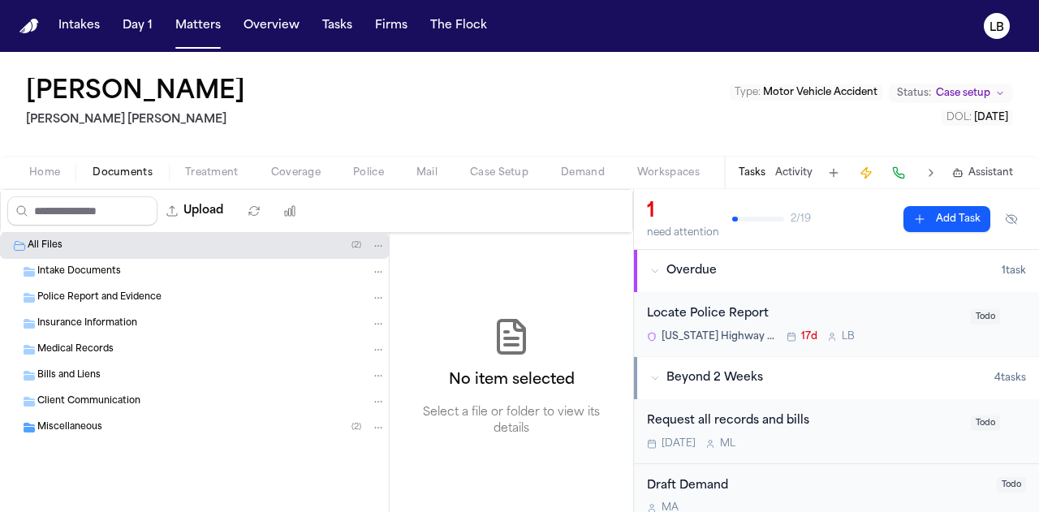
click at [59, 181] on span "button" at bounding box center [44, 182] width 50 height 2
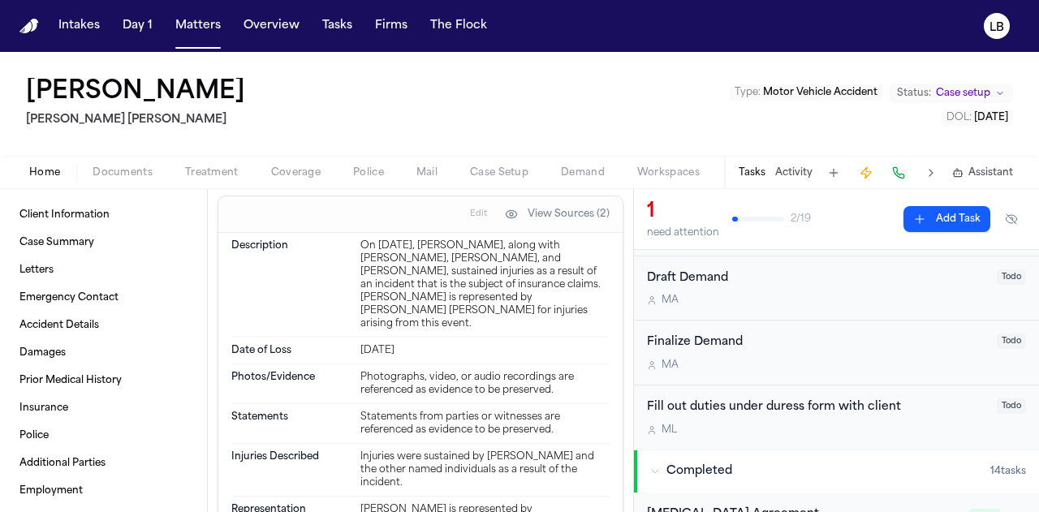
scroll to position [214, 0]
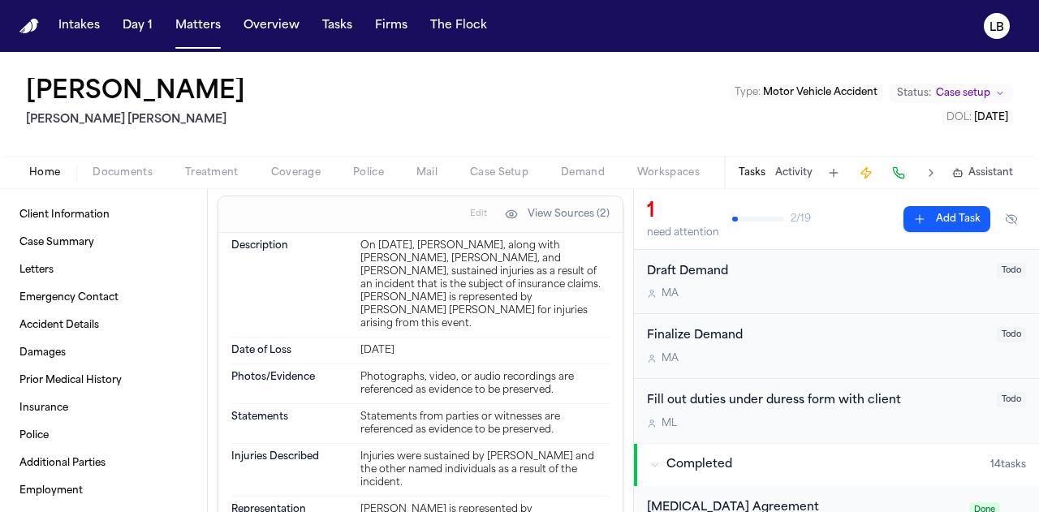
drag, startPoint x: 232, startPoint y: 89, endPoint x: 19, endPoint y: 97, distance: 212.9
click at [19, 97] on div "Adrian Materal Steele Adams Hosman Type : Motor Vehicle Accident Status: Case s…" at bounding box center [519, 104] width 1039 height 104
copy h1 "Adrian Materal"
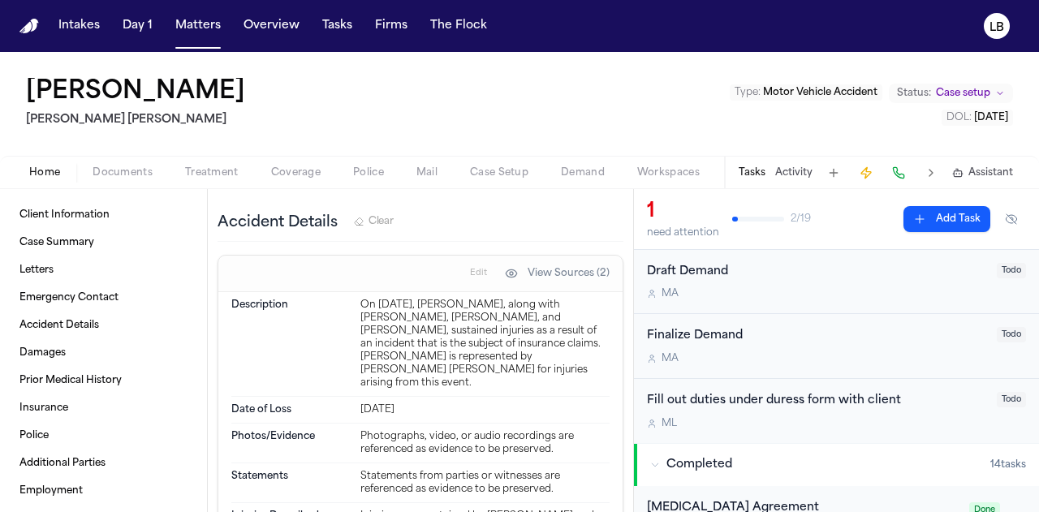
scroll to position [533, 0]
click at [806, 166] on button "Activity" at bounding box center [794, 172] width 37 height 13
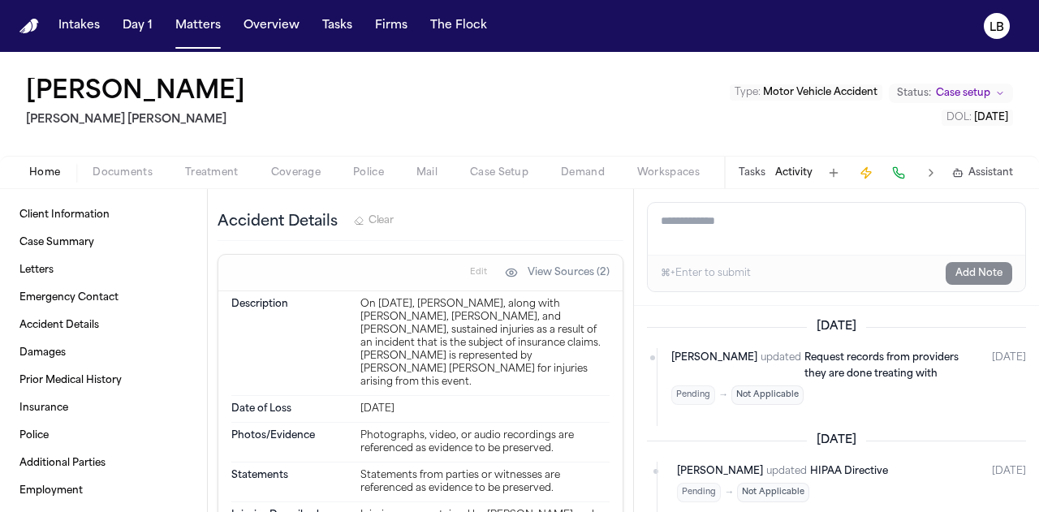
click at [770, 221] on textarea "Add a note to this matter" at bounding box center [837, 229] width 378 height 52
paste textarea "**********"
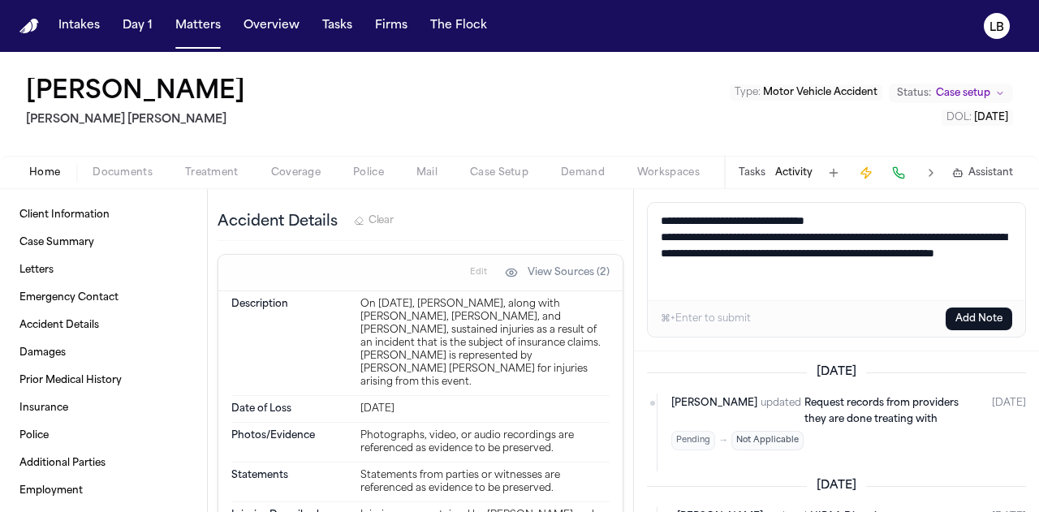
drag, startPoint x: 780, startPoint y: 218, endPoint x: 899, endPoint y: 219, distance: 118.6
click at [899, 219] on textarea "**********" at bounding box center [837, 251] width 378 height 97
type textarea "**********"
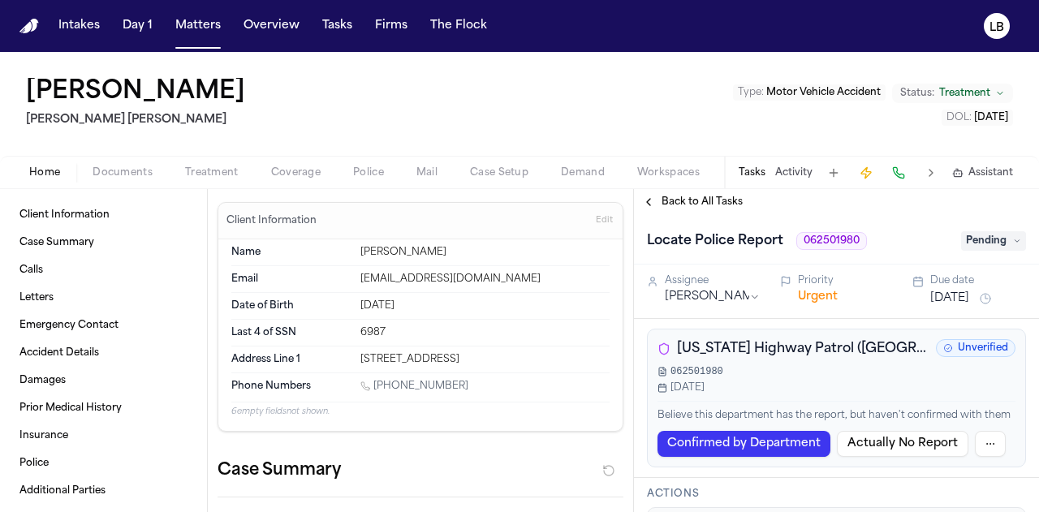
click at [781, 175] on button "Activity" at bounding box center [794, 172] width 37 height 13
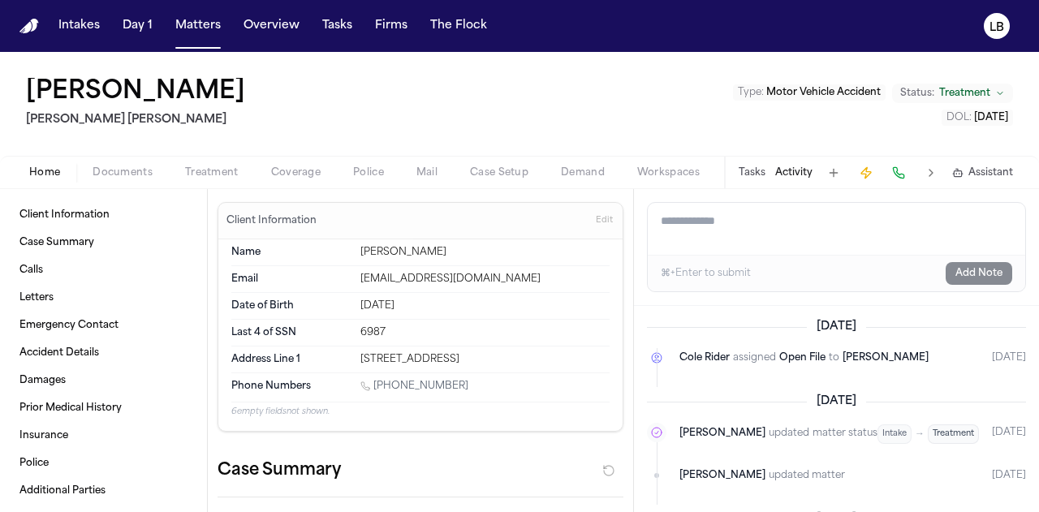
click at [781, 224] on textarea "Add a note to this matter" at bounding box center [837, 229] width 378 height 52
type textarea "**********"
click at [957, 278] on button "Add Note" at bounding box center [979, 273] width 67 height 23
click at [754, 167] on button "Tasks" at bounding box center [752, 172] width 27 height 13
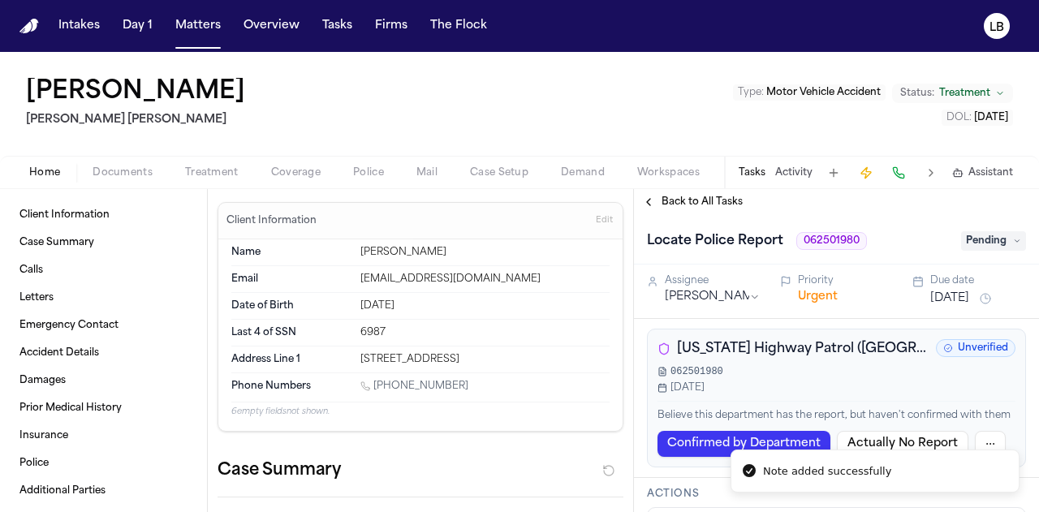
click at [1009, 235] on span "Pending" at bounding box center [994, 240] width 65 height 19
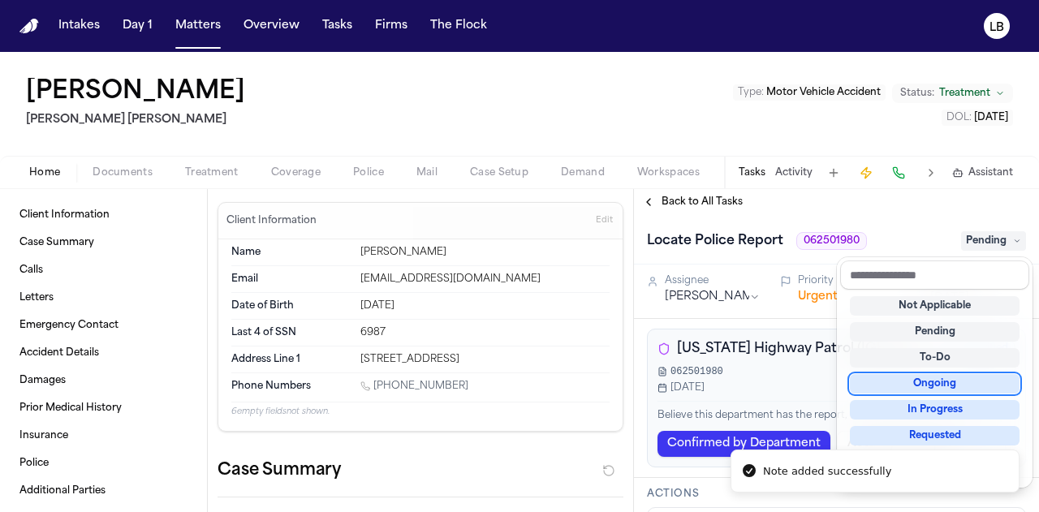
scroll to position [6, 0]
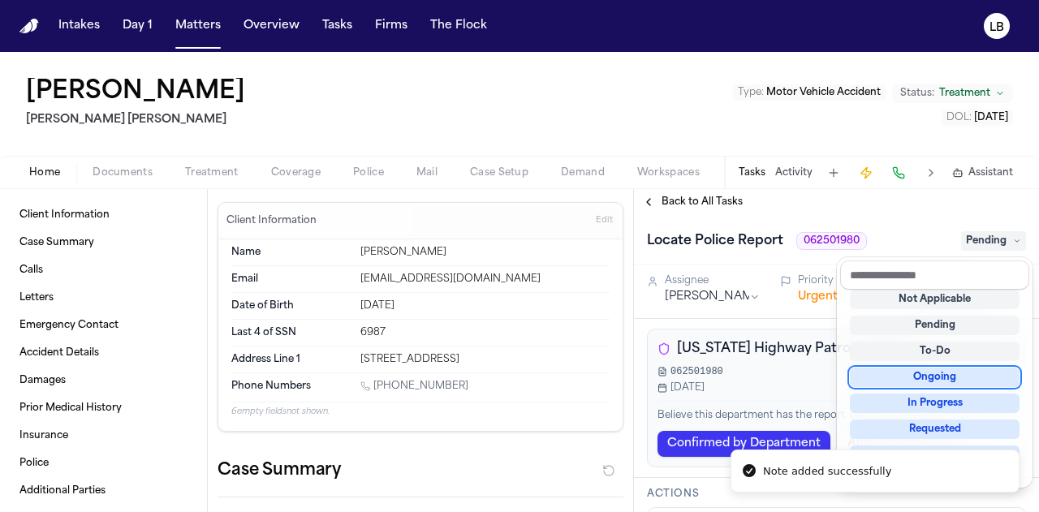
click at [979, 375] on div "Ongoing" at bounding box center [935, 377] width 170 height 19
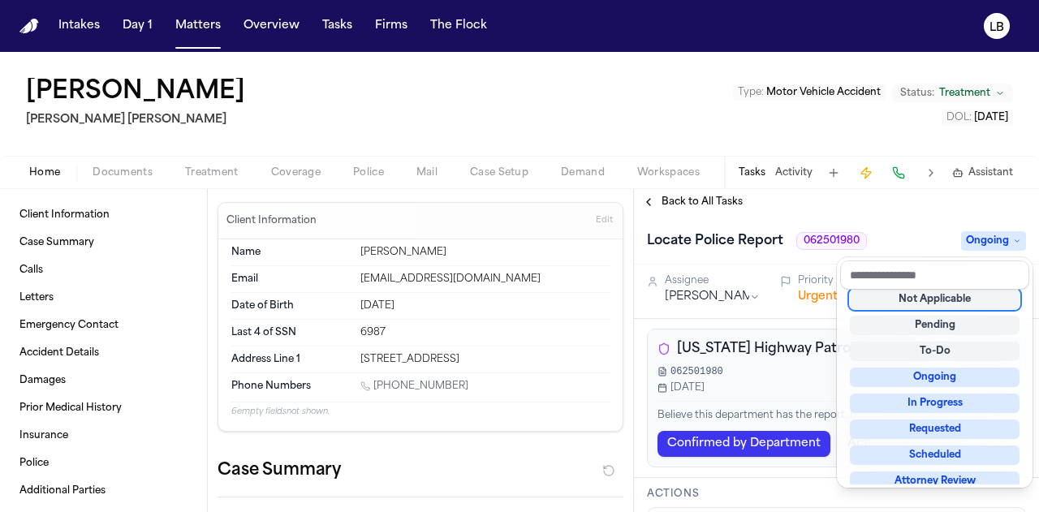
click at [979, 375] on div "Ongoing" at bounding box center [935, 377] width 170 height 19
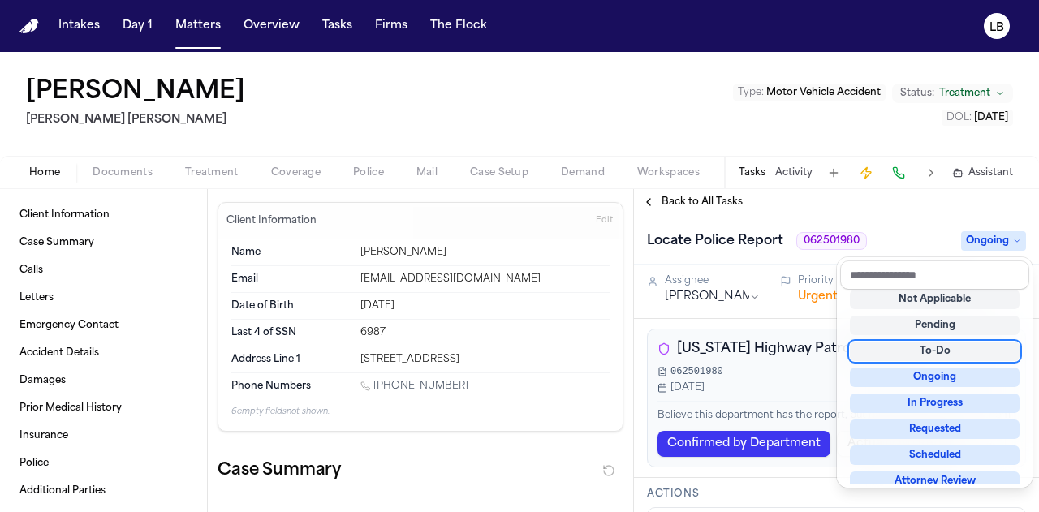
click at [679, 118] on div "[PERSON_NAME] [PERSON_NAME] Type : Motor Vehicle Accident Status: Treatment DOL…" at bounding box center [519, 282] width 1039 height 460
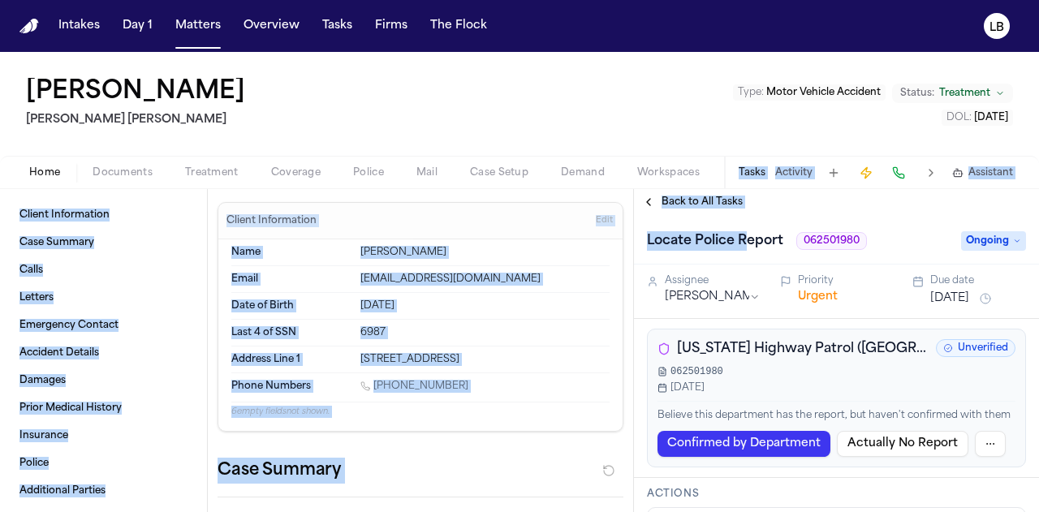
drag, startPoint x: 733, startPoint y: 165, endPoint x: 750, endPoint y: 218, distance: 55.5
click at [750, 218] on div "[PERSON_NAME] [PERSON_NAME] Type : Motor Vehicle Accident Status: Treatment DOL…" at bounding box center [519, 282] width 1039 height 460
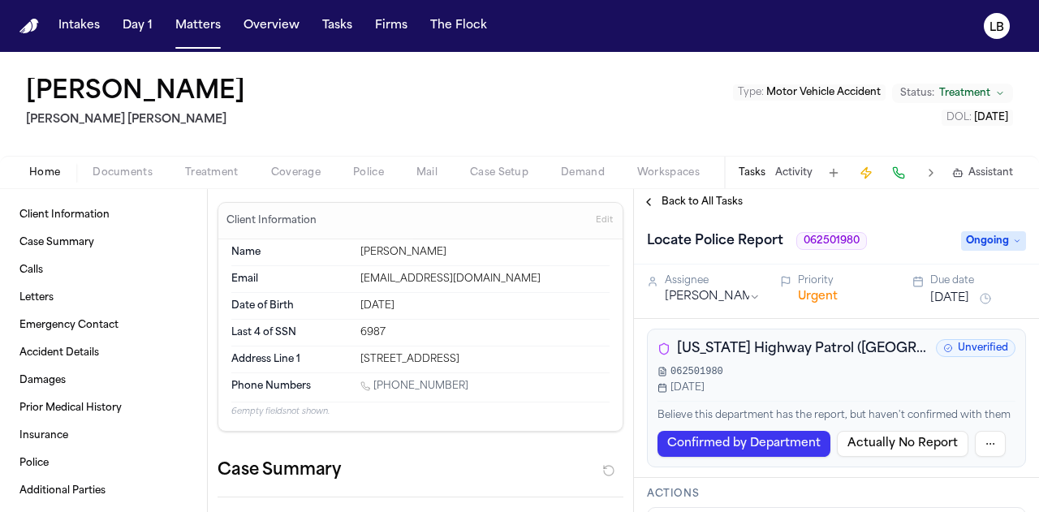
click at [482, 94] on div "[PERSON_NAME] [PERSON_NAME] Type : Motor Vehicle Accident Status: Treatment DOL…" at bounding box center [519, 104] width 1039 height 104
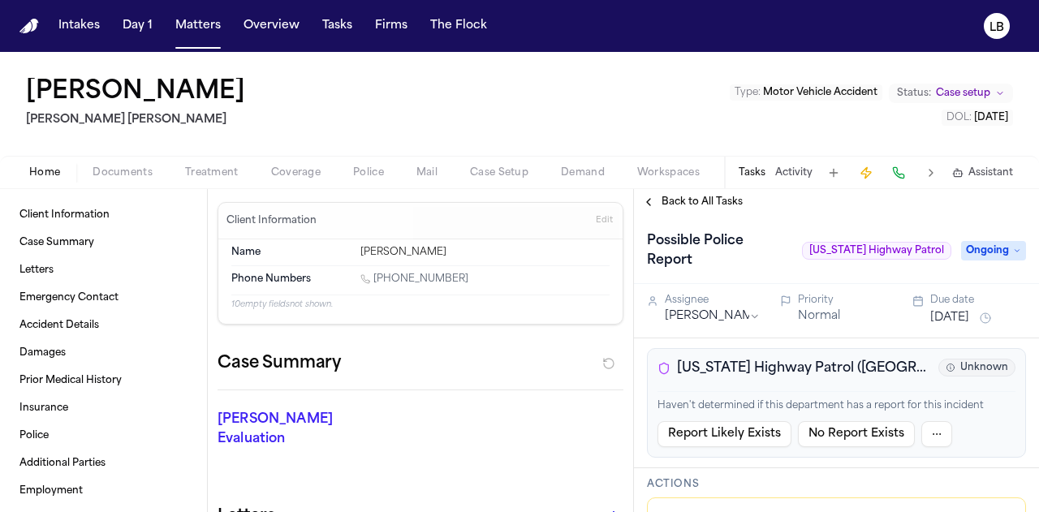
click at [1033, 227] on div "Possible Police Report [US_STATE] Highway Patrol Ongoing" at bounding box center [836, 249] width 405 height 69
click at [796, 168] on button "Activity" at bounding box center [794, 172] width 37 height 13
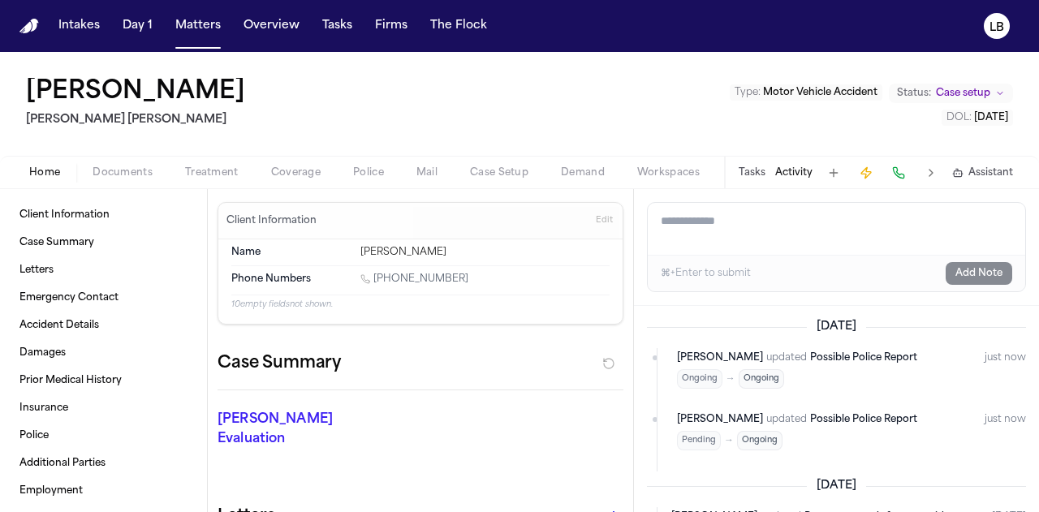
click at [776, 240] on textarea "Add a note to this matter" at bounding box center [837, 229] width 378 height 52
paste textarea "**********"
type textarea "**********"
click at [968, 280] on button "Add Note" at bounding box center [979, 273] width 67 height 23
drag, startPoint x: 10, startPoint y: 84, endPoint x: 283, endPoint y: 98, distance: 273.2
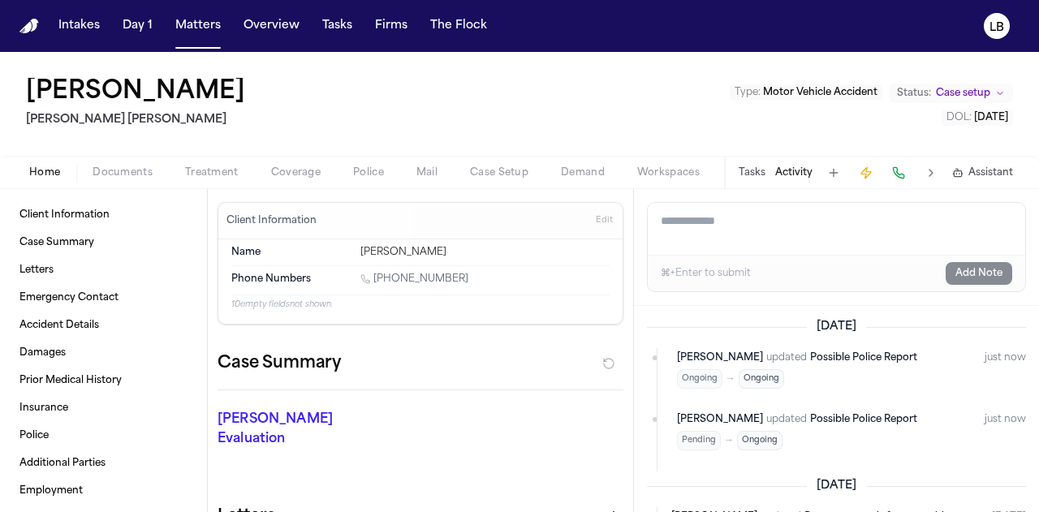
click at [283, 98] on div "[PERSON_NAME] [PERSON_NAME] [PERSON_NAME] Type : Motor Vehicle Accident Status:…" at bounding box center [519, 104] width 1039 height 104
copy h1 "[PERSON_NAME]"
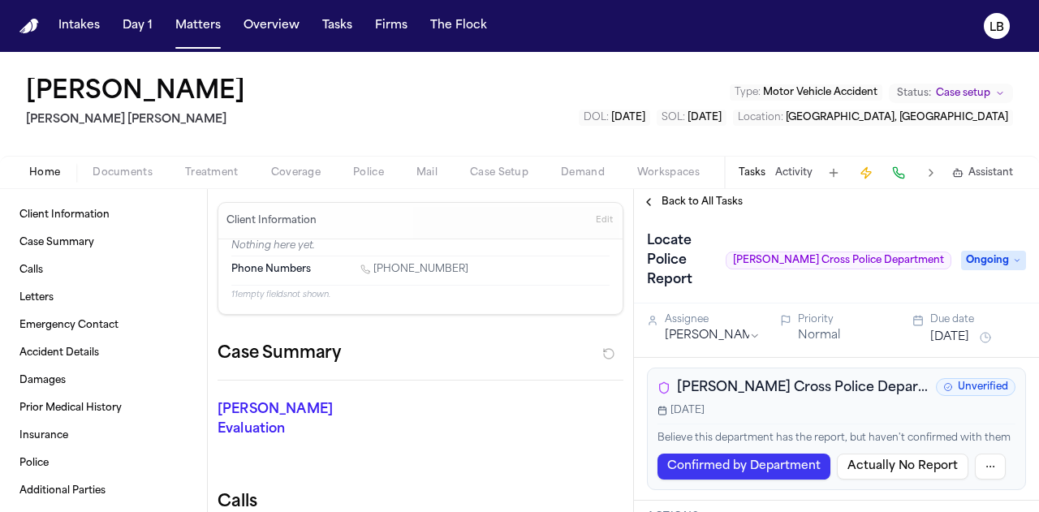
click at [778, 174] on button "Activity" at bounding box center [794, 172] width 37 height 13
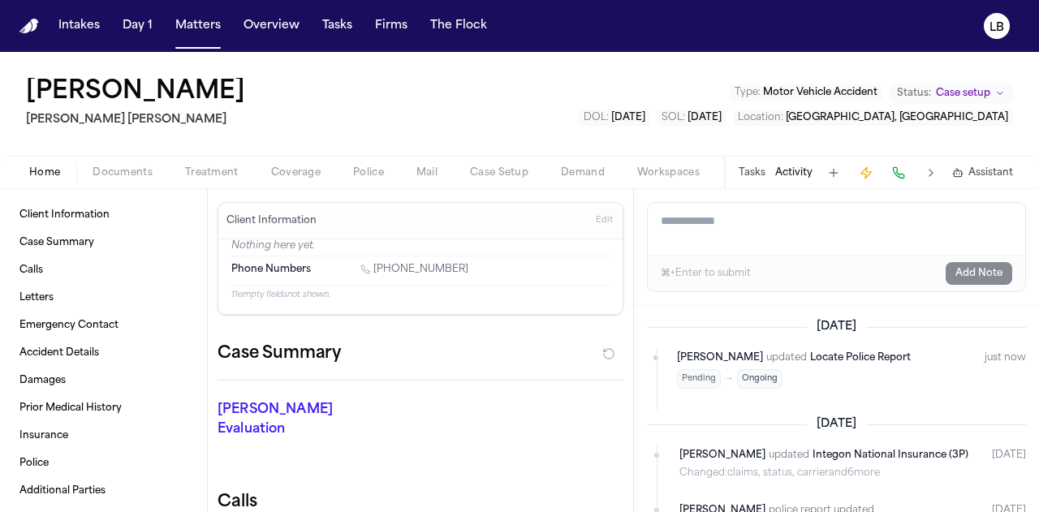
click at [786, 222] on textarea "Add a note to this matter" at bounding box center [837, 229] width 378 height 52
type textarea "**********"
click at [979, 277] on button "Add Note" at bounding box center [979, 273] width 67 height 23
click at [747, 177] on button "Tasks" at bounding box center [752, 172] width 27 height 13
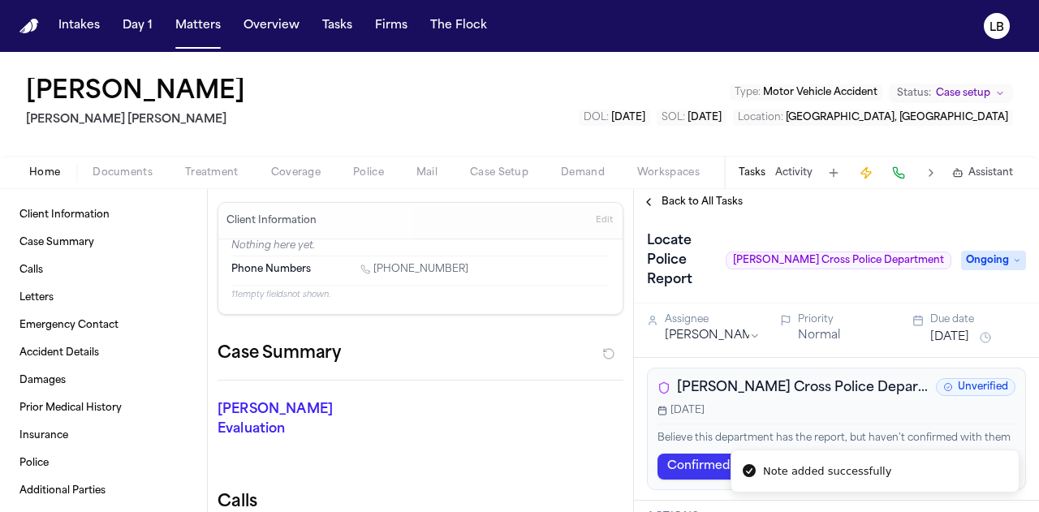
click at [747, 177] on button "Tasks" at bounding box center [752, 172] width 27 height 13
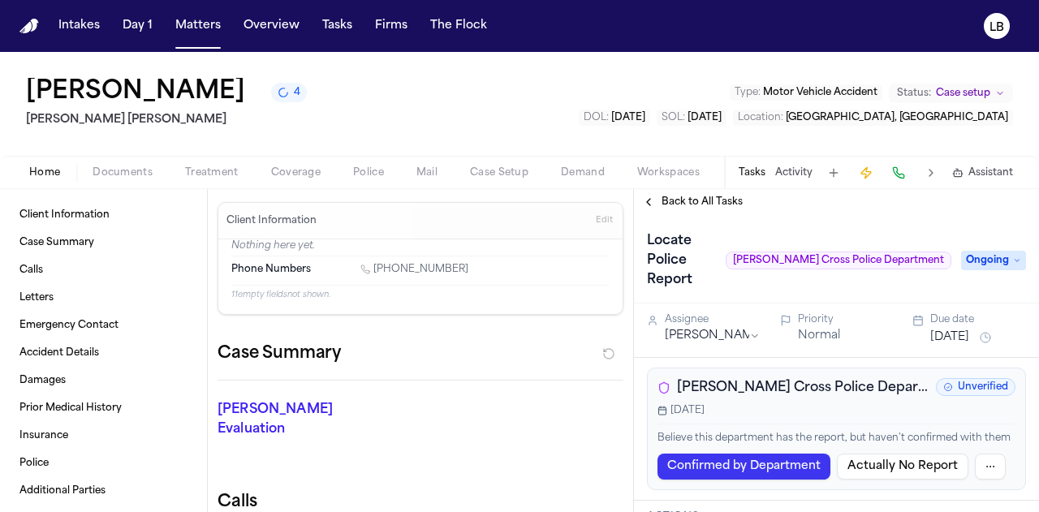
click at [138, 169] on span "Documents" at bounding box center [123, 172] width 60 height 13
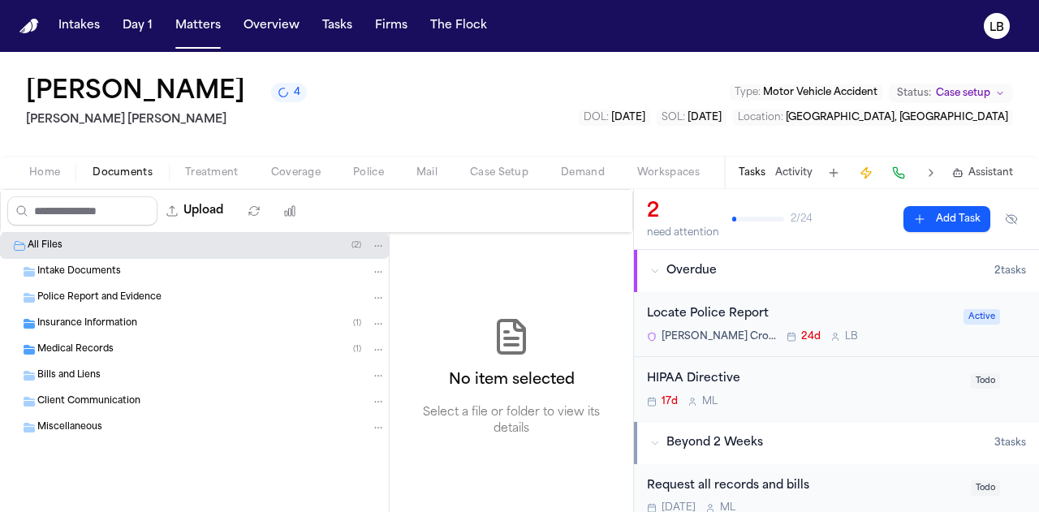
click at [88, 279] on div "Intake Documents" at bounding box center [194, 272] width 389 height 26
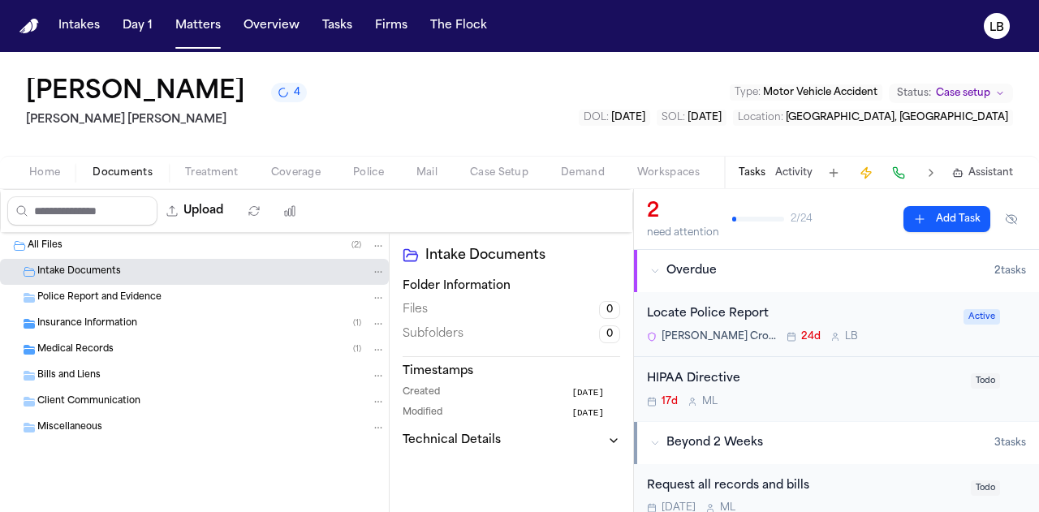
click at [52, 169] on span "Home" at bounding box center [44, 172] width 31 height 13
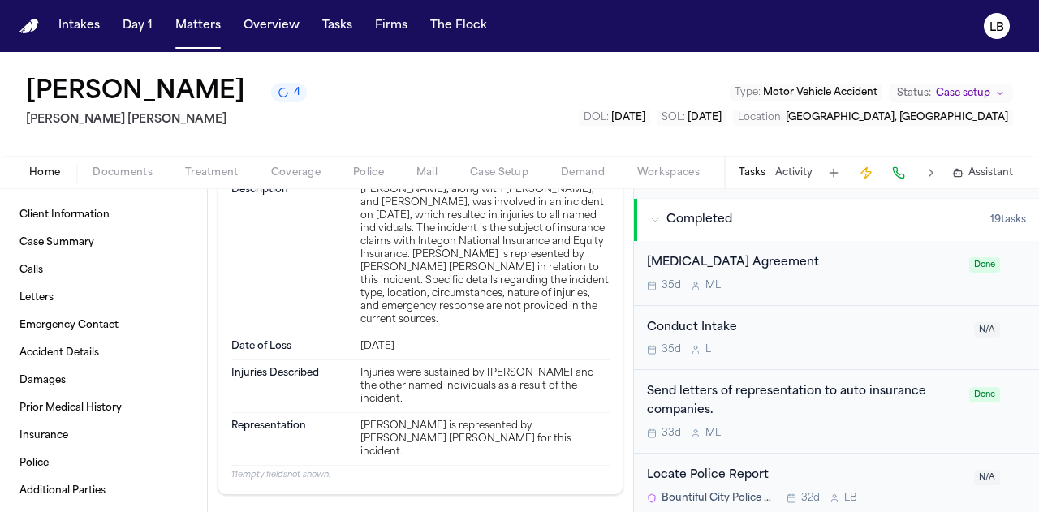
scroll to position [461, 0]
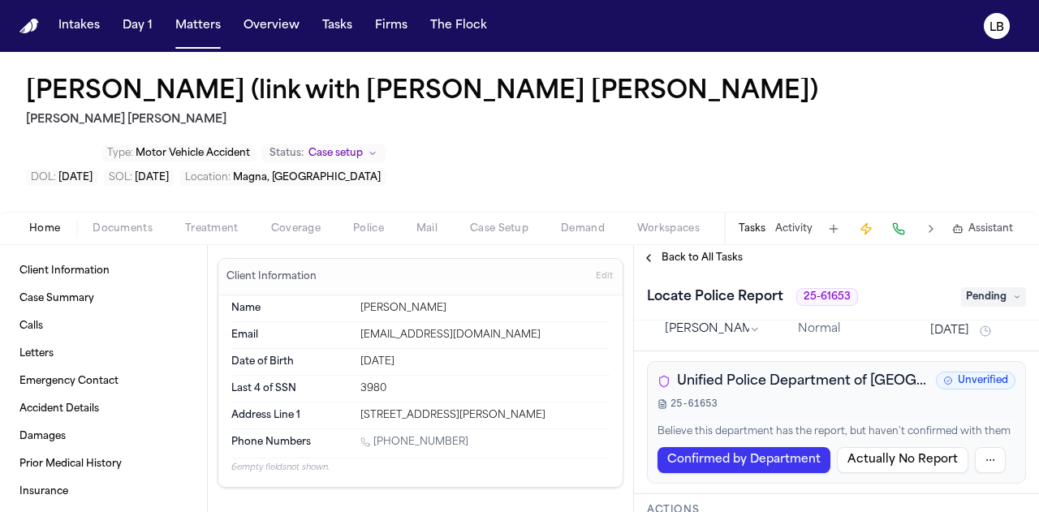
scroll to position [25, 0]
drag, startPoint x: 806, startPoint y: 293, endPoint x: 850, endPoint y: 301, distance: 45.4
click at [850, 301] on span "25-61653" at bounding box center [828, 297] width 62 height 18
copy span "25-61653"
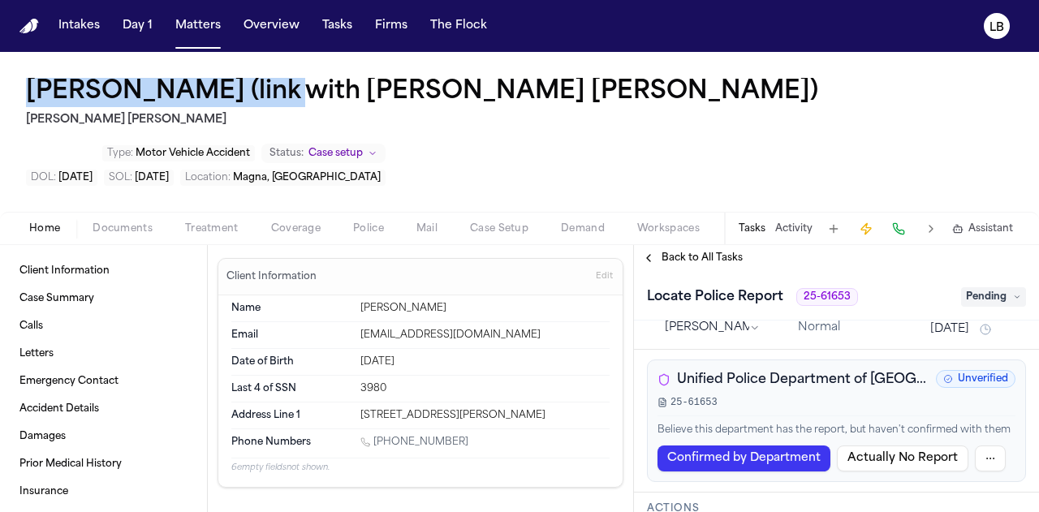
copy h1 "Pedro Ovando Salazar"
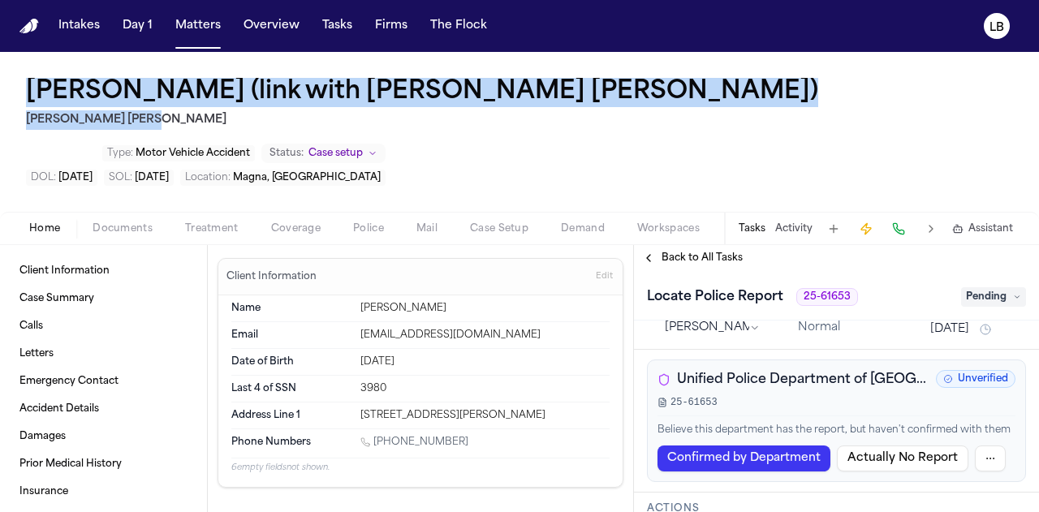
drag, startPoint x: 24, startPoint y: 92, endPoint x: 380, endPoint y: 120, distance: 356.8
click at [380, 120] on div "Pedro Ovando Salazar (link with Derick Ronaldo Galeano) Steele Adams Hosman Typ…" at bounding box center [519, 132] width 1039 height 160
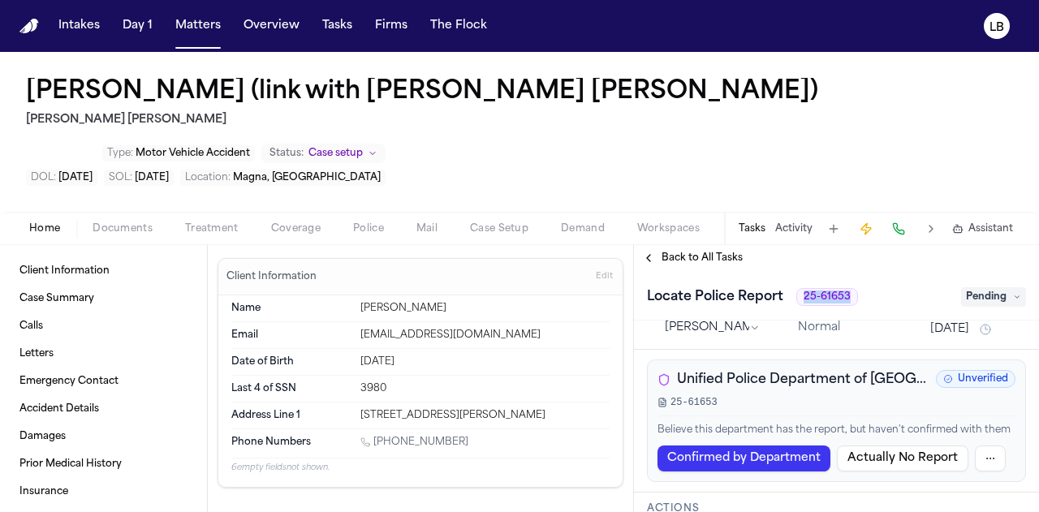
drag, startPoint x: 804, startPoint y: 296, endPoint x: 874, endPoint y: 302, distance: 70.1
click at [874, 302] on div "Locate Police Report 25-61653" at bounding box center [799, 297] width 305 height 26
copy span "25-61653"
click at [874, 302] on div "Locate Police Report 25-61653" at bounding box center [799, 297] width 305 height 26
click at [136, 223] on span "Documents" at bounding box center [123, 229] width 60 height 13
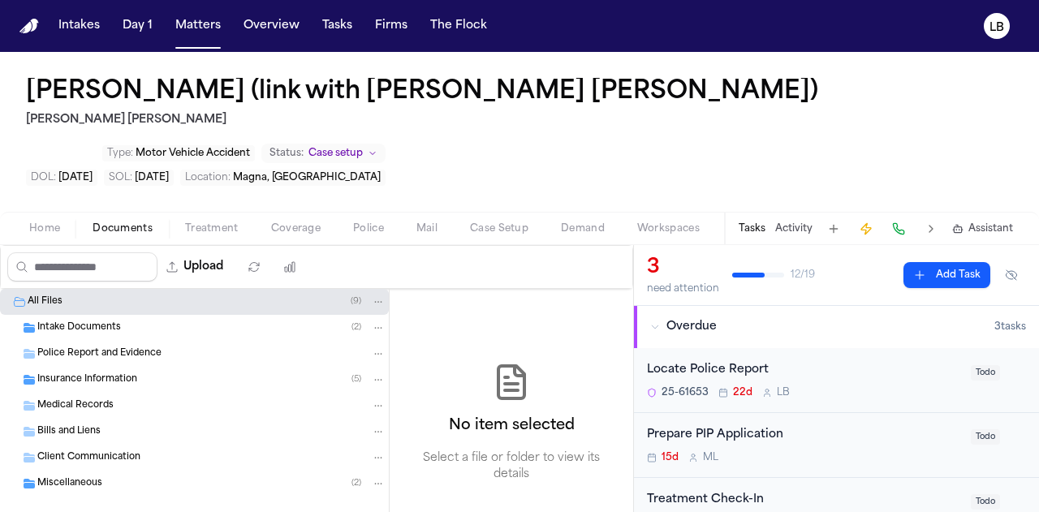
click at [106, 322] on span "Intake Documents" at bounding box center [79, 329] width 84 height 14
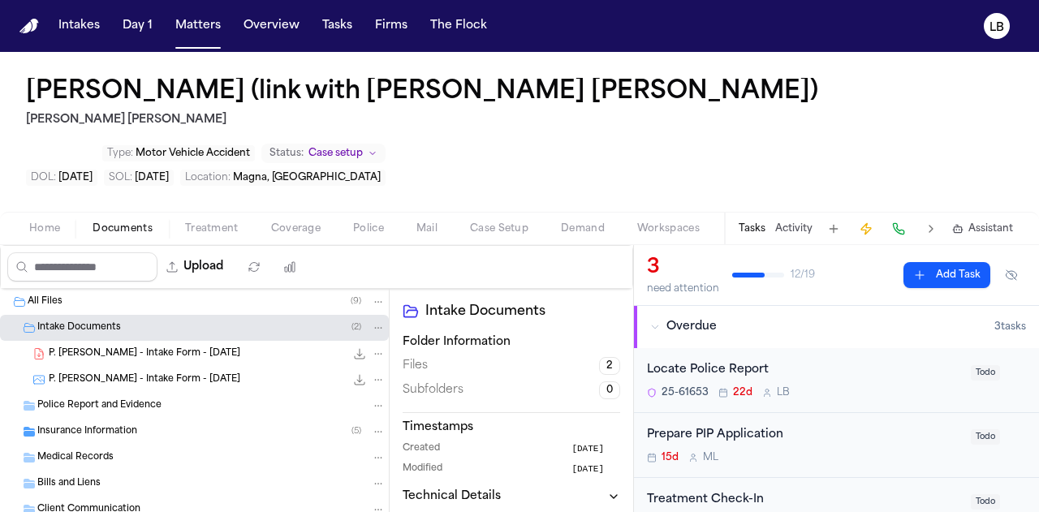
click at [353, 359] on icon "File: P. Ovando Salazar - Intake Form - 7.17.25" at bounding box center [359, 354] width 13 height 13
click at [1023, 141] on div "Pedro Ovando Salazar (link with Derick Ronaldo Galeano) Steele Adams Hosman Typ…" at bounding box center [519, 132] width 1039 height 160
click at [791, 229] on button "Activity" at bounding box center [794, 229] width 37 height 13
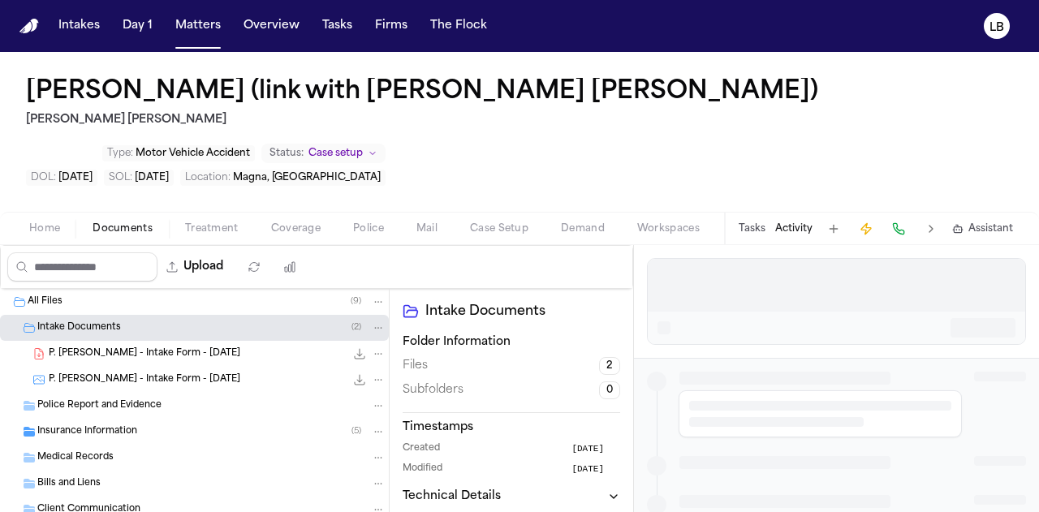
click at [746, 228] on button "Tasks" at bounding box center [752, 229] width 27 height 13
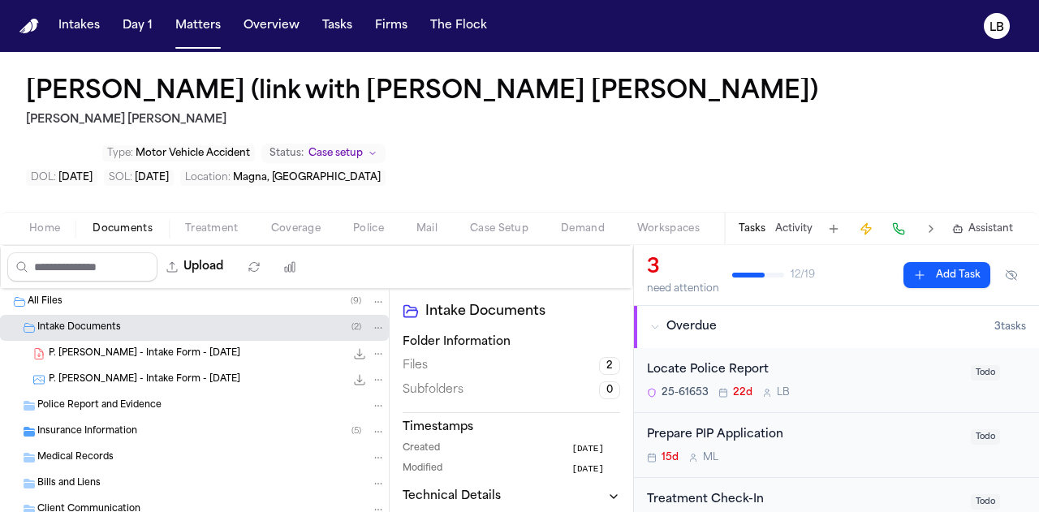
click at [835, 391] on div "25-61653 22d L B" at bounding box center [804, 393] width 314 height 13
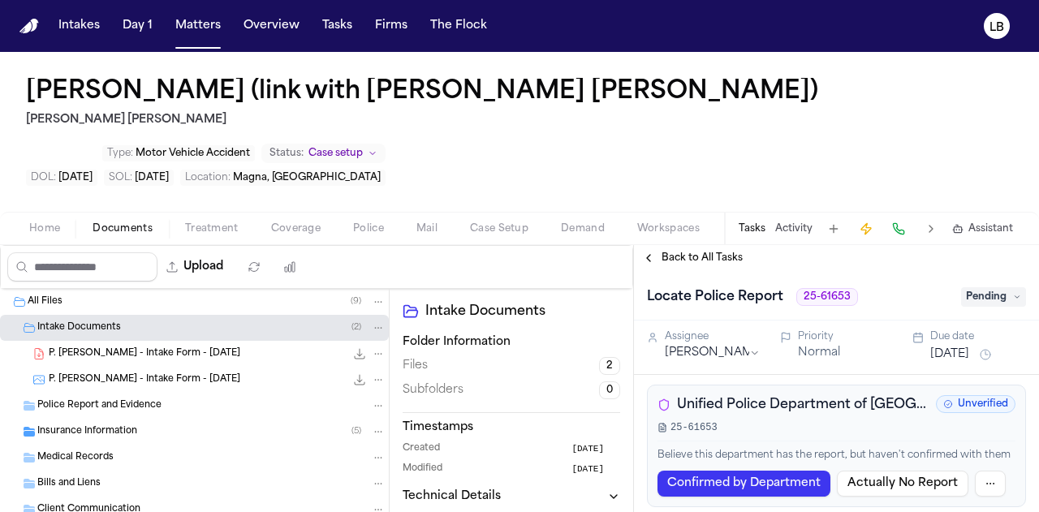
click at [987, 297] on span "Pending" at bounding box center [994, 296] width 65 height 19
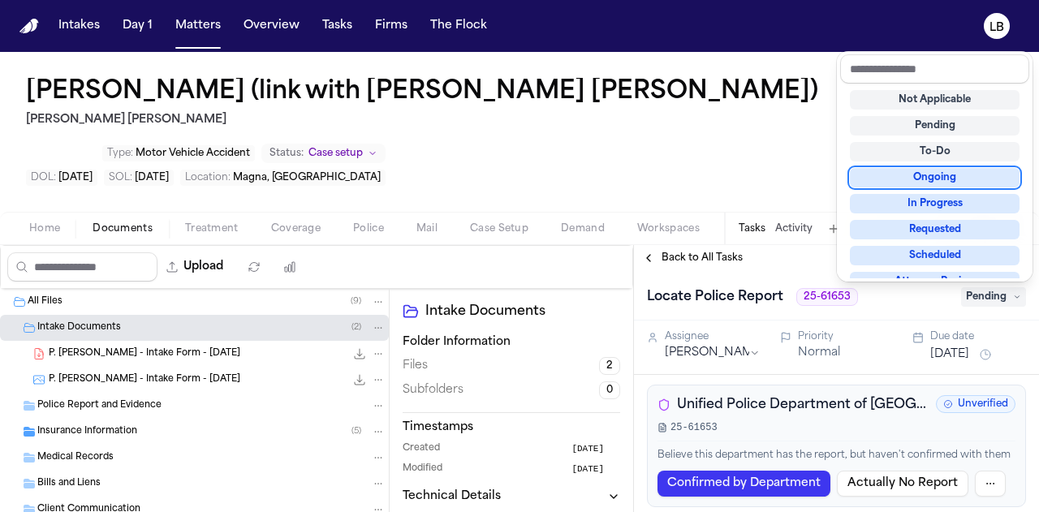
click at [948, 173] on div "Ongoing" at bounding box center [935, 177] width 170 height 19
click at [919, 183] on div "Ongoing" at bounding box center [935, 177] width 170 height 19
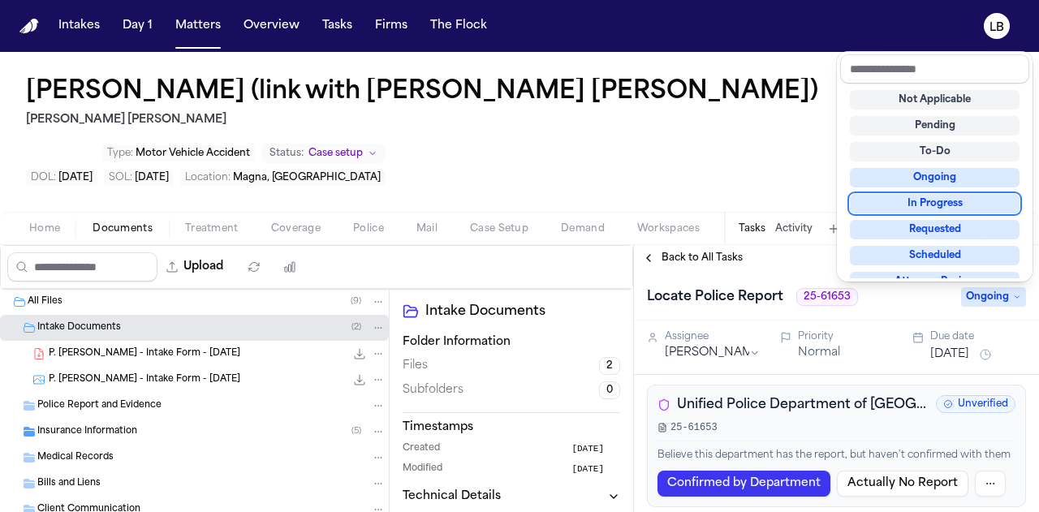
click at [794, 229] on div "Pedro Ovando Salazar (link with Derick Ronaldo Galeano) Steele Adams Hosman Typ…" at bounding box center [519, 282] width 1039 height 460
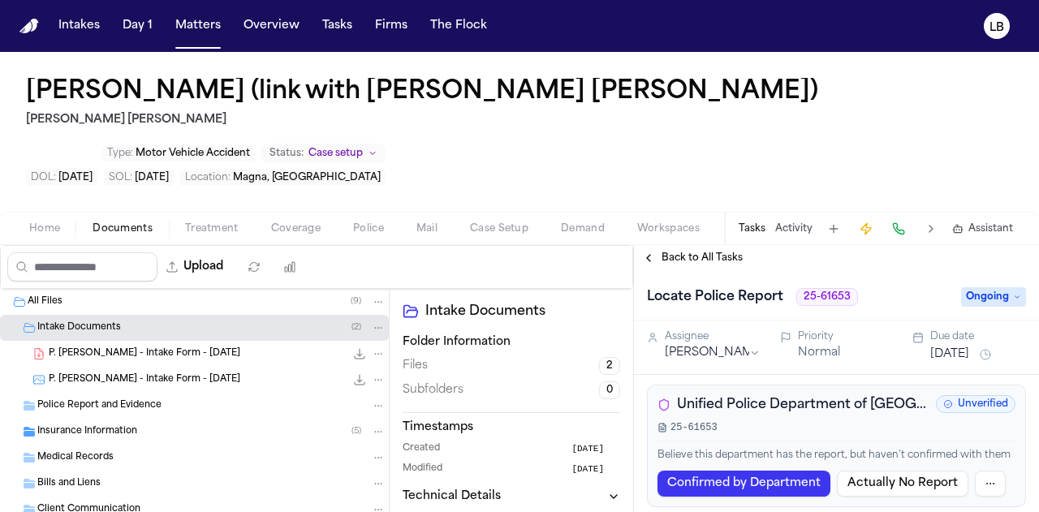
click at [794, 229] on button "Activity" at bounding box center [794, 229] width 37 height 13
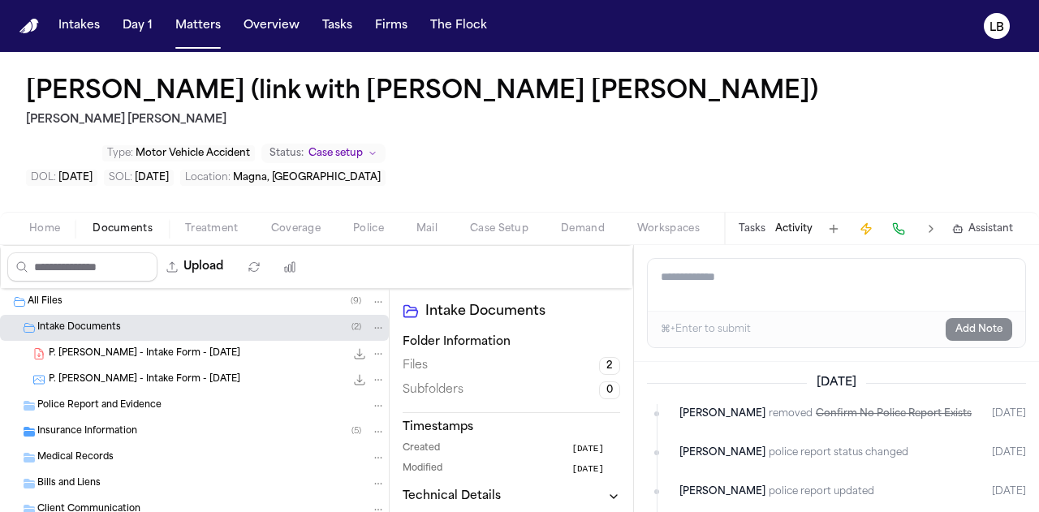
click at [794, 229] on button "Activity" at bounding box center [794, 229] width 37 height 13
click at [779, 283] on textarea "Add a note to this matter" at bounding box center [837, 285] width 378 height 52
paste textarea "**********"
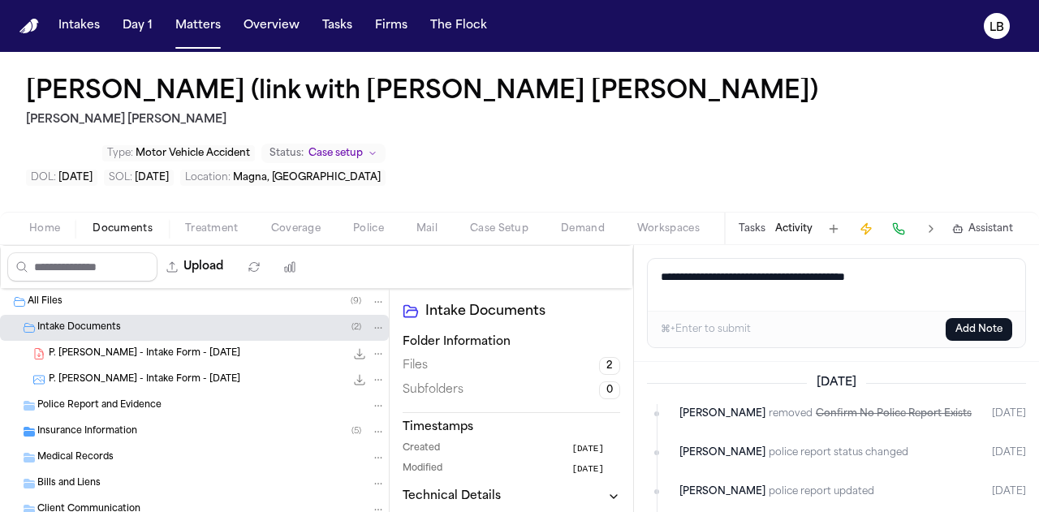
type textarea "**********"
click at [983, 334] on button "Add Note" at bounding box center [979, 329] width 67 height 23
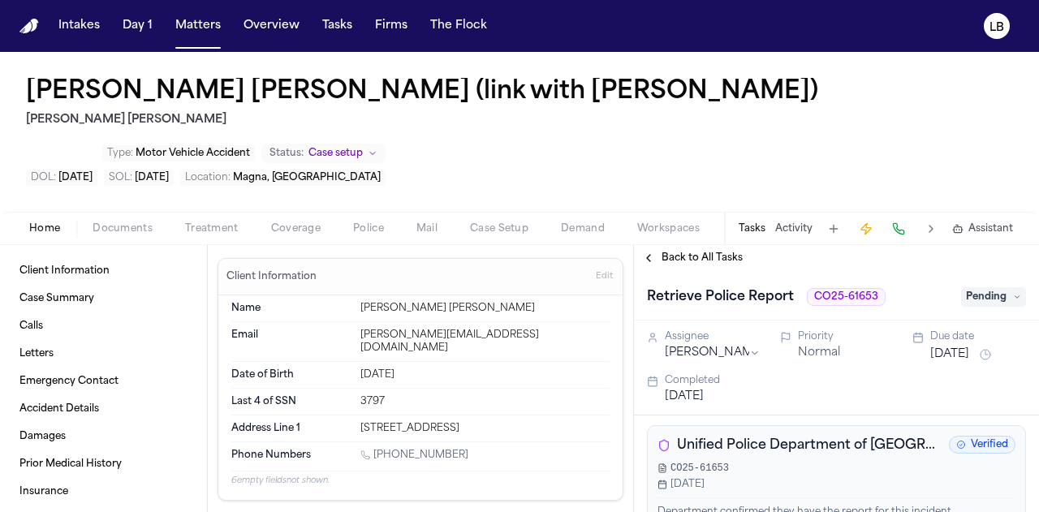
click at [781, 233] on button "Activity" at bounding box center [794, 229] width 37 height 13
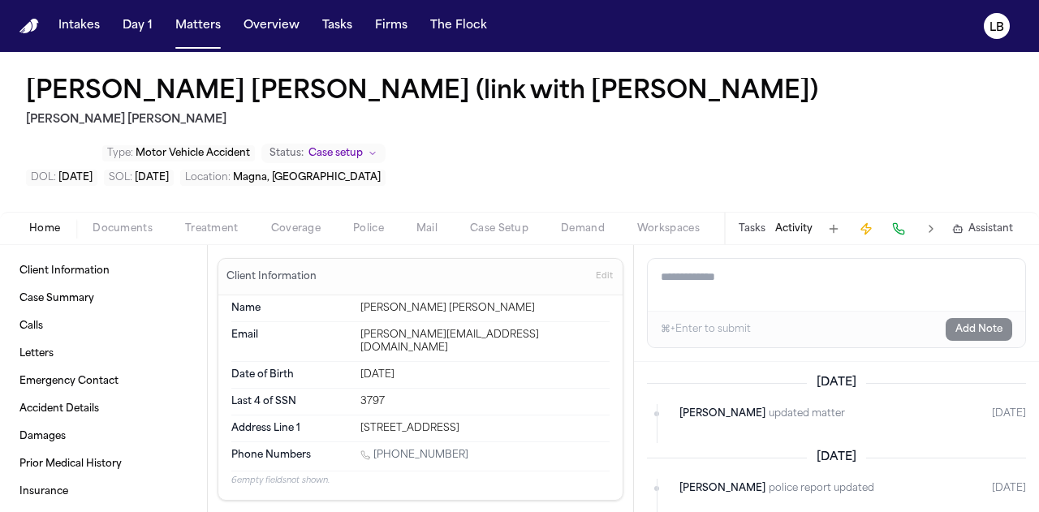
click at [751, 277] on textarea "Add a note to this matter" at bounding box center [837, 285] width 378 height 52
paste textarea "**********"
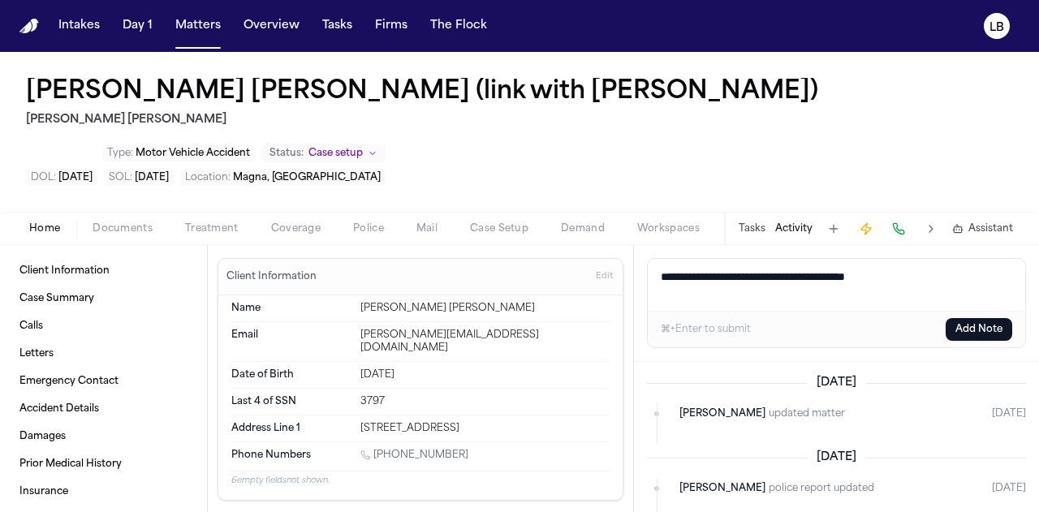
type textarea "**********"
click at [969, 325] on button "Add Note" at bounding box center [979, 329] width 67 height 23
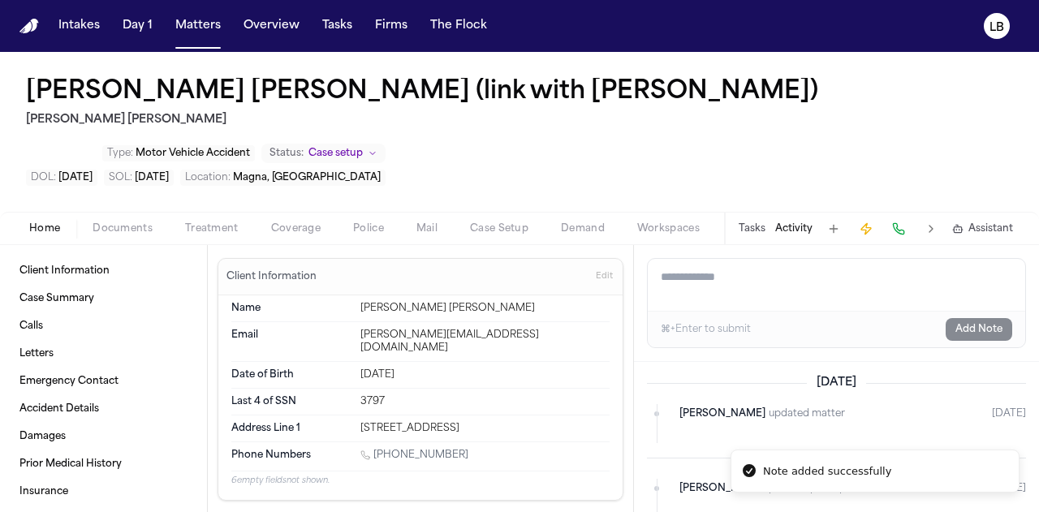
click at [754, 230] on button "Tasks" at bounding box center [752, 229] width 27 height 13
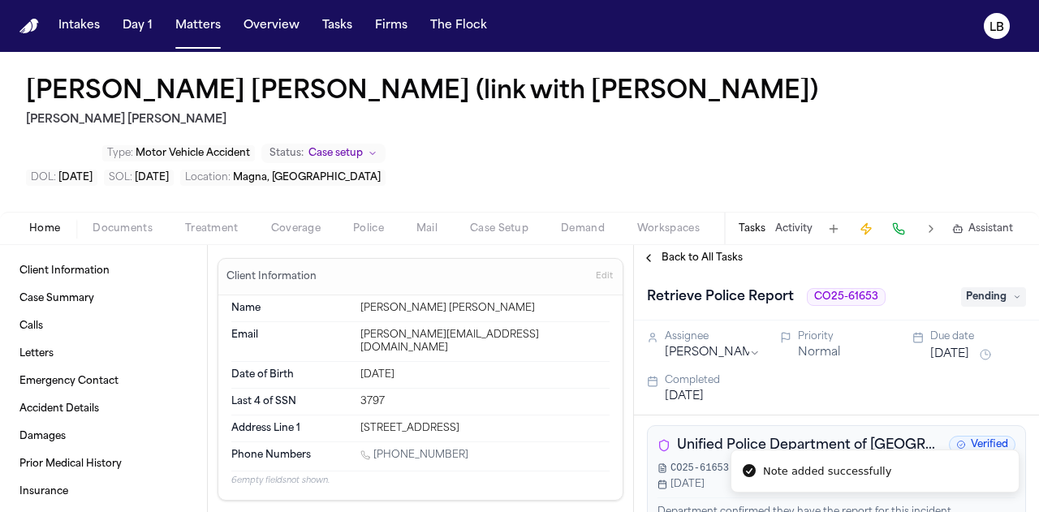
click at [999, 293] on span "Pending" at bounding box center [994, 296] width 65 height 19
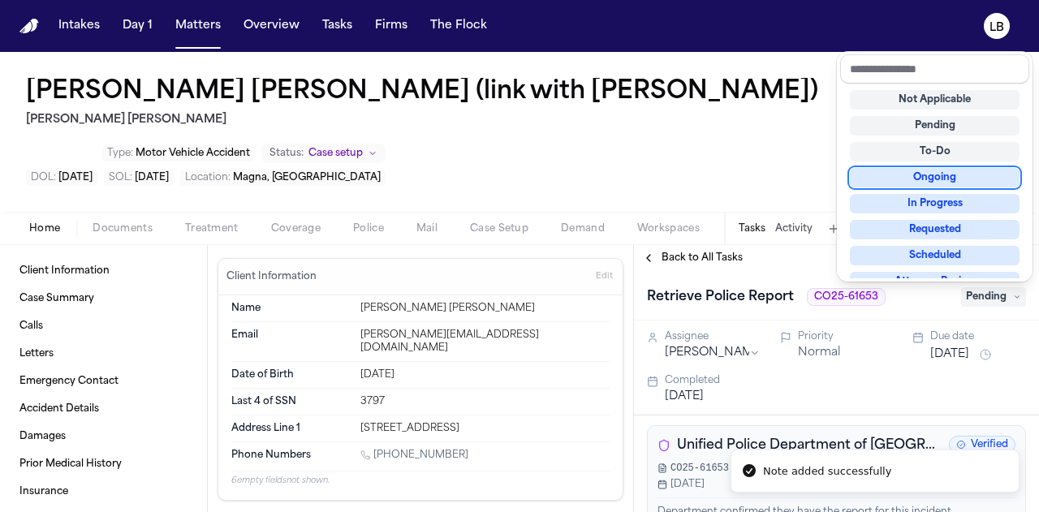
click at [962, 181] on div "Ongoing" at bounding box center [935, 177] width 170 height 19
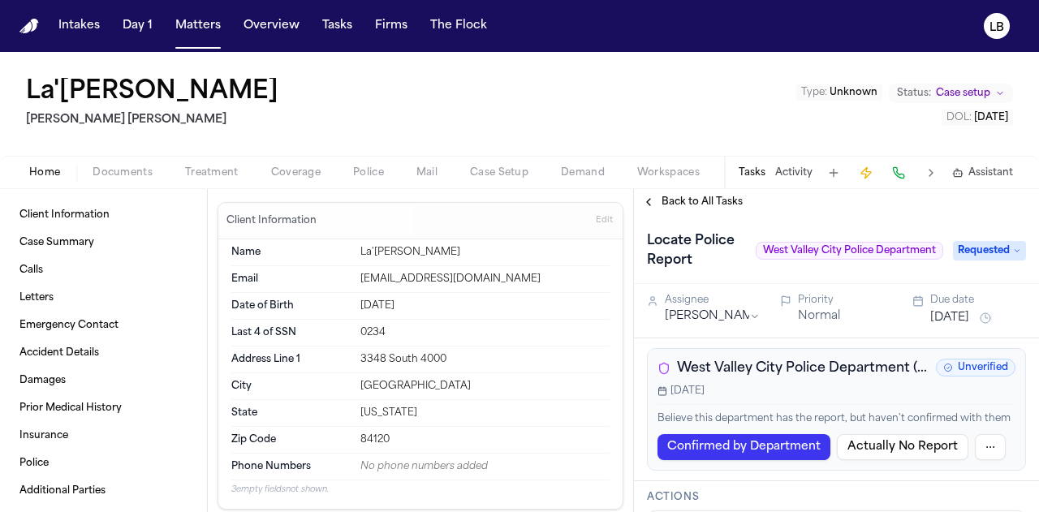
click at [801, 176] on button "Activity" at bounding box center [794, 172] width 37 height 13
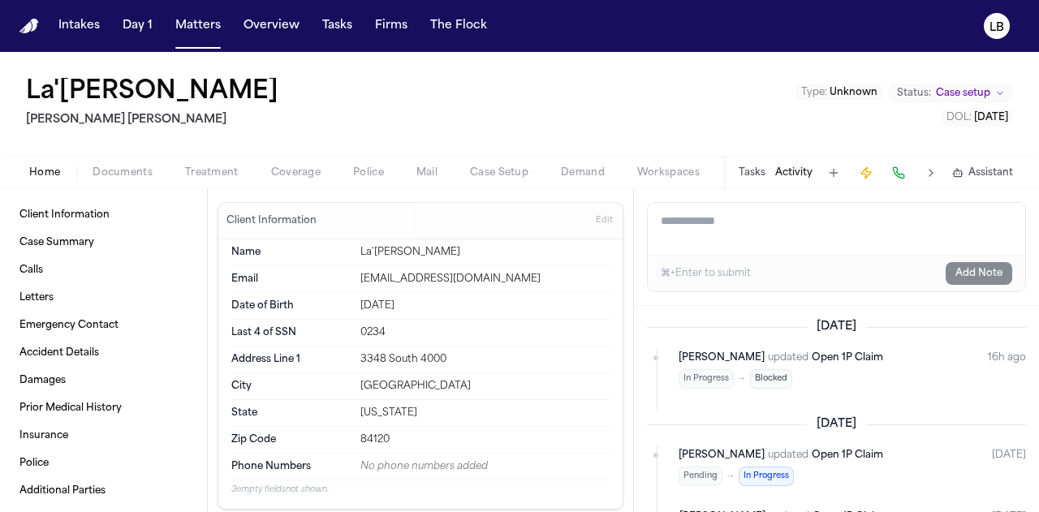
click at [755, 162] on div "Tasks Activity Assistant" at bounding box center [875, 173] width 302 height 32
click at [756, 166] on button "Tasks" at bounding box center [752, 172] width 27 height 13
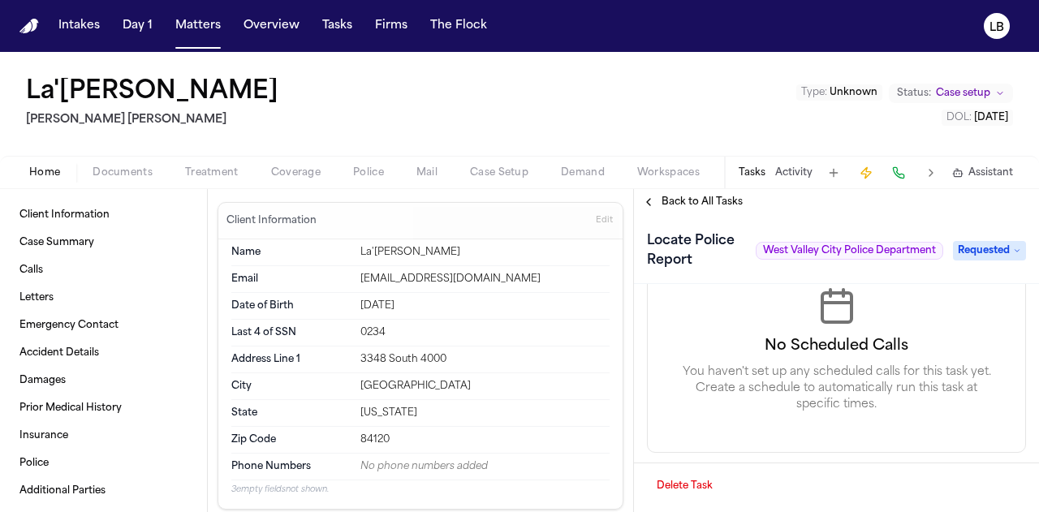
scroll to position [1824, 0]
click at [120, 171] on span "Documents" at bounding box center [123, 172] width 60 height 13
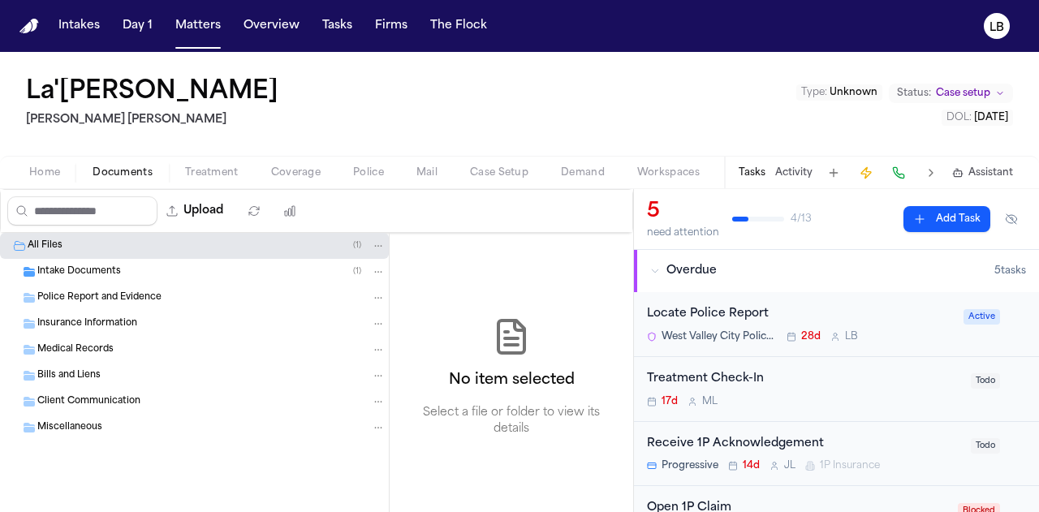
click at [107, 279] on div "Intake Documents ( 1 )" at bounding box center [194, 272] width 389 height 26
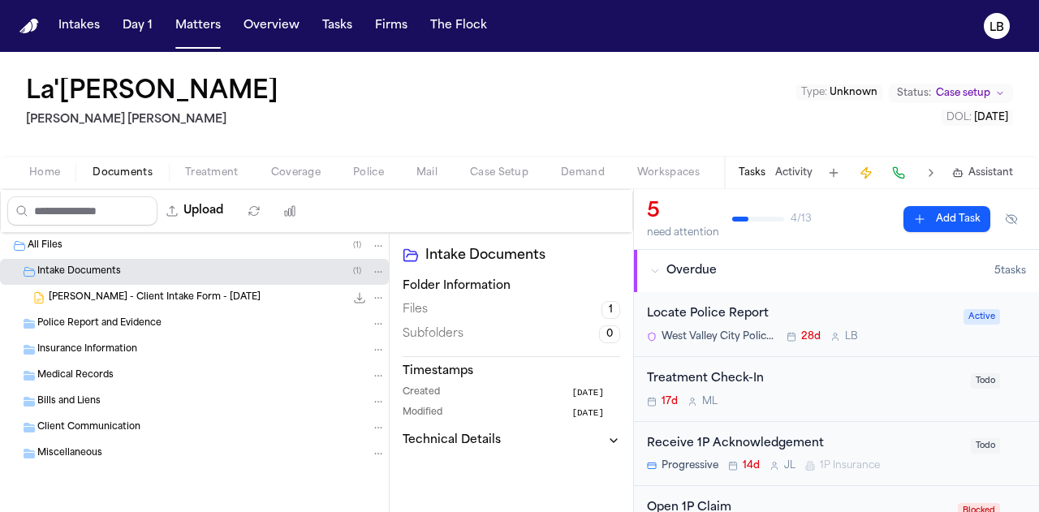
click at [119, 296] on span "L. Newbins - Client Intake Form - 7.10.25" at bounding box center [155, 299] width 212 height 14
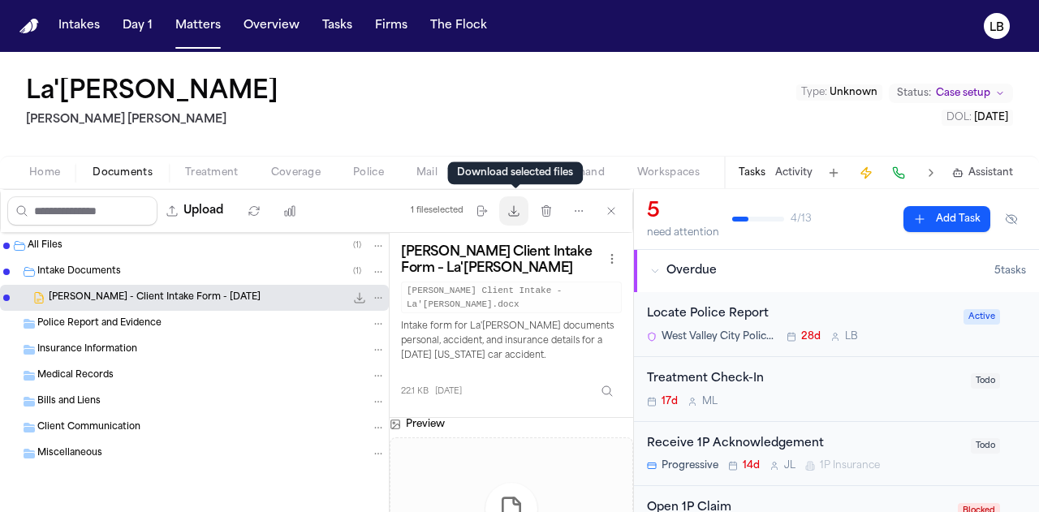
click at [516, 214] on icon "button" at bounding box center [514, 211] width 13 height 13
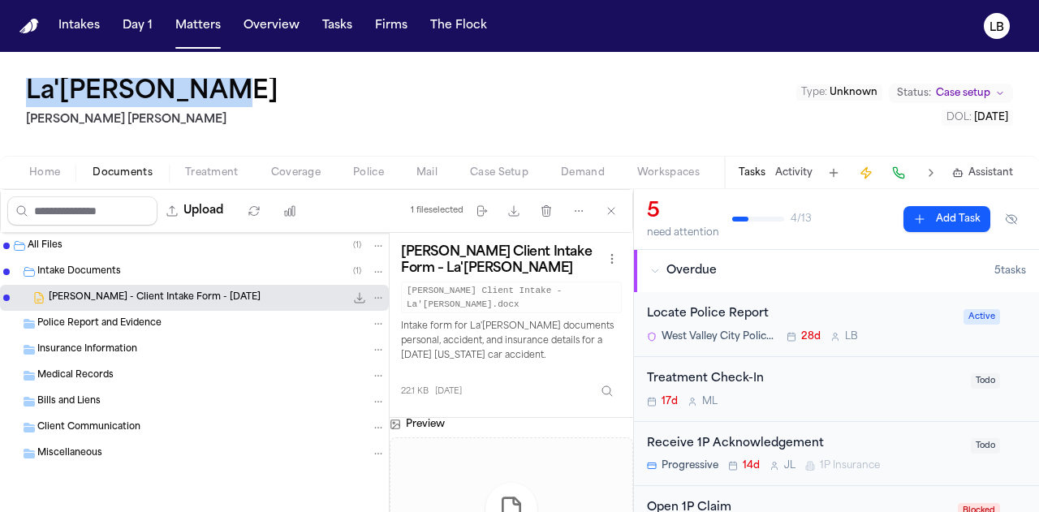
drag, startPoint x: 255, startPoint y: 85, endPoint x: 0, endPoint y: 96, distance: 255.2
click at [0, 96] on div "La'Tia Newbins Steele Adams Hosman Type : Unknown Status: Case setup DOL : 2025…" at bounding box center [519, 104] width 1039 height 104
copy h1 "La'Tia Newbins"
click at [791, 178] on button "Activity" at bounding box center [794, 172] width 37 height 13
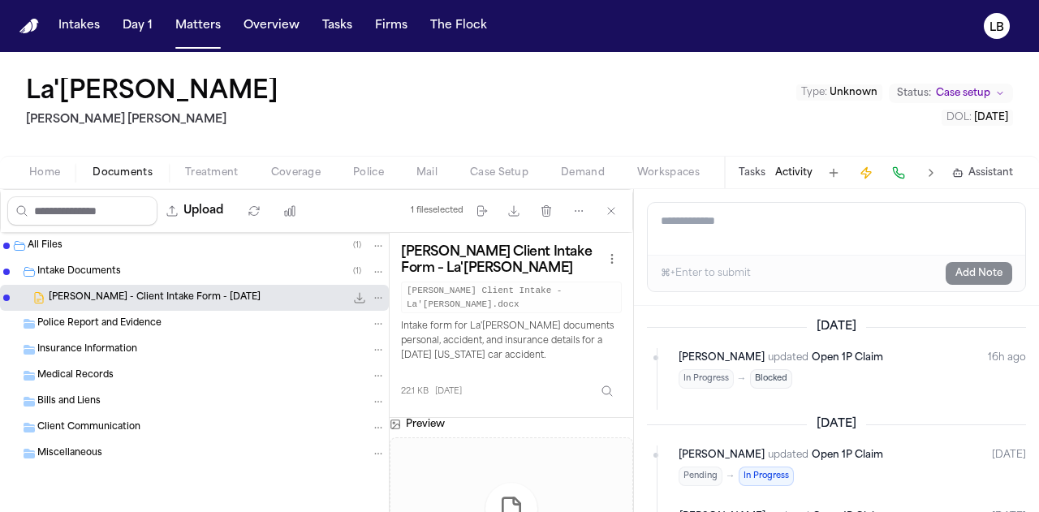
click at [763, 232] on textarea "Add a note to this matter" at bounding box center [837, 229] width 378 height 52
paste textarea "**********"
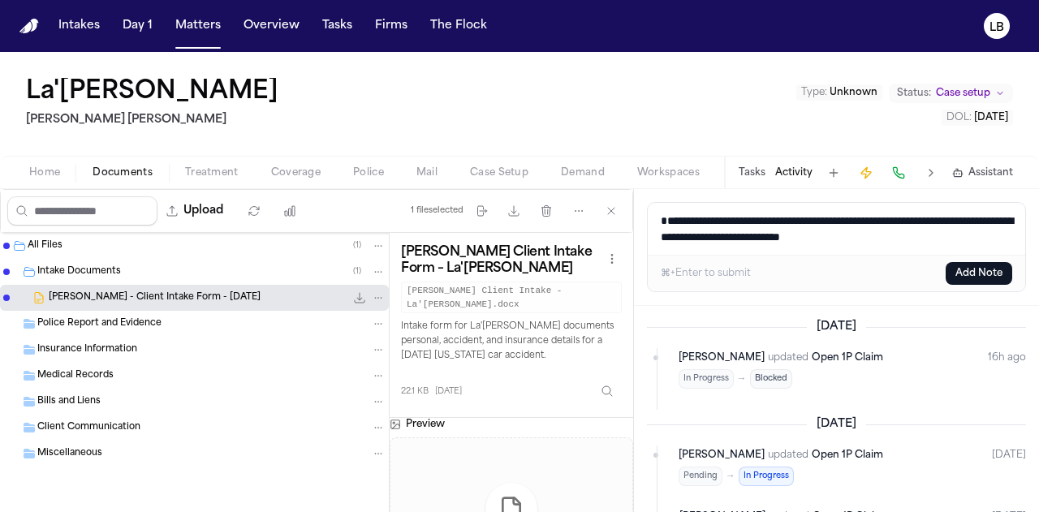
type textarea "**********"
click at [970, 279] on button "Add Note" at bounding box center [979, 273] width 67 height 23
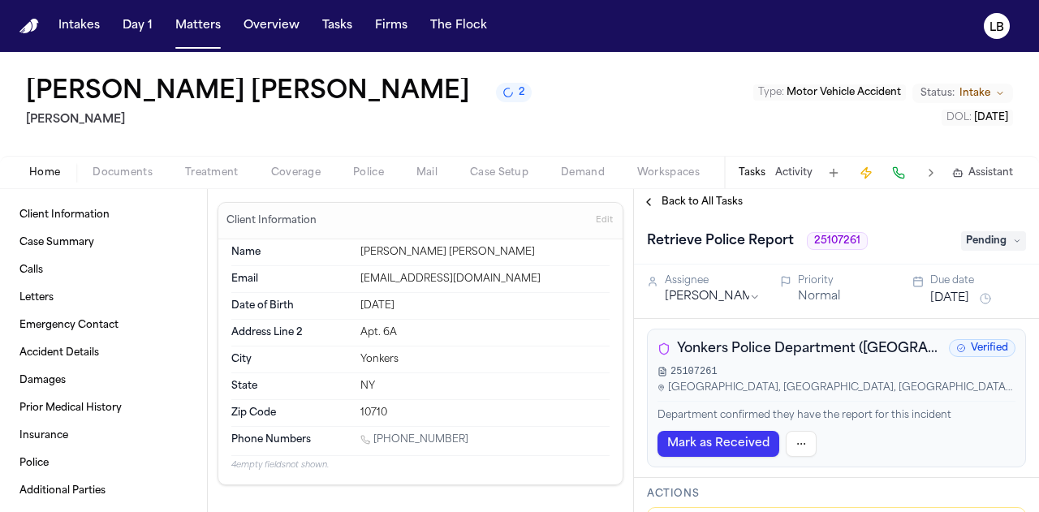
click at [115, 162] on div "Home Documents Treatment Coverage Police Mail Case Setup Demand Workspaces Arti…" at bounding box center [519, 172] width 1039 height 32
click at [123, 184] on div "Home Documents Treatment Coverage Police Mail Case Setup Demand Workspaces Arti…" at bounding box center [519, 172] width 1039 height 32
click at [117, 179] on button "Documents" at bounding box center [122, 172] width 93 height 19
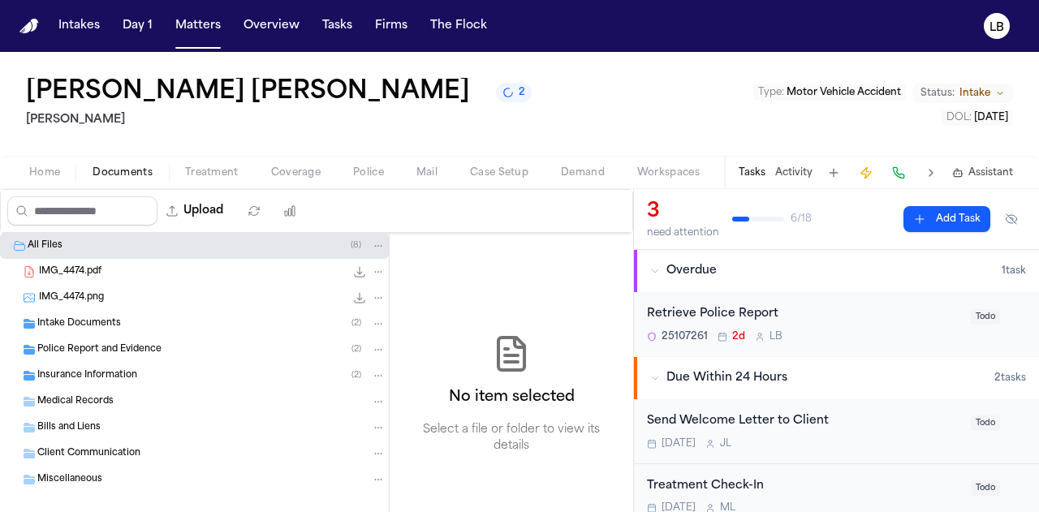
click at [107, 267] on div "IMG_4474.pdf 1020.4 KB • PDF" at bounding box center [212, 272] width 347 height 16
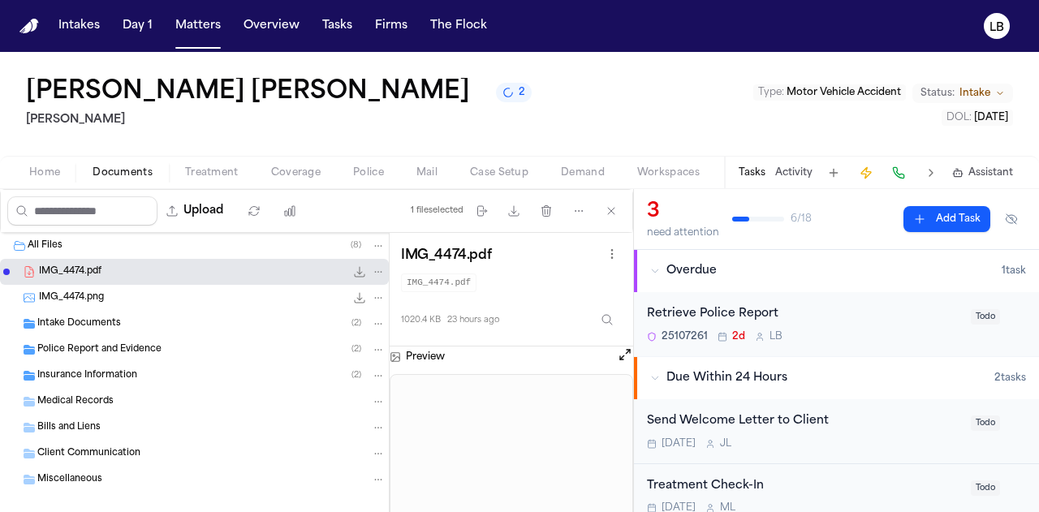
click at [91, 319] on span "Intake Documents" at bounding box center [79, 325] width 84 height 14
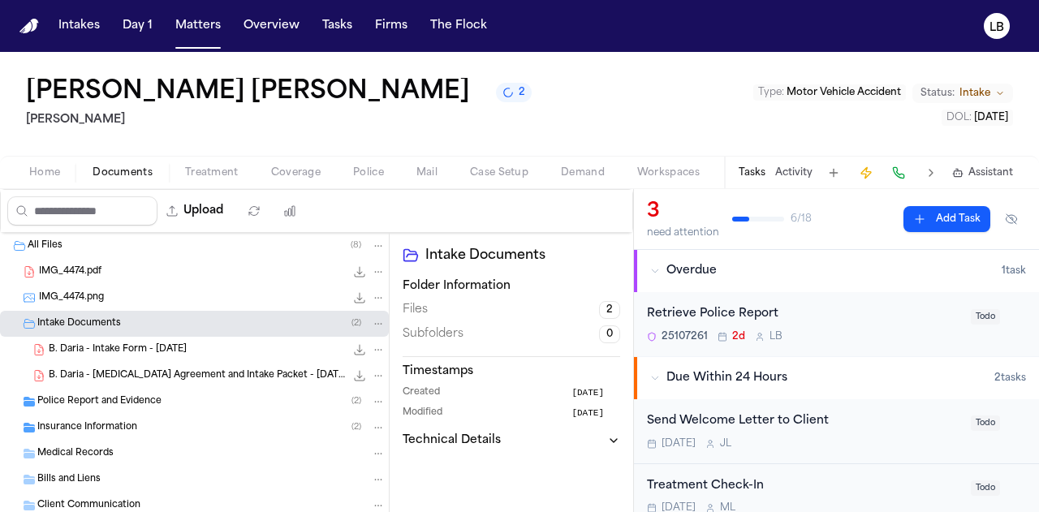
click at [140, 387] on div "B. Daria - Retainer Agreement and Intake Packet - 8.10.25 371.9 KB • PDF" at bounding box center [194, 376] width 389 height 26
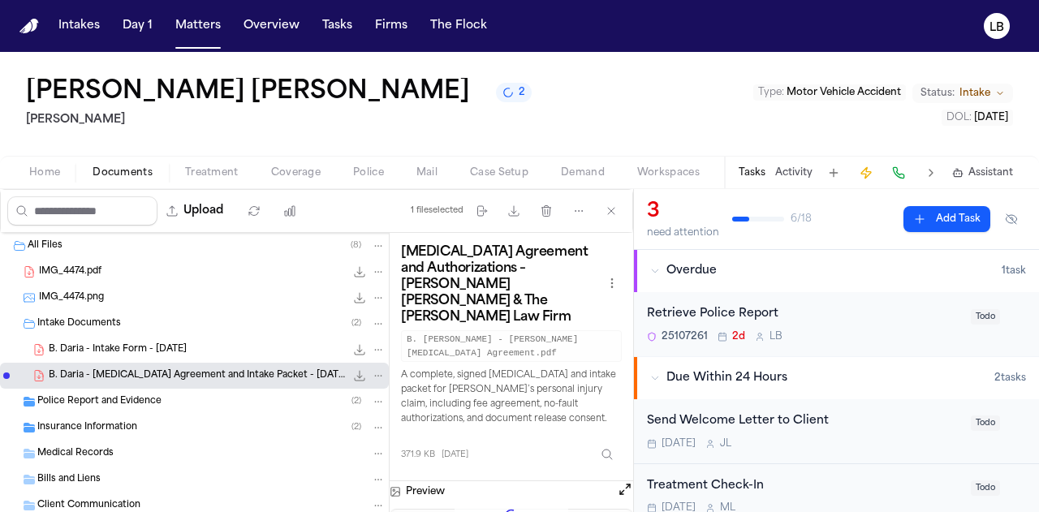
click at [134, 397] on span "Police Report and Evidence" at bounding box center [99, 402] width 124 height 14
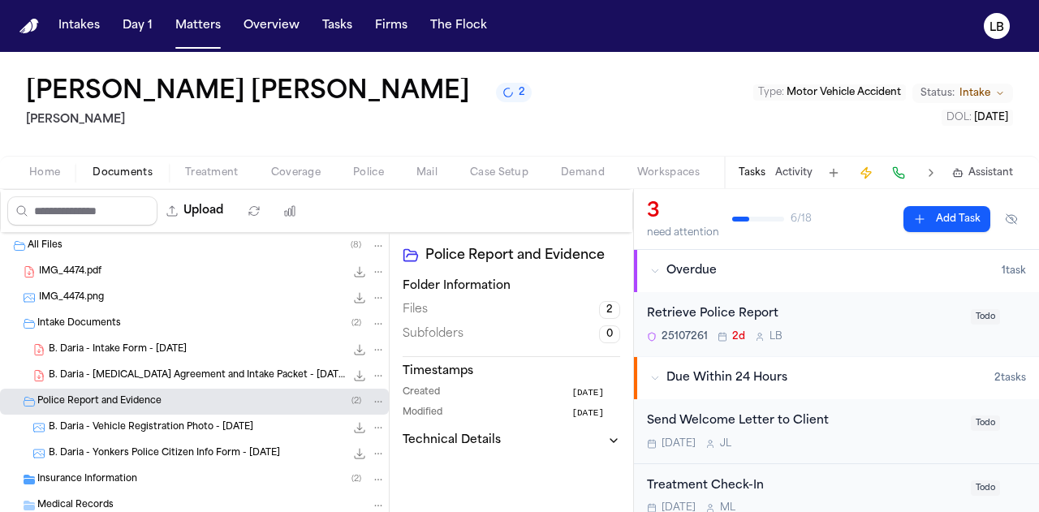
click at [180, 454] on span "B. Daria - Yonkers Police Citizen Info Form - 8.25.25" at bounding box center [164, 454] width 231 height 14
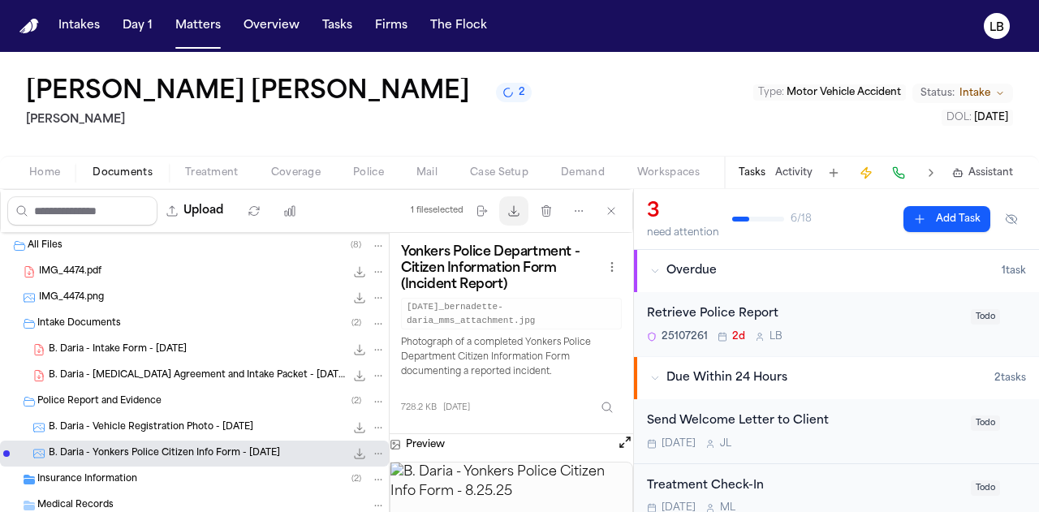
click at [517, 219] on button "Download files" at bounding box center [513, 211] width 29 height 29
click at [791, 171] on button "Activity" at bounding box center [794, 172] width 37 height 13
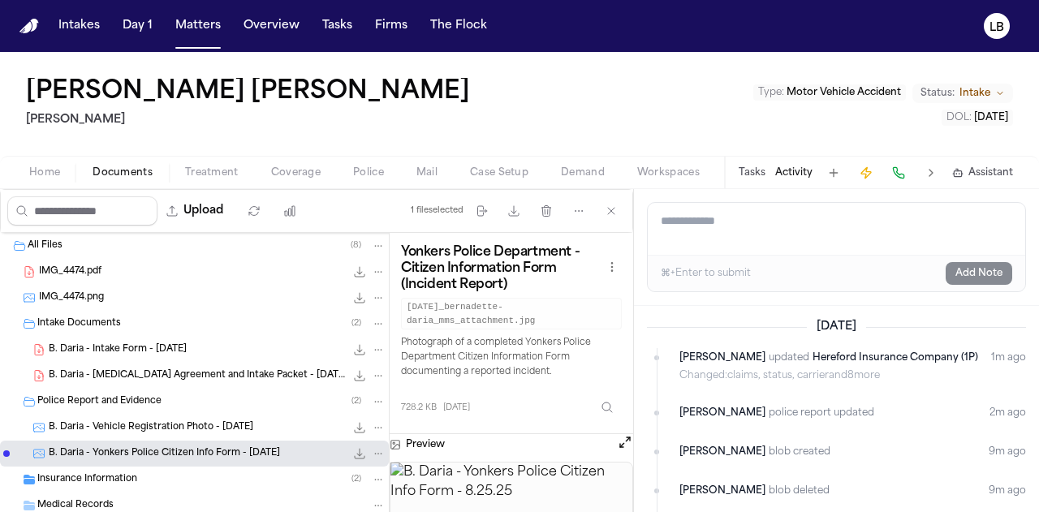
click at [751, 230] on textarea "Add a note to this matter" at bounding box center [837, 229] width 378 height 52
type textarea "*"
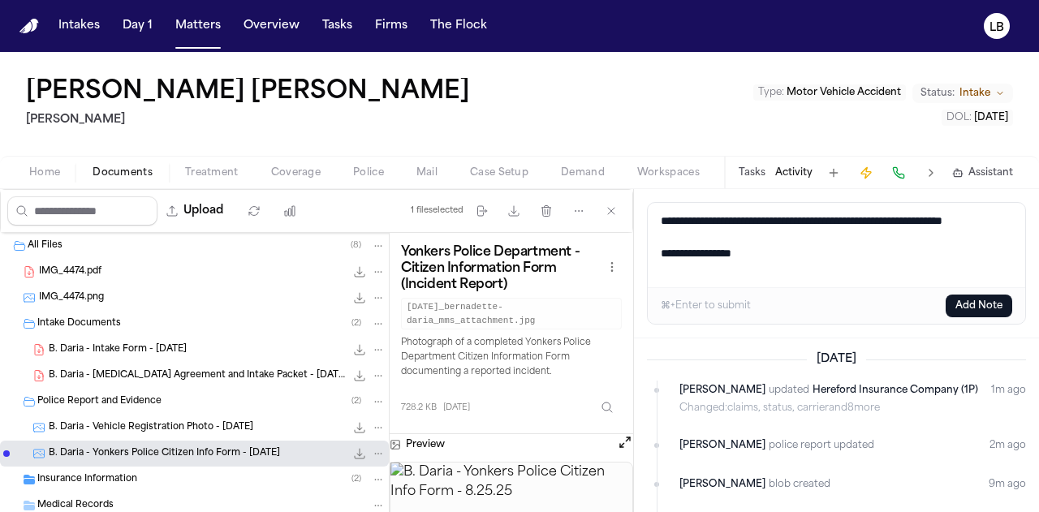
paste textarea "*********"
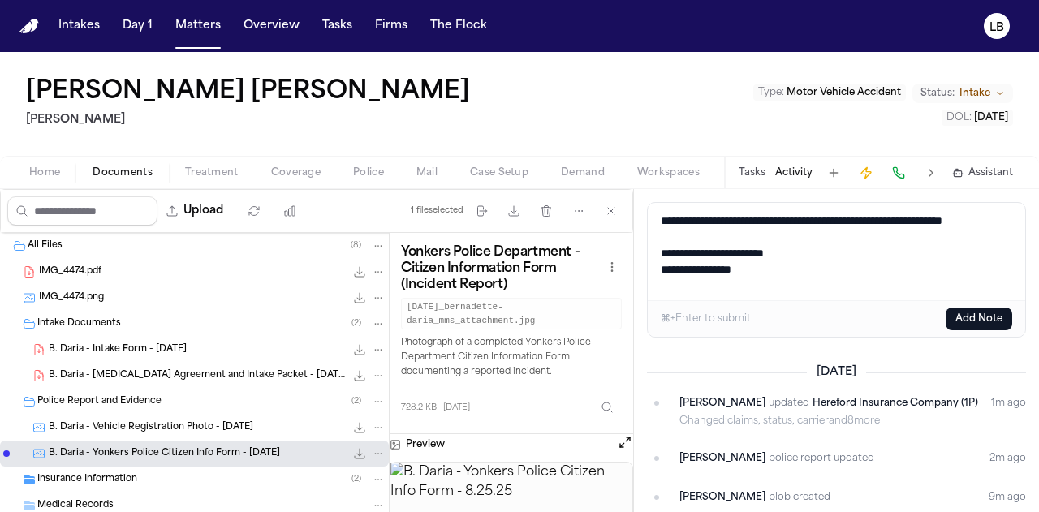
scroll to position [6, 0]
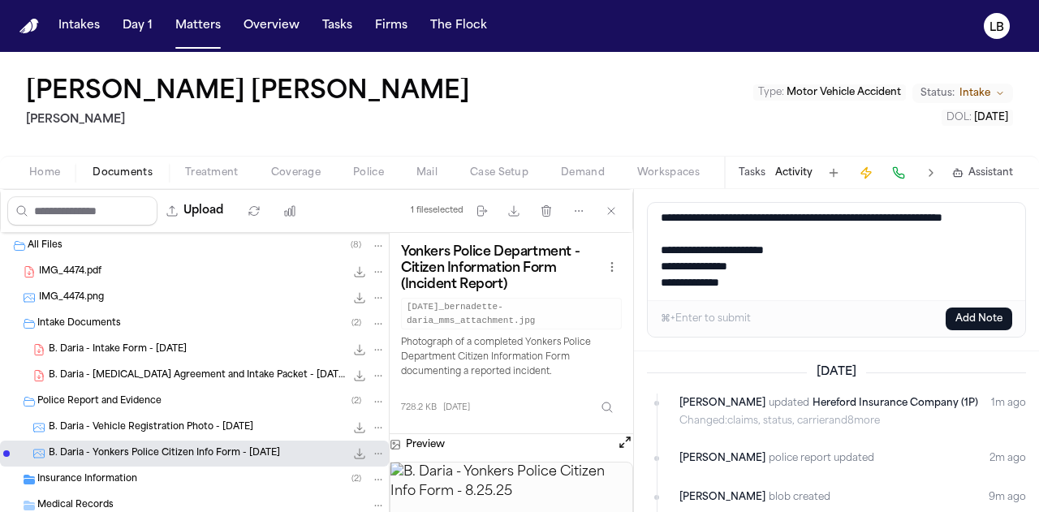
type textarea "**********"
click at [992, 323] on button "Add Note" at bounding box center [979, 319] width 67 height 23
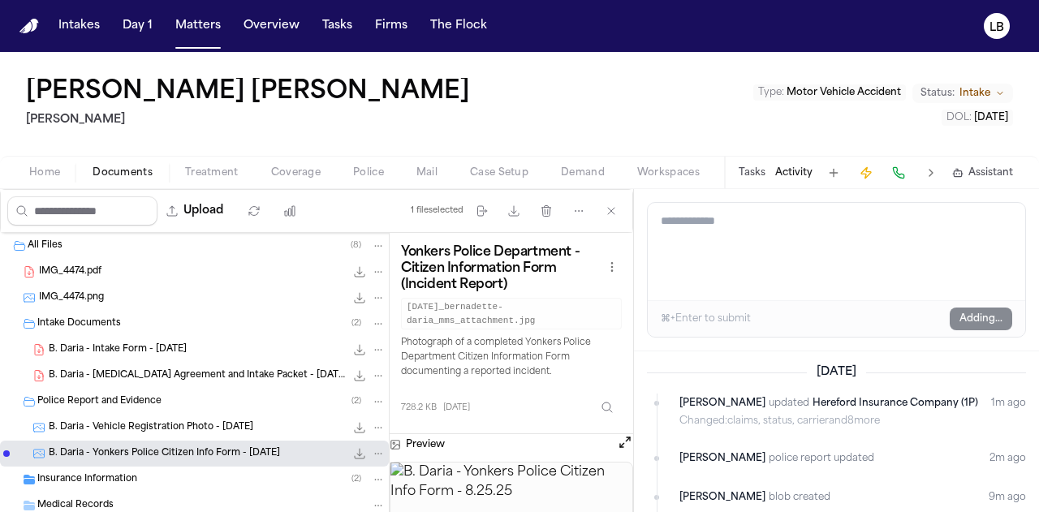
scroll to position [0, 0]
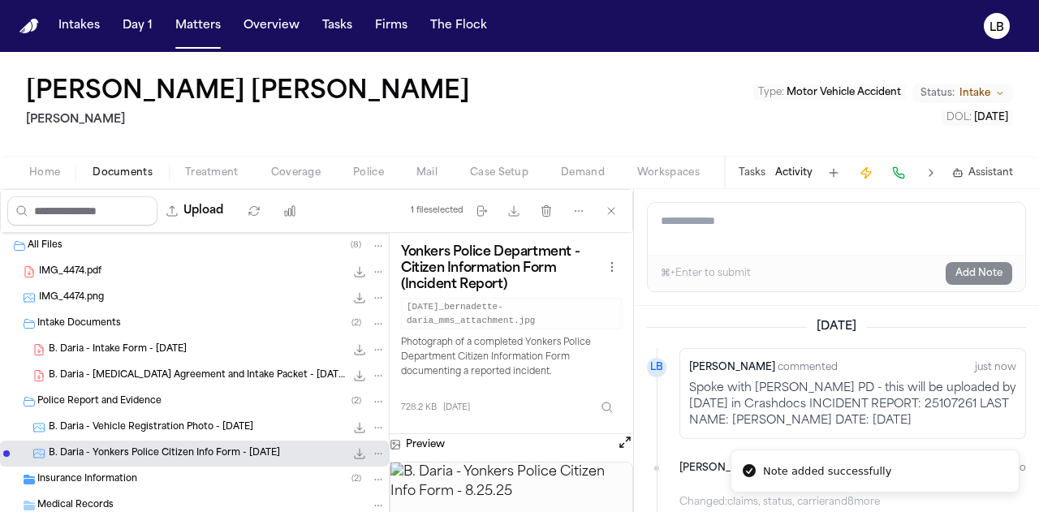
click at [753, 395] on p "Spoke with Yonkers PD - this will be uploaded by Monday in Crashdocs INCIDENT R…" at bounding box center [852, 405] width 327 height 49
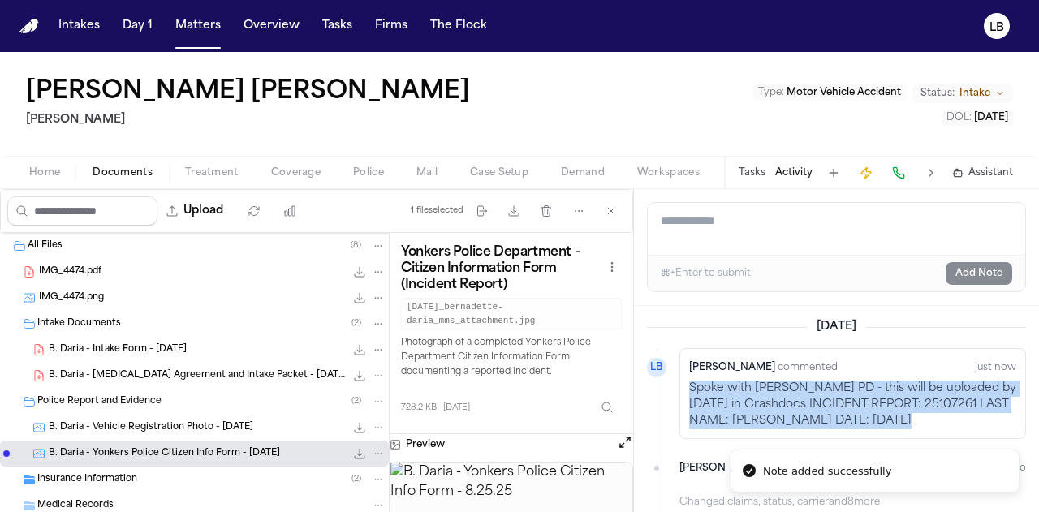
click at [753, 395] on p "Spoke with Yonkers PD - this will be uploaded by Monday in Crashdocs INCIDENT R…" at bounding box center [852, 405] width 327 height 49
copy p "Spoke with Yonkers PD - this will be uploaded by Monday in Crashdocs INCIDENT R…"
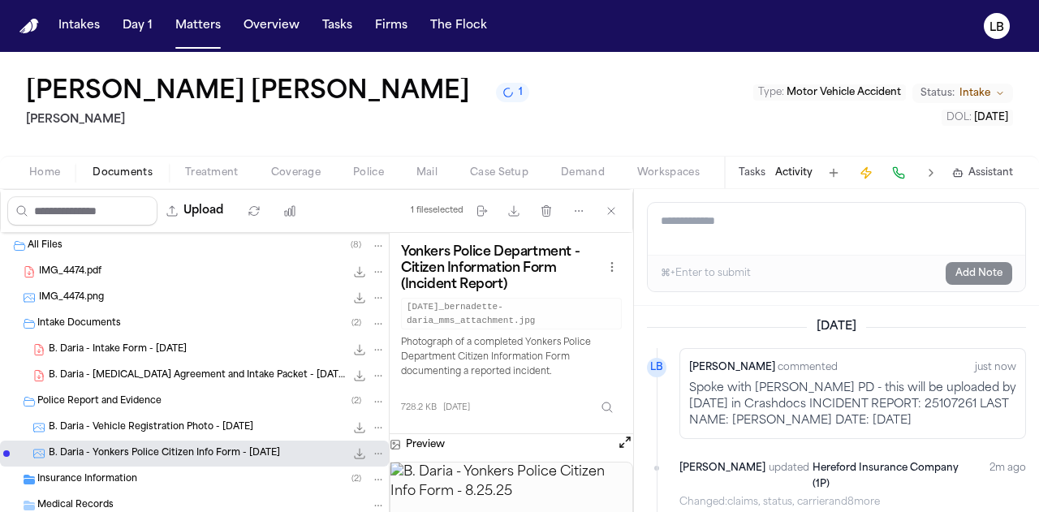
click at [2, 143] on div "Bernadette Daria 1 Martello Type : Motor Vehicle Accident Status: Intake DOL : …" at bounding box center [519, 104] width 1039 height 104
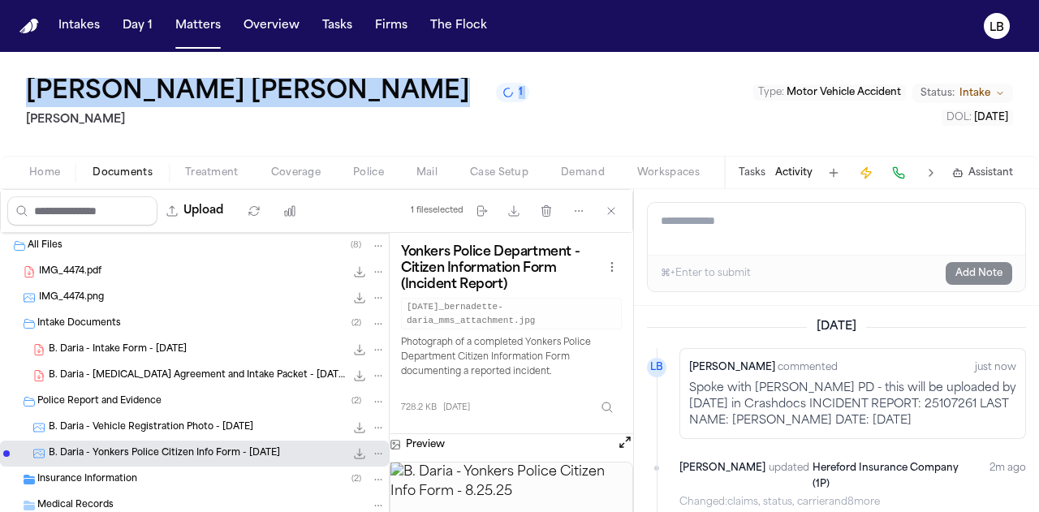
drag, startPoint x: 0, startPoint y: 118, endPoint x: 0, endPoint y: 71, distance: 46.3
click at [0, 71] on div "Bernadette Daria 1 Martello Type : Motor Vehicle Accident Status: Intake DOL : …" at bounding box center [519, 104] width 1039 height 104
copy div "Bernadette Daria 1"
click at [137, 106] on h1 "Bernadette Daria" at bounding box center [248, 92] width 444 height 29
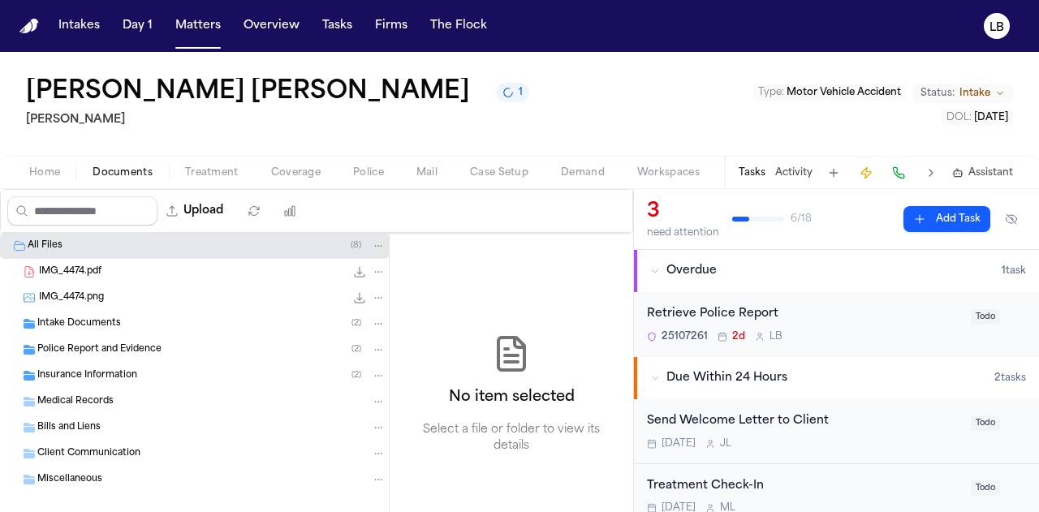
click at [800, 175] on button "Activity" at bounding box center [794, 172] width 37 height 13
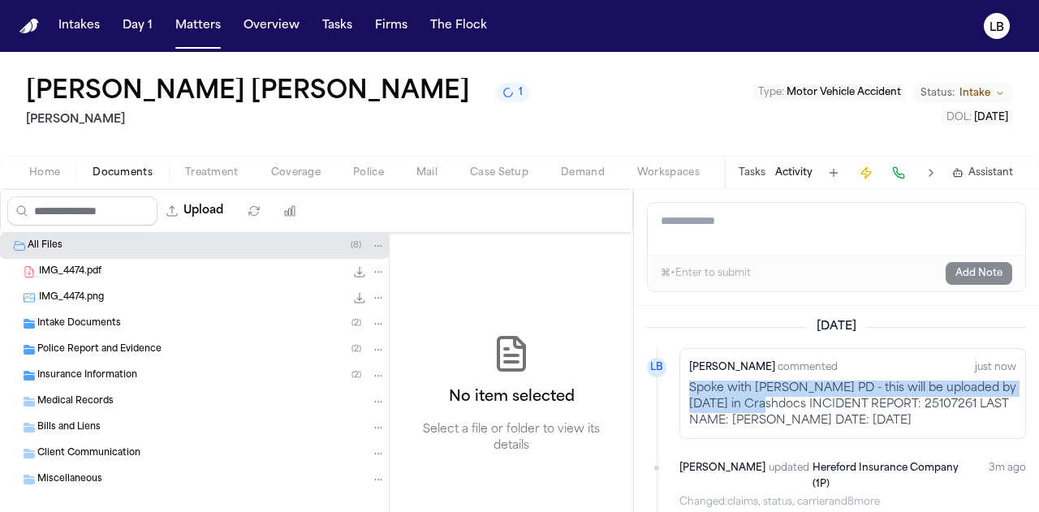
drag, startPoint x: 688, startPoint y: 387, endPoint x: 810, endPoint y: 402, distance: 123.5
click at [810, 402] on div "Lina Becerra commented just now Spoke with Yonkers PD - this will be uploaded b…" at bounding box center [853, 393] width 347 height 91
copy p "Spoke with Yonkers PD - this will be uploaded by Monday in Crashdocs"
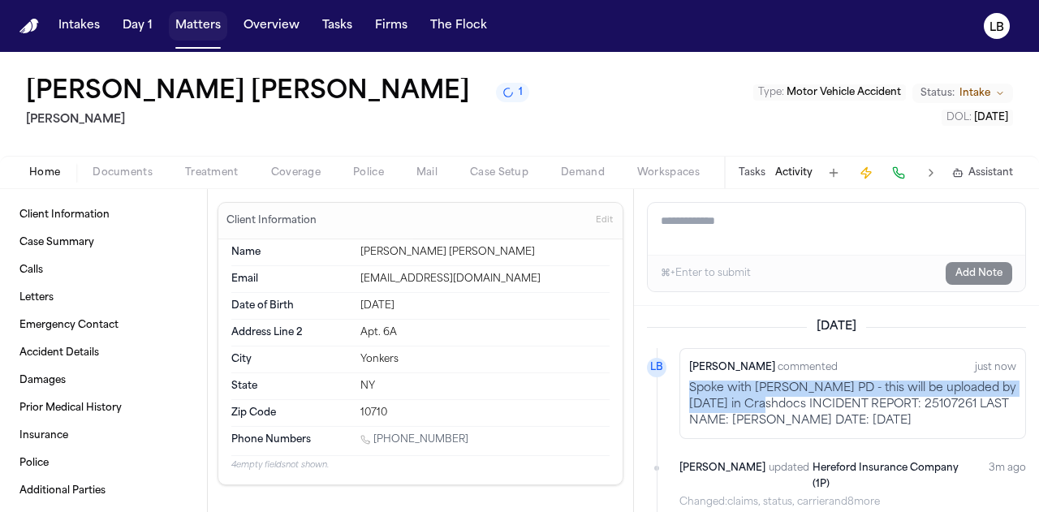
click at [197, 25] on button "Matters" at bounding box center [198, 25] width 58 height 29
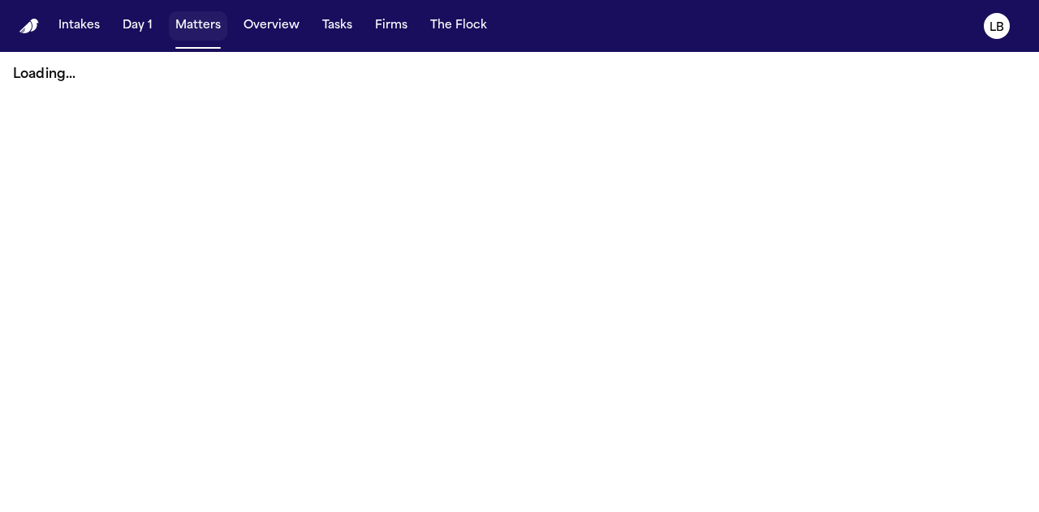
click at [184, 31] on button "Matters" at bounding box center [198, 25] width 58 height 29
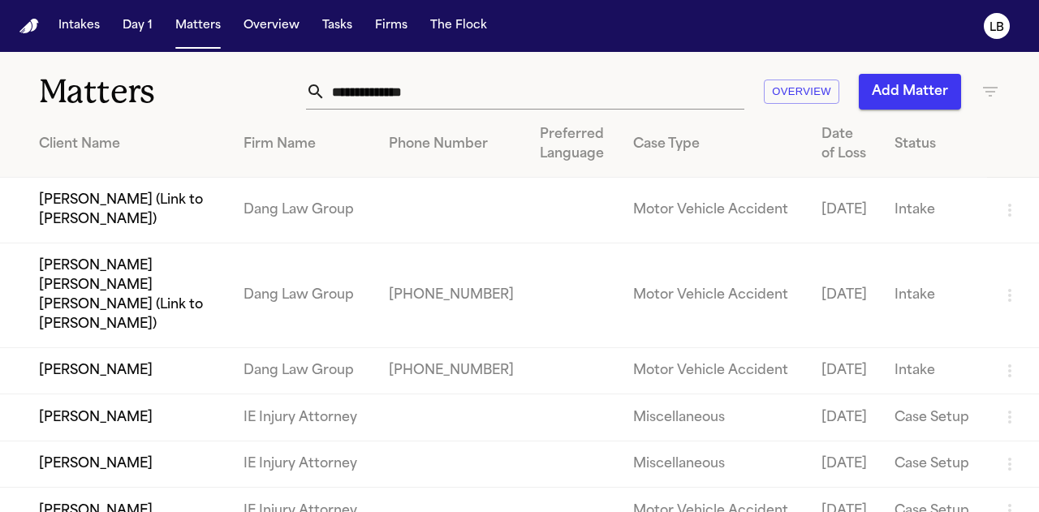
click at [349, 85] on input "text" at bounding box center [535, 92] width 419 height 36
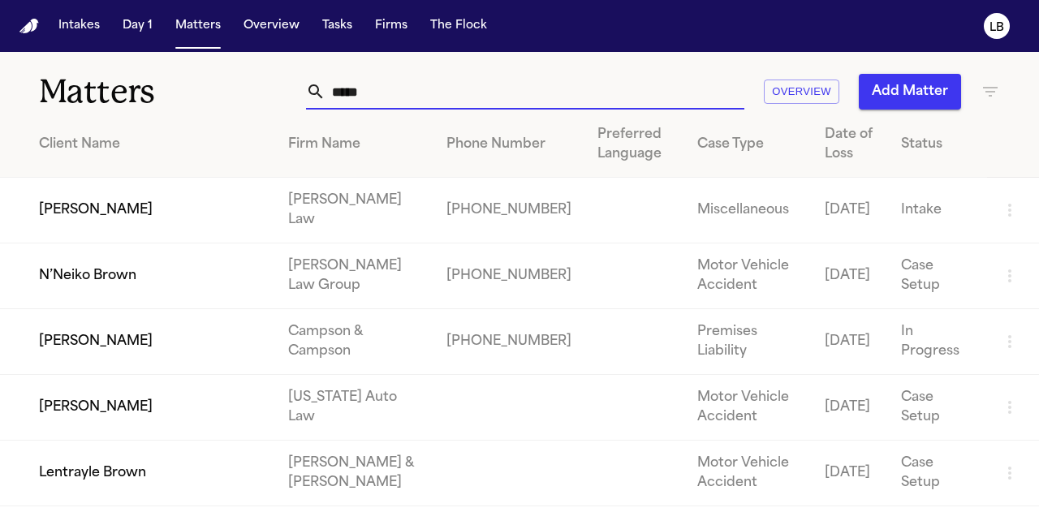
scroll to position [106, 0]
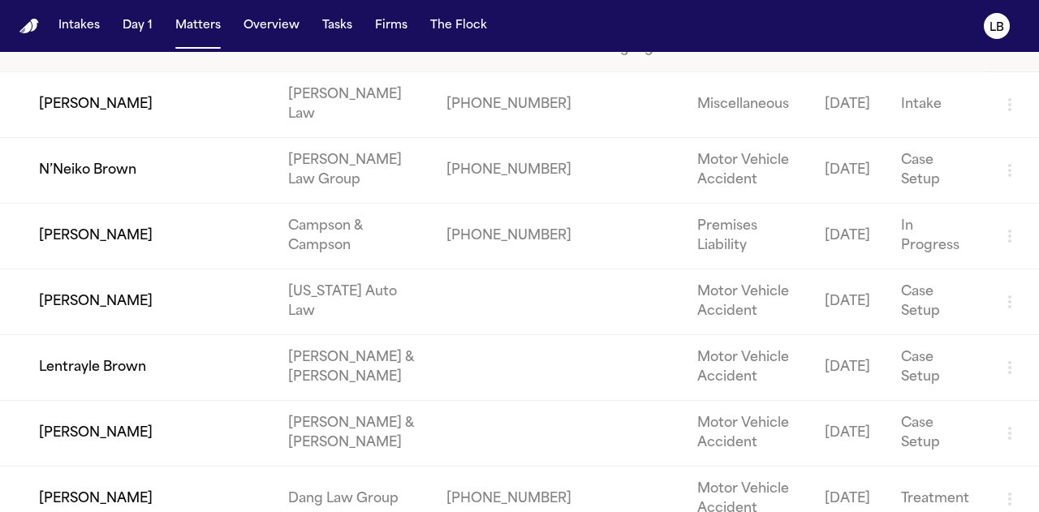
type input "*****"
click at [107, 300] on td "[PERSON_NAME]" at bounding box center [137, 303] width 275 height 66
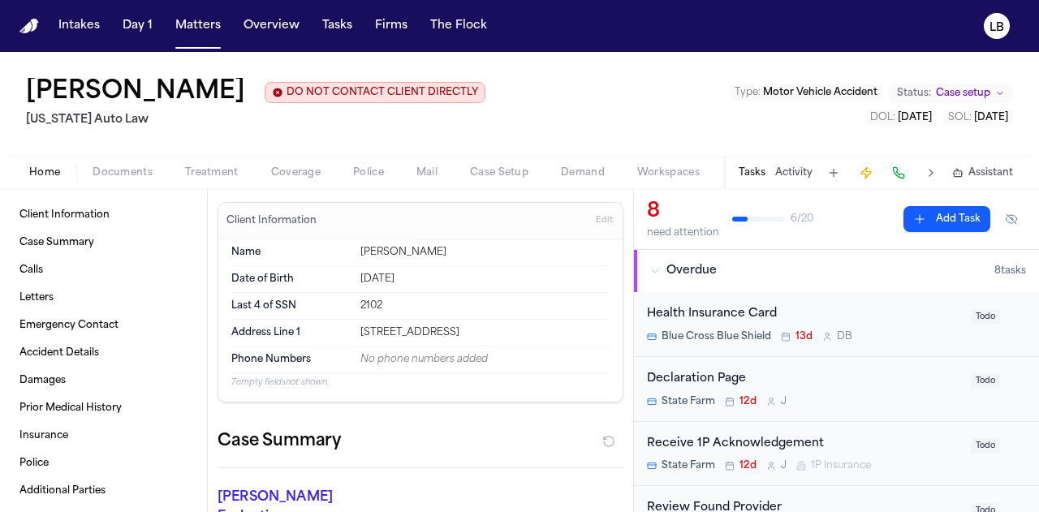
click at [119, 174] on span "Documents" at bounding box center [123, 172] width 60 height 13
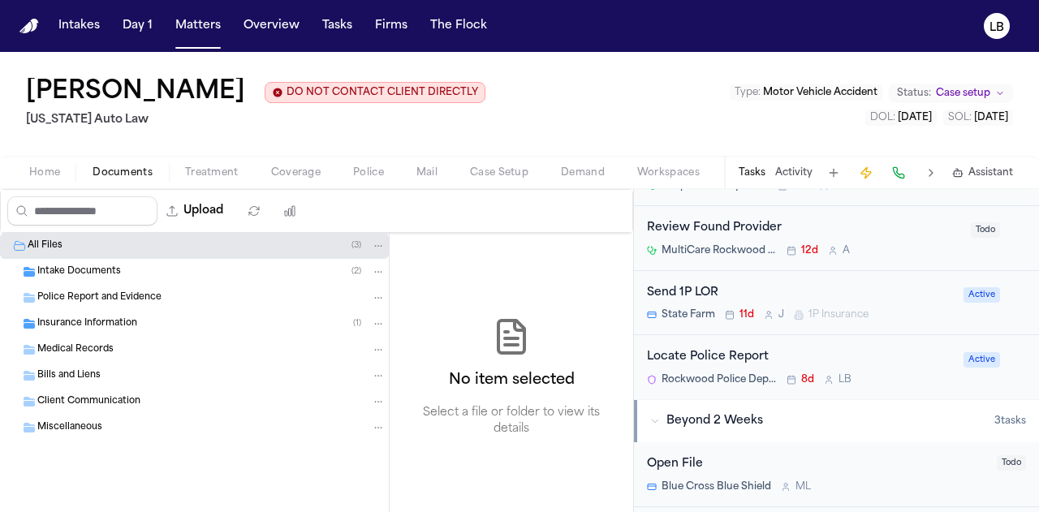
scroll to position [408, 0]
click at [789, 370] on div "Locate Police Report Rockwood Police Department 8d L B" at bounding box center [800, 369] width 307 height 38
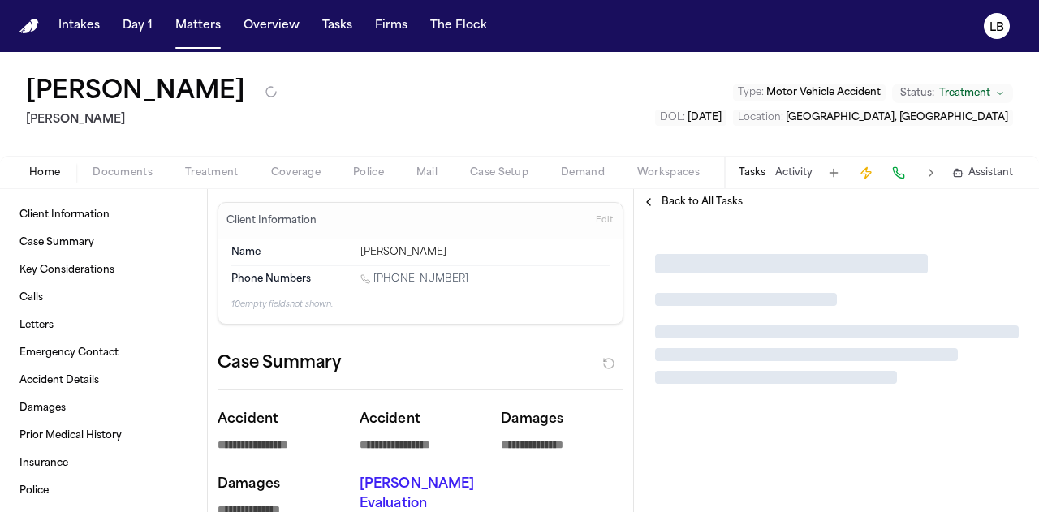
type textarea "*"
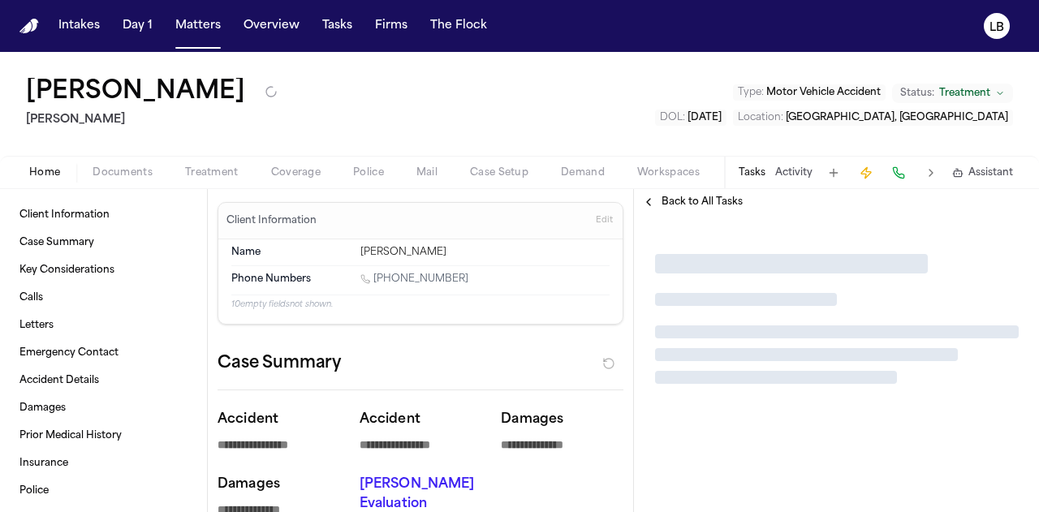
type textarea "*"
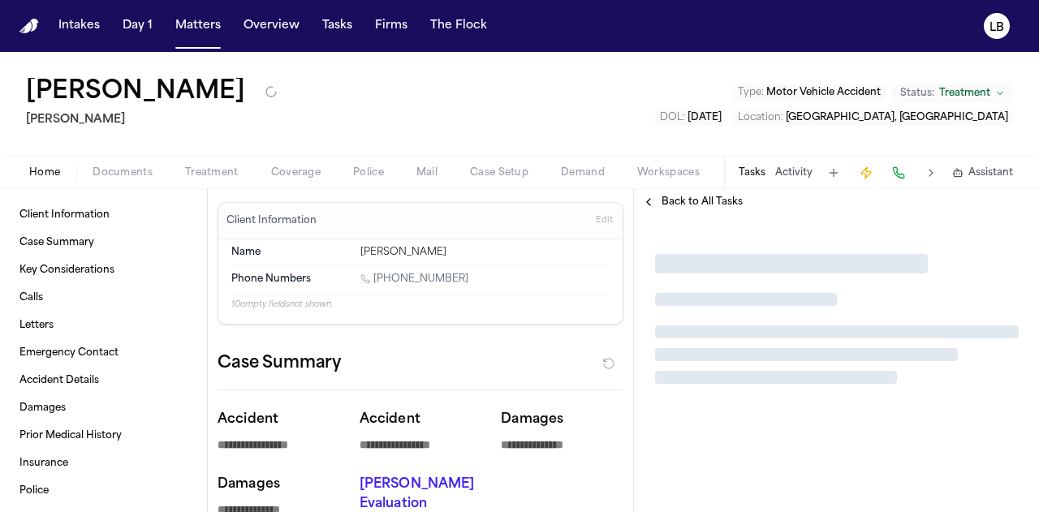
type textarea "*"
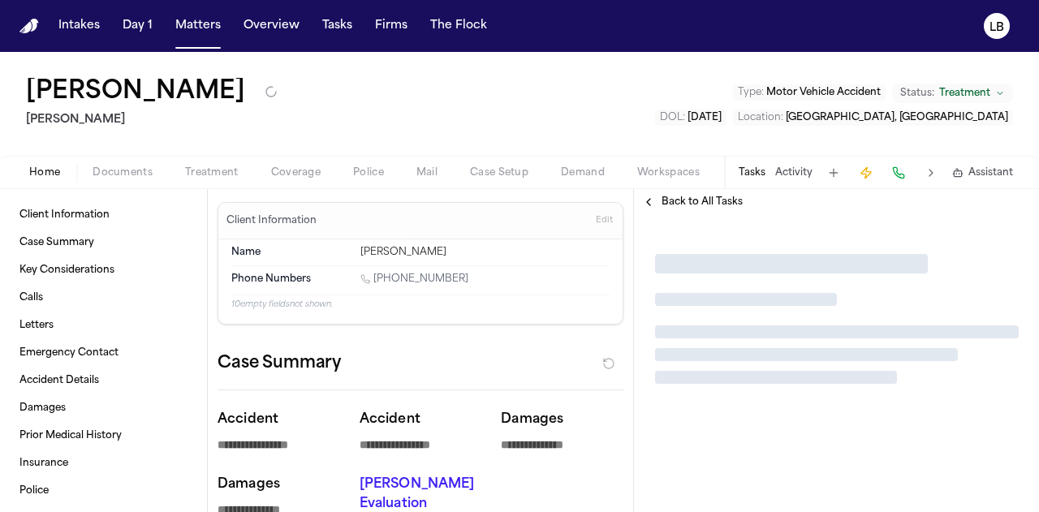
type textarea "*"
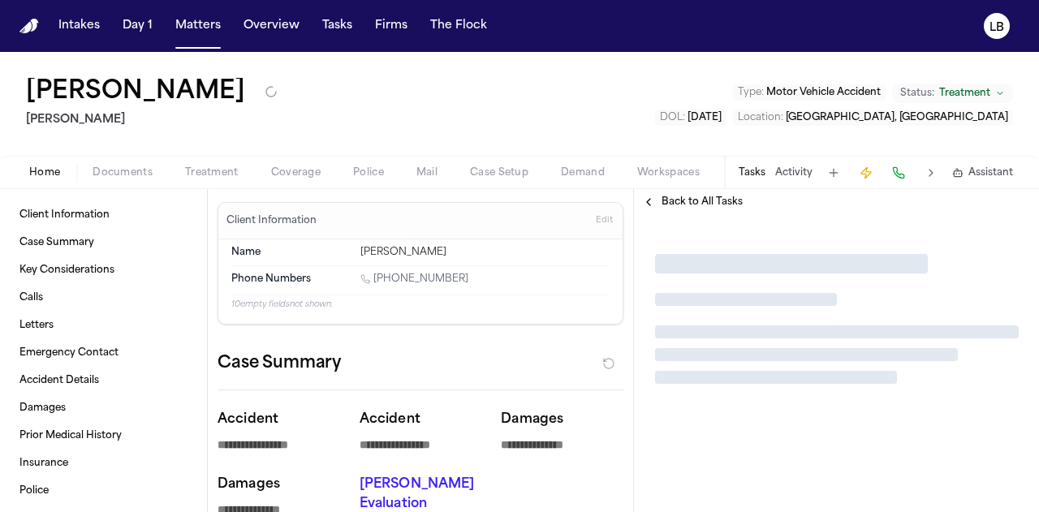
type textarea "*"
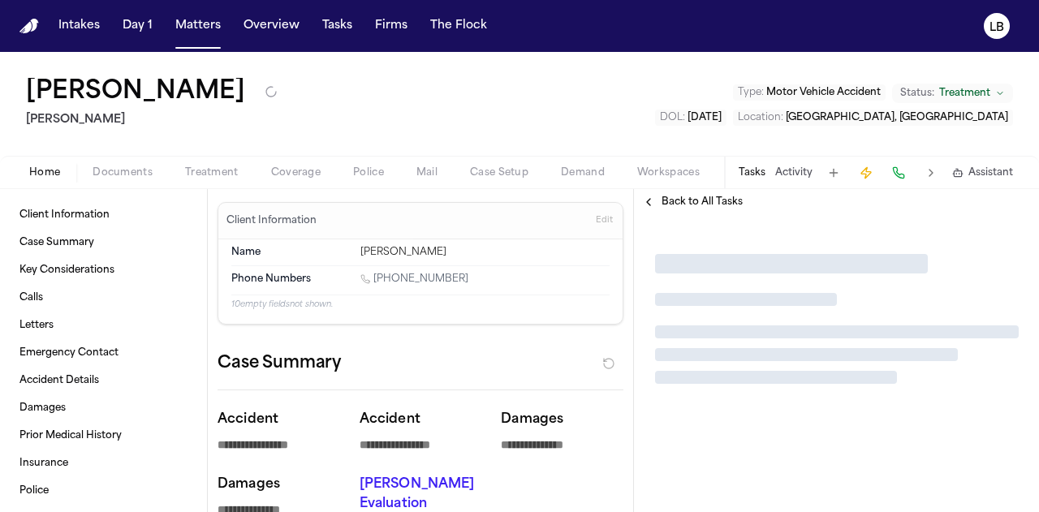
type textarea "*"
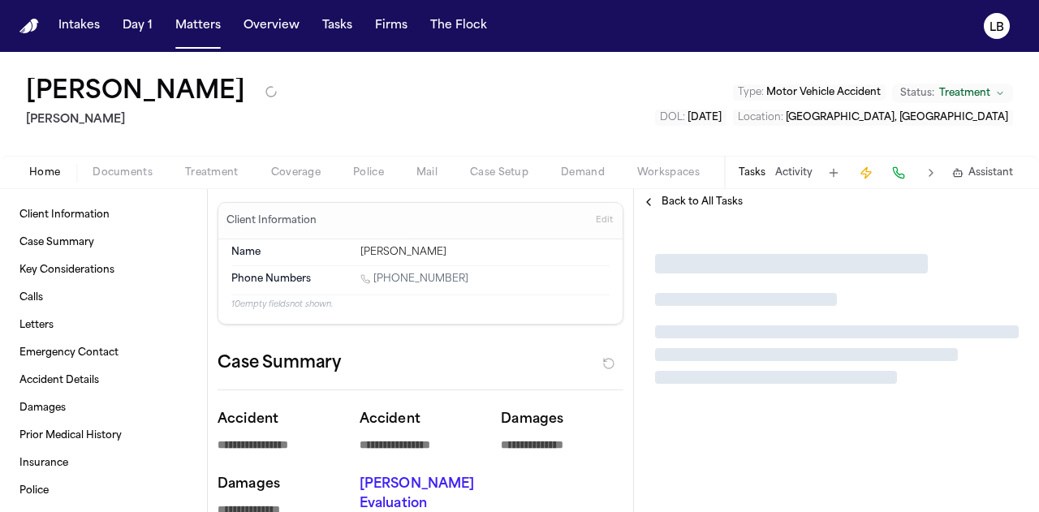
type textarea "*"
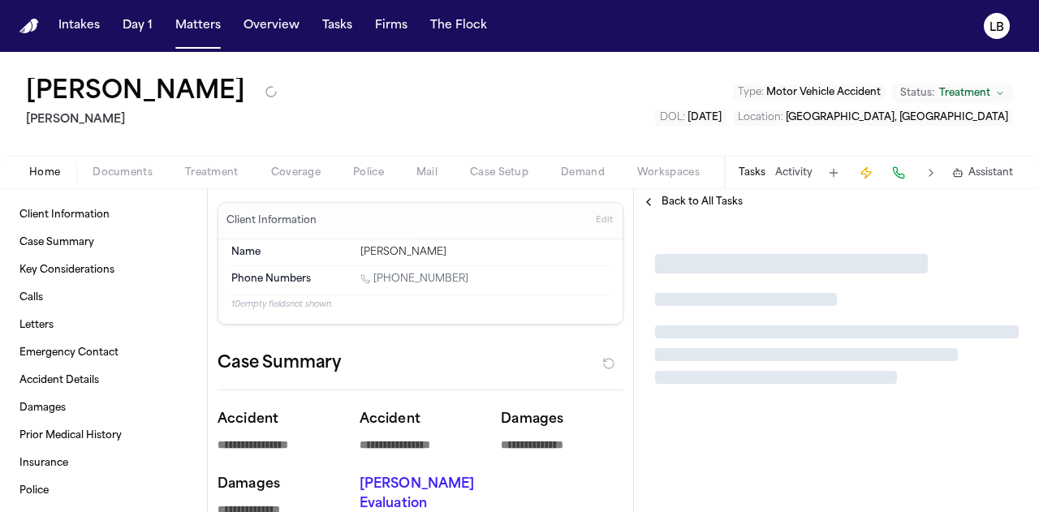
type textarea "*"
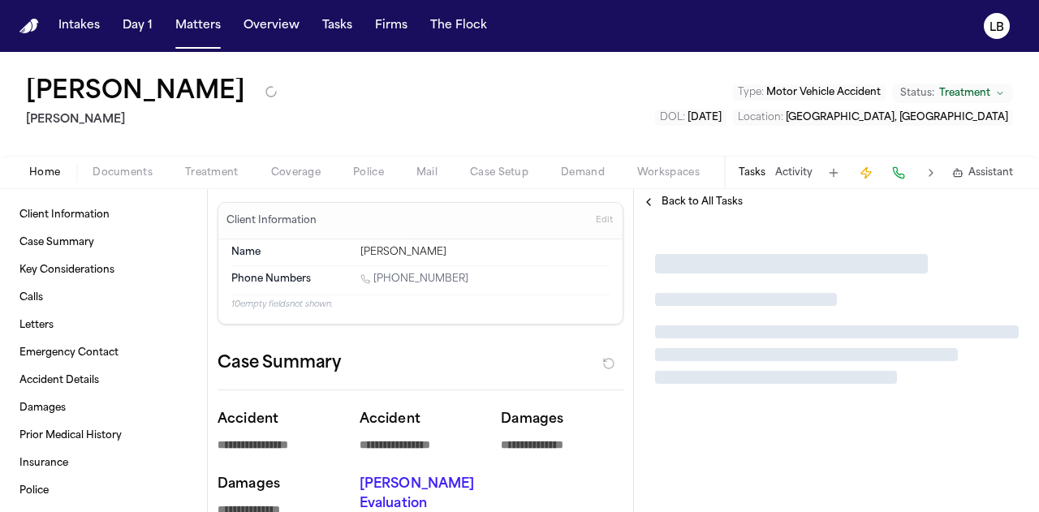
type textarea "*"
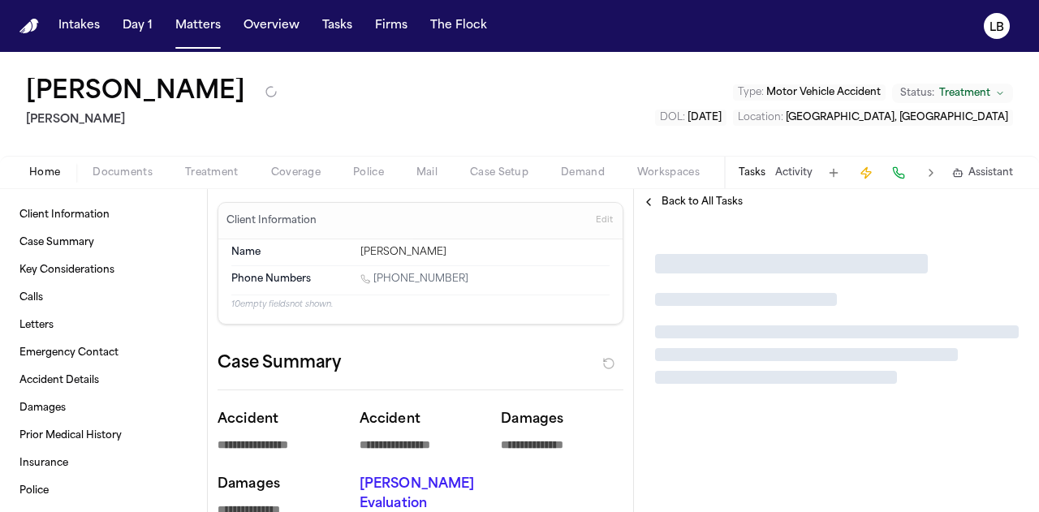
type textarea "*"
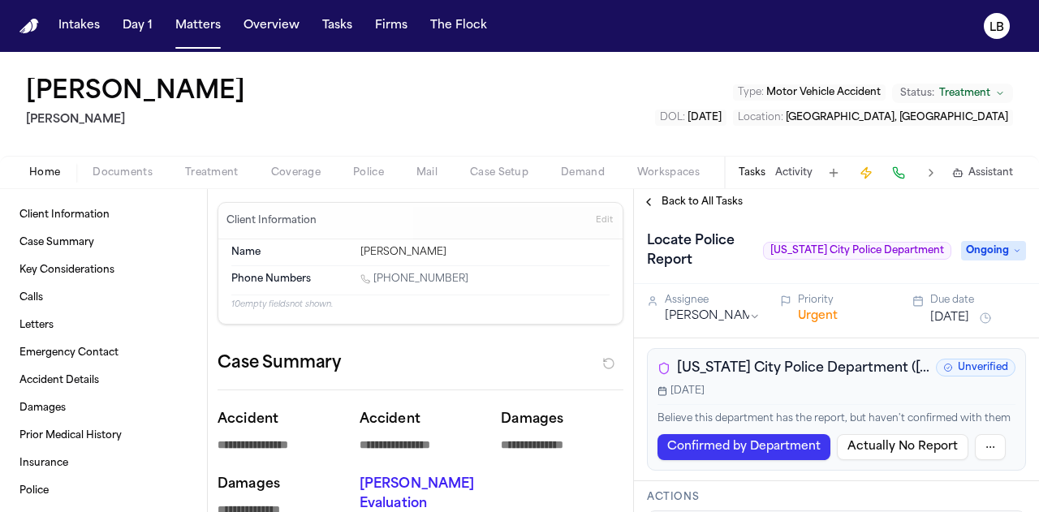
type textarea "*"
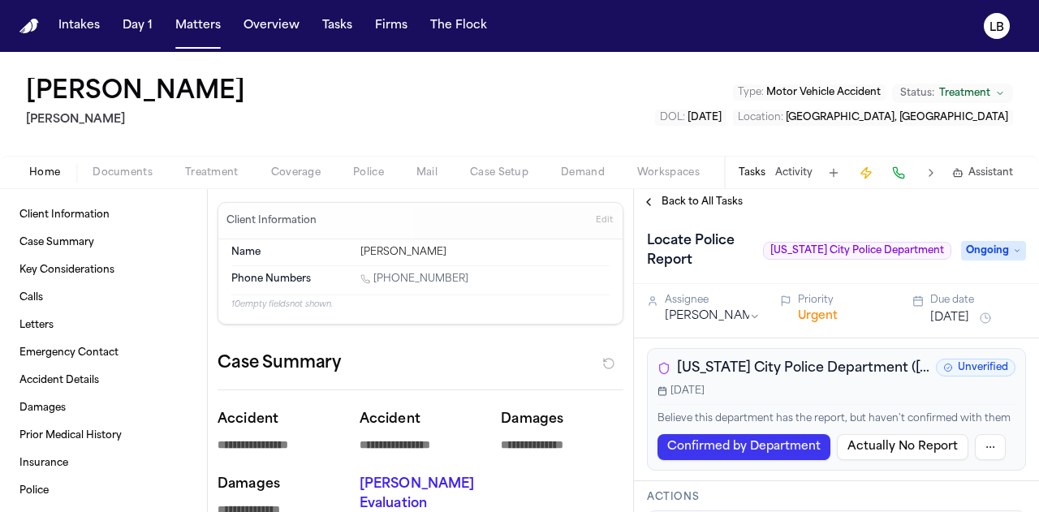
type textarea "*"
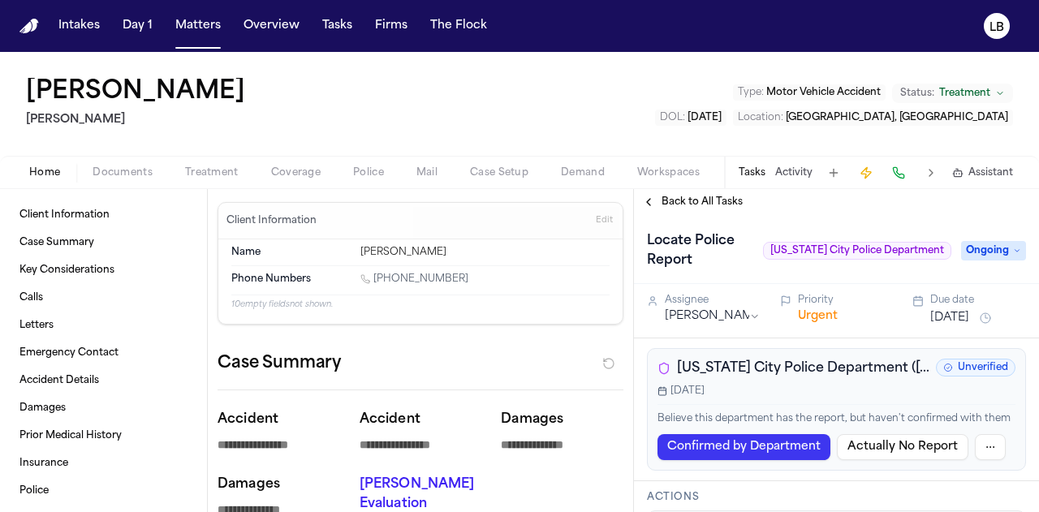
type textarea "*"
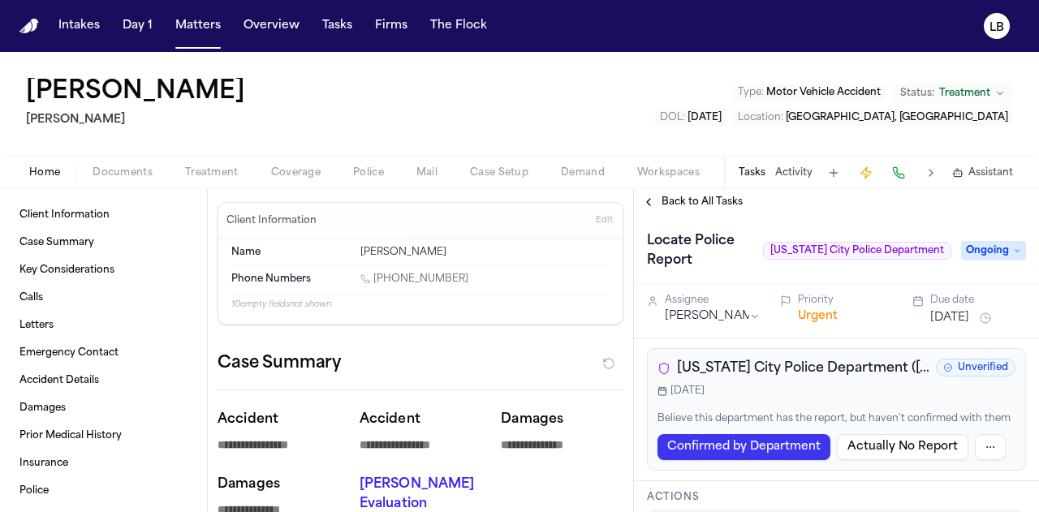
type textarea "*"
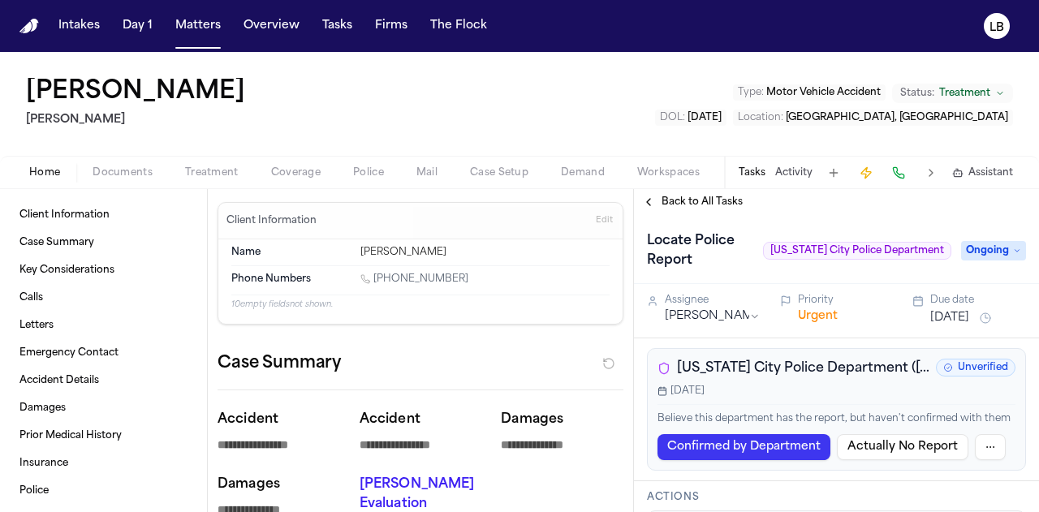
type textarea "*"
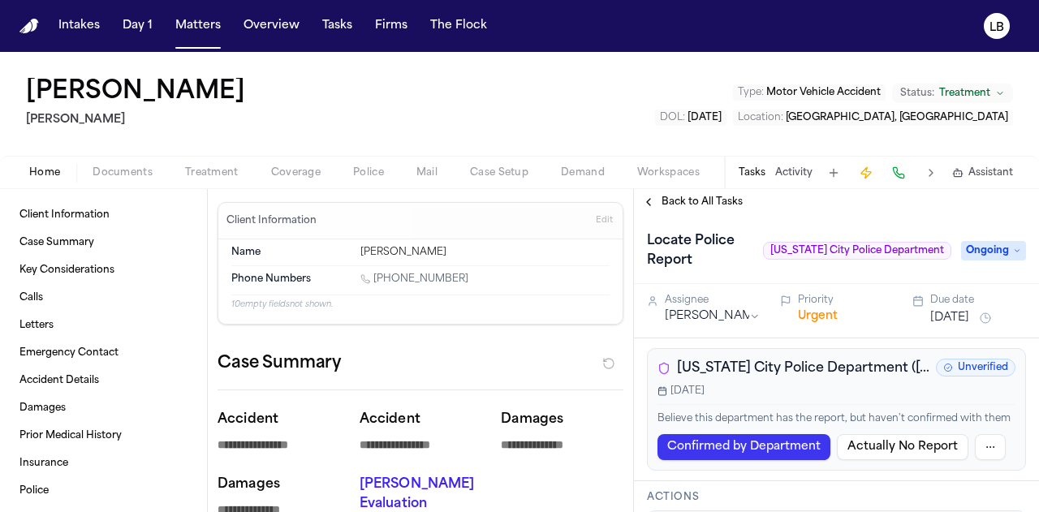
type textarea "*"
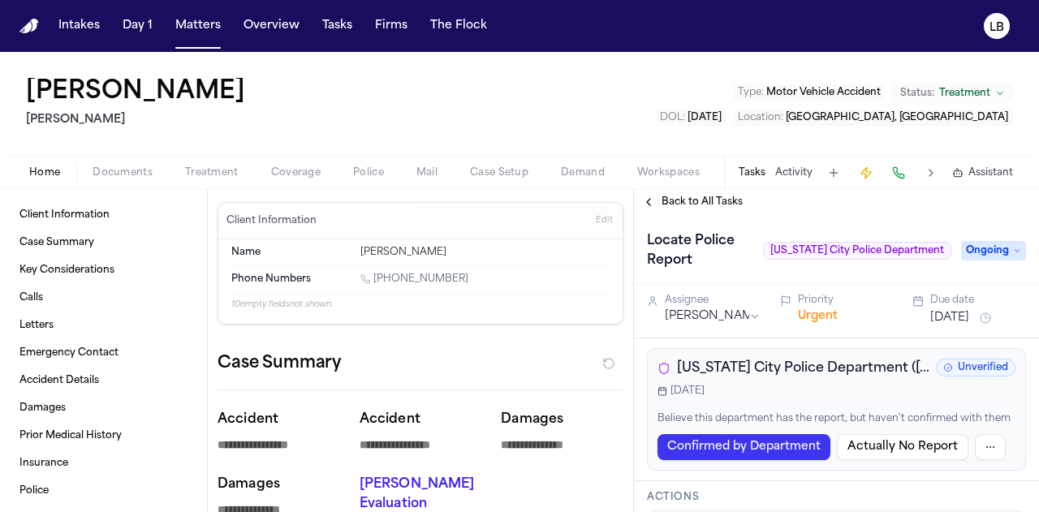
type textarea "*"
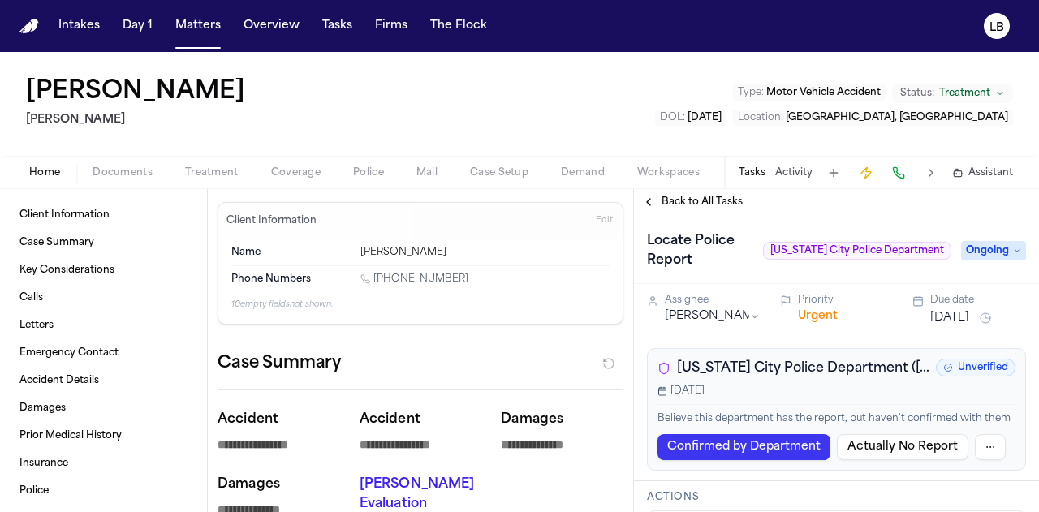
type textarea "*"
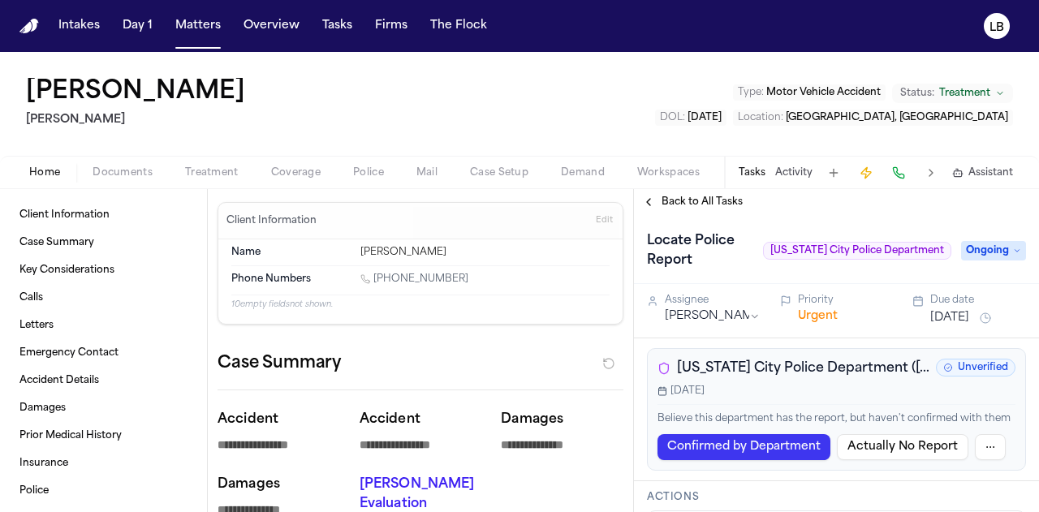
type textarea "*"
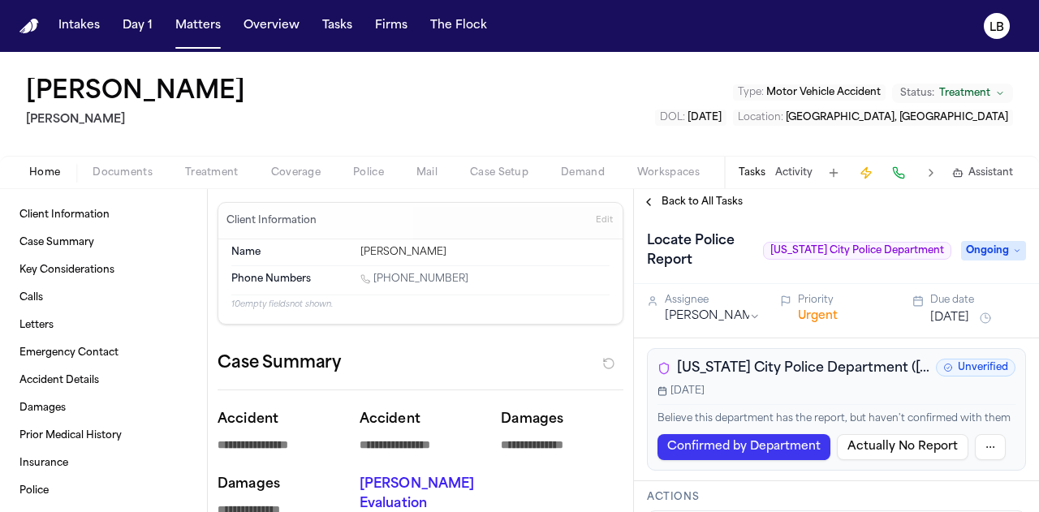
type textarea "*"
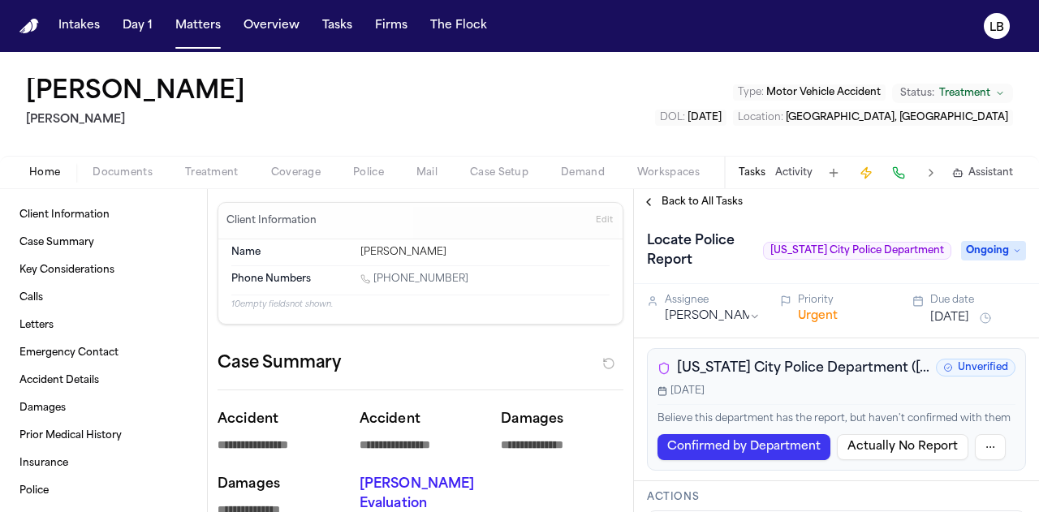
type textarea "*"
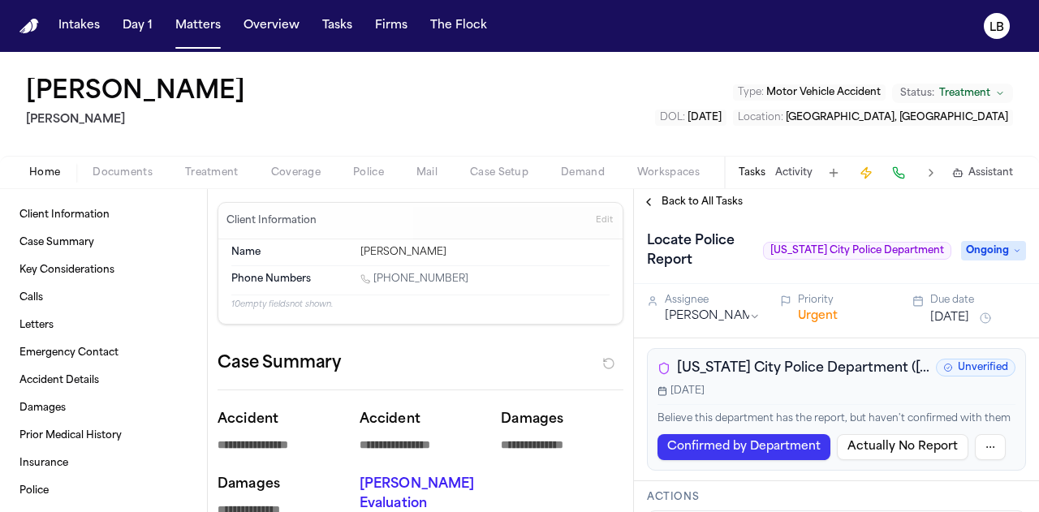
type textarea "*"
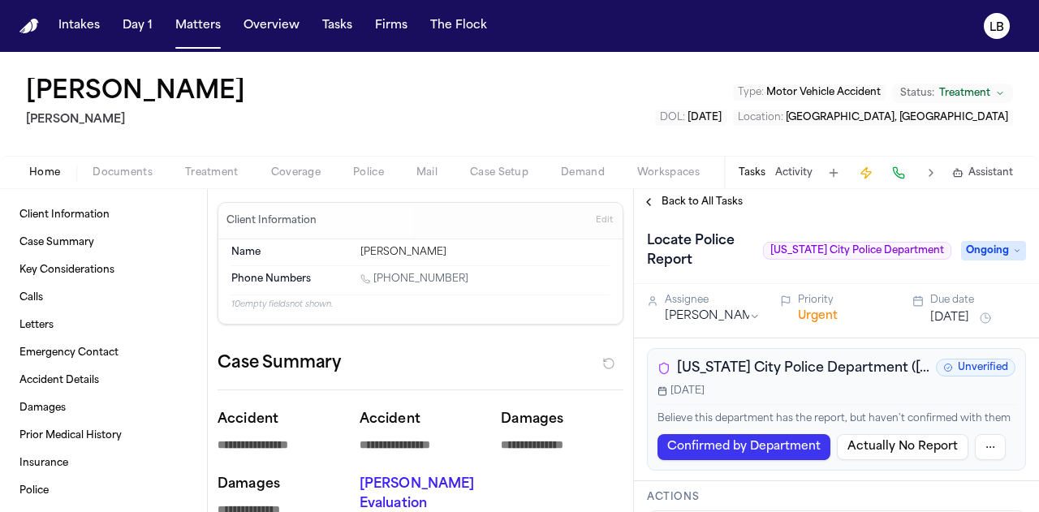
type textarea "*"
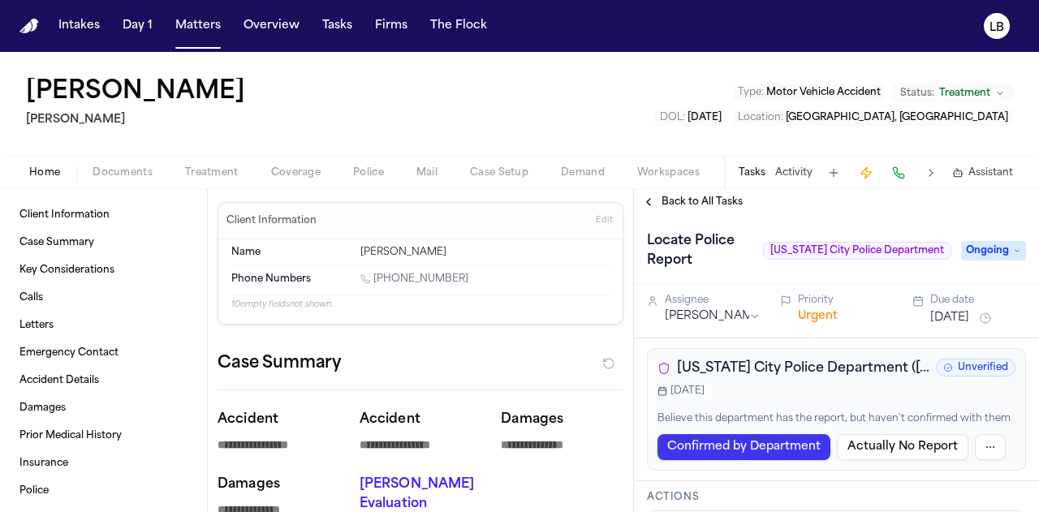
type textarea "*"
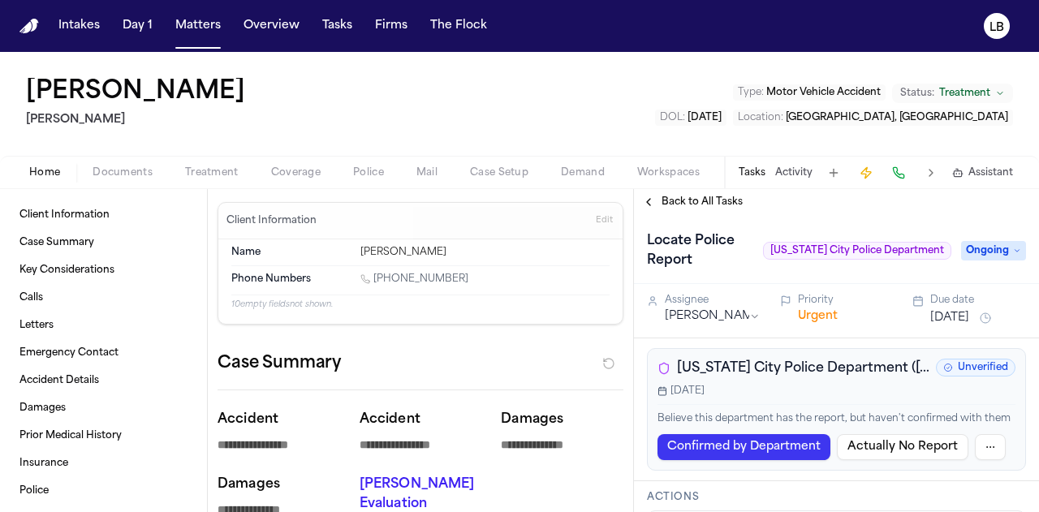
type textarea "*"
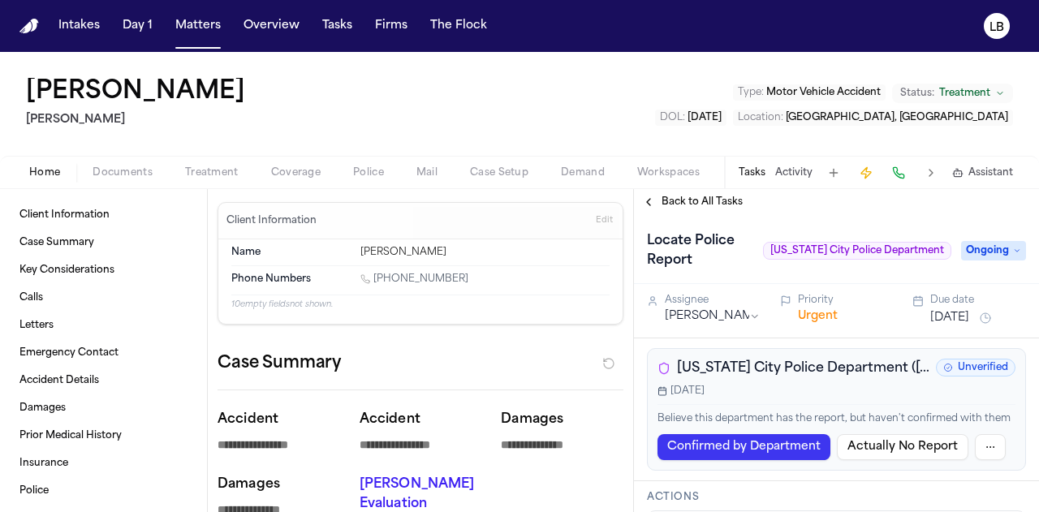
type textarea "*"
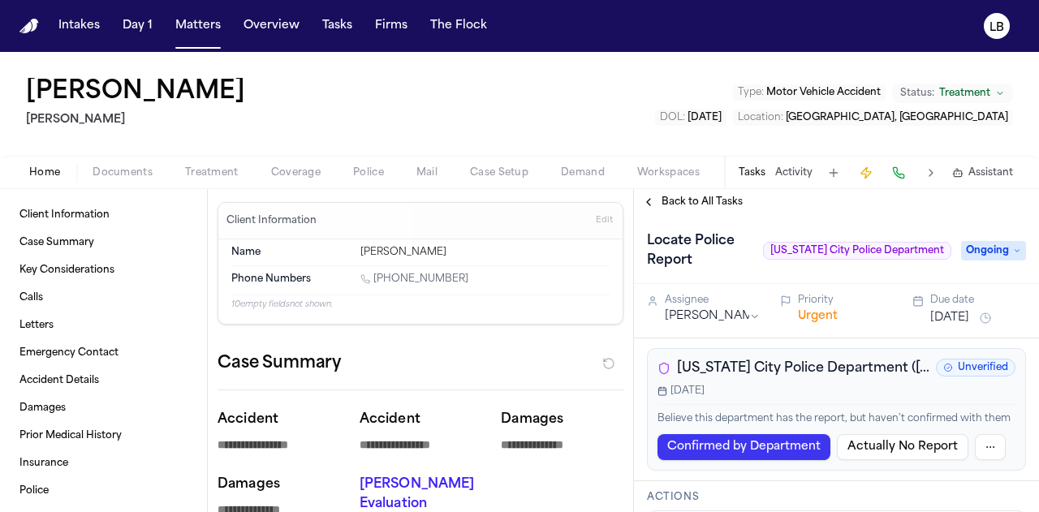
type textarea "*"
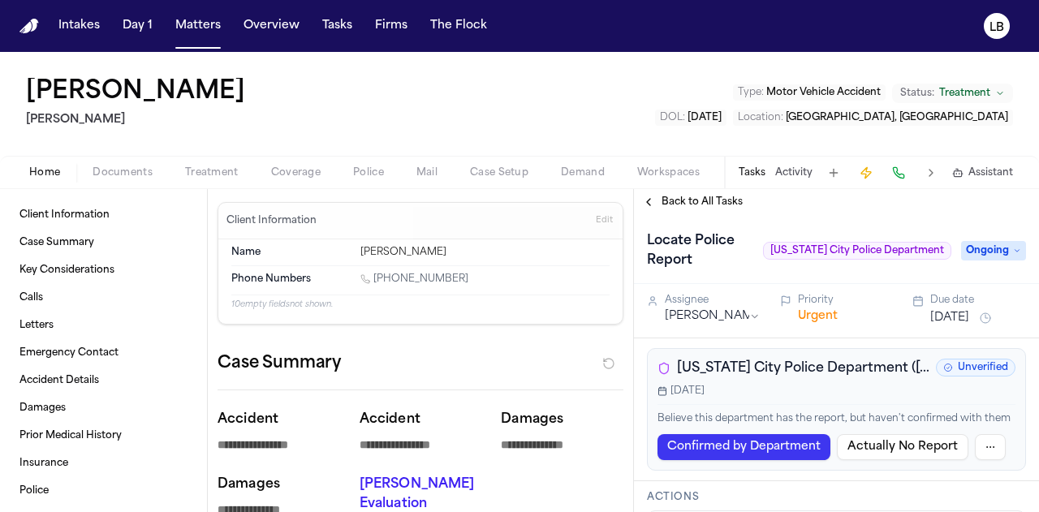
type textarea "*"
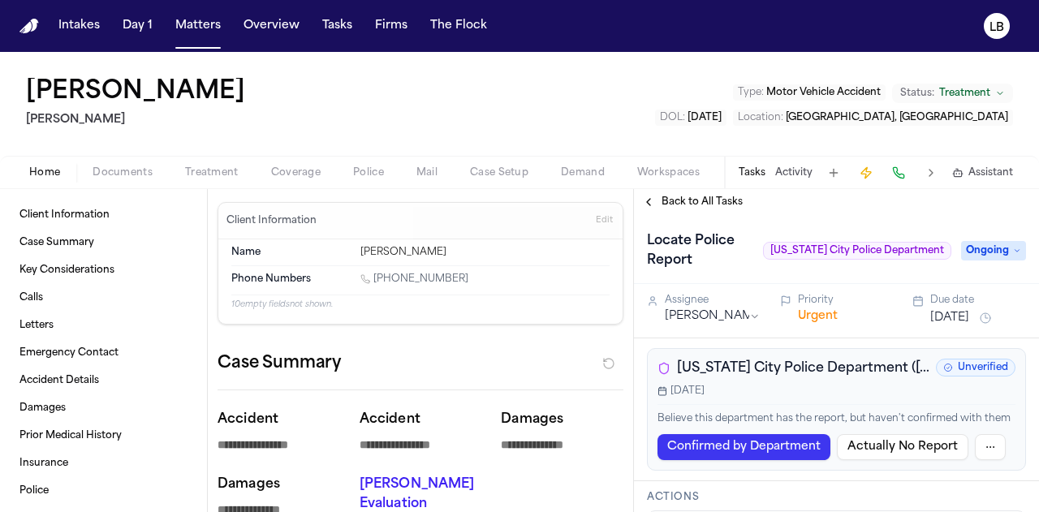
type textarea "*"
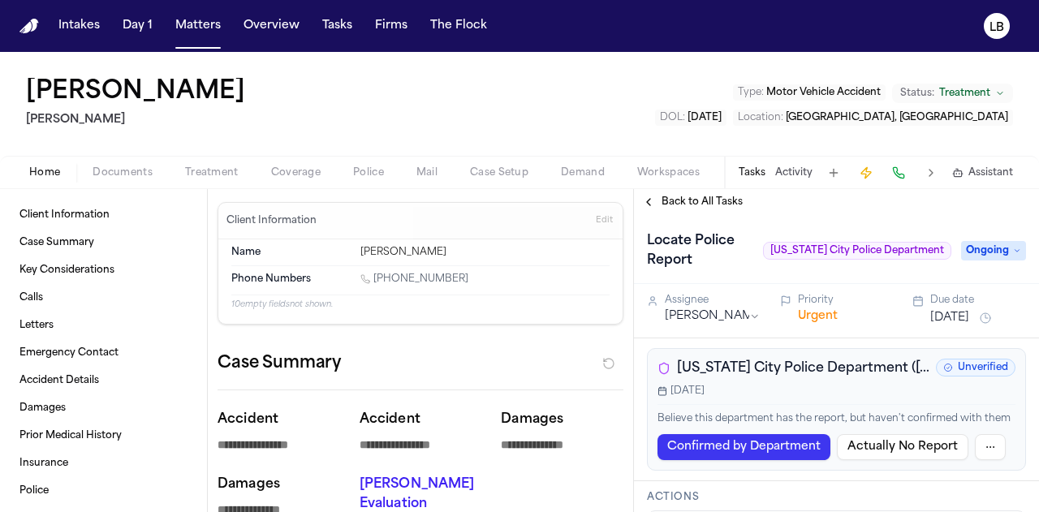
type textarea "*"
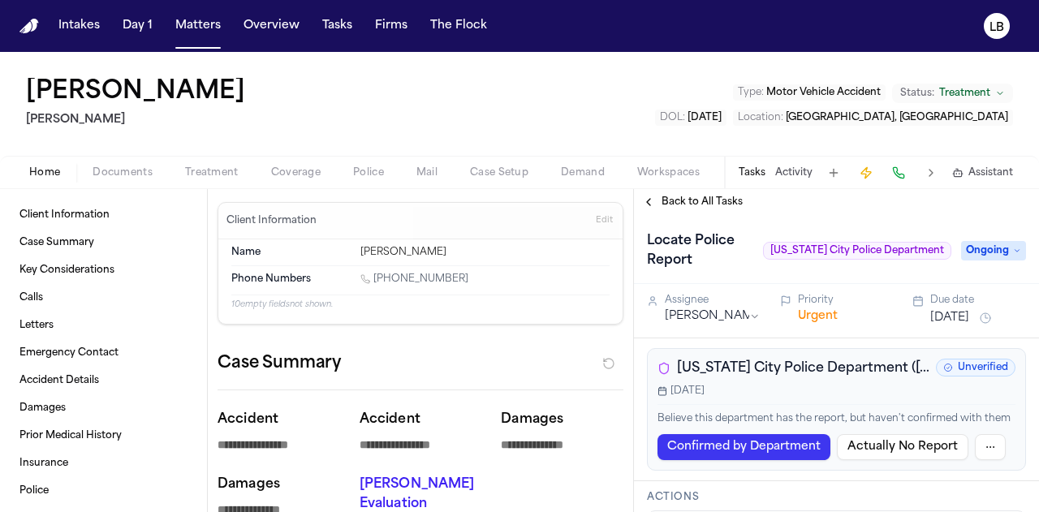
type textarea "*"
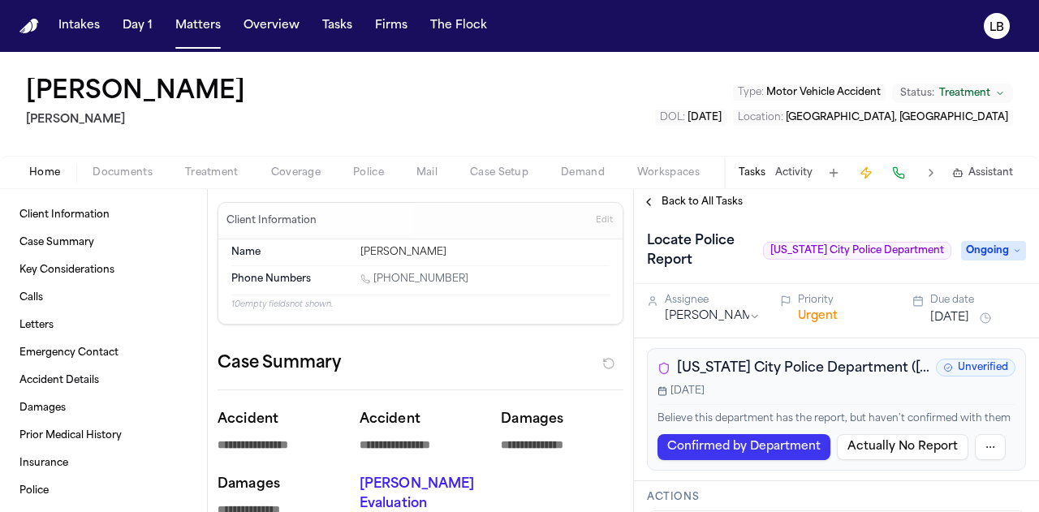
type textarea "*"
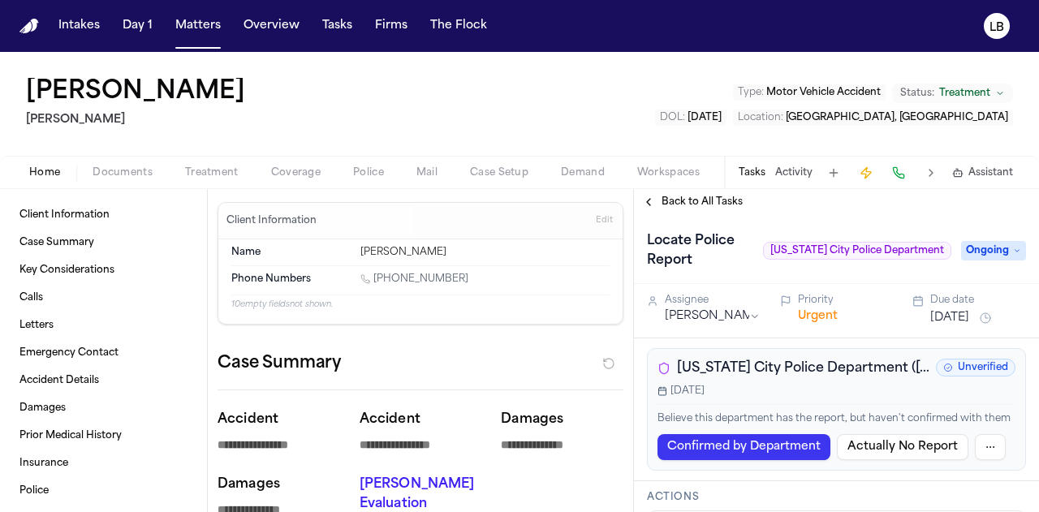
type textarea "*"
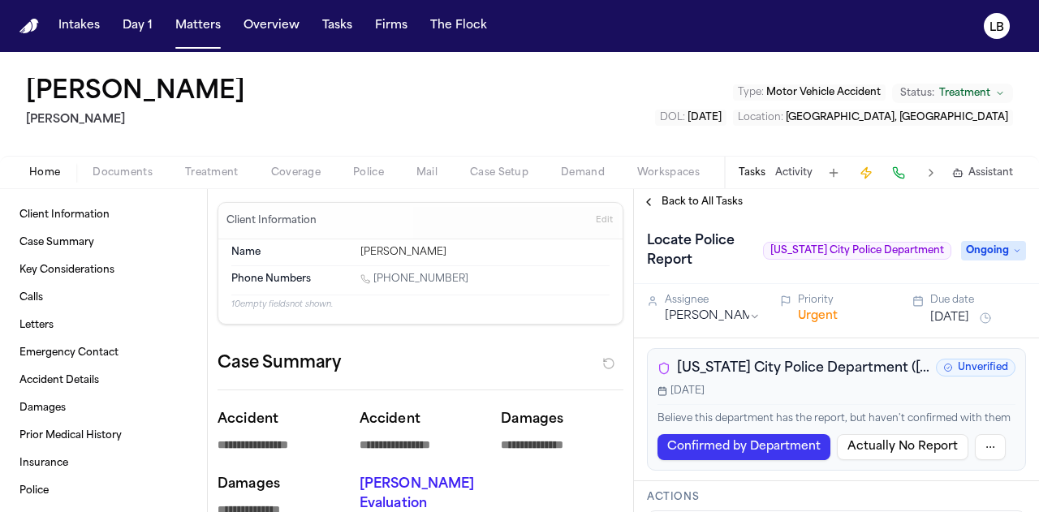
type textarea "*"
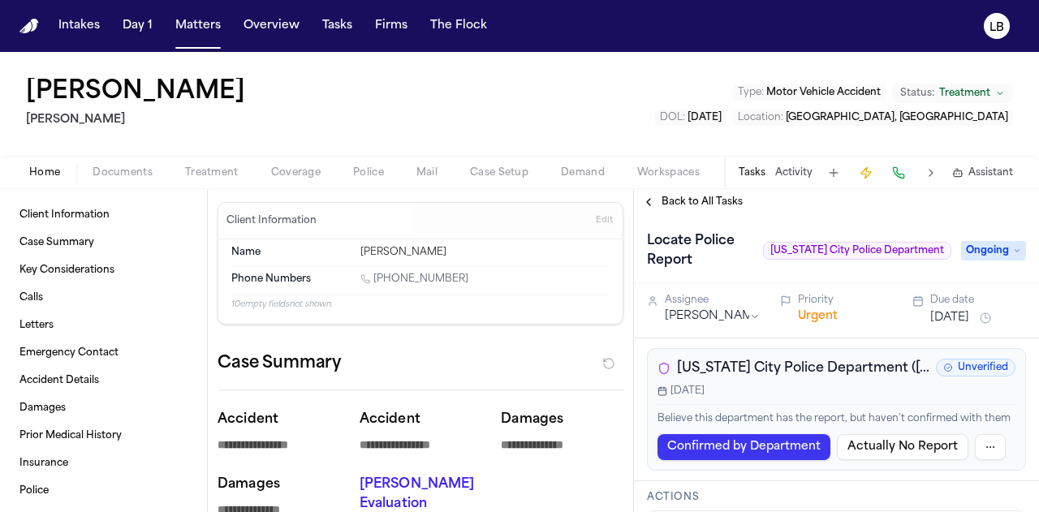
type textarea "*"
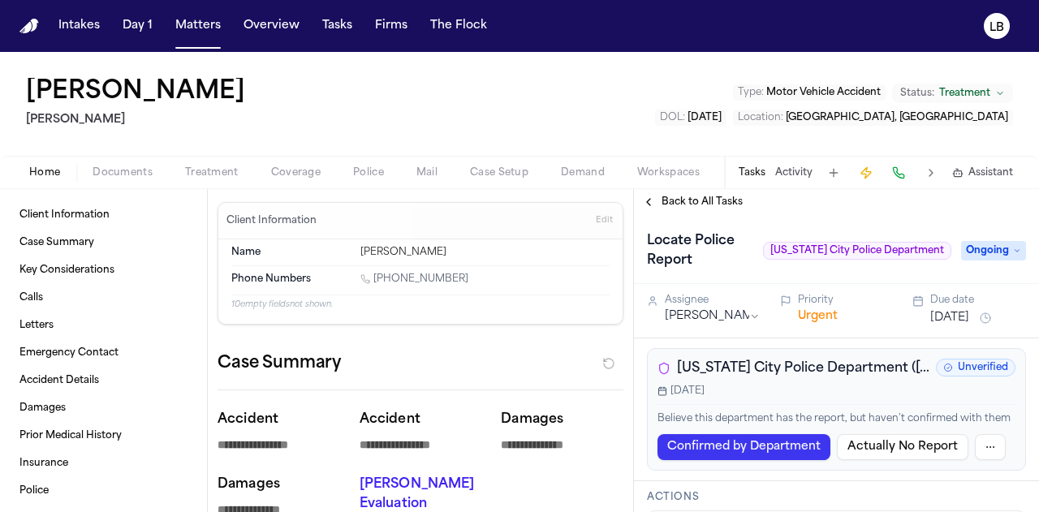
type textarea "*"
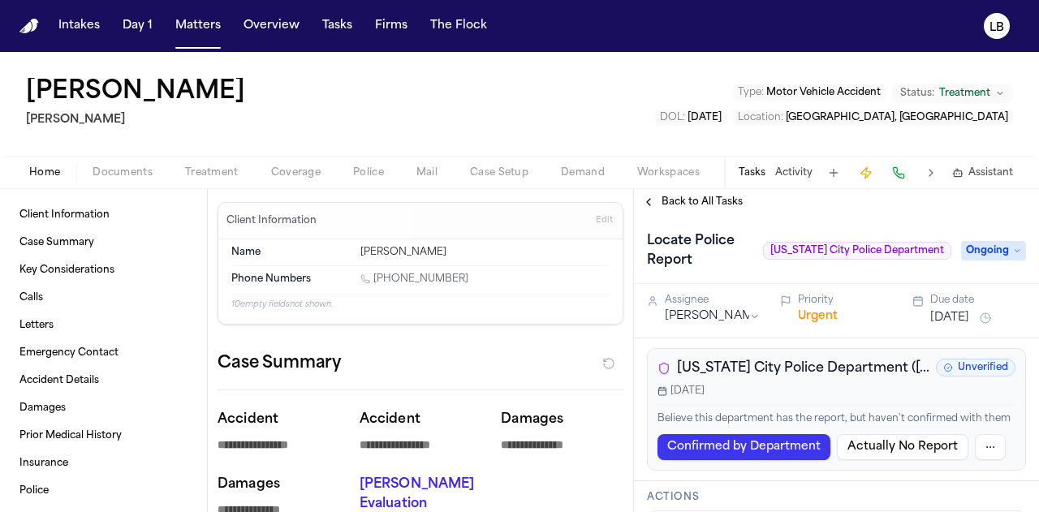
type textarea "*"
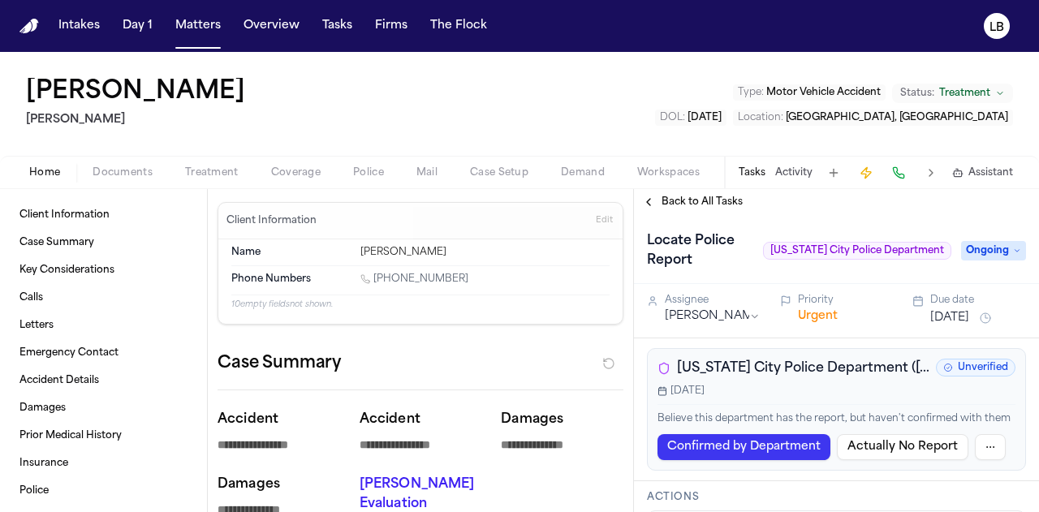
type textarea "*"
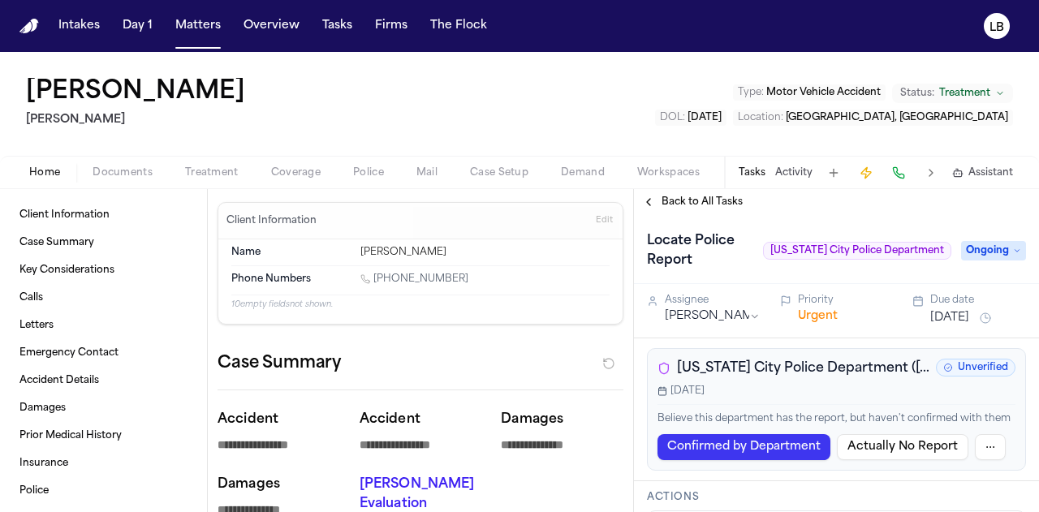
type textarea "*"
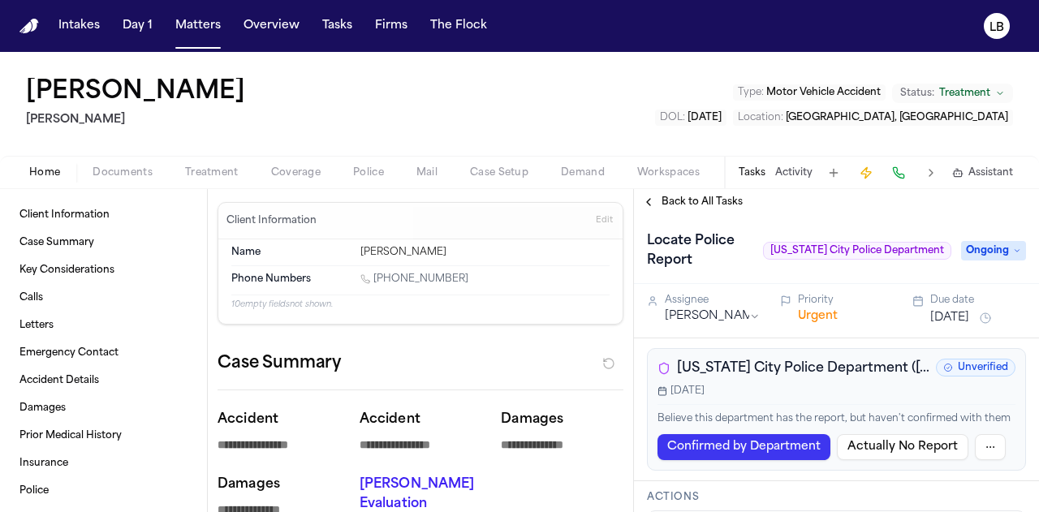
type textarea "*"
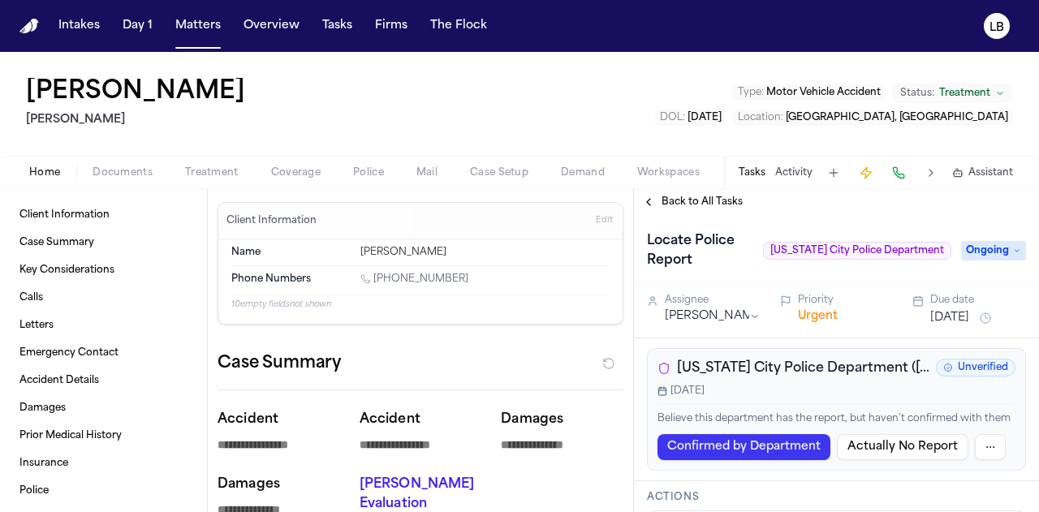
type textarea "*"
click at [787, 177] on button "Activity" at bounding box center [794, 172] width 37 height 13
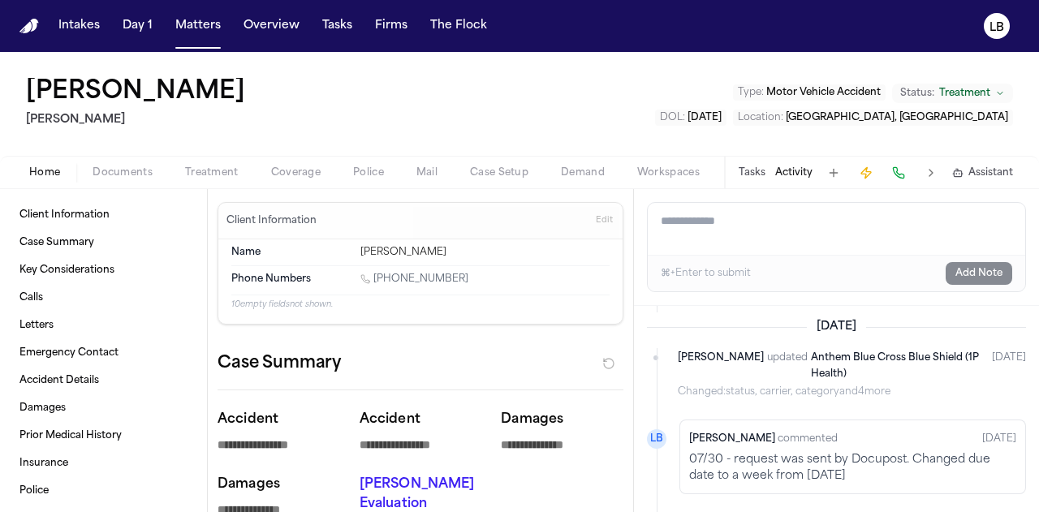
scroll to position [203, 0]
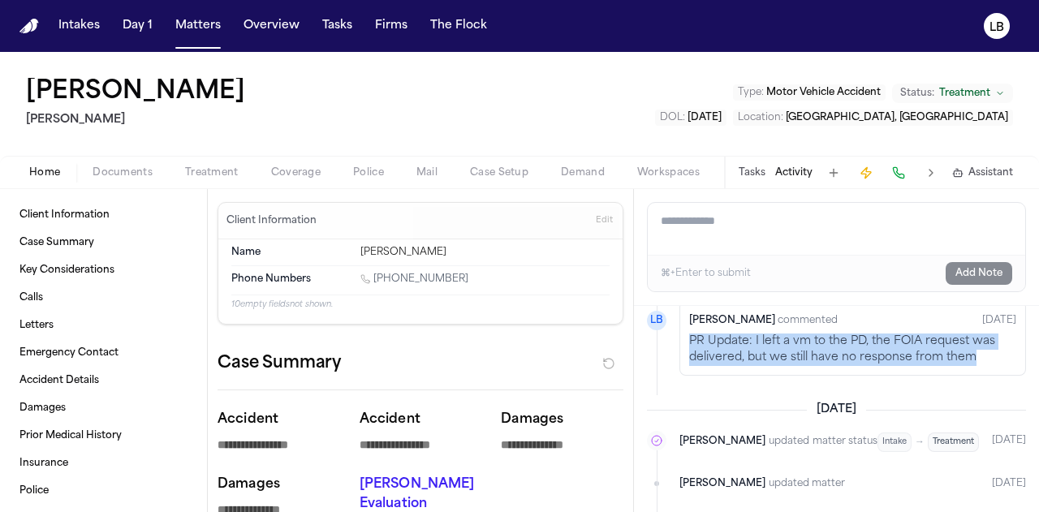
drag, startPoint x: 687, startPoint y: 337, endPoint x: 978, endPoint y: 353, distance: 291.2
click at [978, 353] on div "Lina Becerra commented 1d ago PR Update: I left a vm to the PD, the FOIA reques…" at bounding box center [853, 338] width 347 height 75
copy p "PR Update: I left a vm to the PD, the FOIA request was delivered, but we still …"
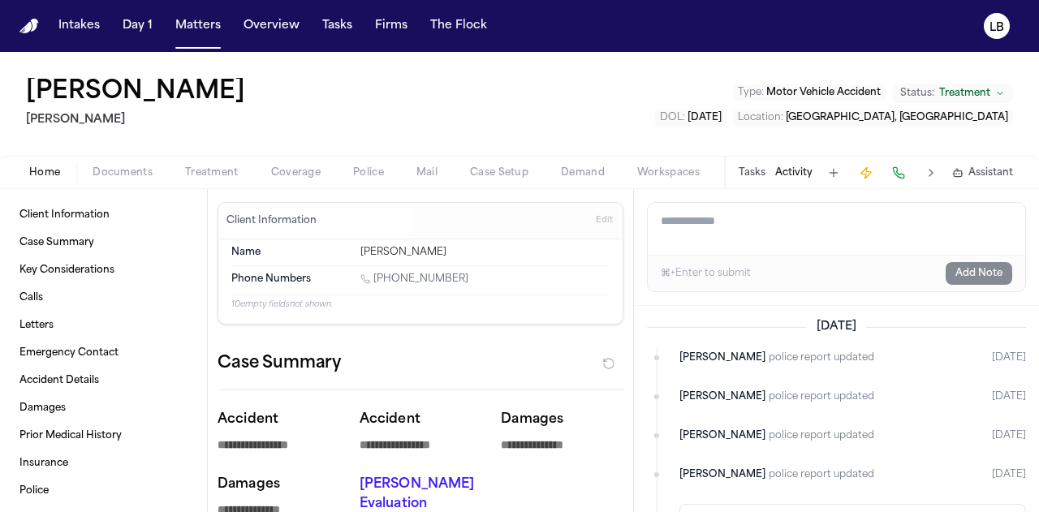
click at [729, 233] on textarea "Add a note to this matter" at bounding box center [837, 229] width 378 height 52
paste textarea "**********"
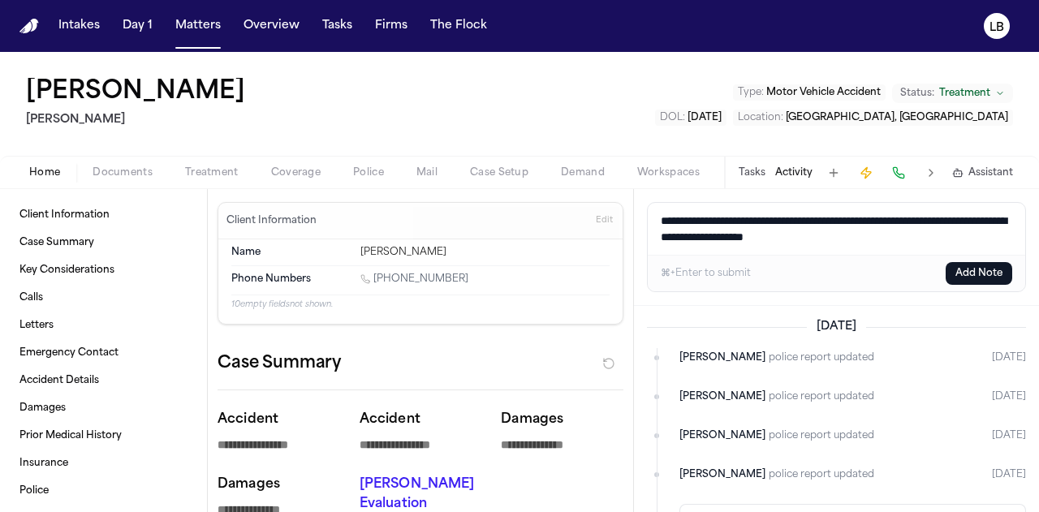
click at [762, 222] on textarea "**********" at bounding box center [837, 229] width 378 height 52
click at [123, 170] on span "Documents" at bounding box center [123, 172] width 60 height 13
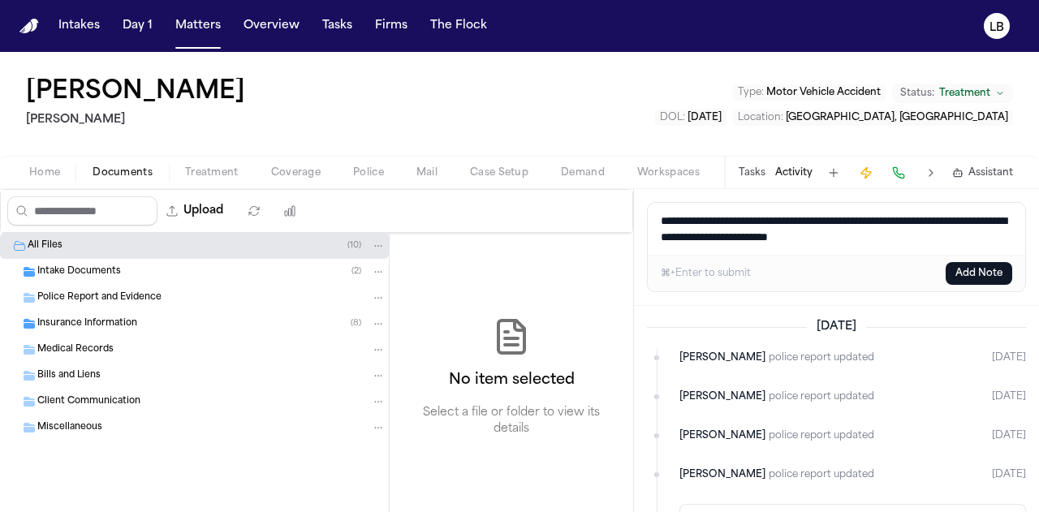
click at [83, 166] on button "Documents" at bounding box center [122, 172] width 93 height 19
click at [67, 167] on button "Home" at bounding box center [44, 172] width 63 height 19
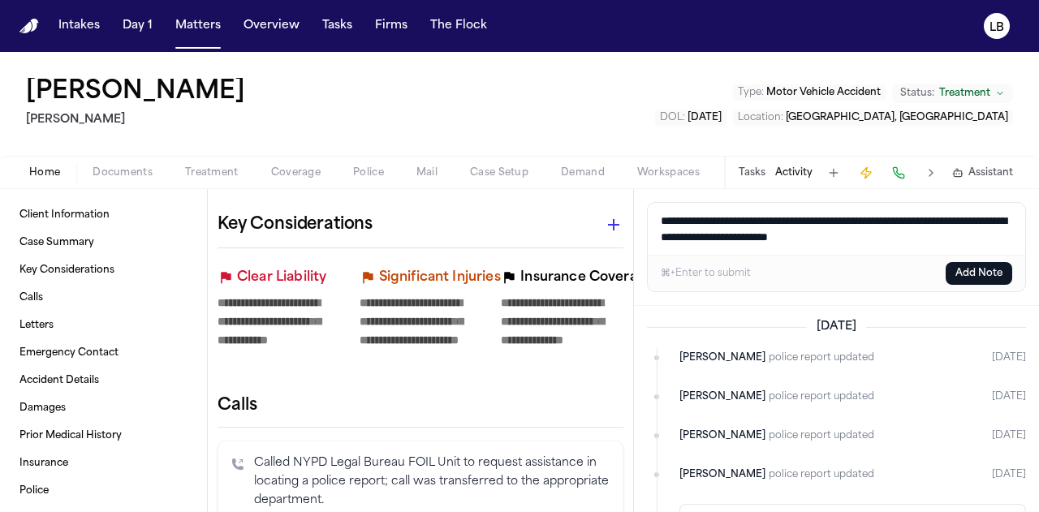
click at [11, 63] on icon "Copy Matter ID" at bounding box center [8, 63] width 8 height 10
click at [785, 176] on button "Activity" at bounding box center [794, 172] width 37 height 13
click at [975, 240] on textarea "**********" at bounding box center [837, 229] width 378 height 52
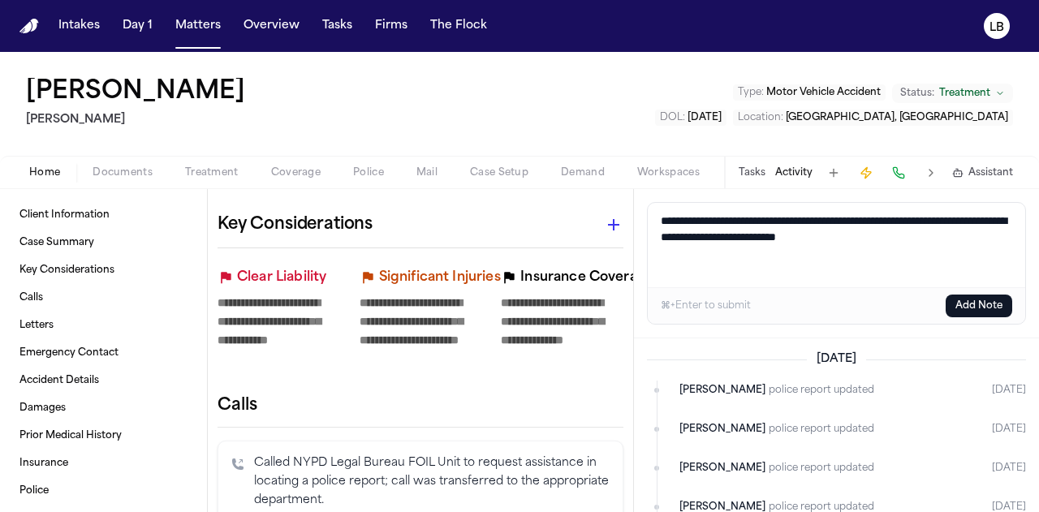
paste textarea "**********"
click at [659, 267] on textarea "**********" at bounding box center [837, 245] width 378 height 84
click at [991, 302] on button "Add Note" at bounding box center [979, 306] width 67 height 23
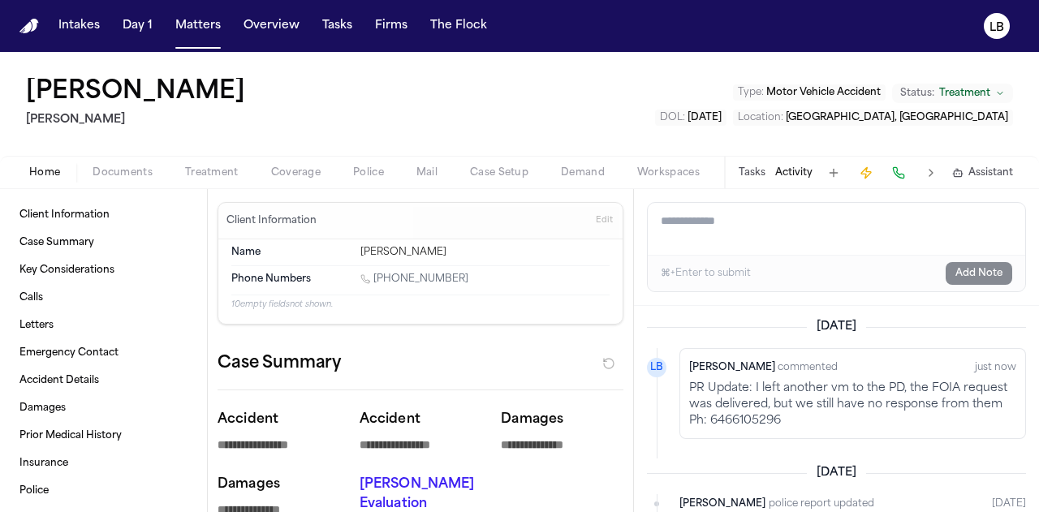
scroll to position [357, 0]
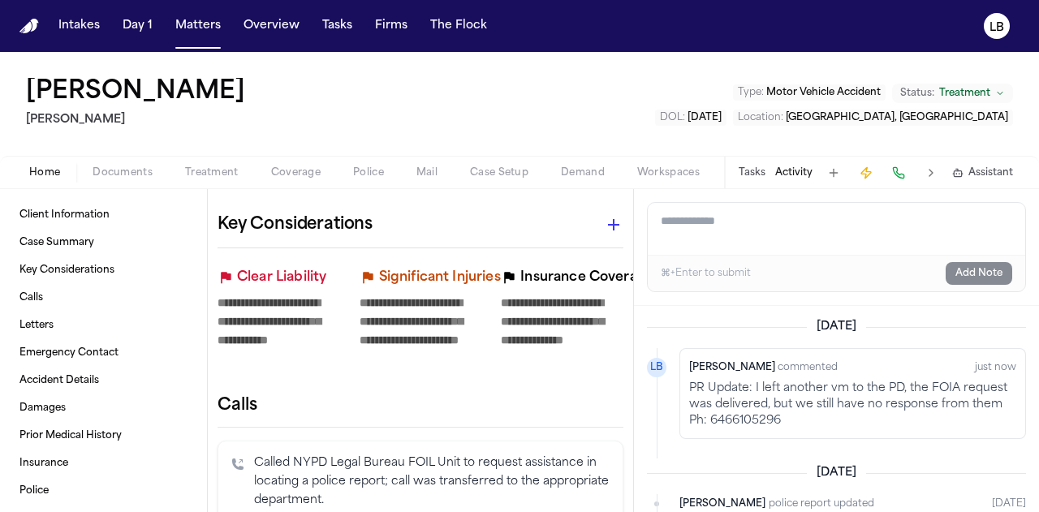
click at [768, 418] on p "PR Update: I left another vm to the PD, the FOIA request was delivered, but we …" at bounding box center [852, 405] width 327 height 49
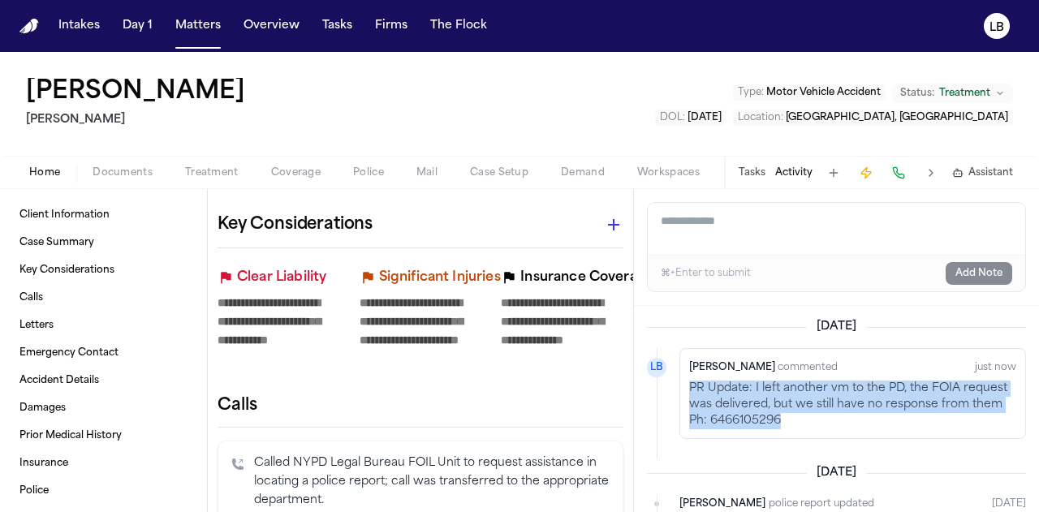
click at [768, 418] on p "PR Update: I left another vm to the PD, the FOIA request was delivered, but we …" at bounding box center [852, 405] width 327 height 49
copy p "PR Update: I left another vm to the PD, the FOIA request was delivered, but we …"
